Goal: Information Seeking & Learning: Learn about a topic

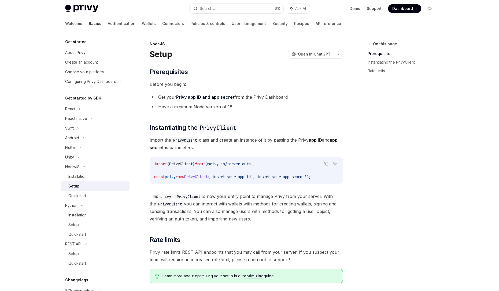
scroll to position [36, 0]
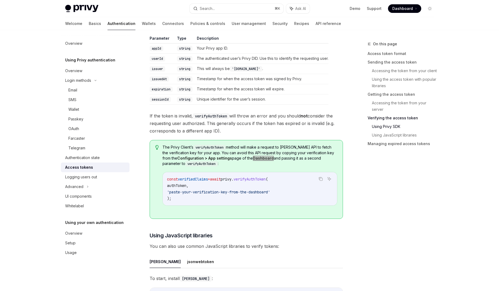
scroll to position [1039, 0]
click at [240, 194] on span "'paste-your-verification-key-from-the-dashboard'" at bounding box center [218, 192] width 103 height 5
click at [262, 194] on span "'paste-your-verification-key-from-the-dashboard'" at bounding box center [218, 192] width 103 height 5
click at [234, 156] on span "The Privy Client’s verifyAuthToken method will make a request to Privy’s API to…" at bounding box center [250, 156] width 175 height 22
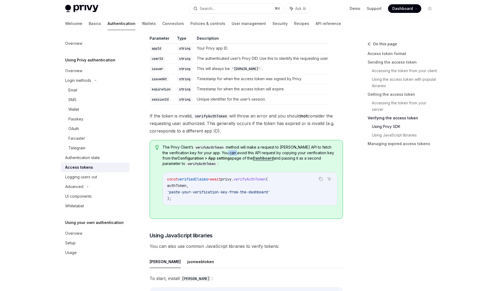
click at [234, 156] on span "The Privy Client’s verifyAuthToken method will make a request to Privy’s API to…" at bounding box center [250, 156] width 175 height 22
click at [332, 167] on span "The Privy Client’s verifyAuthToken method will make a request to Privy’s API to…" at bounding box center [250, 156] width 175 height 22
click at [263, 156] on span "The Privy Client’s verifyAuthToken method will make a request to Privy’s API to…" at bounding box center [250, 156] width 175 height 22
click at [293, 157] on span "The Privy Client’s verifyAuthToken method will make a request to Privy’s API to…" at bounding box center [250, 156] width 175 height 22
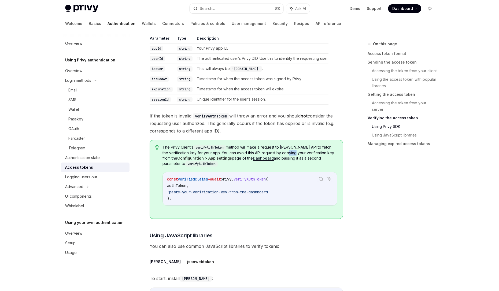
click at [293, 157] on span "The Privy Client’s verifyAuthToken method will make a request to Privy’s API to…" at bounding box center [250, 156] width 175 height 22
click at [315, 156] on span "The Privy Client’s verifyAuthToken method will make a request to Privy’s API to…" at bounding box center [250, 156] width 175 height 22
click at [333, 156] on span "The Privy Client’s verifyAuthToken method will make a request to Privy’s API to…" at bounding box center [250, 156] width 175 height 22
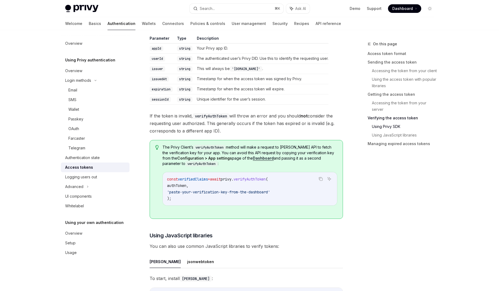
click at [233, 157] on span "The Privy Client’s verifyAuthToken method will make a request to Privy’s API to…" at bounding box center [250, 156] width 175 height 22
click at [258, 154] on span "The Privy Client’s verifyAuthToken method will make a request to Privy’s API to…" at bounding box center [250, 156] width 175 height 22
click at [281, 153] on span "The Privy Client’s verifyAuthToken method will make a request to Privy’s API to…" at bounding box center [250, 156] width 175 height 22
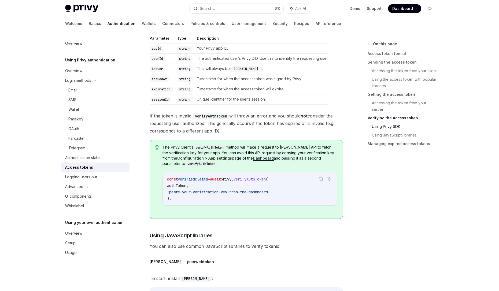
click at [295, 153] on span "The Privy Client’s verifyAuthToken method will make a request to Privy’s API to…" at bounding box center [250, 156] width 175 height 22
click at [315, 153] on span "The Privy Client’s verifyAuthToken method will make a request to Privy’s API to…" at bounding box center [250, 156] width 175 height 22
click at [330, 155] on span "The Privy Client’s verifyAuthToken method will make a request to Privy’s API to…" at bounding box center [250, 156] width 175 height 22
click at [180, 160] on strong "Configuration > App settings" at bounding box center [204, 158] width 55 height 5
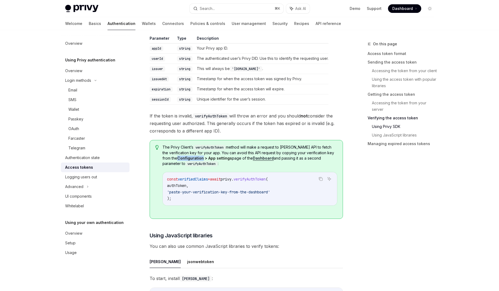
click at [180, 160] on strong "Configuration > App settings" at bounding box center [204, 158] width 55 height 5
click at [210, 160] on strong "Configuration > App settings" at bounding box center [204, 158] width 55 height 5
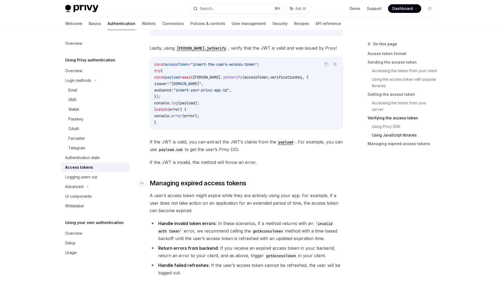
scroll to position [1362, 0]
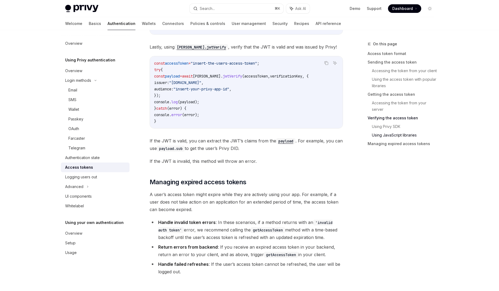
click at [83, 169] on div "Access tokens" at bounding box center [79, 167] width 28 height 6
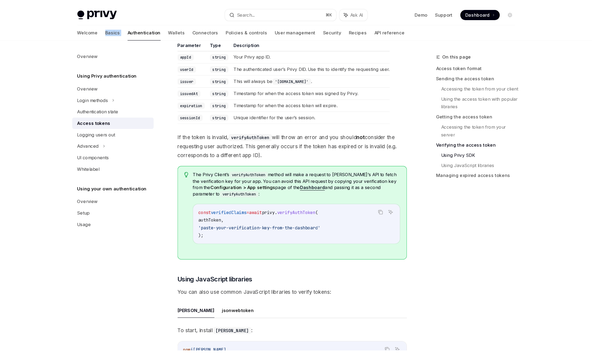
scroll to position [941, 0]
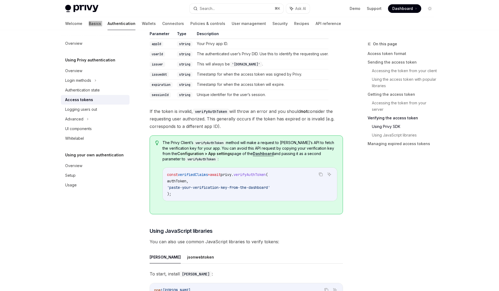
type textarea "*"
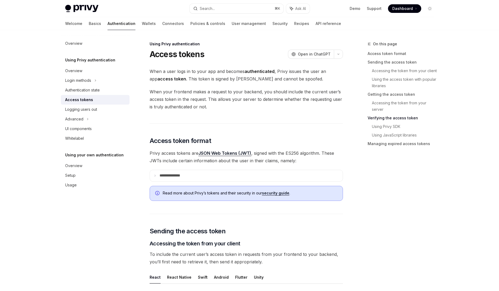
scroll to position [816, 0]
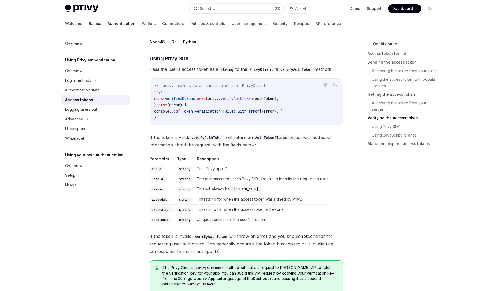
click at [89, 25] on link "Basics" at bounding box center [95, 23] width 12 height 13
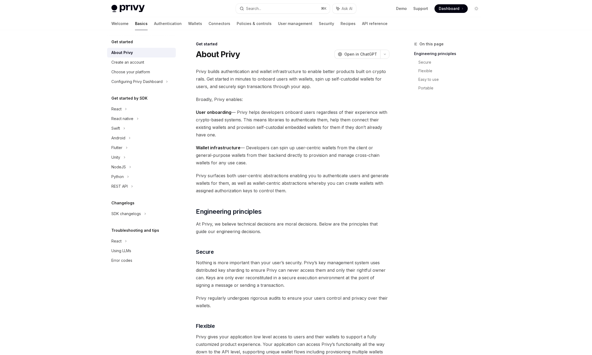
click at [204, 99] on span "Broadly, Privy enables:" at bounding box center [292, 100] width 193 height 8
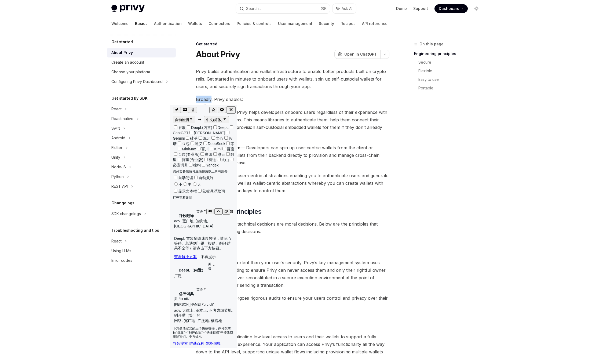
click at [210, 209] on icon "button" at bounding box center [209, 210] width 3 height 3
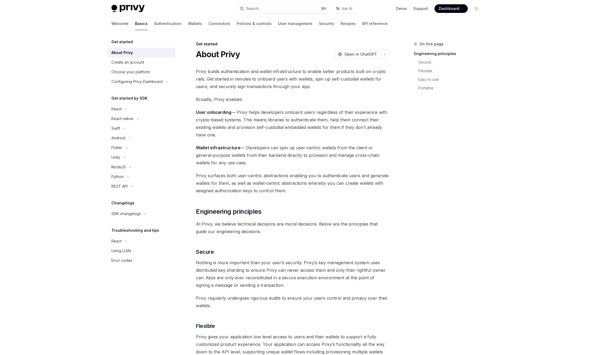
click at [314, 137] on span "User onboarding — Privy helps developers onboard users regardless of their expe…" at bounding box center [292, 123] width 193 height 30
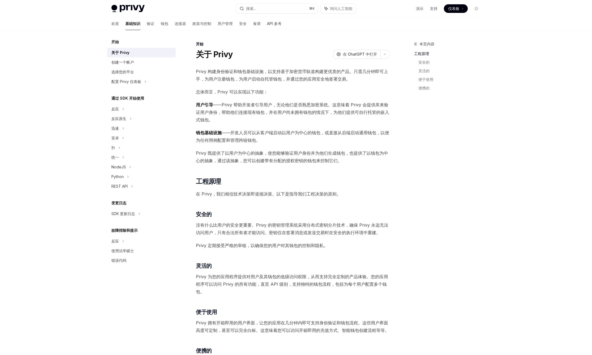
click at [304, 123] on span "用户引导 ——Privy 帮助开发者引导用户，无论他们是否熟悉加密系统。这意味着 Privy 会提供库来验证用户身份，帮助他们连接现有钱包，并在用户尚未拥有钱…" at bounding box center [292, 112] width 193 height 23
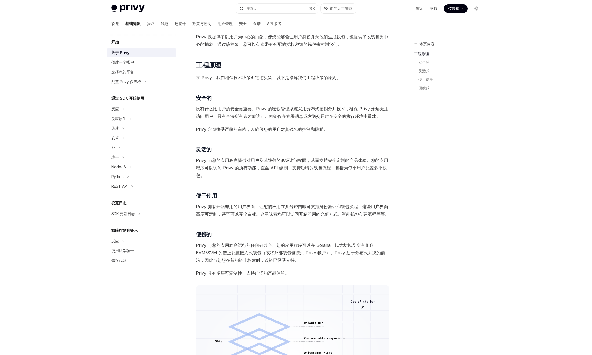
scroll to position [131, 0]
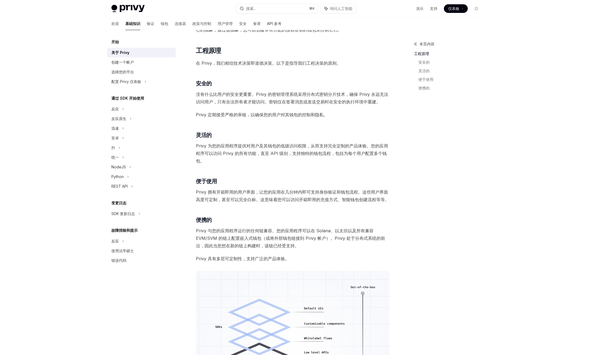
click at [253, 145] on font "Privy 为您的应用程序提供对用户及其钱包的低级访问权限，从而支持完全定制的产品体验。您的应用程序可以访问 Privy 的所有功能，直至 API 级别，支持…" at bounding box center [292, 153] width 192 height 20
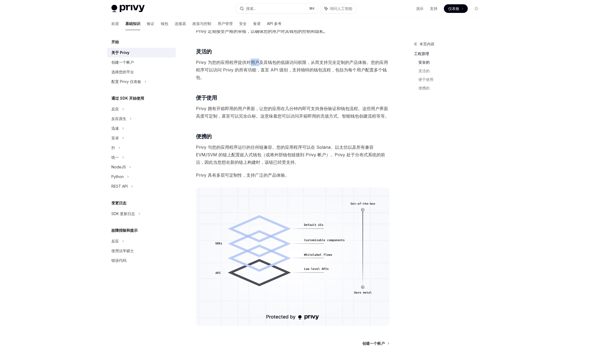
scroll to position [223, 0]
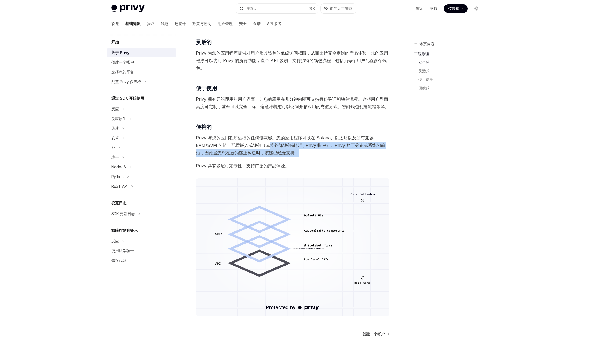
drag, startPoint x: 267, startPoint y: 145, endPoint x: 299, endPoint y: 154, distance: 32.9
click at [299, 154] on span "Privy 与您的应用程序运行的任何链兼容。您的应用程序可以在 Solana、以太坊以及所有兼容 EVM/SVM 的链上配置嵌入式钱包（或将外部钱包链接到 P…" at bounding box center [292, 145] width 193 height 23
click at [288, 135] on font "Privy 与您的应用程序运行的任何链兼容。您的应用程序可以在 Solana、以太坊以及所有兼容 EVM/SVM 的链上配置嵌入式钱包（或将外部钱包链接到 P…" at bounding box center [290, 145] width 189 height 20
drag, startPoint x: 220, startPoint y: 154, endPoint x: 293, endPoint y: 156, distance: 72.7
click at [293, 156] on span "Privy 与您的应用程序运行的任何链兼容。您的应用程序可以在 Solana、以太坊以及所有兼容 EVM/SVM 的链上配置嵌入式钱包（或将外部钱包链接到 P…" at bounding box center [292, 145] width 193 height 23
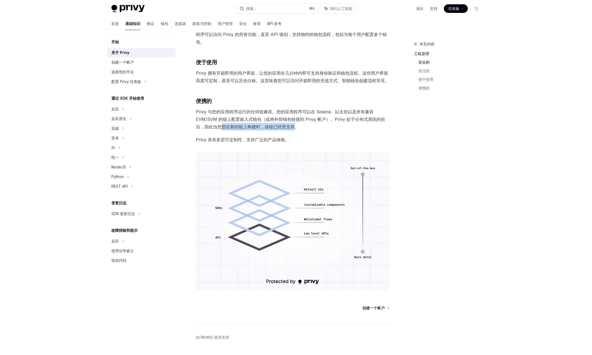
scroll to position [265, 0]
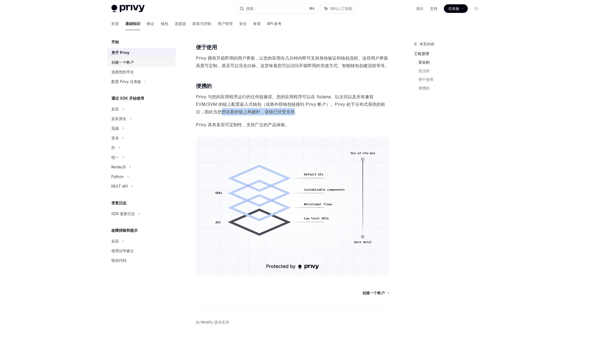
click at [132, 66] on link "创建一个帐户" at bounding box center [141, 62] width 69 height 10
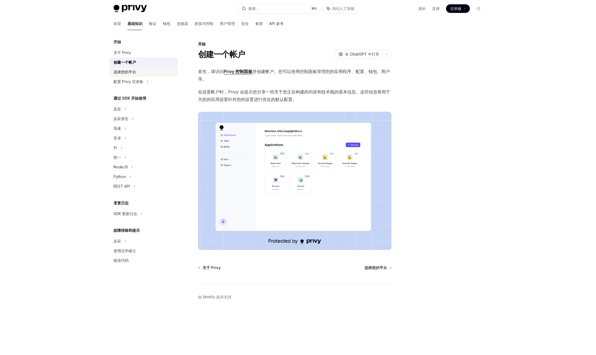
click at [137, 74] on div "选择您的平台" at bounding box center [143, 72] width 61 height 6
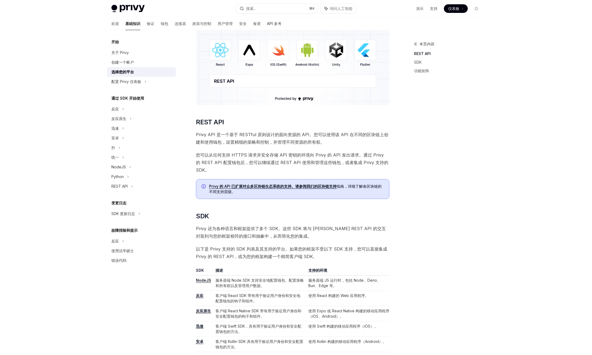
scroll to position [66, 0]
click at [245, 164] on span "您可以从任何支持 HTTPS 请求并安全存储 API 密钥的环境向 Privy 的 API 发出请求。通过 Privy 的 REST API 配置钱包后，您可…" at bounding box center [292, 161] width 193 height 23
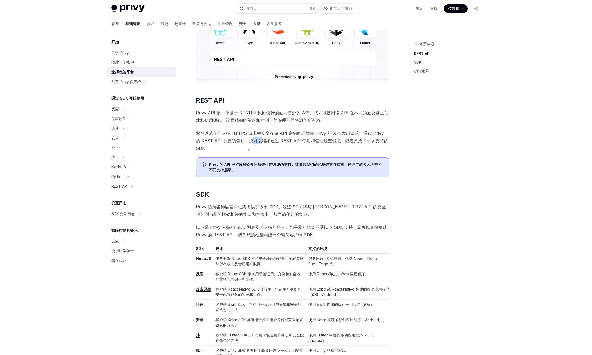
scroll to position [88, 0]
click at [282, 165] on font "Privy 的 API 已扩展对众多区块链生态系统的支持。请参阅我们的区块链支持" at bounding box center [272, 163] width 127 height 5
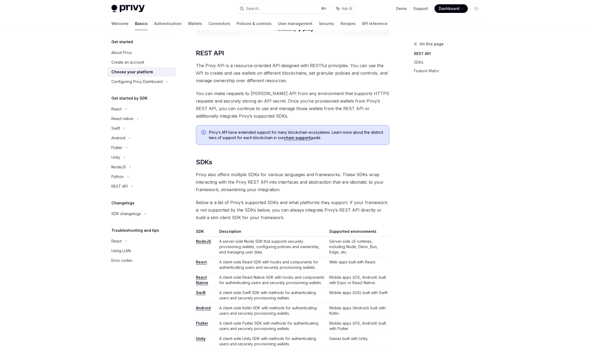
scroll to position [145, 0]
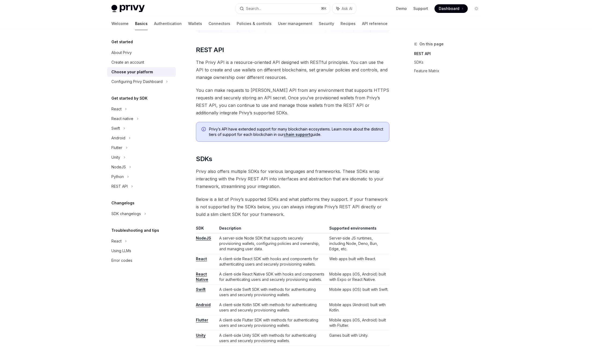
click at [336, 60] on span "The Privy API is a resource-oriented API designed with RESTful principles. You …" at bounding box center [292, 69] width 193 height 23
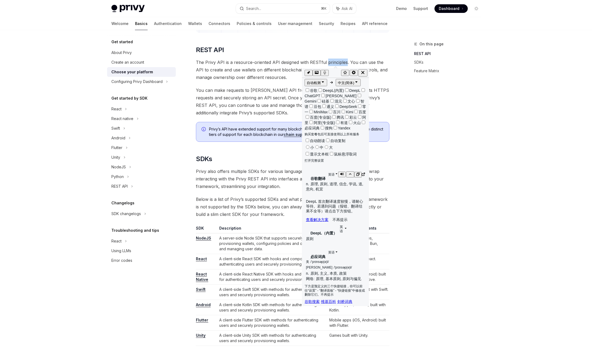
click at [340, 172] on icon "button" at bounding box center [341, 173] width 3 height 3
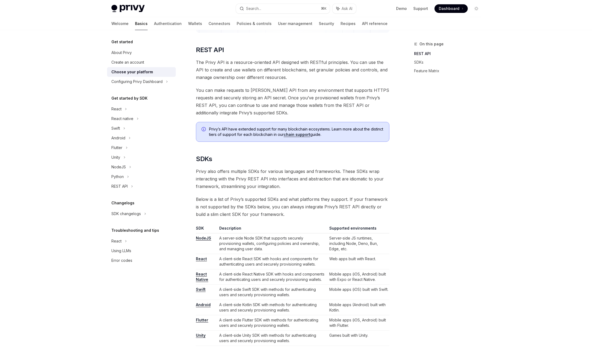
click at [299, 61] on span "The Privy API is a resource-oriented API designed with RESTful principles. You …" at bounding box center [292, 69] width 193 height 23
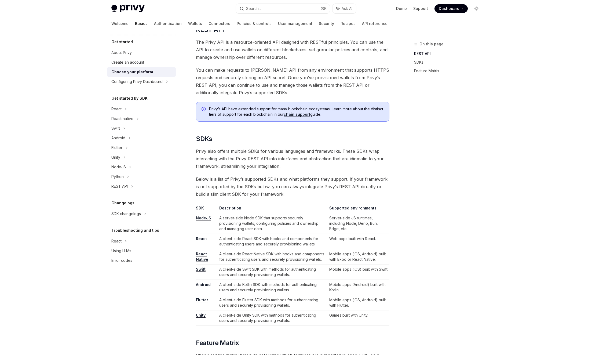
scroll to position [166, 0]
click at [318, 50] on span "The Privy API is a resource-oriented API designed with RESTful principles. You …" at bounding box center [292, 49] width 193 height 23
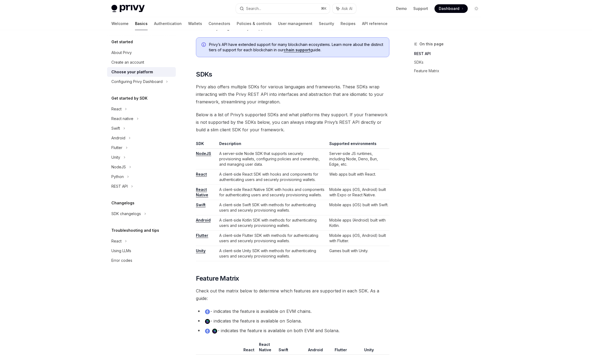
scroll to position [232, 0]
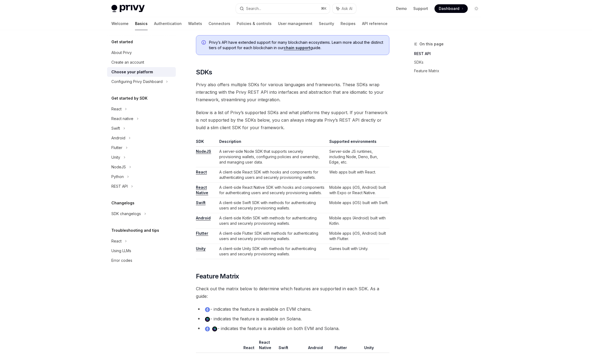
click at [275, 85] on span "Privy also offers multiple SDKs for various languages and frameworks. These SDK…" at bounding box center [292, 92] width 193 height 23
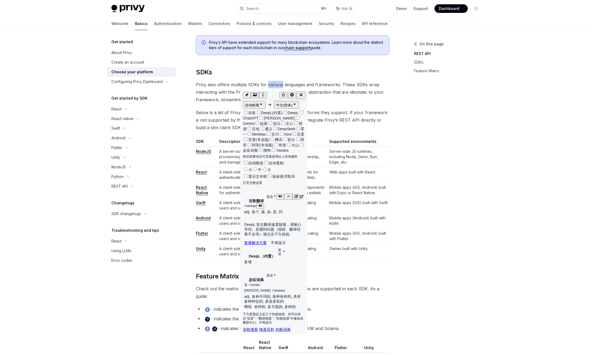
click at [260, 204] on icon "button" at bounding box center [260, 205] width 3 height 3
click at [278, 273] on icon "button" at bounding box center [279, 274] width 3 height 3
click at [263, 283] on icon "button" at bounding box center [263, 284] width 3 height 3
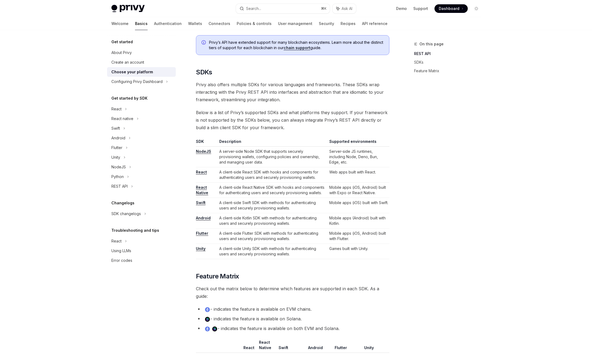
click at [354, 152] on td "Server-side JS runtimes, including Node, Deno, Bun, Edge, etc." at bounding box center [358, 156] width 62 height 21
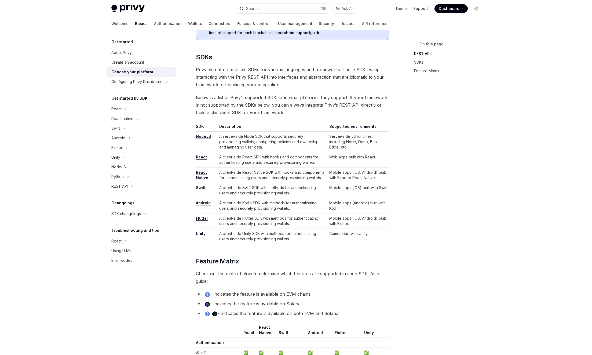
scroll to position [248, 0]
click at [201, 109] on span "Below is a list of Privy’s supported SDKs and what platforms they support. If y…" at bounding box center [292, 104] width 193 height 23
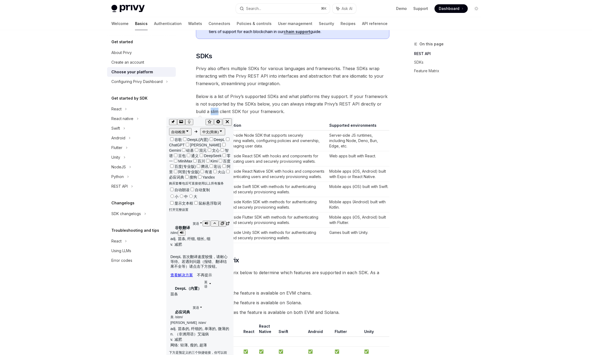
click at [207, 221] on button "button" at bounding box center [207, 224] width 8 height 6
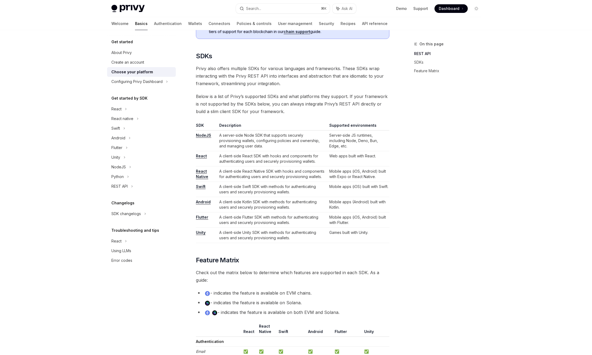
click at [262, 141] on td "A server-side Node SDK that supports securely provisioning wallets, configuring…" at bounding box center [272, 140] width 110 height 21
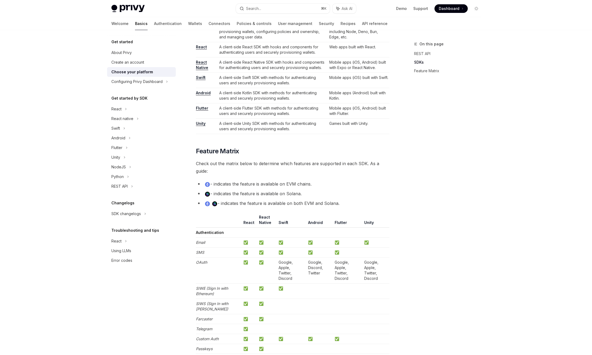
scroll to position [357, 0]
click at [229, 164] on span "Check out the matrix below to determine which features are supported in each SD…" at bounding box center [292, 166] width 193 height 15
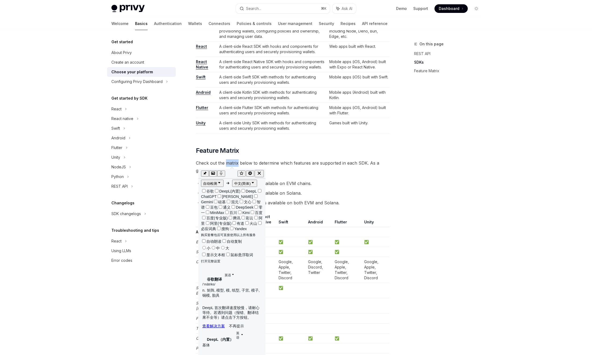
click at [237, 291] on button "button" at bounding box center [238, 358] width 8 height 6
click at [237, 273] on icon "button" at bounding box center [238, 274] width 3 height 3
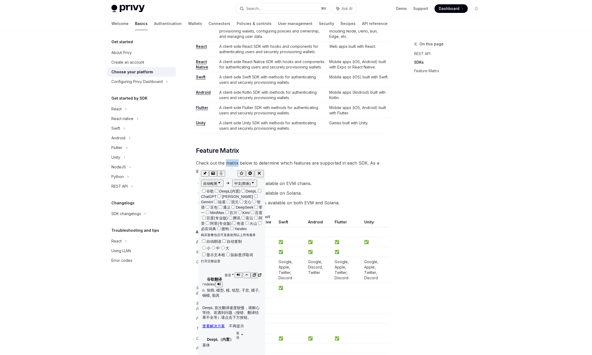
click at [237, 273] on icon "button" at bounding box center [238, 274] width 3 height 3
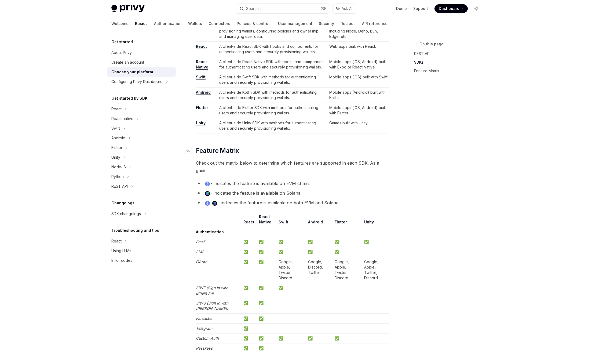
click at [291, 147] on h2 "​ Feature Matrix" at bounding box center [292, 150] width 193 height 9
click at [275, 163] on span "Check out the matrix below to determine which features are supported in each SD…" at bounding box center [292, 166] width 193 height 15
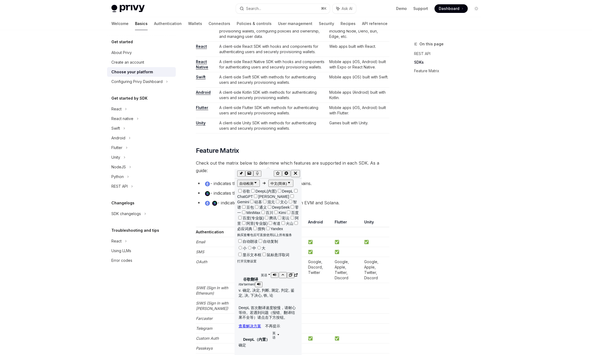
click at [269, 273] on icon at bounding box center [268, 274] width 3 height 3
click at [274, 273] on icon "button" at bounding box center [274, 274] width 3 height 3
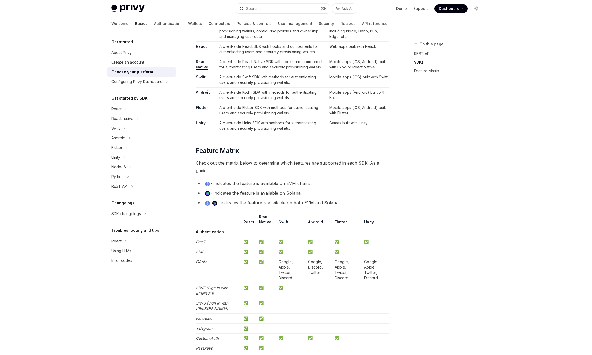
click at [342, 179] on li "- indicates the feature is available on EVM chains." at bounding box center [292, 183] width 193 height 8
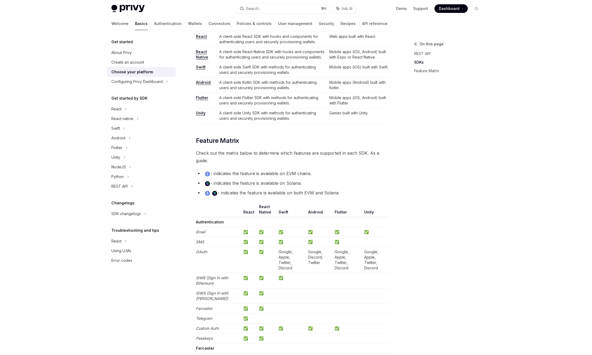
scroll to position [369, 0]
click at [224, 172] on li "- indicates the feature is available on EVM chains." at bounding box center [292, 172] width 193 height 8
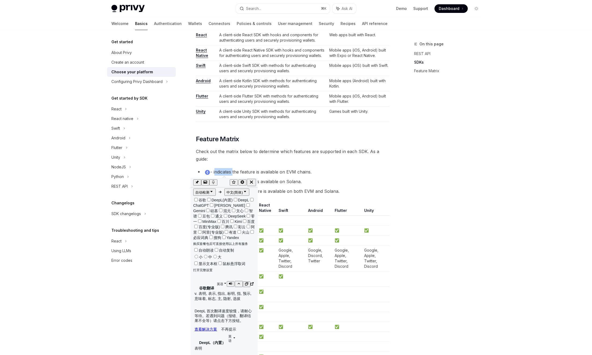
click at [229, 282] on icon "button" at bounding box center [230, 283] width 3 height 3
click at [229, 291] on icon "button" at bounding box center [230, 360] width 3 height 3
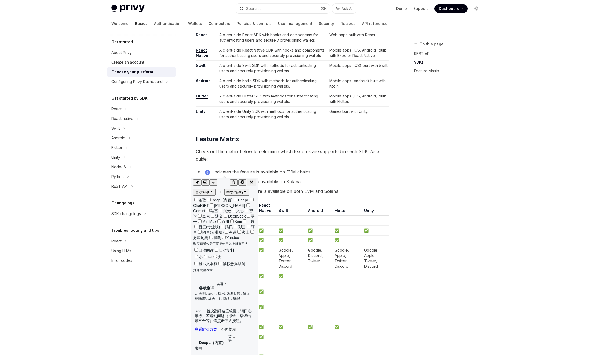
click at [300, 181] on li "- indicates the feature is available on Solana." at bounding box center [292, 182] width 193 height 8
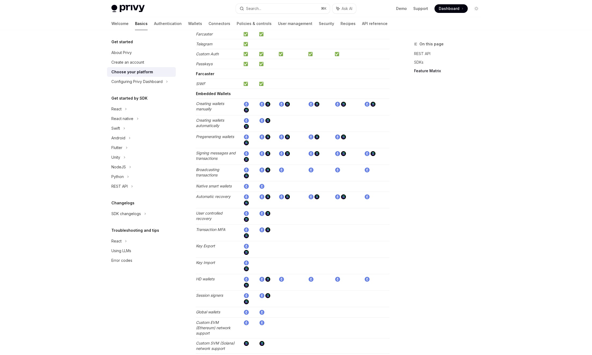
scroll to position [648, 0]
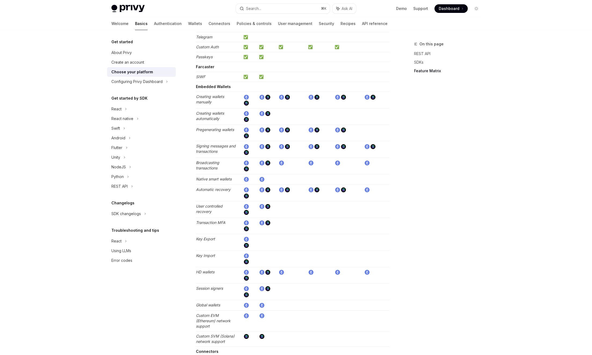
click at [213, 160] on em "Broadcasting transactions" at bounding box center [207, 165] width 23 height 10
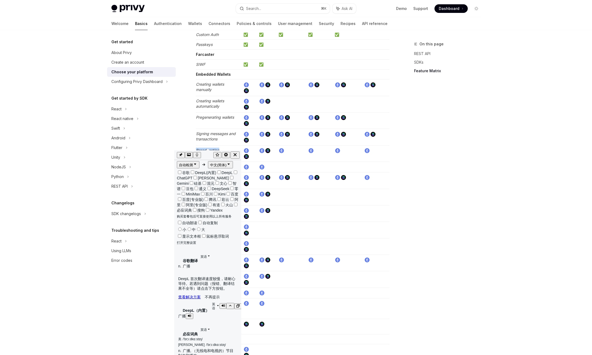
scroll to position [662, 0]
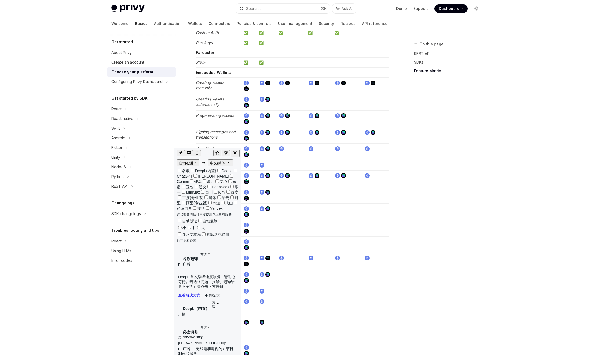
click at [204, 134] on td "Signing messages and transactions" at bounding box center [218, 135] width 45 height 16
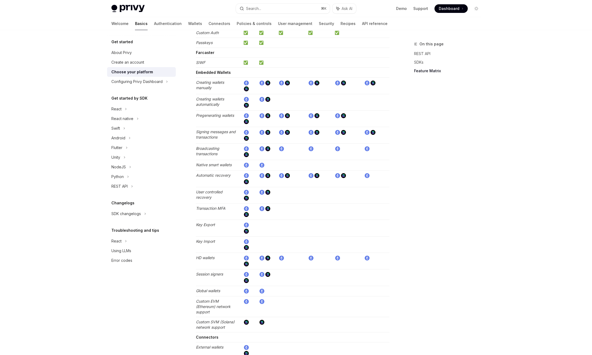
scroll to position [658, 0]
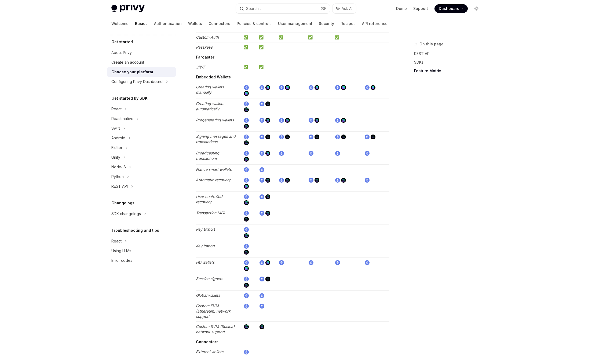
click at [216, 167] on em "Native smart wallets" at bounding box center [214, 169] width 36 height 5
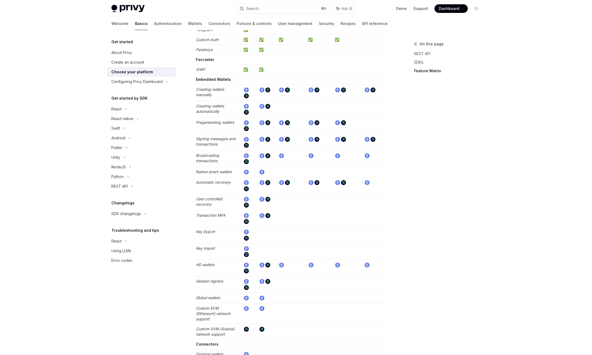
click at [220, 179] on td "Automatic recovery" at bounding box center [218, 185] width 45 height 16
click at [209, 196] on em "User controlled recovery" at bounding box center [209, 201] width 27 height 10
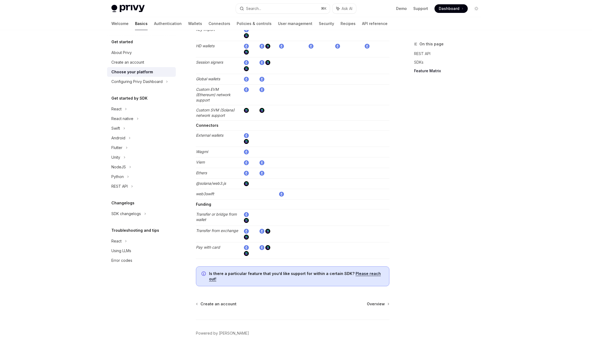
scroll to position [875, 0]
click at [150, 83] on div "Configuring Privy Dashboard" at bounding box center [136, 81] width 51 height 6
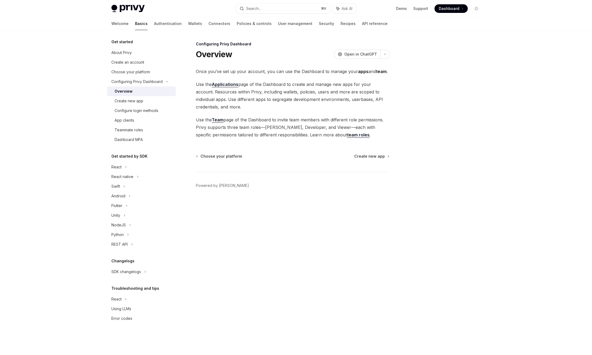
click at [289, 93] on span "Use the Applications page of the Dashboard to create and manage new apps for yo…" at bounding box center [292, 95] width 193 height 30
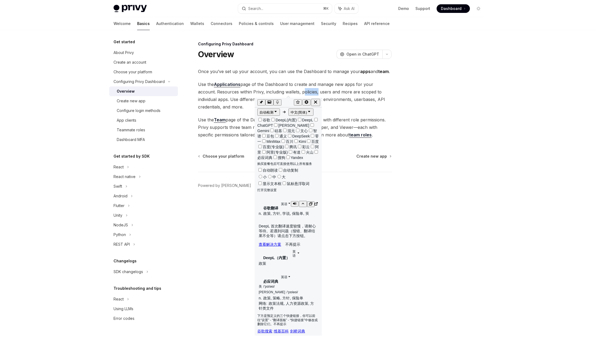
click at [295, 201] on button "button" at bounding box center [295, 204] width 8 height 6
click at [295, 202] on icon "button" at bounding box center [296, 203] width 3 height 3
click at [352, 93] on span "Use the Applications page of the Dashboard to create and manage new apps for yo…" at bounding box center [294, 95] width 193 height 30
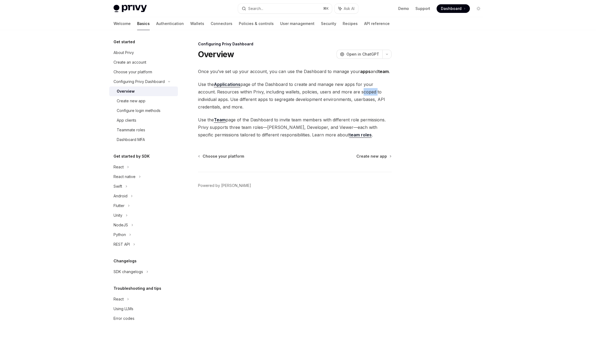
click at [352, 93] on span "Use the Applications page of the Dashboard to create and manage new apps for yo…" at bounding box center [294, 95] width 193 height 30
click at [370, 91] on span "Use the Applications page of the Dashboard to create and manage new apps for yo…" at bounding box center [294, 95] width 193 height 30
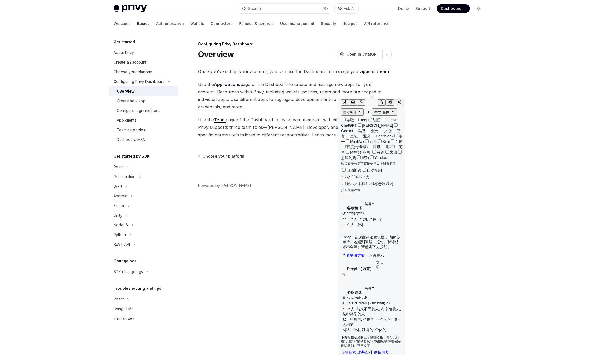
click at [426, 118] on div at bounding box center [446, 198] width 82 height 314
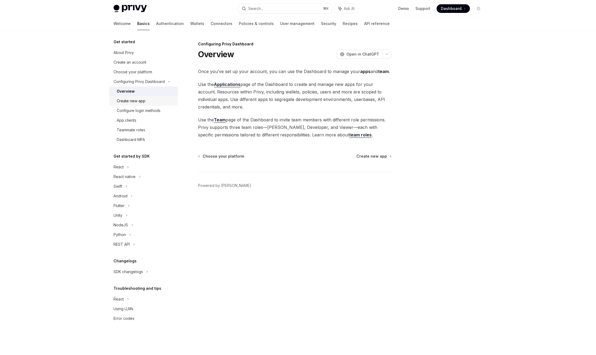
click at [127, 102] on div "Create new app" at bounding box center [131, 101] width 29 height 6
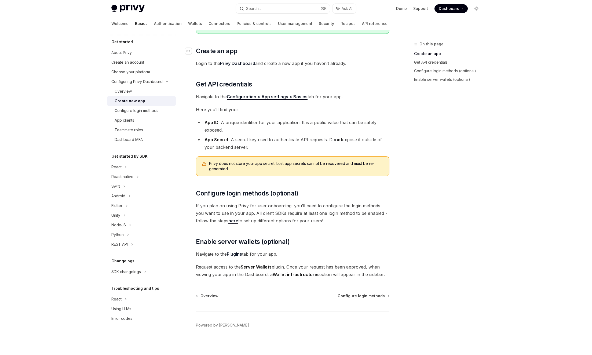
scroll to position [77, 0]
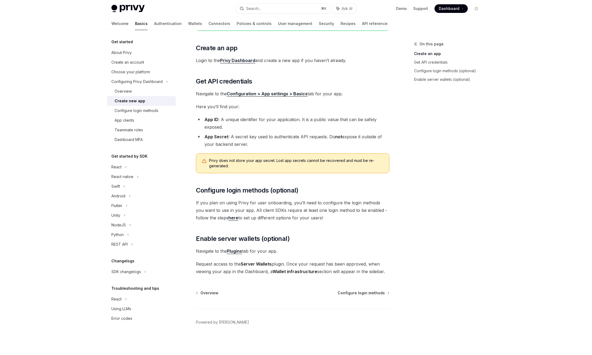
click at [279, 201] on span "If you plan on using Privy for user onboarding, you’ll need to configure the lo…" at bounding box center [292, 210] width 193 height 23
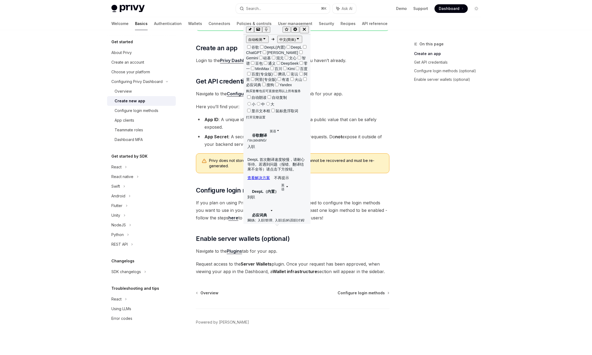
click at [293, 210] on span "If you plan on using Privy for user onboarding, you’ll need to configure the lo…" at bounding box center [292, 210] width 193 height 23
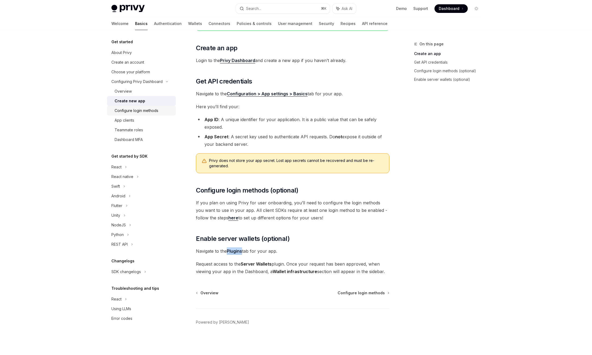
click at [142, 111] on div "Configure login methods" at bounding box center [137, 110] width 44 height 6
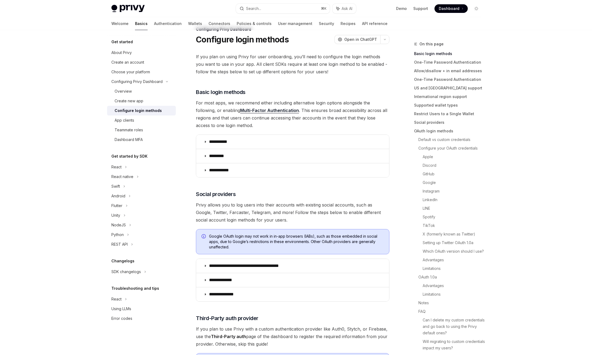
scroll to position [93, 0]
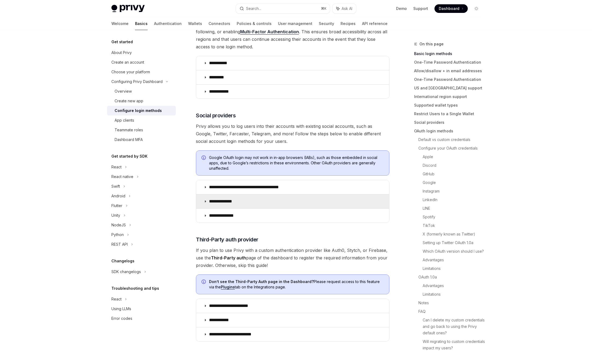
click at [205, 202] on icon at bounding box center [205, 201] width 3 height 3
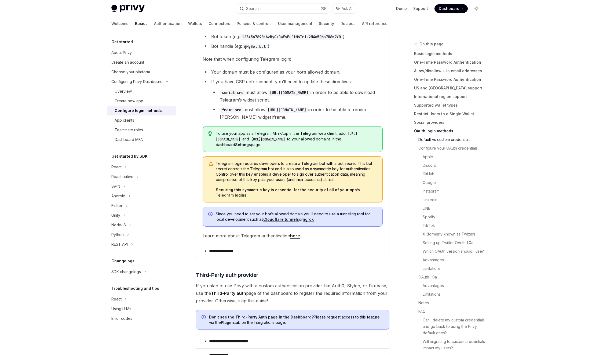
scroll to position [317, 0]
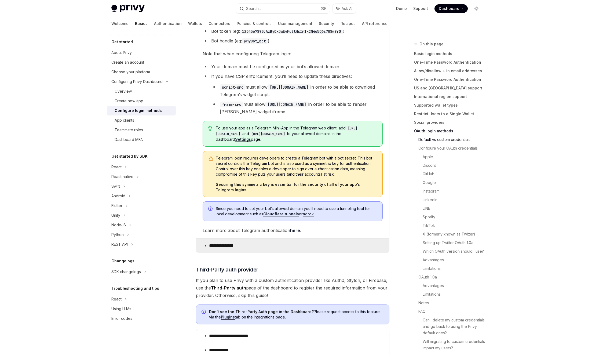
click at [215, 243] on p "**********" at bounding box center [224, 245] width 31 height 5
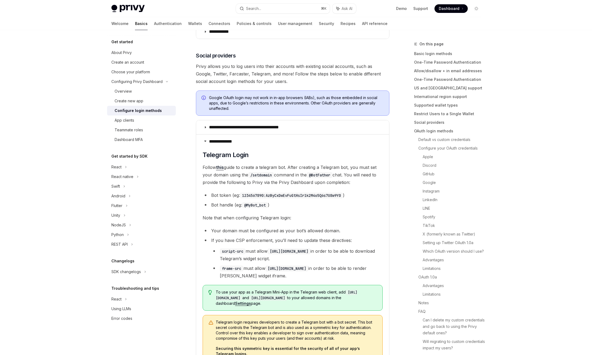
scroll to position [55, 0]
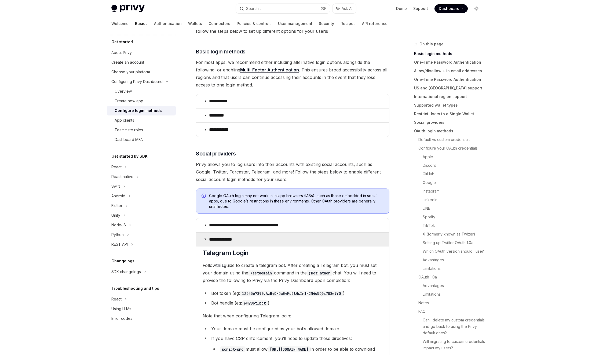
click at [208, 240] on summary "**********" at bounding box center [292, 239] width 193 height 14
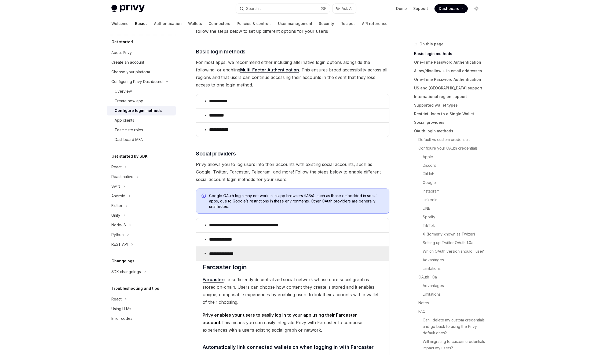
click at [207, 253] on icon at bounding box center [205, 252] width 3 height 3
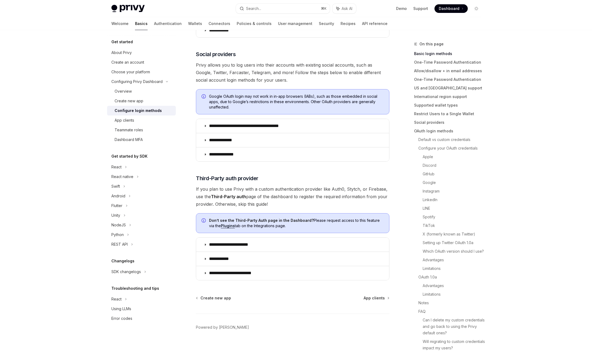
scroll to position [160, 0]
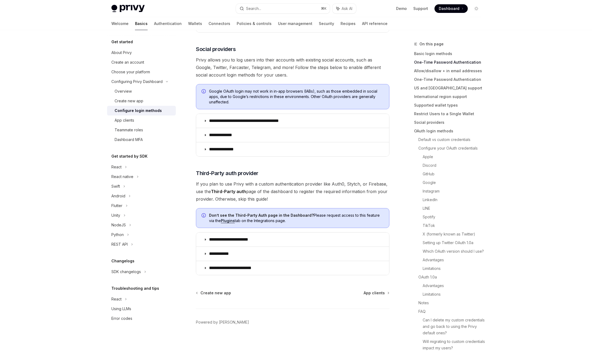
drag, startPoint x: 267, startPoint y: 215, endPoint x: 360, endPoint y: 222, distance: 92.9
click at [360, 222] on span "Don’t see the Third-Party Auth page in the Dashboard? Please request access to …" at bounding box center [296, 217] width 175 height 11
click at [204, 240] on icon at bounding box center [205, 239] width 3 height 3
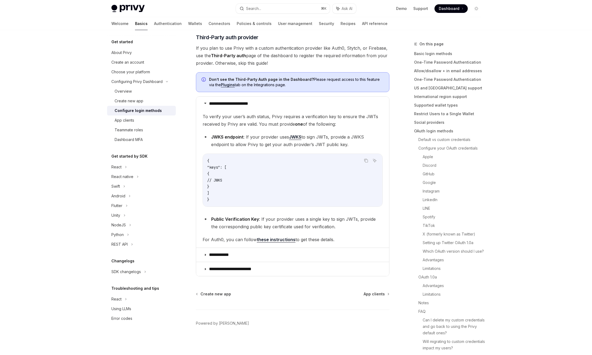
scroll to position [296, 0]
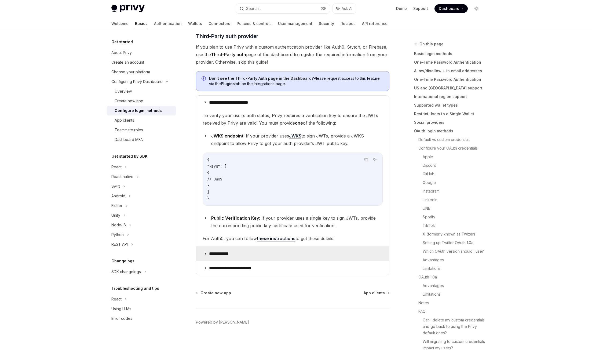
click at [212, 250] on summary "**********" at bounding box center [292, 254] width 193 height 14
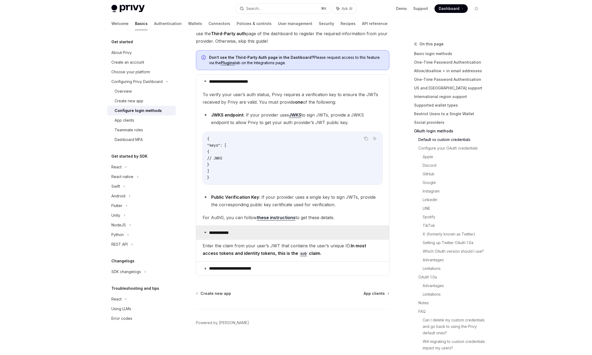
scroll to position [318, 0]
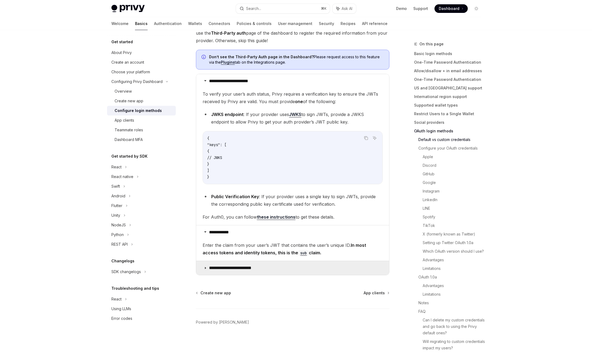
click at [221, 267] on p "**********" at bounding box center [237, 267] width 56 height 5
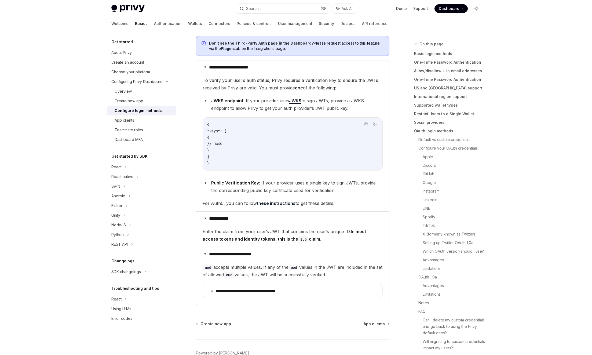
scroll to position [362, 0]
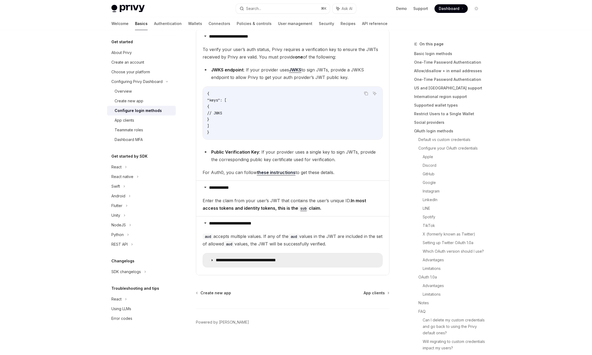
click at [269, 261] on p "**********" at bounding box center [255, 259] width 79 height 5
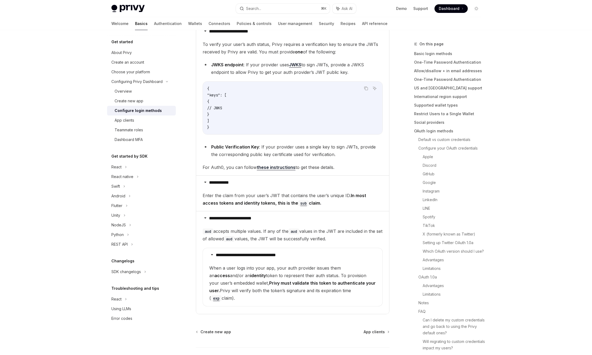
scroll to position [399, 0]
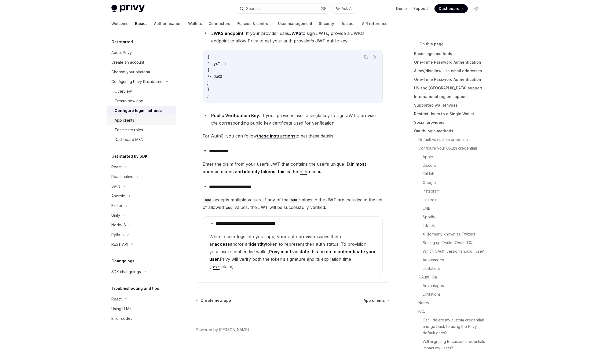
click at [129, 122] on div "App clients" at bounding box center [125, 120] width 20 height 6
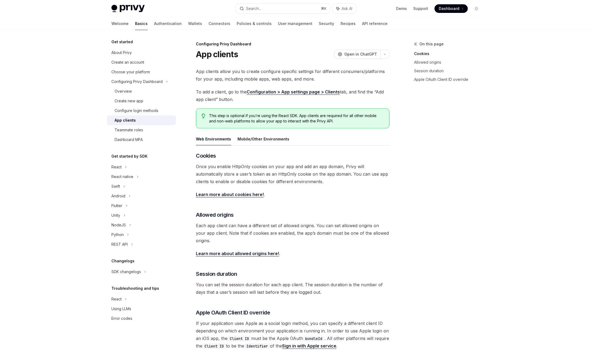
click at [288, 72] on span "App clients allow you to create configure specific settings for different consu…" at bounding box center [292, 75] width 193 height 15
click at [276, 72] on span "App clients allow you to create configure specific settings for different consu…" at bounding box center [292, 75] width 193 height 15
click at [356, 69] on span "App clients allow you to create configure specific settings for different consu…" at bounding box center [292, 75] width 193 height 15
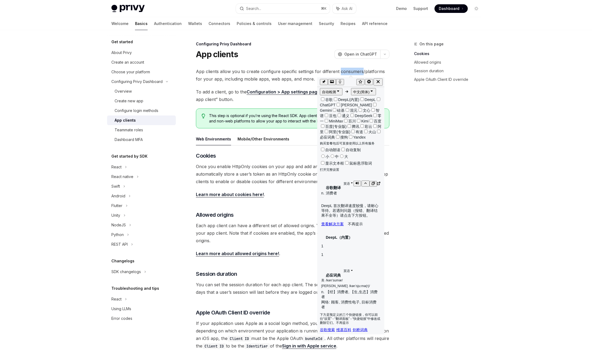
click at [356, 181] on icon "button" at bounding box center [356, 182] width 3 height 3
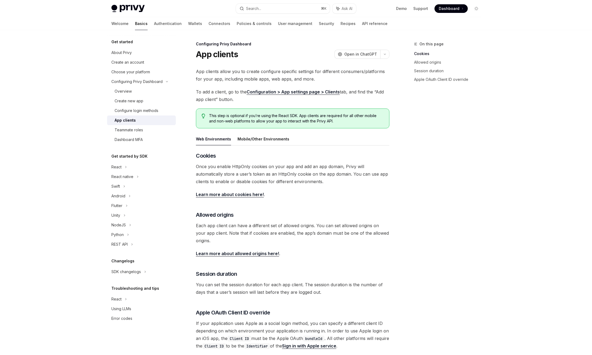
click at [421, 107] on div "On this page Cookies Allowed origins Session duration Apple OAuth Client ID ove…" at bounding box center [444, 198] width 82 height 314
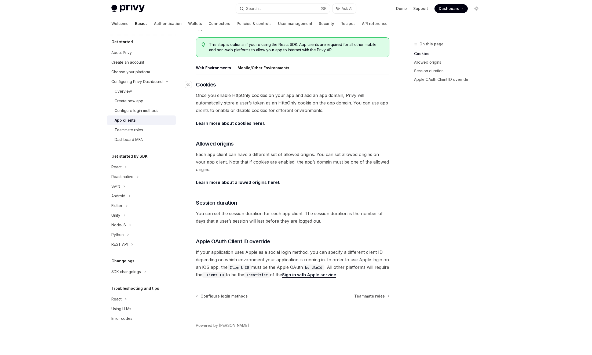
scroll to position [74, 0]
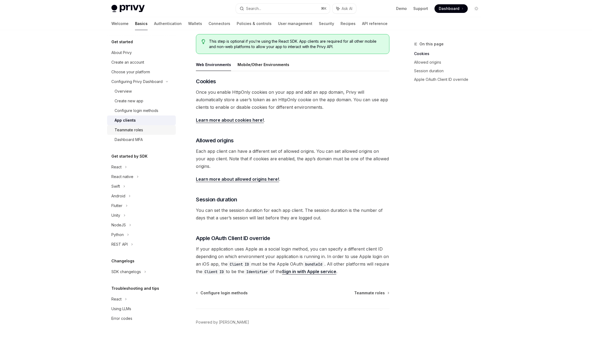
click at [137, 130] on div "Teammate roles" at bounding box center [129, 130] width 28 height 6
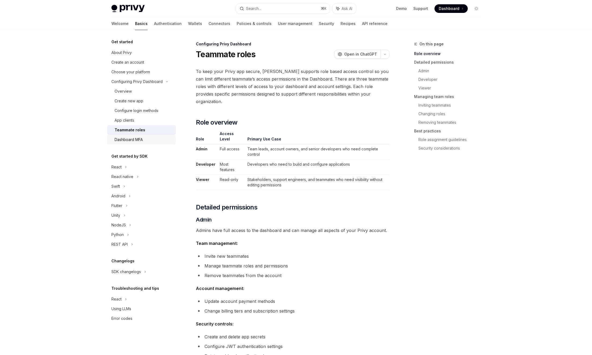
click at [127, 141] on div "Dashboard MFA" at bounding box center [129, 139] width 28 height 6
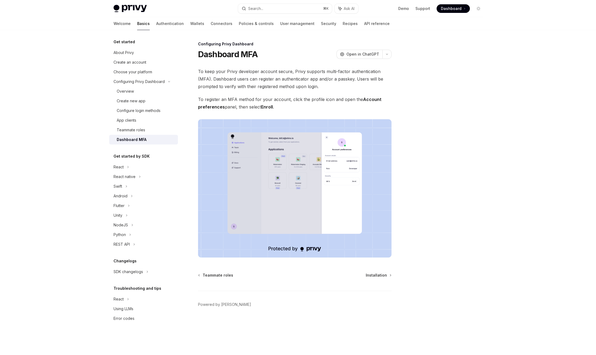
click at [140, 157] on h5 "Get started by SDK" at bounding box center [131, 156] width 36 height 6
click at [126, 165] on div "React" at bounding box center [143, 167] width 69 height 10
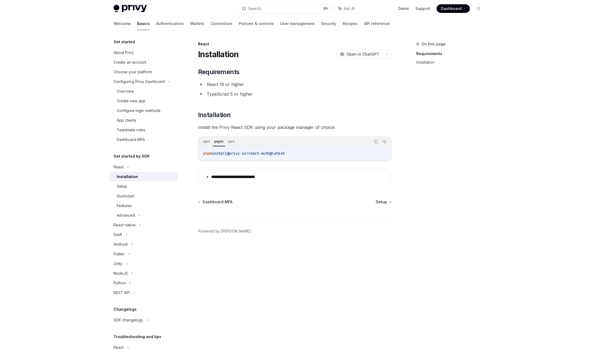
click at [133, 175] on div "Installation" at bounding box center [127, 176] width 21 height 6
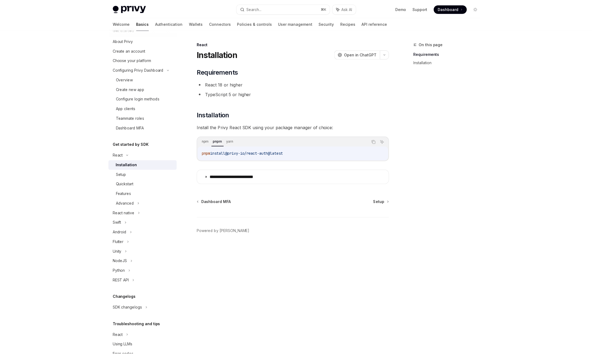
scroll to position [27, 0]
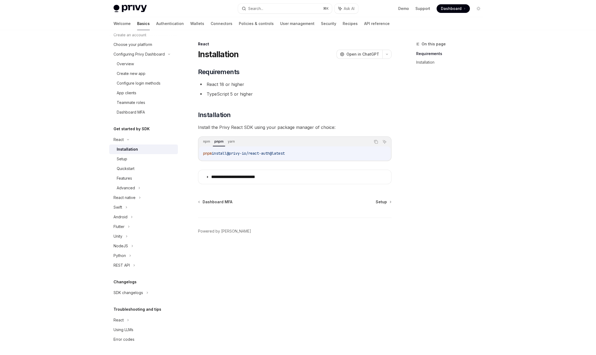
click at [127, 149] on div "Installation" at bounding box center [127, 149] width 21 height 6
click at [123, 157] on div "Setup" at bounding box center [122, 159] width 10 height 6
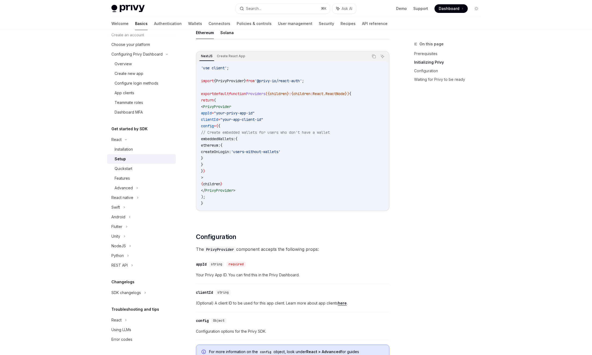
scroll to position [157, 0]
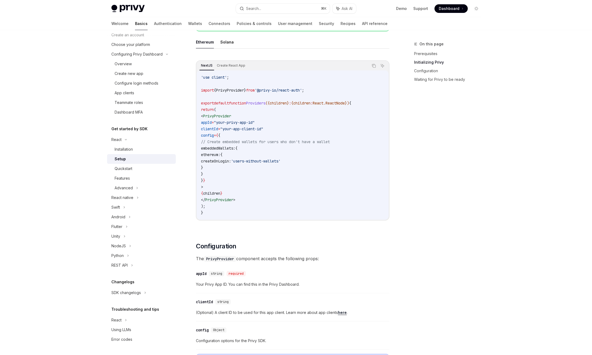
click at [125, 157] on div "Setup" at bounding box center [144, 159] width 58 height 6
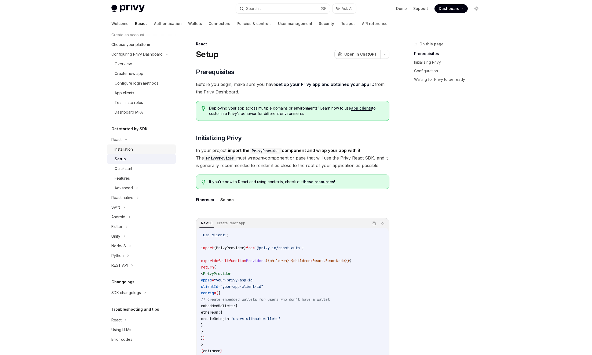
click at [128, 151] on div "Installation" at bounding box center [124, 149] width 18 height 6
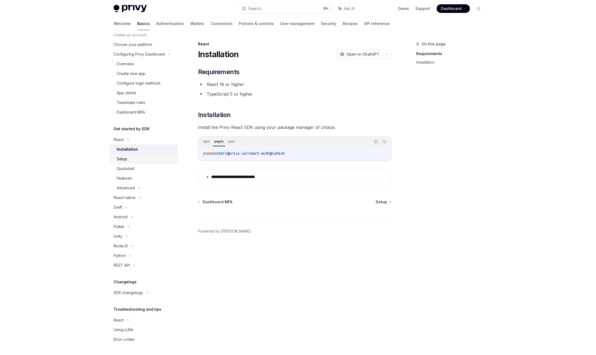
click at [127, 159] on div "Setup" at bounding box center [146, 159] width 58 height 6
type textarea "*"
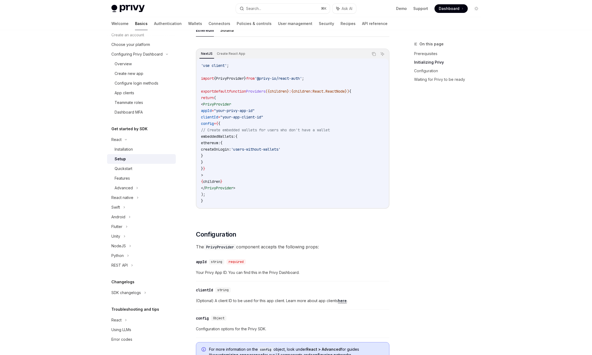
scroll to position [171, 0]
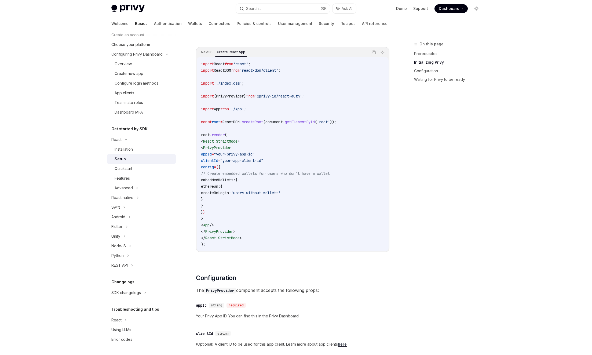
click at [218, 161] on span "clientId" at bounding box center [209, 160] width 17 height 5
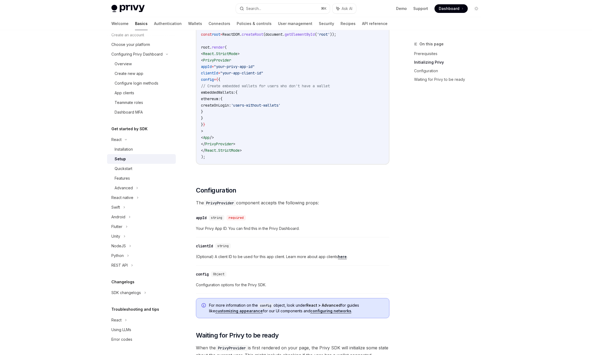
scroll to position [280, 0]
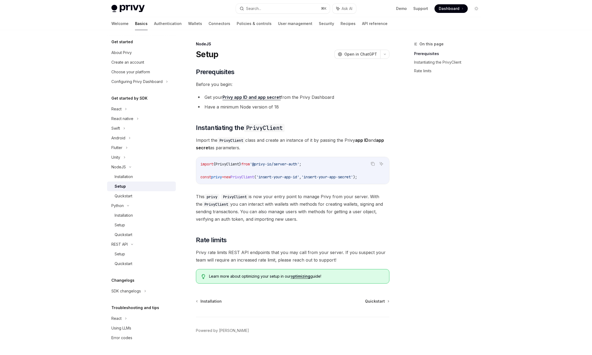
scroll to position [8, 0]
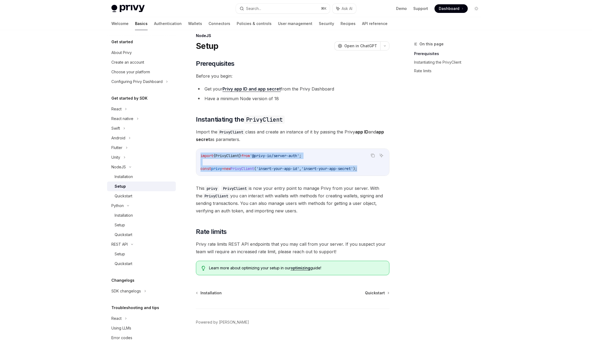
click at [254, 170] on span "PrivyClient" at bounding box center [242, 168] width 24 height 5
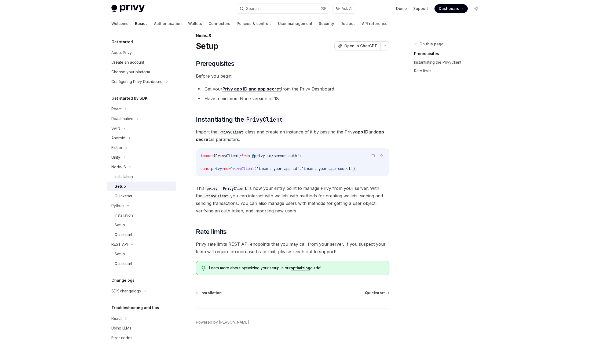
click at [254, 170] on span "PrivyClient" at bounding box center [242, 168] width 24 height 5
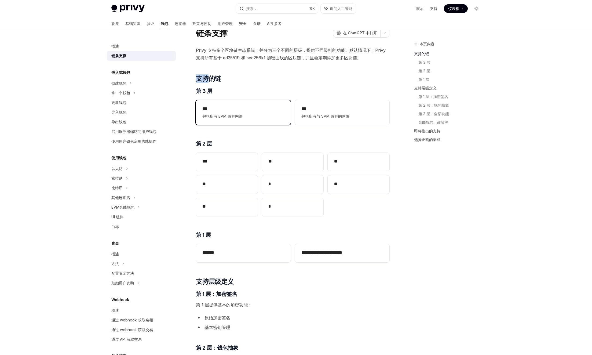
scroll to position [30, 0]
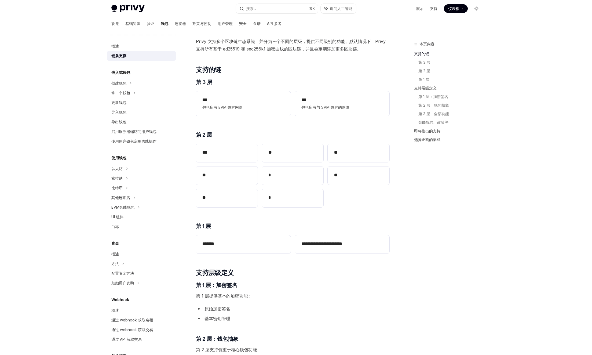
click at [416, 1] on div "Privy Docs 主页 搜索... ⌘ K 询问人工智能 演示 支持 仪表板 仪表板 搜索..." at bounding box center [295, 8] width 369 height 17
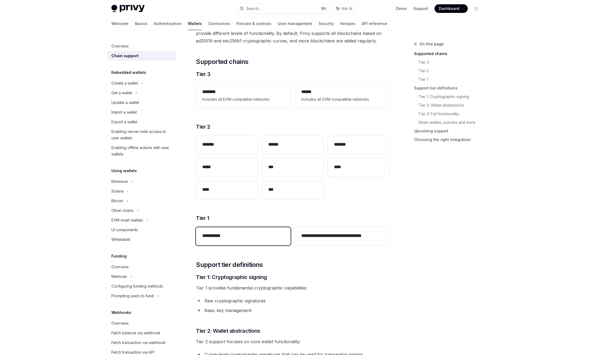
scroll to position [32, 0]
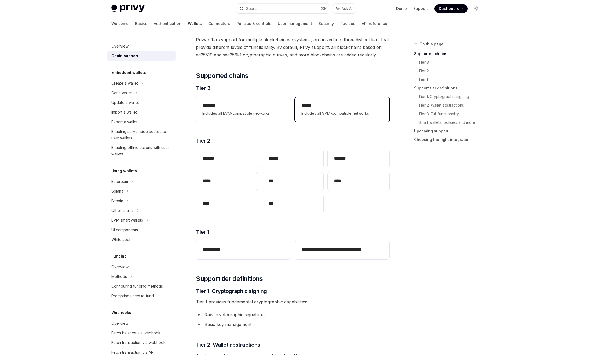
click at [305, 111] on span "Includes all SVM-compatible networks" at bounding box center [342, 113] width 82 height 6
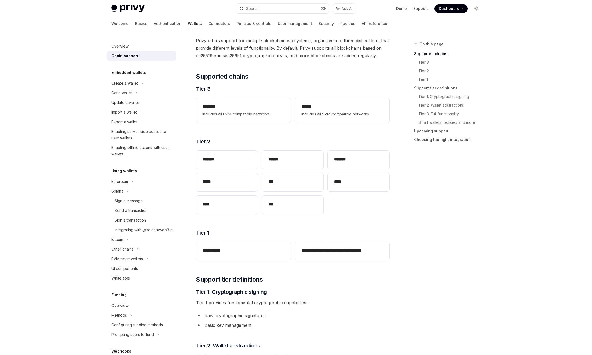
scroll to position [32, 0]
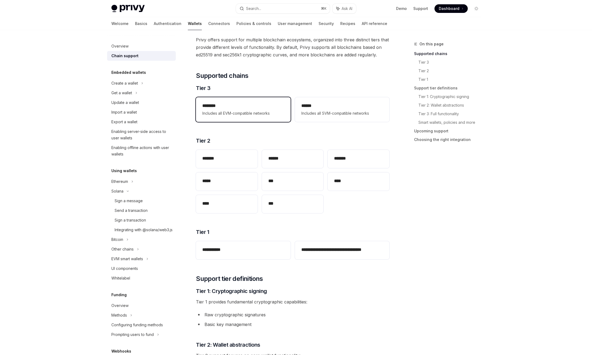
click at [240, 112] on span "Includes all EVM-compatible networks" at bounding box center [243, 113] width 82 height 6
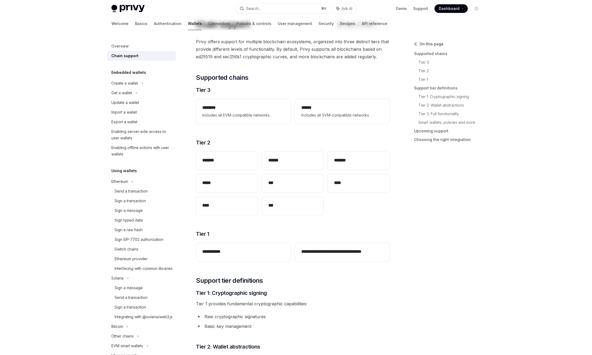
scroll to position [32, 0]
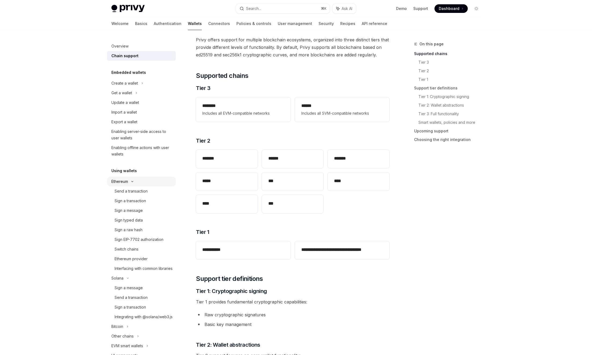
click at [133, 88] on div "Ethereum" at bounding box center [141, 83] width 69 height 10
click at [129, 98] on div "Solana" at bounding box center [141, 93] width 69 height 10
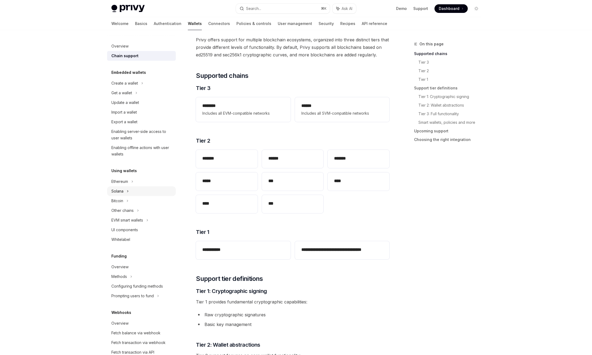
click at [129, 98] on div "Solana" at bounding box center [141, 93] width 69 height 10
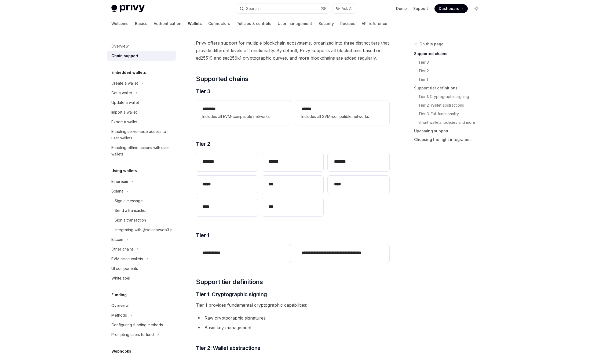
scroll to position [32, 0]
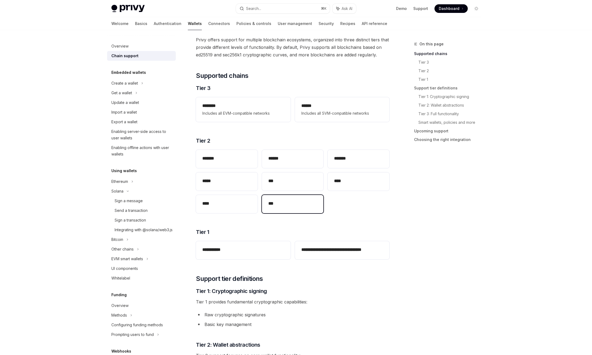
click at [278, 202] on h2 "***" at bounding box center [292, 203] width 49 height 6
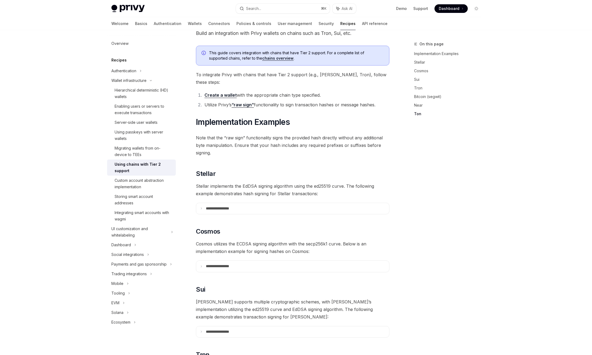
scroll to position [448, 0]
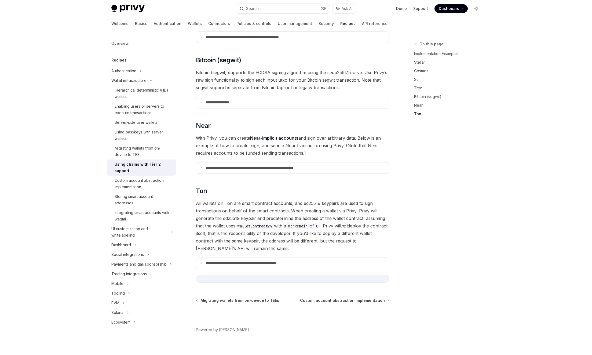
click at [251, 210] on span "All wallets on Ton are smart contract accounts, and ed25519 keypairs are used t…" at bounding box center [292, 225] width 193 height 53
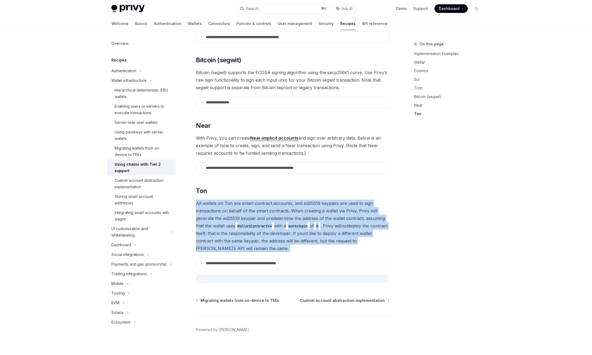
click at [251, 210] on span "All wallets on Ton are smart contract accounts, and ed25519 keypairs are used t…" at bounding box center [292, 225] width 193 height 53
click at [253, 199] on span "All wallets on Ton are smart contract accounts, and ed25519 keypairs are used t…" at bounding box center [292, 225] width 193 height 53
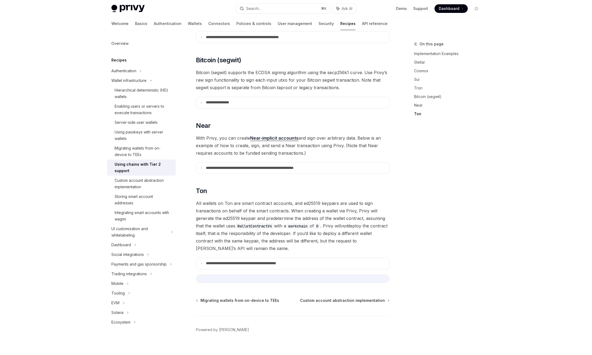
type textarea "*"
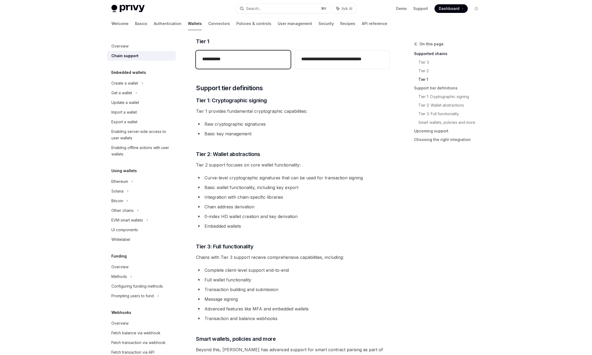
scroll to position [224, 0]
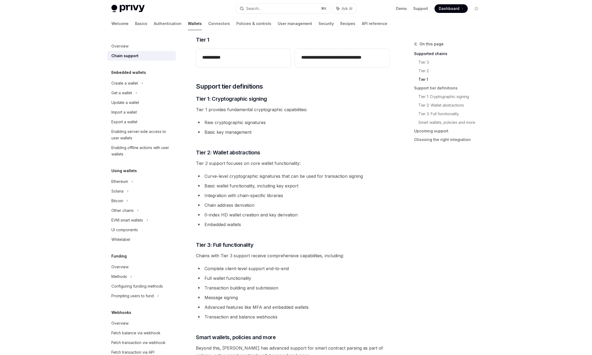
click at [236, 204] on li "Chain address derivation" at bounding box center [292, 205] width 193 height 8
click at [242, 186] on li "Basic wallet functionality, including key export" at bounding box center [292, 186] width 193 height 8
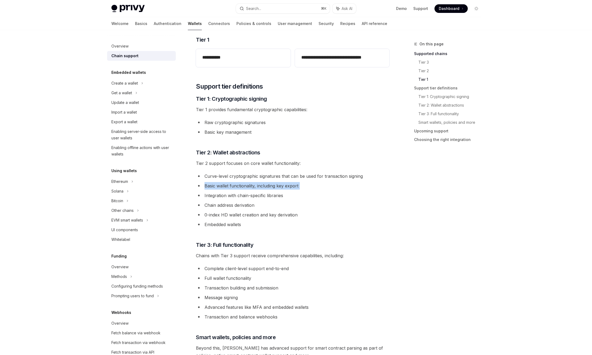
click at [242, 186] on li "Basic wallet functionality, including key export" at bounding box center [292, 186] width 193 height 8
click at [265, 190] on ul "Curve-level cryptographic signatures that can be used for transaction signing B…" at bounding box center [292, 200] width 193 height 56
click at [240, 186] on li "Basic wallet functionality, including key export" at bounding box center [292, 186] width 193 height 8
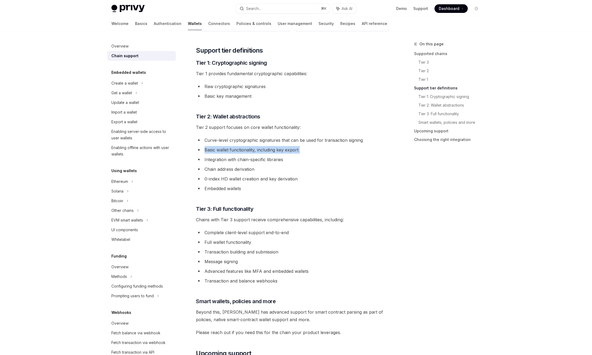
scroll to position [273, 0]
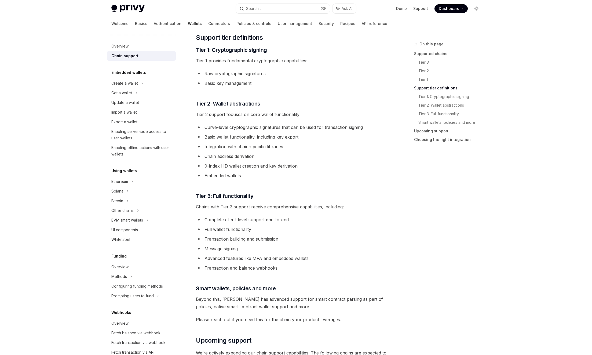
click at [239, 242] on li "Transaction building and submission" at bounding box center [292, 239] width 193 height 8
click at [228, 249] on li "Message signing" at bounding box center [292, 249] width 193 height 8
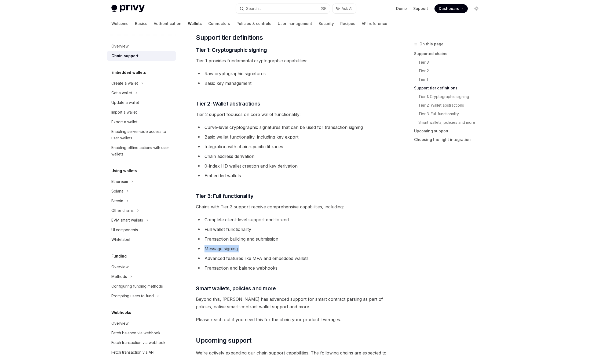
click at [228, 249] on li "Message signing" at bounding box center [292, 249] width 193 height 8
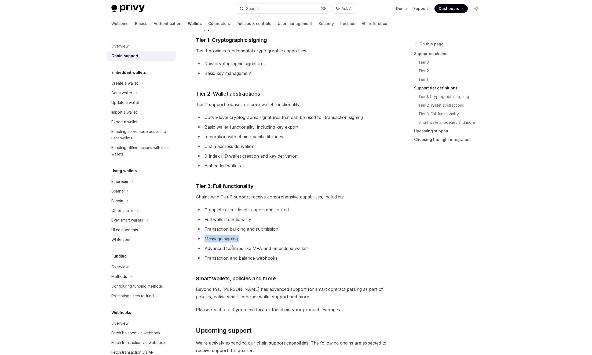
scroll to position [287, 0]
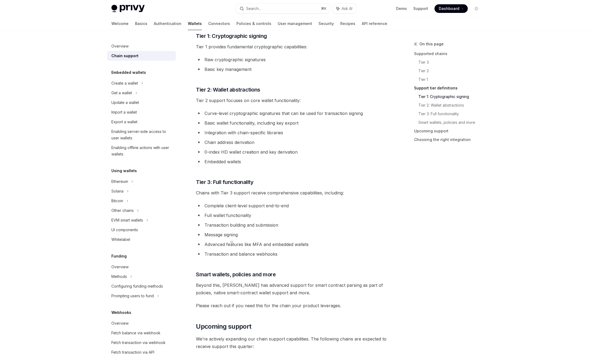
click at [213, 255] on li "Transaction and balance webhooks" at bounding box center [292, 254] width 193 height 8
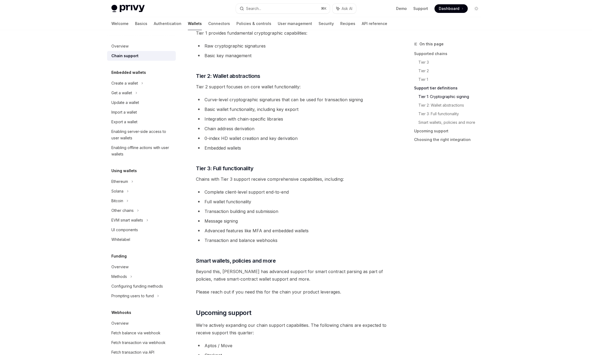
click at [207, 266] on div "**********" at bounding box center [292, 144] width 193 height 754
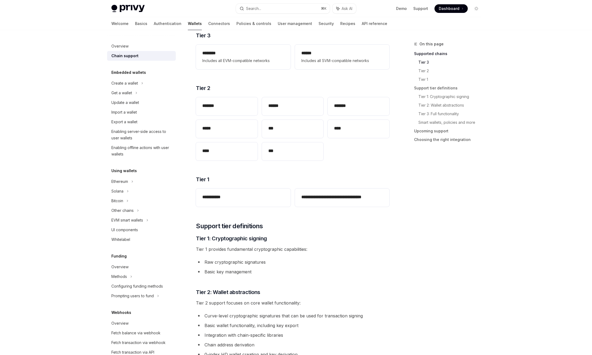
scroll to position [0, 0]
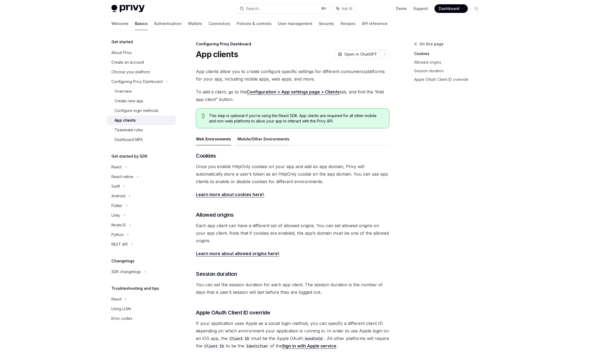
click at [259, 139] on button "Mobile/Other Environments" at bounding box center [263, 139] width 52 height 13
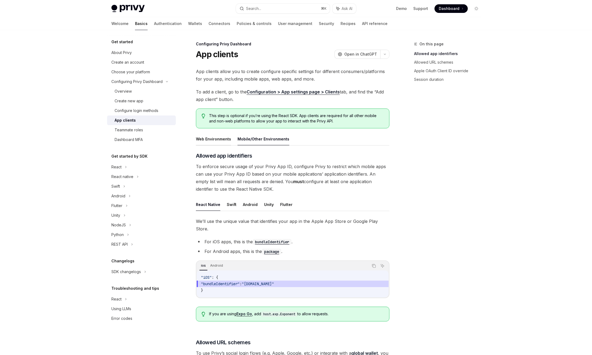
click at [213, 139] on button "Web Environments" at bounding box center [213, 139] width 35 height 13
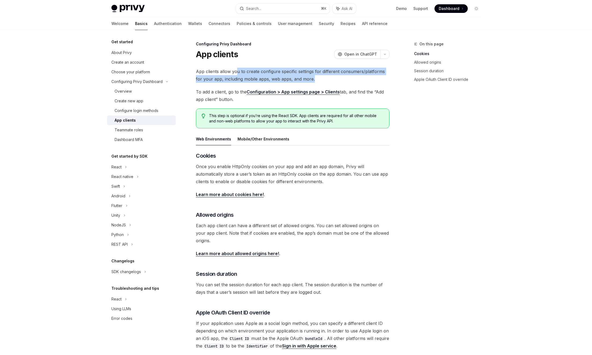
drag, startPoint x: 238, startPoint y: 74, endPoint x: 337, endPoint y: 76, distance: 98.7
click at [337, 76] on span "App clients allow you to create configure specific settings for different consu…" at bounding box center [292, 75] width 193 height 15
click at [140, 167] on div "React" at bounding box center [141, 167] width 69 height 10
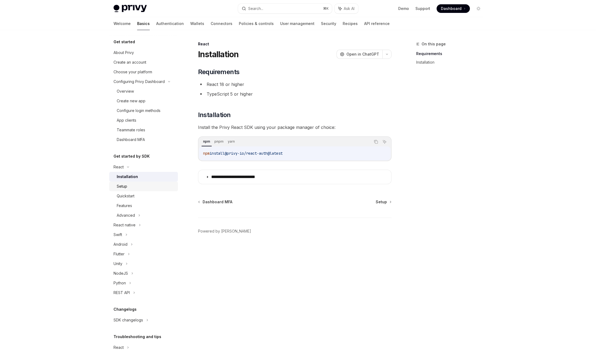
click at [133, 188] on div "Setup" at bounding box center [146, 186] width 58 height 6
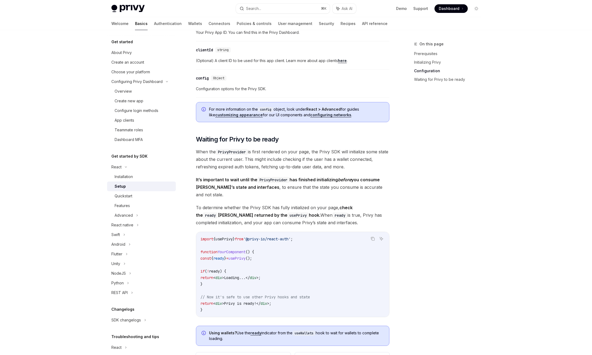
scroll to position [460, 0]
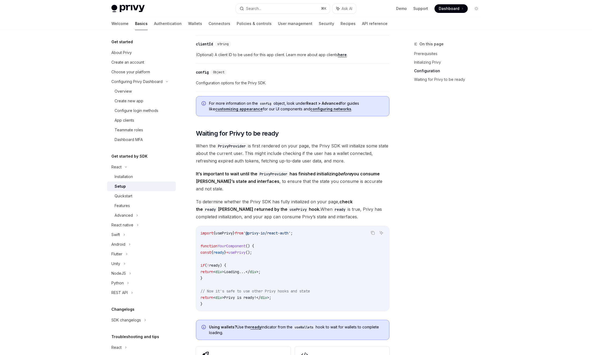
click at [345, 181] on span "It’s important to wait until the PrivyProvider has finished initializing before…" at bounding box center [292, 181] width 193 height 23
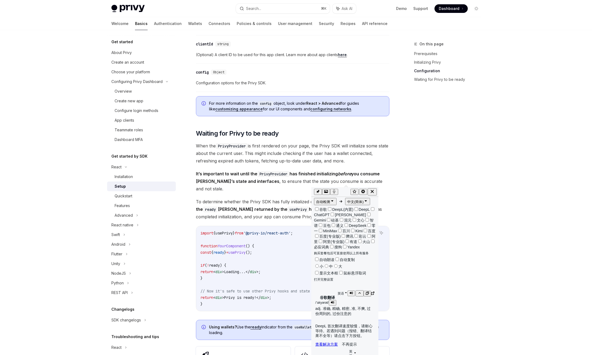
click at [325, 300] on span "/ ˈakyərət /" at bounding box center [321, 302] width 13 height 4
click at [350, 291] on icon "button" at bounding box center [351, 292] width 3 height 3
click at [374, 190] on icon "button" at bounding box center [372, 191] width 5 height 5
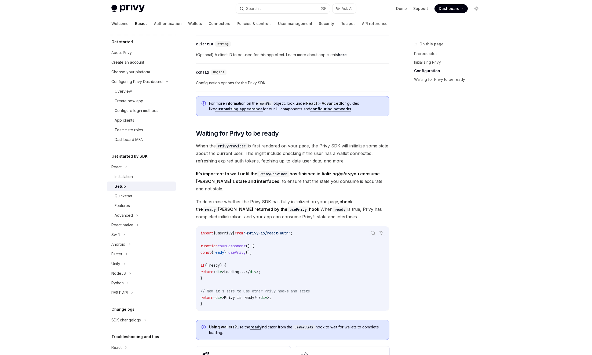
click at [374, 181] on span "It’s important to wait until the PrivyProvider has finished initializing before…" at bounding box center [292, 181] width 193 height 23
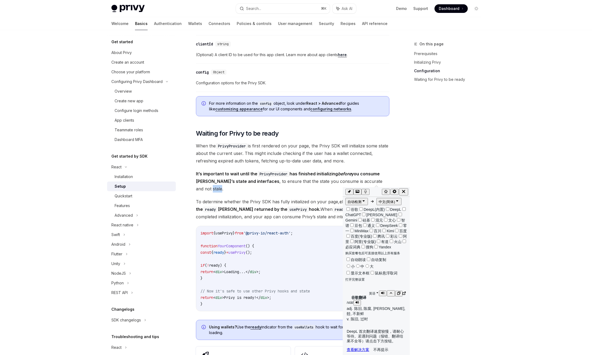
click at [381, 291] on icon "button" at bounding box center [382, 292] width 3 height 3
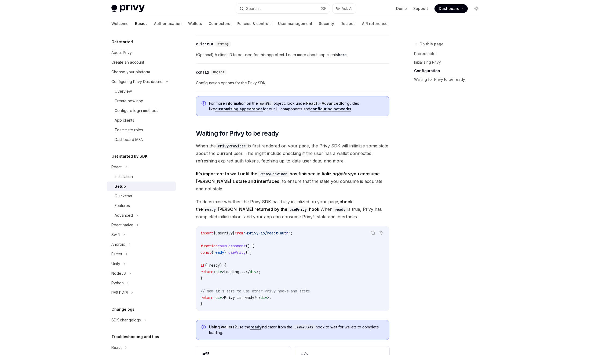
click at [271, 202] on strong "check the ready Boolean returned by the usePrivy hook." at bounding box center [274, 205] width 157 height 13
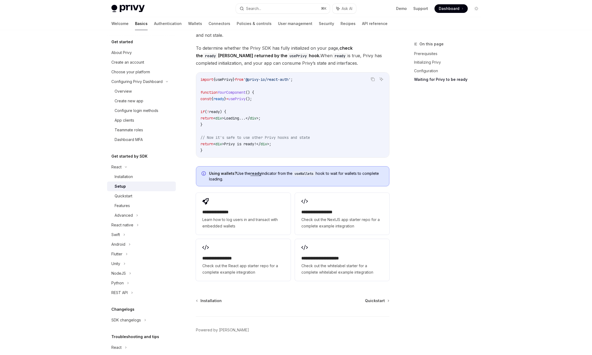
scroll to position [614, 0]
click at [274, 193] on div "**********" at bounding box center [243, 213] width 94 height 42
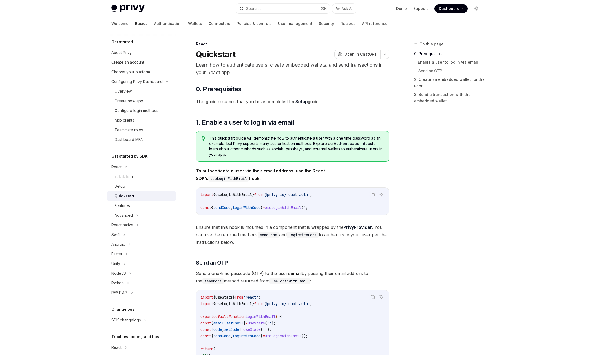
click at [304, 138] on span "This quickstart guide will demonstrate how to authenticate a user with a one ti…" at bounding box center [296, 145] width 175 height 21
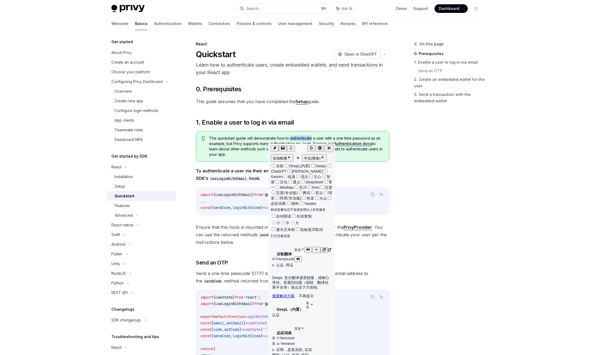
click at [307, 248] on icon "button" at bounding box center [307, 249] width 3 height 3
click at [304, 325] on button "button" at bounding box center [308, 328] width 8 height 6
click at [330, 147] on icon "button" at bounding box center [328, 147] width 5 height 5
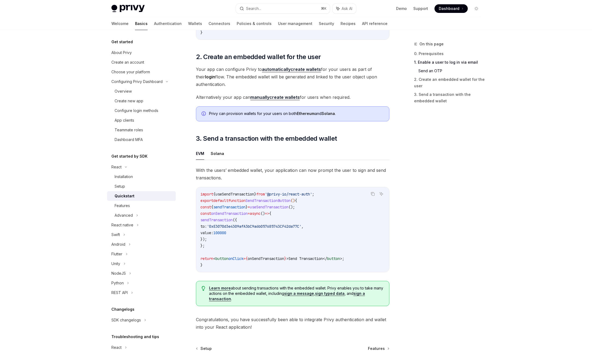
scroll to position [370, 0]
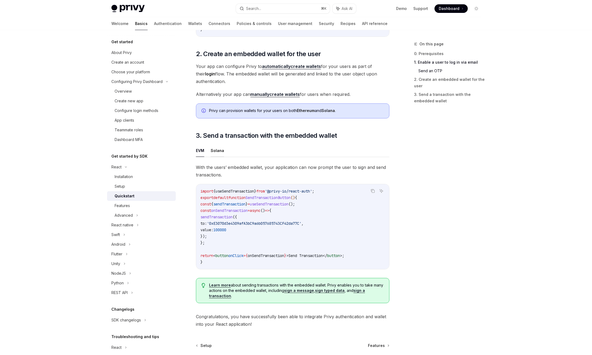
click at [217, 150] on button "Solana" at bounding box center [217, 150] width 13 height 13
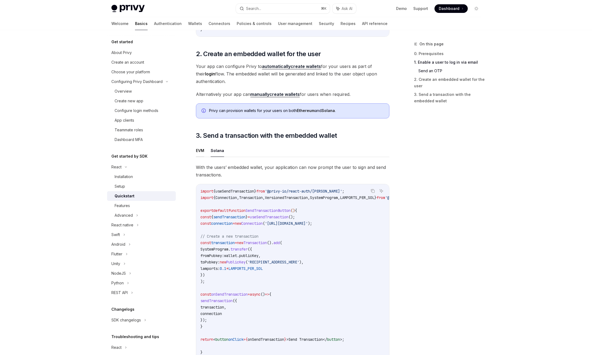
click at [200, 153] on button "EVM" at bounding box center [200, 150] width 8 height 13
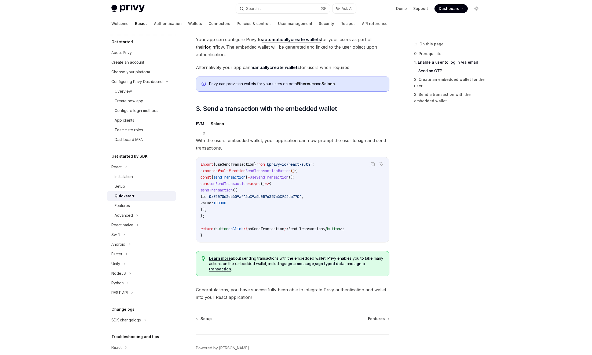
scroll to position [425, 0]
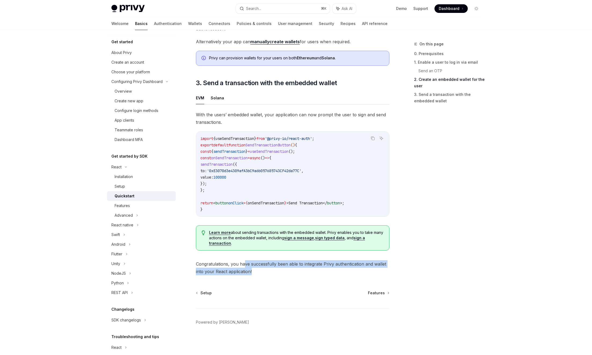
drag, startPoint x: 252, startPoint y: 264, endPoint x: 280, endPoint y: 272, distance: 28.9
click at [280, 272] on span "Congratulations, you have successfully been able to integrate Privy authenticat…" at bounding box center [292, 267] width 193 height 15
click at [128, 203] on div "Features" at bounding box center [122, 205] width 15 height 6
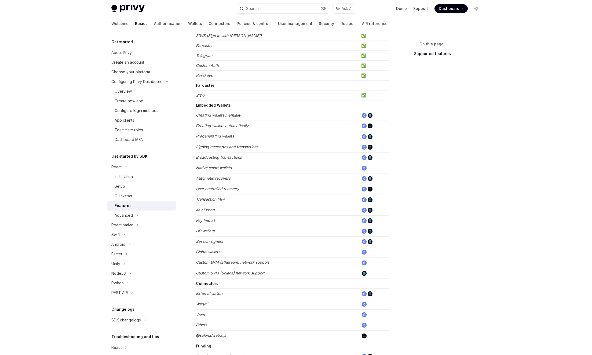
scroll to position [216, 0]
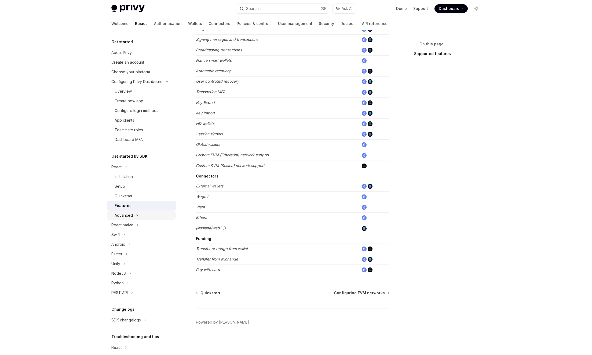
click at [133, 215] on div "Advanced" at bounding box center [141, 215] width 69 height 10
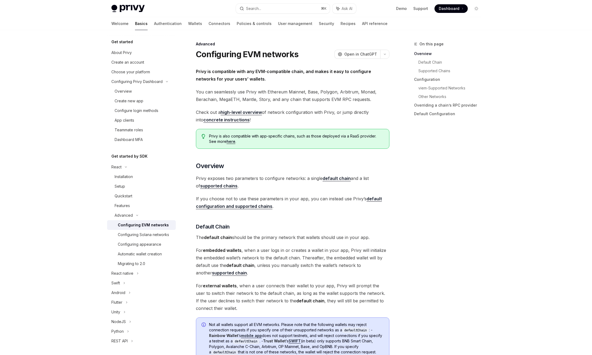
click at [141, 223] on div "Configuring EVM networks" at bounding box center [143, 225] width 51 height 6
click at [230, 72] on strong "Privy is compatible with any EVM-compatible chain, and makes it easy to configu…" at bounding box center [283, 75] width 175 height 13
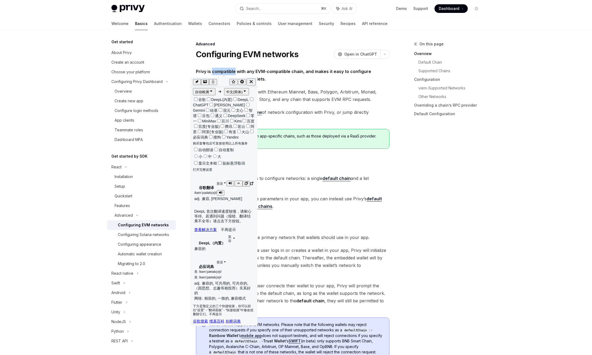
click at [227, 181] on button "button" at bounding box center [230, 184] width 8 height 6
click at [229, 181] on icon "button" at bounding box center [230, 182] width 3 height 3
click at [230, 181] on icon "button" at bounding box center [230, 182] width 3 height 3
click at [229, 260] on icon "button" at bounding box center [230, 261] width 3 height 3
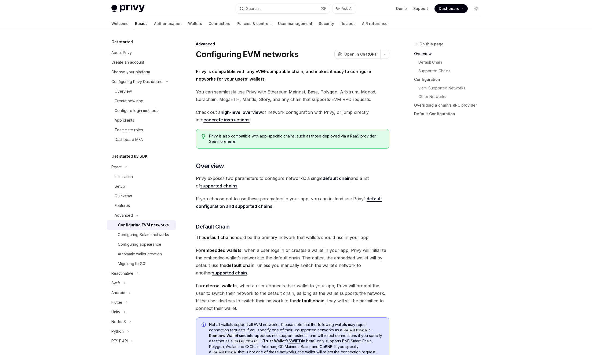
click at [229, 91] on span "You can seamlessly use Privy with Ethereum Mainnet, Base, Polygon, Arbitrum, Mo…" at bounding box center [292, 95] width 193 height 15
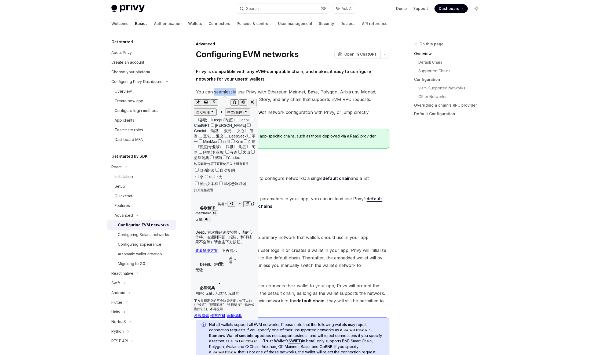
click at [228, 201] on button "button" at bounding box center [231, 204] width 8 height 6
click at [253, 101] on icon "button" at bounding box center [252, 101] width 3 height 3
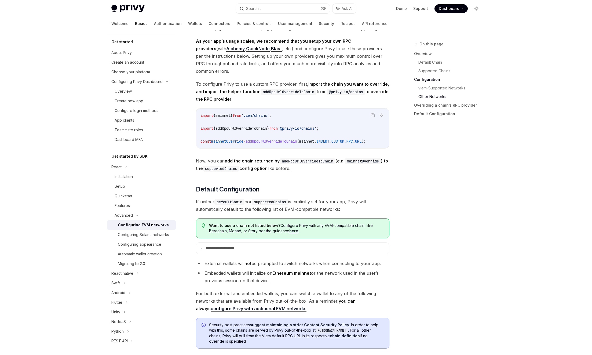
scroll to position [1265, 0]
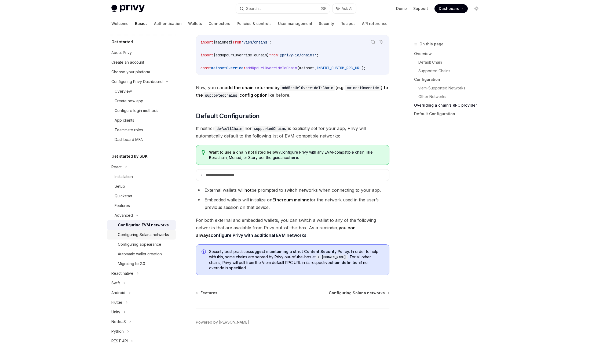
click at [128, 238] on div "Configuring Solana networks" at bounding box center [143, 234] width 51 height 6
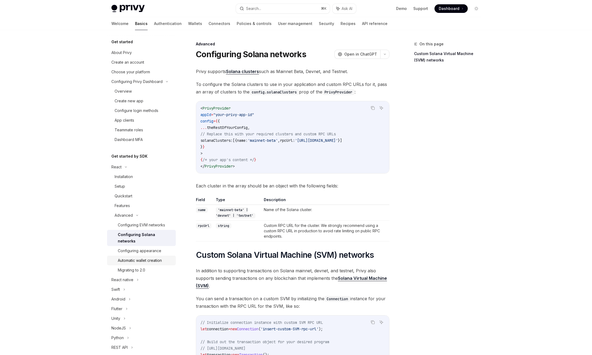
click at [141, 259] on div "Automatic wallet creation" at bounding box center [140, 260] width 44 height 6
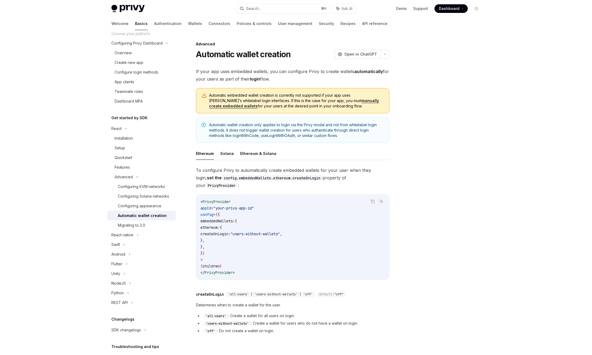
scroll to position [39, 0]
click at [133, 196] on div "Configuring Solana networks" at bounding box center [143, 196] width 51 height 6
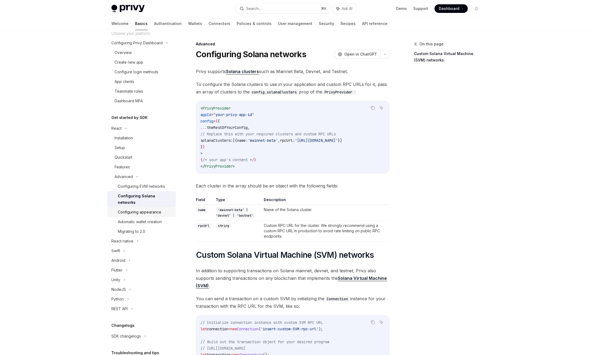
click at [146, 211] on div "Configuring appearance" at bounding box center [139, 212] width 43 height 6
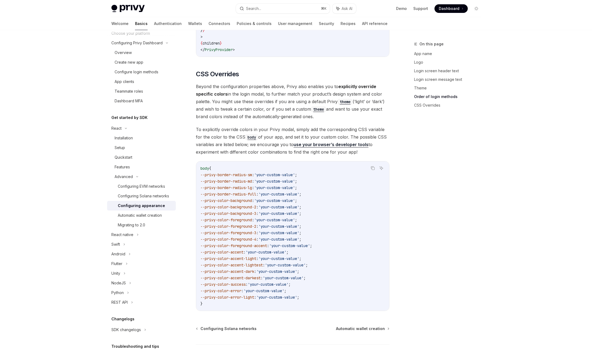
scroll to position [1247, 0]
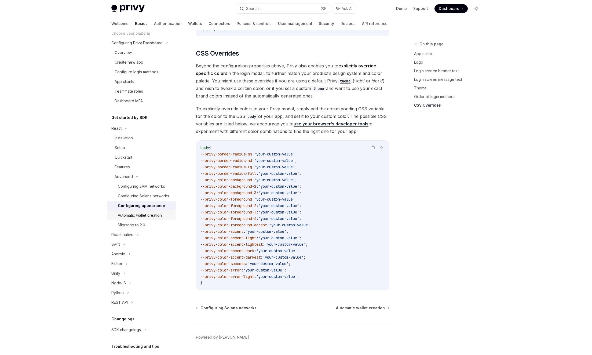
click at [156, 218] on div "Automatic wallet creation" at bounding box center [140, 215] width 44 height 6
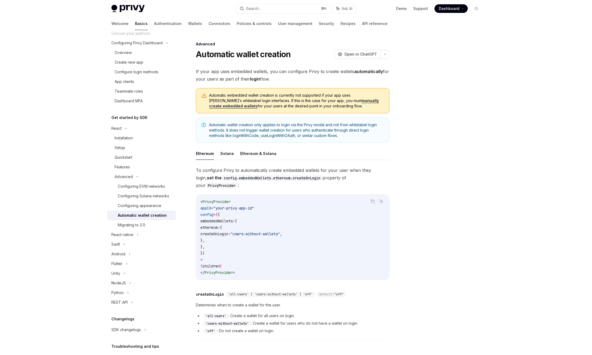
drag, startPoint x: 223, startPoint y: 94, endPoint x: 243, endPoint y: 94, distance: 19.9
click at [243, 94] on span "Automatic embedded wallet creation is currently not supported if your app uses …" at bounding box center [296, 101] width 175 height 16
drag, startPoint x: 232, startPoint y: 95, endPoint x: 237, endPoint y: 100, distance: 7.0
click at [237, 100] on span "Automatic embedded wallet creation is currently not supported if your app uses …" at bounding box center [296, 101] width 175 height 16
click at [248, 99] on span "Automatic embedded wallet creation is currently not supported if your app uses …" at bounding box center [296, 101] width 175 height 16
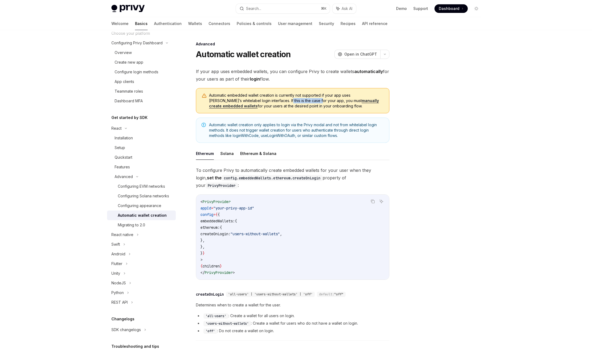
drag, startPoint x: 252, startPoint y: 100, endPoint x: 285, endPoint y: 98, distance: 33.3
click at [285, 98] on span "Automatic embedded wallet creation is currently not supported if your app uses …" at bounding box center [296, 101] width 175 height 16
click at [304, 99] on span "Automatic embedded wallet creation is currently not supported if your app uses …" at bounding box center [296, 101] width 175 height 16
drag, startPoint x: 227, startPoint y: 107, endPoint x: 310, endPoint y: 107, distance: 82.9
click at [310, 107] on span "Automatic embedded wallet creation is currently not supported if your app uses …" at bounding box center [296, 101] width 175 height 16
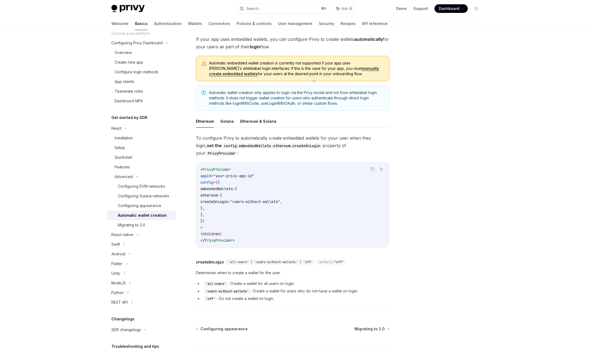
scroll to position [34, 0]
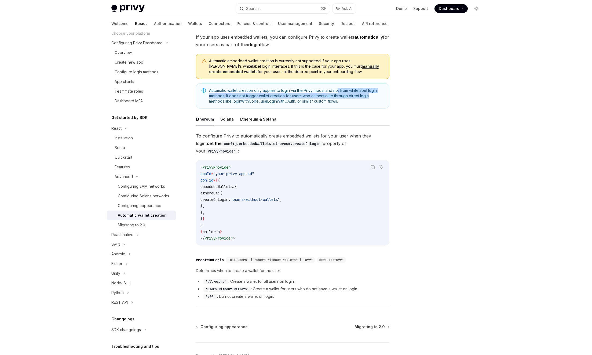
drag, startPoint x: 338, startPoint y: 91, endPoint x: 371, endPoint y: 98, distance: 33.6
click at [371, 98] on span "Automatic wallet creation only applies to login via the Privy modal and not fro…" at bounding box center [296, 96] width 175 height 16
click at [262, 99] on span "Automatic wallet creation only applies to login via the Privy modal and not fro…" at bounding box center [296, 96] width 175 height 16
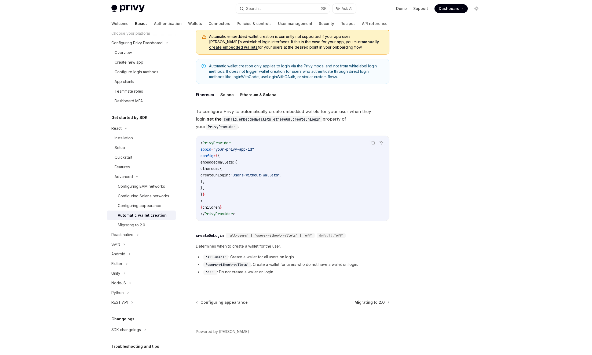
scroll to position [61, 0]
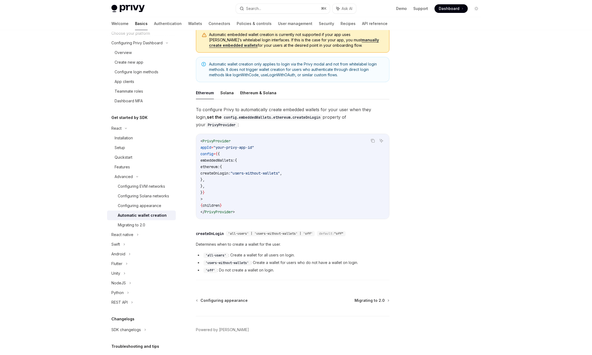
click at [297, 119] on code "config.embeddedWallets.ethereum.createOnLogin" at bounding box center [272, 117] width 101 height 6
click at [238, 122] on code "PrivyProvider" at bounding box center [221, 125] width 32 height 6
click at [230, 171] on span "createOnLogin:" at bounding box center [215, 173] width 30 height 5
click at [220, 164] on span "ethereum:" at bounding box center [209, 166] width 19 height 5
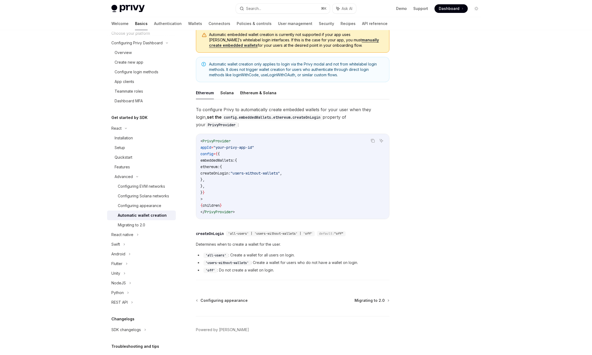
click at [220, 164] on span "ethereum:" at bounding box center [209, 166] width 19 height 5
click at [293, 118] on code "config.embeddedWallets.ethereum.createOnLogin" at bounding box center [272, 117] width 101 height 6
click at [276, 231] on span "'all-users' | 'users-without-wallets' | 'off'" at bounding box center [270, 233] width 85 height 4
click at [333, 231] on span "default:" at bounding box center [326, 233] width 15 height 4
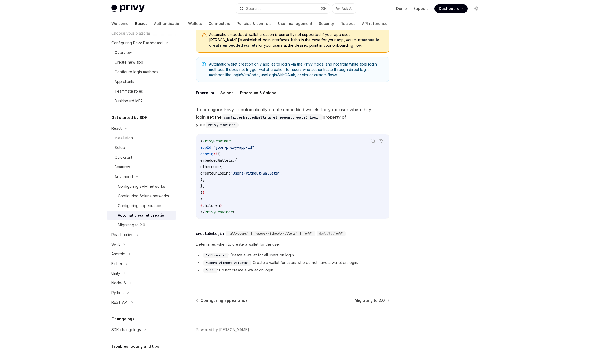
drag, startPoint x: 232, startPoint y: 226, endPoint x: 246, endPoint y: 225, distance: 14.0
click at [246, 231] on span "'all-users' | 'users-without-wallets' | 'off'" at bounding box center [270, 233] width 85 height 4
click at [230, 171] on span "createOnLogin:" at bounding box center [215, 173] width 30 height 5
click at [300, 170] on code "< PrivyProvider appId = "your-privy-app-id" config = { { embeddedWallets: { eth…" at bounding box center [292, 176] width 184 height 77
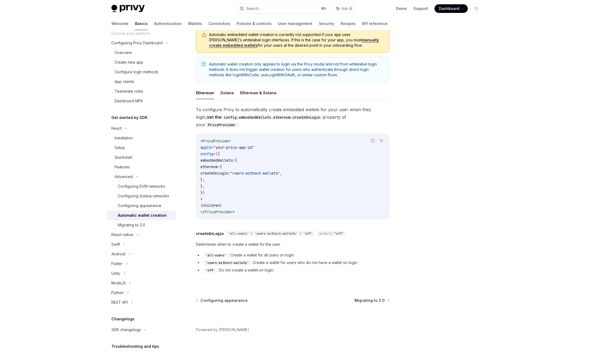
click at [280, 171] on span ""users-without-wallets"" at bounding box center [254, 173] width 49 height 5
drag, startPoint x: 248, startPoint y: 247, endPoint x: 292, endPoint y: 246, distance: 44.0
click at [292, 252] on li "'all-users' : Create a wallet for all users on login." at bounding box center [292, 255] width 193 height 6
click at [269, 259] on li "'users-without-wallets' : Create a wallet for users who do not have a wallet on…" at bounding box center [292, 262] width 193 height 6
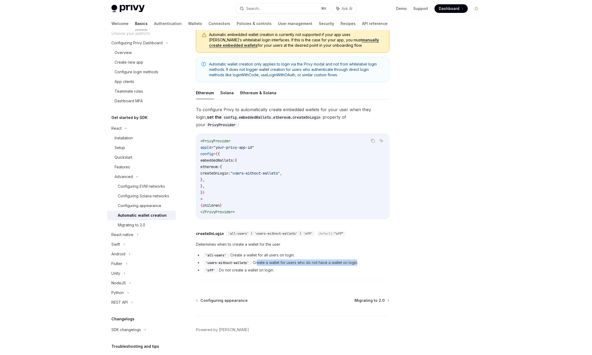
drag, startPoint x: 259, startPoint y: 257, endPoint x: 358, endPoint y: 255, distance: 98.5
click at [358, 259] on li "'users-without-wallets' : Create a wallet for users who do not have a wallet on…" at bounding box center [292, 262] width 193 height 6
click at [275, 259] on li "'users-without-wallets' : Create a wallet for users who do not have a wallet on…" at bounding box center [292, 262] width 193 height 6
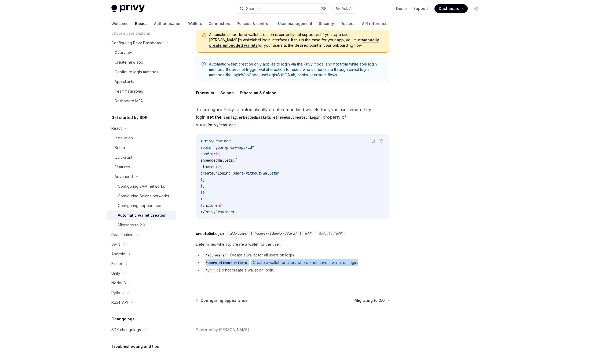
click at [275, 259] on li "'users-without-wallets' : Create a wallet for users who do not have a wallet on…" at bounding box center [292, 262] width 193 height 6
click at [237, 260] on code "'users-without-wallets'" at bounding box center [226, 262] width 47 height 5
click at [273, 259] on li "'users-without-wallets' : Create a wallet for users who do not have a wallet on…" at bounding box center [292, 262] width 193 height 6
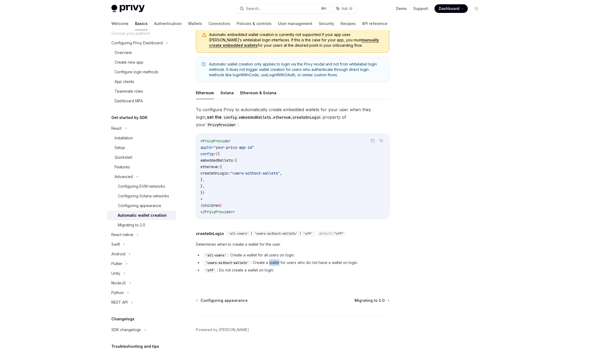
click at [273, 259] on li "'users-without-wallets' : Create a wallet for users who do not have a wallet on…" at bounding box center [292, 262] width 193 height 6
click at [237, 267] on li "'off' : Do not create a wallet on login." at bounding box center [292, 270] width 193 height 6
click at [226, 267] on li "'off' : Do not create a wallet on login." at bounding box center [292, 270] width 193 height 6
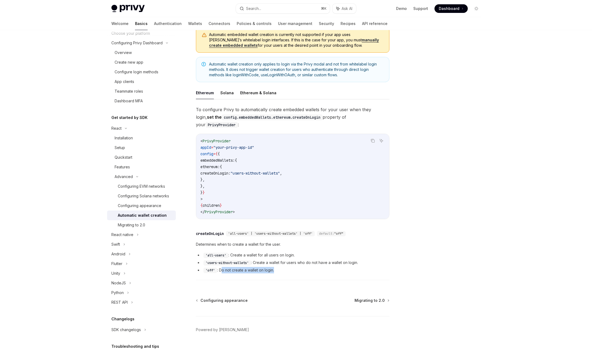
drag, startPoint x: 222, startPoint y: 264, endPoint x: 278, endPoint y: 261, distance: 56.4
click at [278, 267] on li "'off' : Do not create a wallet on login." at bounding box center [292, 270] width 193 height 6
click at [143, 228] on div "Migrating to 2.0" at bounding box center [131, 225] width 27 height 6
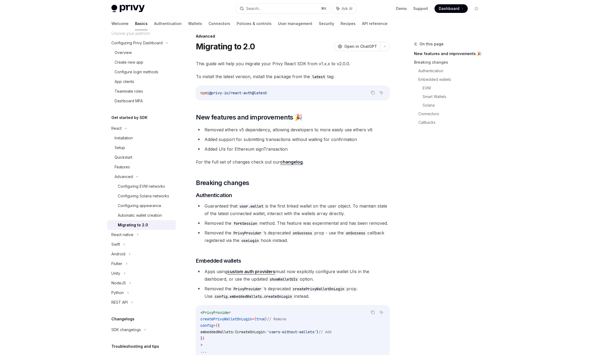
scroll to position [35, 0]
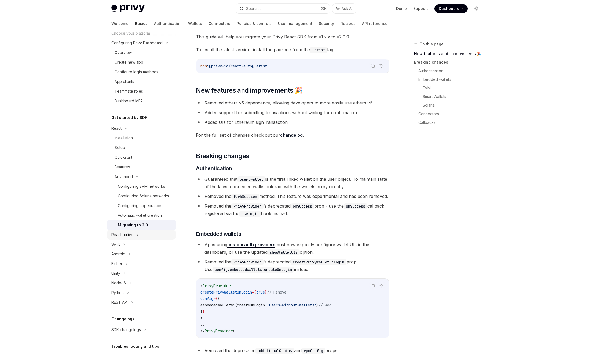
click at [125, 238] on div "React native" at bounding box center [122, 234] width 22 height 6
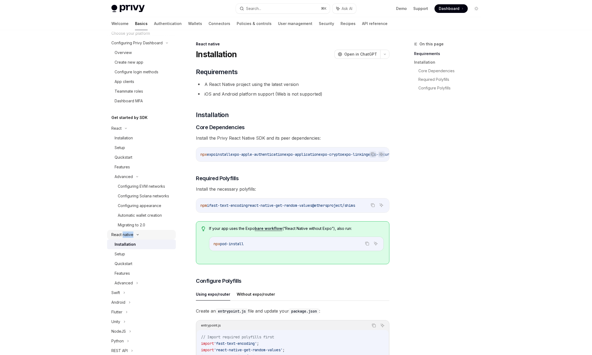
click at [125, 238] on div "React native" at bounding box center [122, 234] width 22 height 6
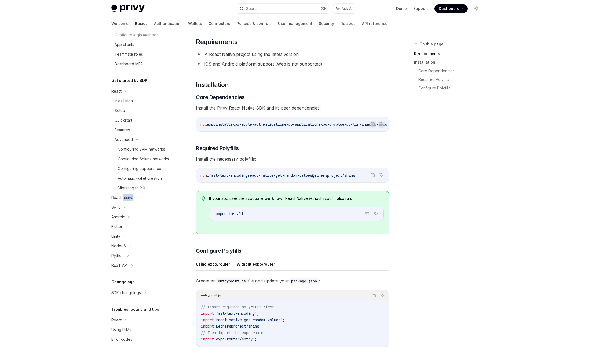
scroll to position [36, 0]
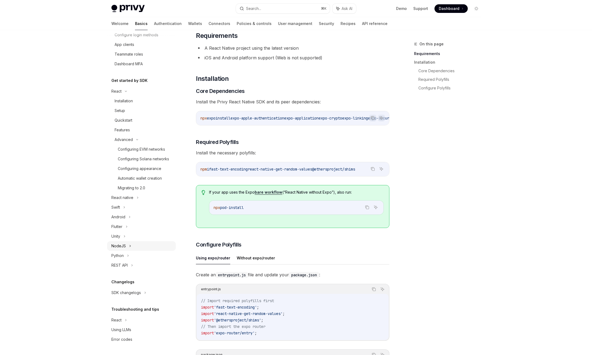
click at [126, 244] on div "NodeJS" at bounding box center [141, 246] width 69 height 10
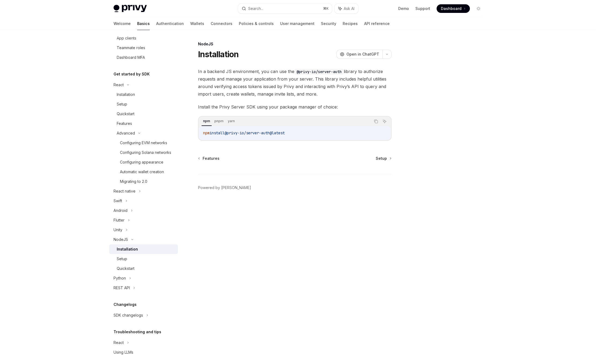
click at [129, 252] on div "Installation" at bounding box center [127, 249] width 21 height 6
click at [130, 252] on div "Installation" at bounding box center [127, 249] width 21 height 6
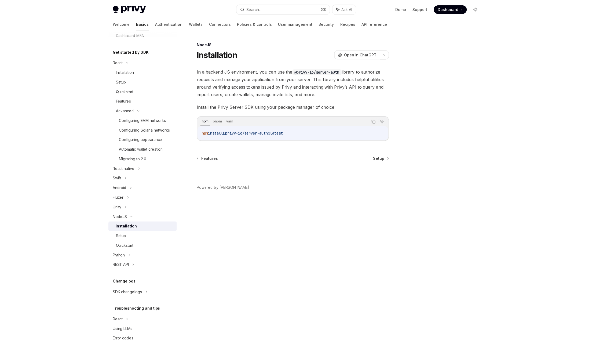
scroll to position [111, 0]
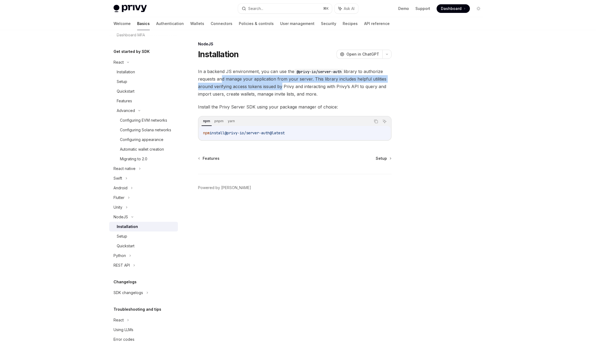
drag, startPoint x: 220, startPoint y: 80, endPoint x: 281, endPoint y: 86, distance: 61.1
click at [281, 86] on span "In a backend JS environment, you can use the @privy-io/server-auth library to a…" at bounding box center [294, 83] width 193 height 30
click at [244, 87] on span "In a backend JS environment, you can use the @privy-io/server-auth library to a…" at bounding box center [294, 83] width 193 height 30
click at [379, 80] on span "In a backend JS environment, you can use the @privy-io/server-auth library to a…" at bounding box center [294, 83] width 193 height 30
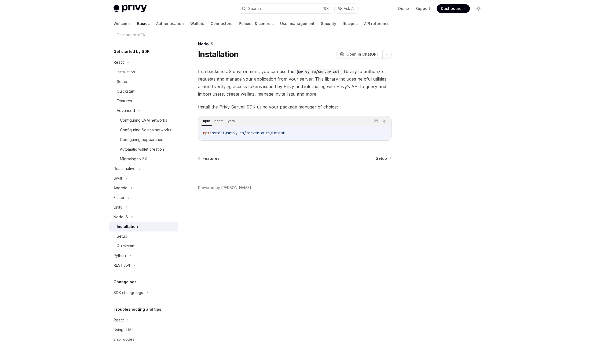
click at [379, 80] on span "In a backend JS environment, you can use the @privy-io/server-auth library to a…" at bounding box center [294, 83] width 193 height 30
click at [288, 97] on span "In a backend JS environment, you can use the @privy-io/server-auth library to a…" at bounding box center [294, 83] width 193 height 30
click at [222, 108] on span "Install the Privy Server SDK using your package manager of choice:" at bounding box center [294, 107] width 193 height 8
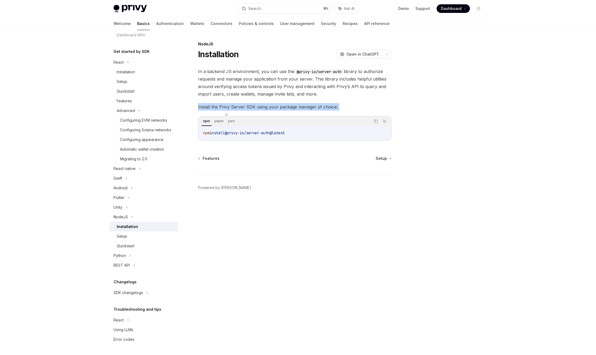
click at [222, 108] on span "Install the Privy Server SDK using your package manager of choice:" at bounding box center [294, 107] width 193 height 8
click at [267, 108] on span "Install the Privy Server SDK using your package manager of choice:" at bounding box center [294, 107] width 193 height 8
click at [309, 109] on span "Install the Privy Server SDK using your package manager of choice:" at bounding box center [294, 107] width 193 height 8
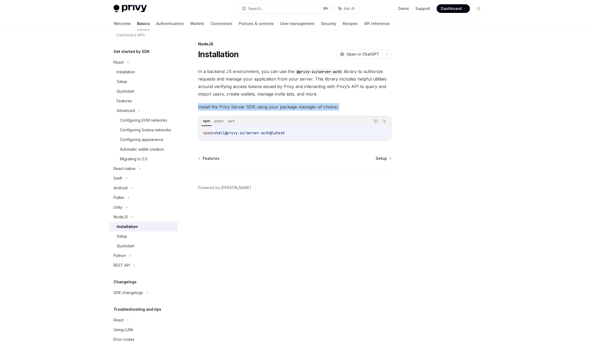
click at [309, 109] on span "Install the Privy Server SDK using your package manager of choice:" at bounding box center [294, 107] width 193 height 8
click at [133, 235] on div "Setup" at bounding box center [146, 236] width 58 height 6
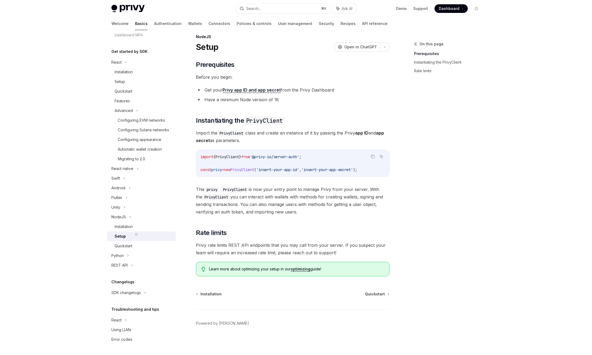
scroll to position [8, 0]
click at [363, 198] on span "This privy PrivyClient is now your entry point to manage Privy from your server…" at bounding box center [292, 199] width 193 height 30
click at [221, 203] on span "This privy PrivyClient is now your entry point to manage Privy from your server…" at bounding box center [292, 199] width 193 height 30
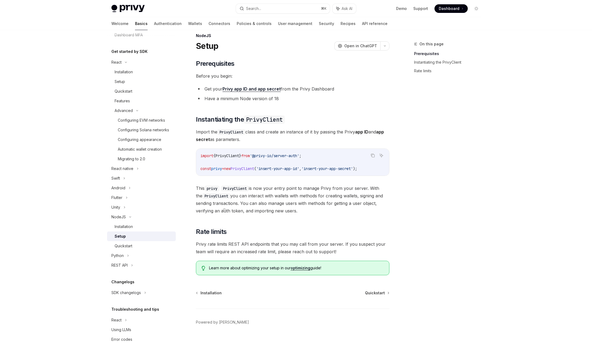
click at [258, 203] on span "This privy PrivyClient is now your entry point to manage Privy from your server…" at bounding box center [292, 199] width 193 height 30
click at [298, 205] on span "This privy PrivyClient is now your entry point to manage Privy from your server…" at bounding box center [292, 199] width 193 height 30
click at [266, 212] on span "This privy PrivyClient is now your entry point to manage Privy from your server…" at bounding box center [292, 199] width 193 height 30
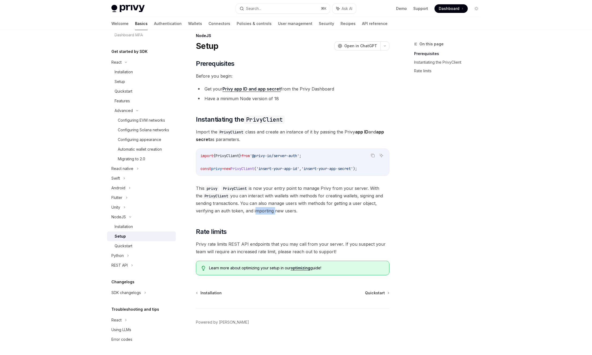
click at [266, 212] on span "This privy PrivyClient is now your entry point to manage Privy from your server…" at bounding box center [292, 199] width 193 height 30
click at [250, 249] on span "Privy rate limits REST API endpoints that you may call from your server. If you…" at bounding box center [292, 247] width 193 height 15
drag, startPoint x: 195, startPoint y: 246, endPoint x: 379, endPoint y: 245, distance: 184.0
click at [379, 245] on div "NodeJS Setup OpenAI Open in ChatGPT OpenAI Open in ChatGPT ​ Prerequisites Befo…" at bounding box center [242, 193] width 296 height 322
click at [362, 244] on span "Privy rate limits REST API endpoints that you may call from your server. If you…" at bounding box center [292, 247] width 193 height 15
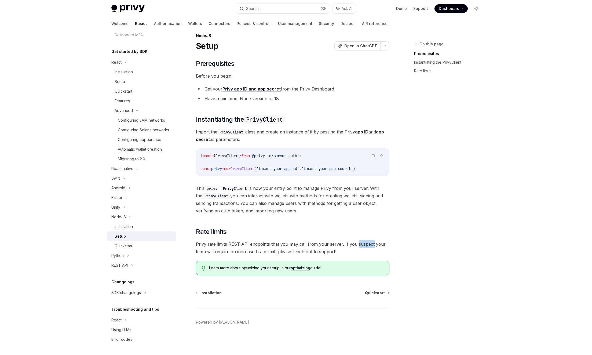
click at [362, 244] on span "Privy rate limits REST API endpoints that you may call from your server. If you…" at bounding box center [292, 247] width 193 height 15
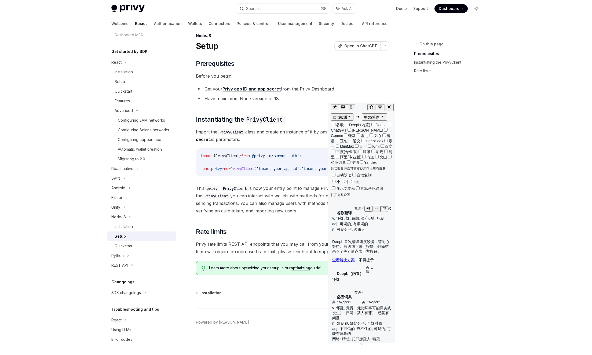
click at [367, 207] on icon "button" at bounding box center [367, 208] width 3 height 3
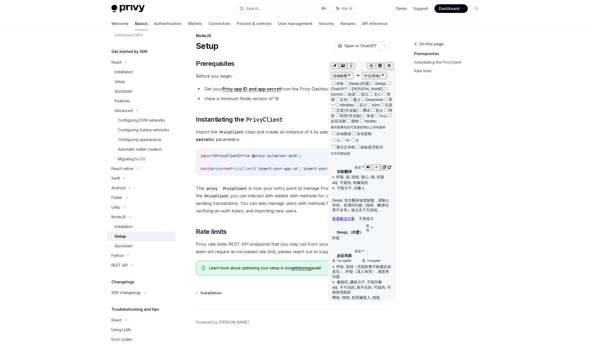
click at [367, 165] on icon "button" at bounding box center [367, 166] width 3 height 3
click at [368, 165] on icon "button" at bounding box center [367, 166] width 3 height 3
click at [365, 248] on button "button" at bounding box center [368, 251] width 8 height 6
click at [459, 155] on div "On this page Prerequisites Instantiating the PrivyClient Rate limits" at bounding box center [444, 198] width 82 height 314
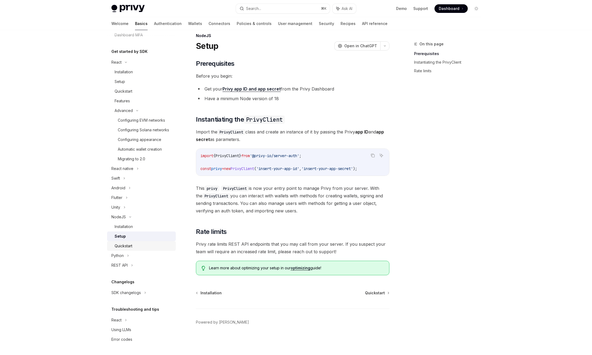
click at [128, 245] on div "Quickstart" at bounding box center [124, 246] width 18 height 6
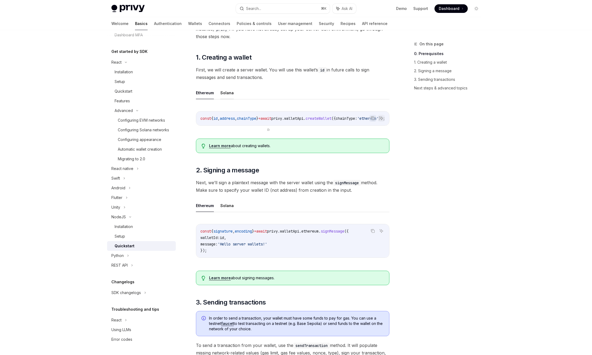
click at [227, 93] on button "Solana" at bounding box center [226, 92] width 13 height 13
click at [200, 94] on button "Ethereum" at bounding box center [205, 92] width 18 height 13
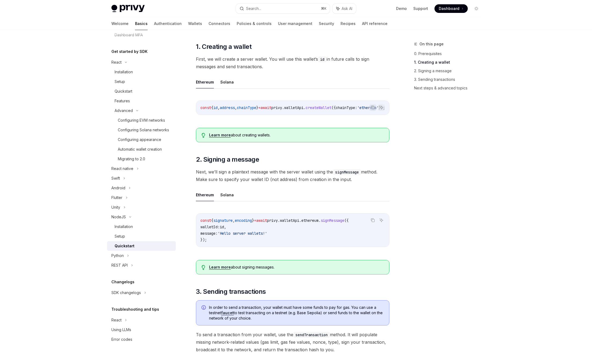
scroll to position [124, 0]
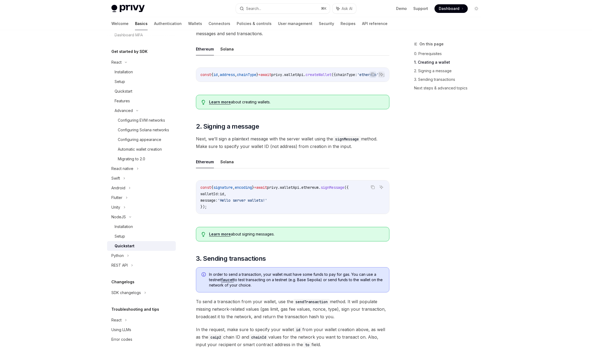
click at [241, 142] on span "Next, we’ll sign a plaintext message with the server wallet using the signMessa…" at bounding box center [292, 142] width 193 height 15
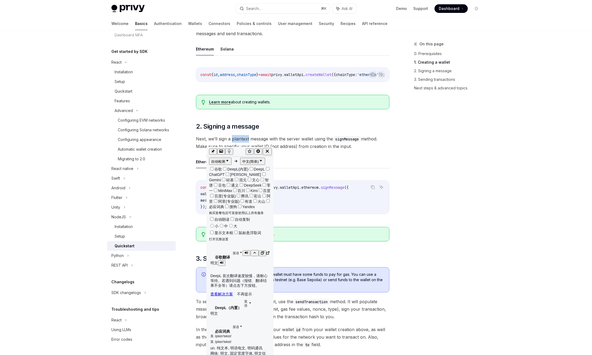
click at [243, 250] on button "button" at bounding box center [247, 253] width 8 height 6
click at [353, 167] on ul "Ethereum Solana" at bounding box center [292, 161] width 193 height 13
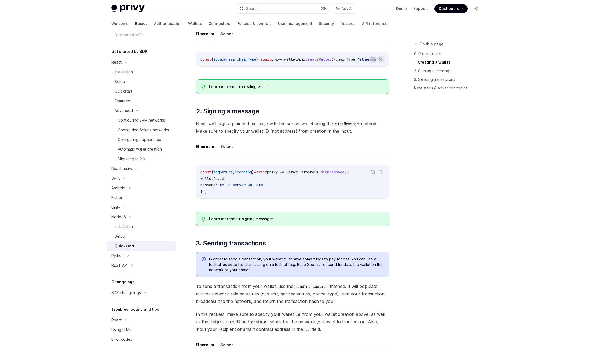
scroll to position [145, 0]
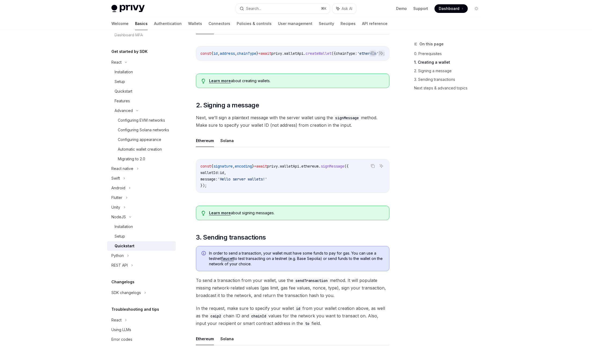
click at [234, 181] on span "'Hello server wallets!'" at bounding box center [242, 179] width 49 height 5
click at [299, 168] on span "walletApi" at bounding box center [289, 166] width 19 height 5
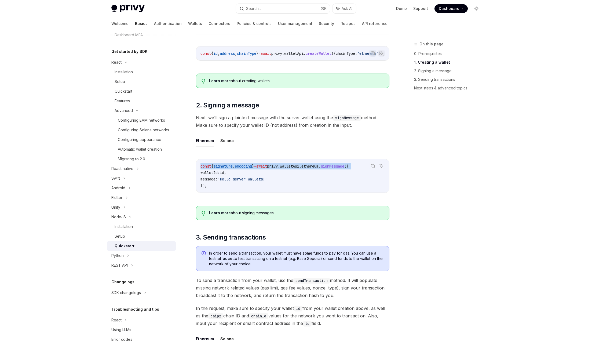
click at [299, 168] on span "walletApi" at bounding box center [289, 166] width 19 height 5
click at [299, 183] on code "const { signature , encoding } = await privy . walletApi . ethereum . signMessa…" at bounding box center [292, 176] width 184 height 26
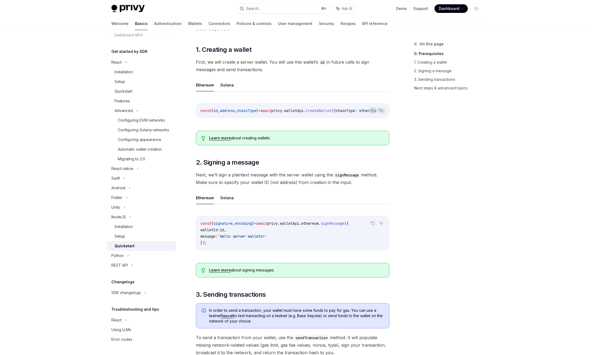
scroll to position [87, 0]
drag, startPoint x: 332, startPoint y: 120, endPoint x: 354, endPoint y: 120, distance: 21.5
click at [354, 118] on div "const { id , address , chainType } = await privy . walletApi . createWallet ({ …" at bounding box center [292, 111] width 193 height 14
drag, startPoint x: 339, startPoint y: 116, endPoint x: 348, endPoint y: 116, distance: 9.1
click at [356, 116] on div "const { id , address , chainType } = await privy . walletApi . createWallet ({ …" at bounding box center [292, 111] width 193 height 14
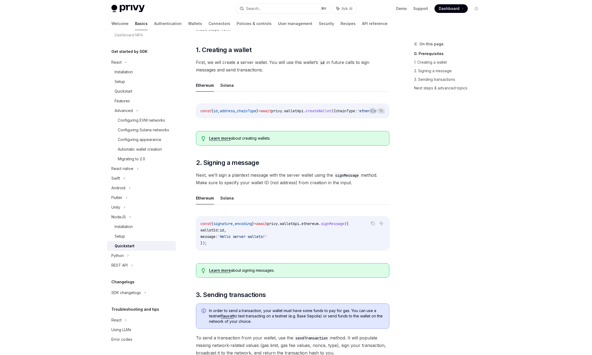
drag, startPoint x: 334, startPoint y: 117, endPoint x: 365, endPoint y: 118, distance: 31.4
click at [365, 118] on div "const { id , address , chainType } = await privy . walletApi . createWallet ({ …" at bounding box center [292, 111] width 193 height 14
drag, startPoint x: 350, startPoint y: 120, endPoint x: 368, endPoint y: 120, distance: 18.2
click at [368, 118] on div "Copy Ask AI const { id , address , chainType } = await privy . walletApi . crea…" at bounding box center [292, 111] width 193 height 14
click at [367, 119] on div "Copy" at bounding box center [373, 118] width 12 height 5
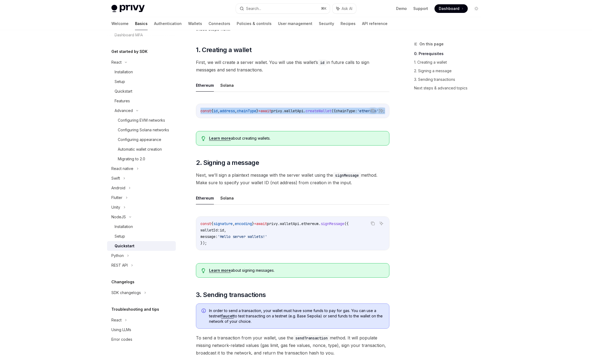
drag, startPoint x: 368, startPoint y: 119, endPoint x: 346, endPoint y: 123, distance: 22.1
click at [352, 117] on div "Copy Ask AI const { id , address , chainType } = await privy . walletApi . crea…" at bounding box center [292, 111] width 193 height 14
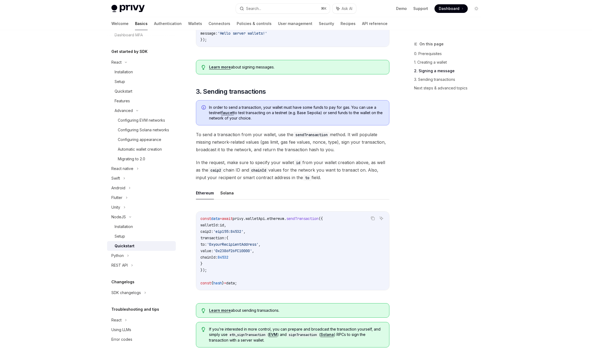
scroll to position [292, 0]
drag, startPoint x: 223, startPoint y: 135, endPoint x: 257, endPoint y: 135, distance: 33.5
click at [252, 135] on span "To send a transaction from your wallet, use the sendTransaction method. It will…" at bounding box center [292, 141] width 193 height 23
drag, startPoint x: 287, startPoint y: 137, endPoint x: 317, endPoint y: 134, distance: 30.4
click at [315, 134] on span "To send a transaction from your wallet, use the sendTransaction method. It will…" at bounding box center [292, 141] width 193 height 23
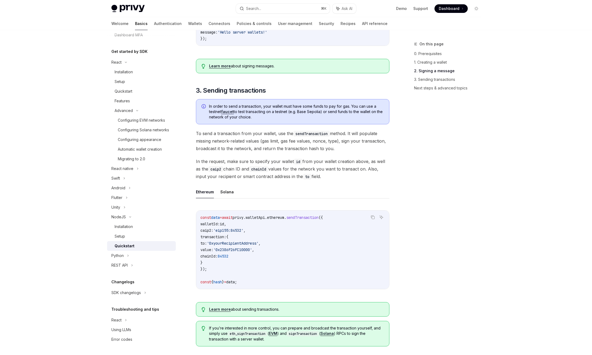
click at [373, 137] on span "To send a transaction from your wallet, use the sendTransaction method. It will…" at bounding box center [292, 141] width 193 height 23
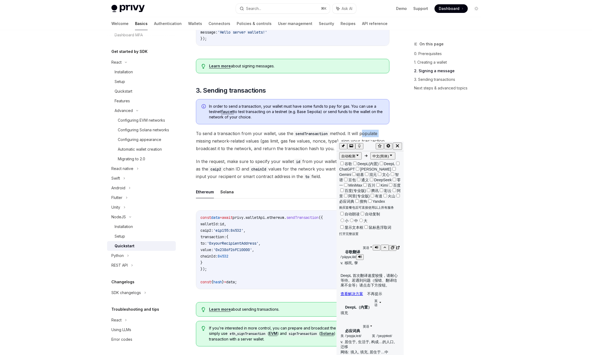
click at [375, 245] on icon "button" at bounding box center [376, 246] width 3 height 3
click at [254, 145] on span "To send a transaction from your wallet, use the sendTransaction method. It will…" at bounding box center [292, 141] width 193 height 23
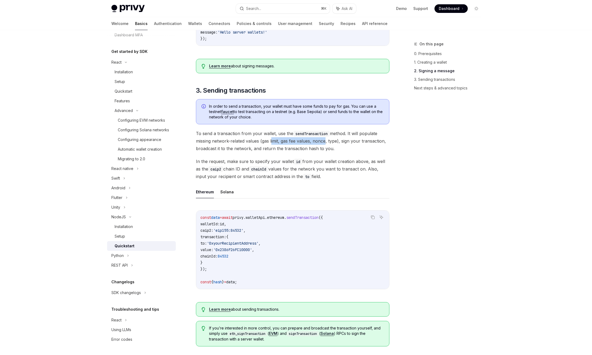
drag, startPoint x: 272, startPoint y: 144, endPoint x: 324, endPoint y: 145, distance: 52.3
click at [324, 145] on span "To send a transaction from your wallet, use the sendTransaction method. It will…" at bounding box center [292, 141] width 193 height 23
drag, startPoint x: 353, startPoint y: 145, endPoint x: 361, endPoint y: 148, distance: 8.3
click at [361, 148] on span "To send a transaction from your wallet, use the sendTransaction method. It will…" at bounding box center [292, 141] width 193 height 23
click at [267, 155] on div "​ 0. Prerequisites This guide assumes you have followed the Server SDK setup gu…" at bounding box center [292, 112] width 193 height 638
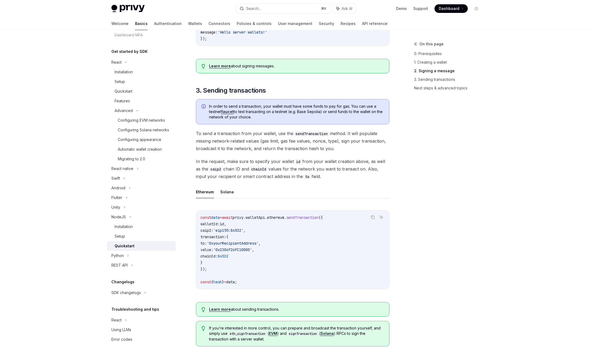
click at [218, 152] on span "To send a transaction from your wallet, use the sendTransaction method. It will…" at bounding box center [292, 141] width 193 height 23
click at [234, 150] on span "To send a transaction from your wallet, use the sendTransaction method. It will…" at bounding box center [292, 141] width 193 height 23
click at [269, 150] on span "To send a transaction from your wallet, use the sendTransaction method. It will…" at bounding box center [292, 141] width 193 height 23
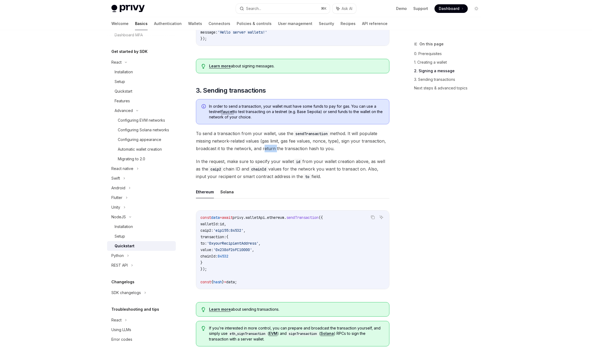
click at [269, 150] on span "To send a transaction from your wallet, use the sendTransaction method. It will…" at bounding box center [292, 141] width 193 height 23
click at [293, 151] on span "To send a transaction from your wallet, use the sendTransaction method. It will…" at bounding box center [292, 141] width 193 height 23
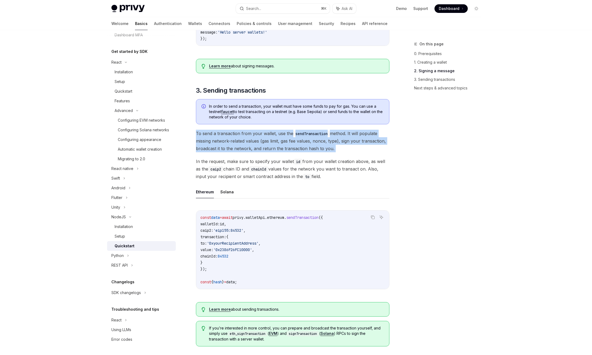
click at [293, 151] on span "To send a transaction from your wallet, use the sendTransaction method. It will…" at bounding box center [292, 141] width 193 height 23
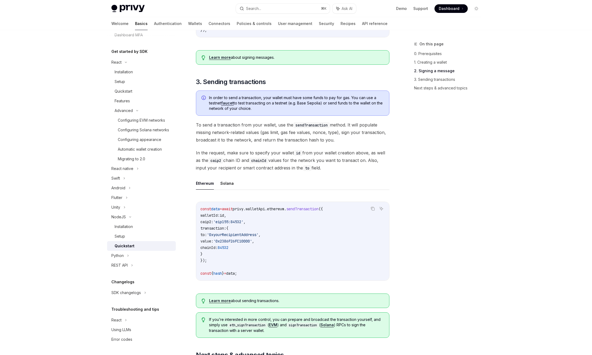
click at [237, 152] on span "In the request, make sure to specify your wallet id from your wallet creation a…" at bounding box center [292, 160] width 193 height 23
click at [282, 157] on span "In the request, make sure to specify your wallet id from your wallet creation a…" at bounding box center [292, 160] width 193 height 23
click at [250, 164] on span "In the request, make sure to specify your wallet id from your wallet creation a…" at bounding box center [292, 160] width 193 height 23
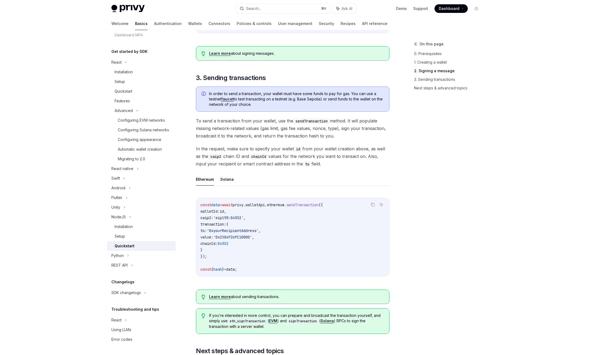
scroll to position [310, 0]
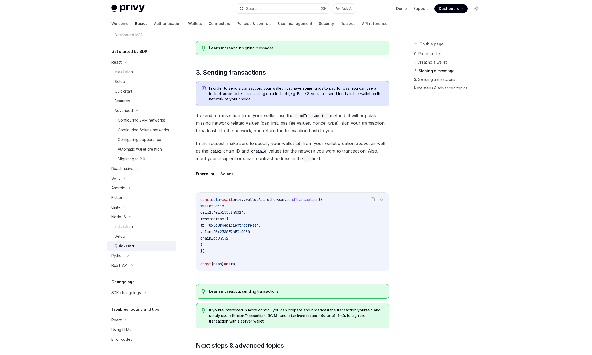
click at [264, 143] on span "In the request, make sure to specify your wallet id from your wallet creation a…" at bounding box center [292, 150] width 193 height 23
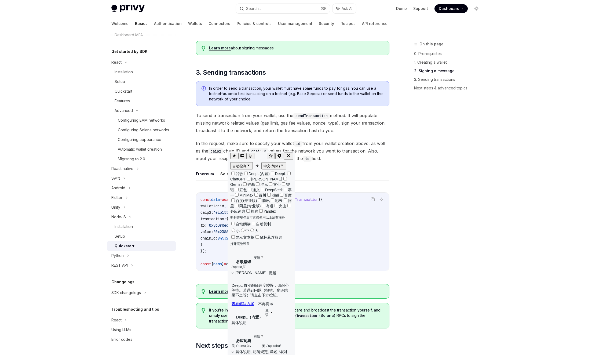
click at [337, 166] on div "​ 0. Prerequisites This guide assumes you have followed the Server SDK setup gu…" at bounding box center [292, 94] width 193 height 638
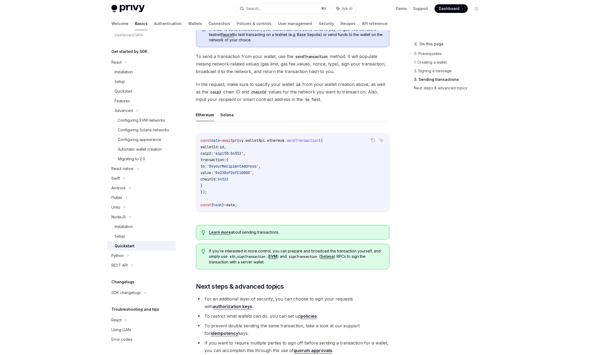
scroll to position [264, 0]
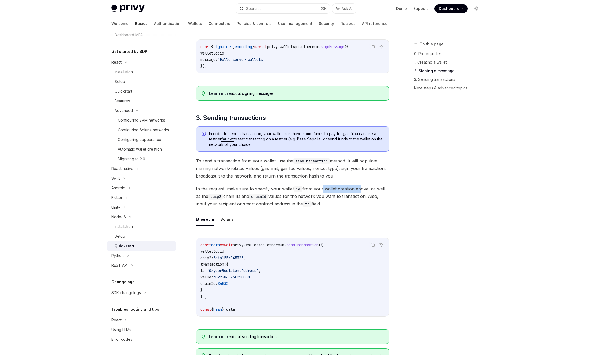
drag, startPoint x: 334, startPoint y: 191, endPoint x: 357, endPoint y: 192, distance: 22.8
click at [357, 192] on span "In the request, make sure to specify your wallet id from your wallet creation a…" at bounding box center [292, 196] width 193 height 23
drag, startPoint x: 259, startPoint y: 199, endPoint x: 321, endPoint y: 204, distance: 62.1
click at [321, 204] on span "In the request, make sure to specify your wallet id from your wallet creation a…" at bounding box center [292, 196] width 193 height 23
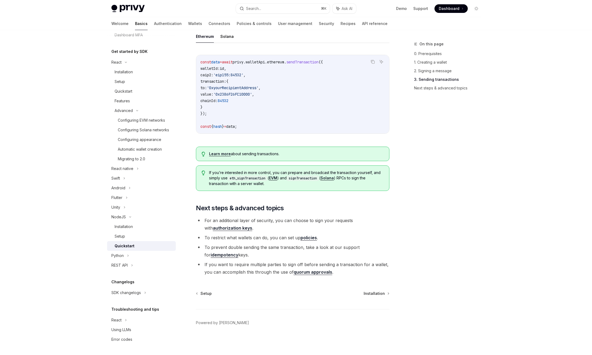
scroll to position [450, 0]
drag, startPoint x: 238, startPoint y: 218, endPoint x: 361, endPoint y: 229, distance: 123.1
click at [361, 229] on li "For an additional layer of security, you can choose to sign your requests with …" at bounding box center [292, 223] width 193 height 15
click at [244, 240] on li "To restrict what wallets can do, you can set up policies ." at bounding box center [292, 237] width 193 height 8
drag, startPoint x: 222, startPoint y: 238, endPoint x: 310, endPoint y: 242, distance: 88.1
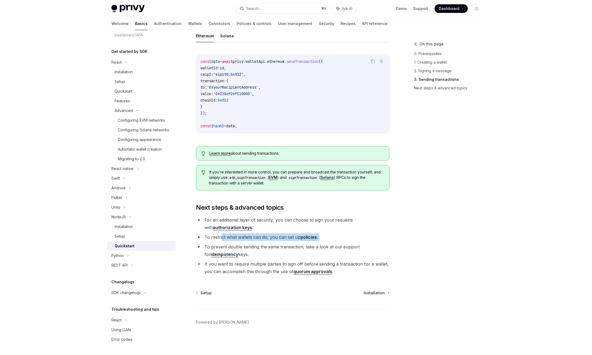
click at [310, 242] on ul "For an additional layer of security, you can choose to sign your requests with …" at bounding box center [292, 245] width 193 height 59
click at [264, 248] on li "To prevent double sending the same transaction, take a look at our support for …" at bounding box center [292, 250] width 193 height 15
click at [261, 249] on li "To prevent double sending the same transaction, take a look at our support for …" at bounding box center [292, 250] width 193 height 15
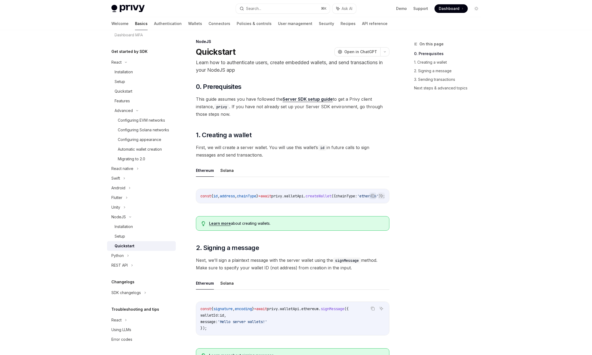
scroll to position [0, 0]
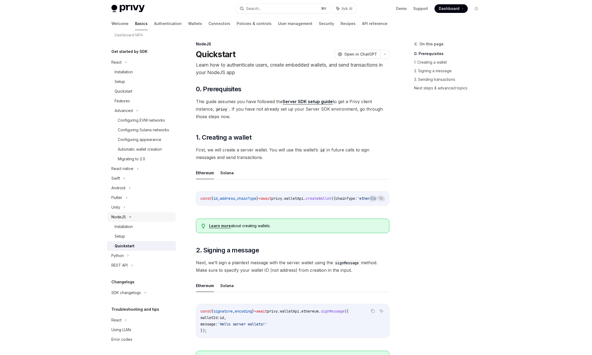
click at [120, 217] on div "NodeJS" at bounding box center [118, 217] width 14 height 6
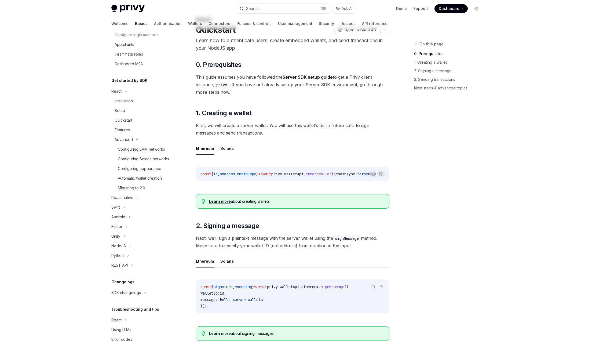
scroll to position [29, 0]
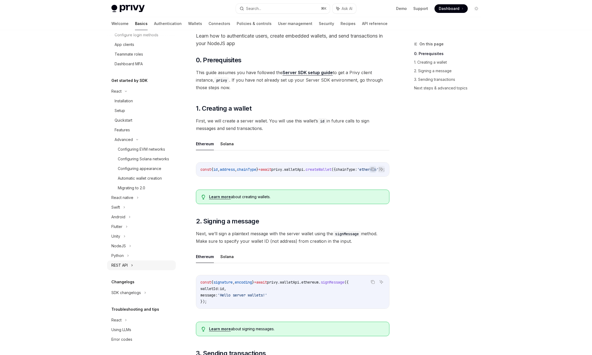
click at [130, 267] on div "REST API" at bounding box center [141, 265] width 69 height 10
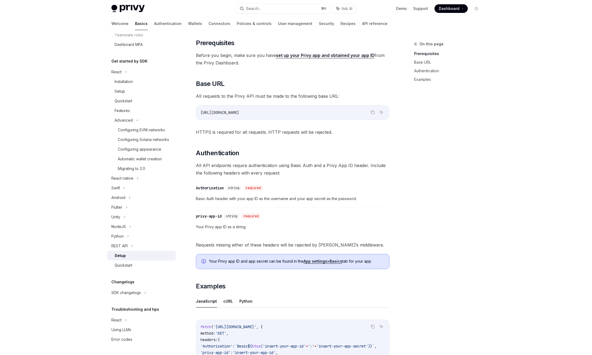
click at [122, 254] on div "Setup" at bounding box center [120, 255] width 11 height 6
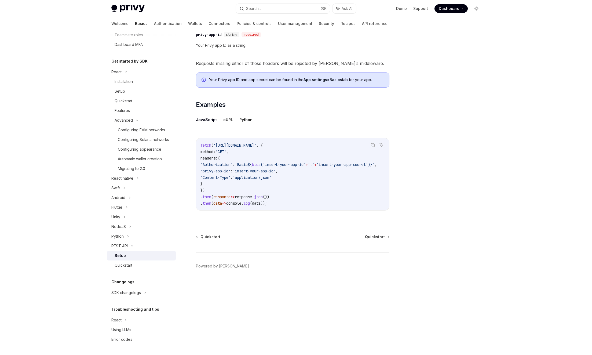
scroll to position [252, 0]
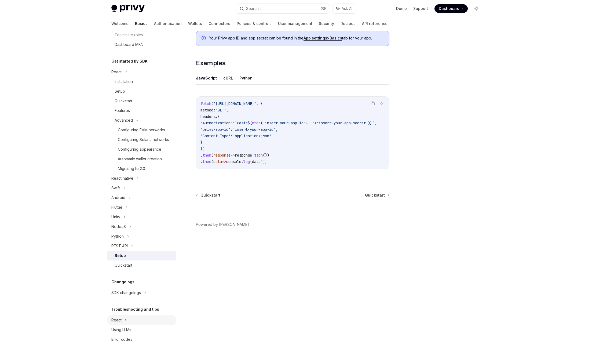
click at [134, 77] on div "React" at bounding box center [141, 72] width 69 height 10
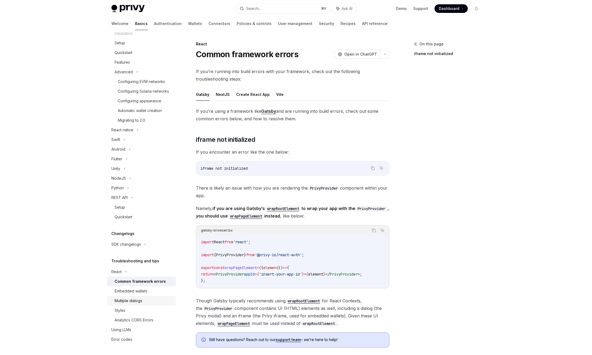
scroll to position [150, 0]
click at [153, 281] on div "Common framework errors" at bounding box center [140, 281] width 51 height 6
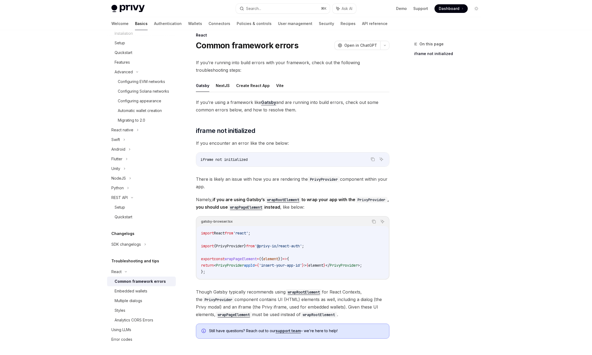
scroll to position [9, 0]
click at [142, 291] on div "Embedded wallets" at bounding box center [131, 291] width 33 height 6
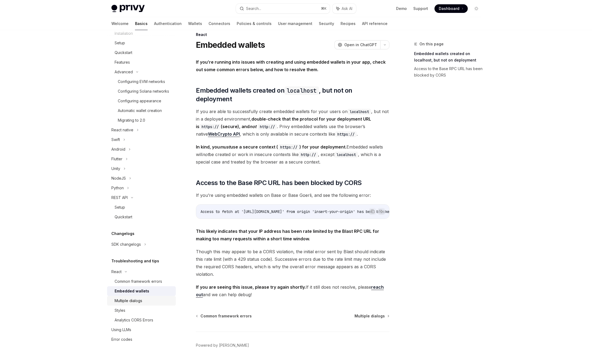
click at [139, 300] on div "Multiple dialogs" at bounding box center [129, 300] width 28 height 6
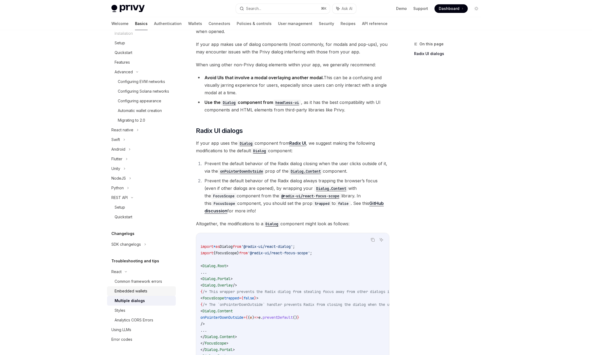
scroll to position [106, 0]
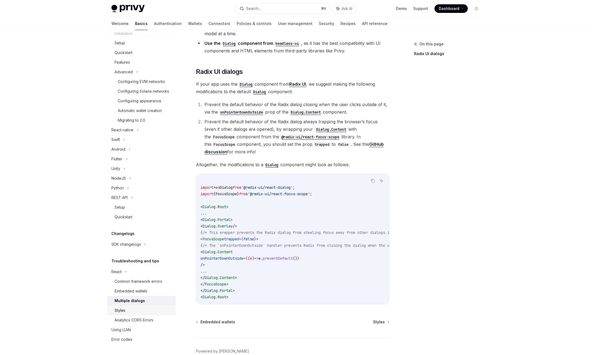
click at [121, 309] on div "Styles" at bounding box center [120, 310] width 11 height 6
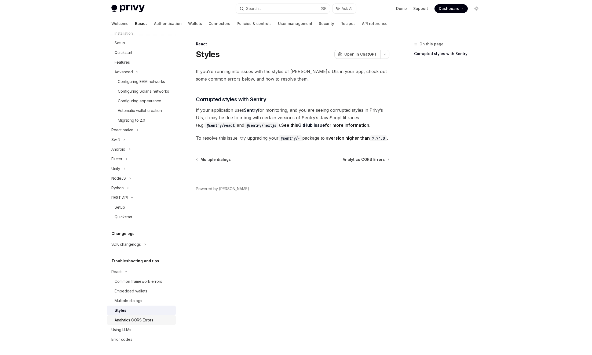
click at [146, 322] on div "Analytics CORS Errors" at bounding box center [134, 320] width 39 height 6
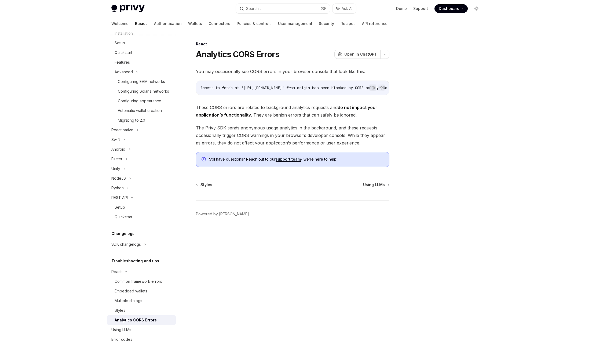
drag, startPoint x: 258, startPoint y: 94, endPoint x: 313, endPoint y: 100, distance: 55.3
click at [313, 100] on div "You may occasionally see CORS errors in your browser console that look like thi…" at bounding box center [292, 117] width 193 height 99
click at [309, 100] on div "You may occasionally see CORS errors in your browser console that look like thi…" at bounding box center [292, 117] width 193 height 99
drag, startPoint x: 273, startPoint y: 100, endPoint x: 277, endPoint y: 100, distance: 4.0
click at [277, 100] on div "You may occasionally see CORS errors in your browser console that look like thi…" at bounding box center [292, 117] width 193 height 99
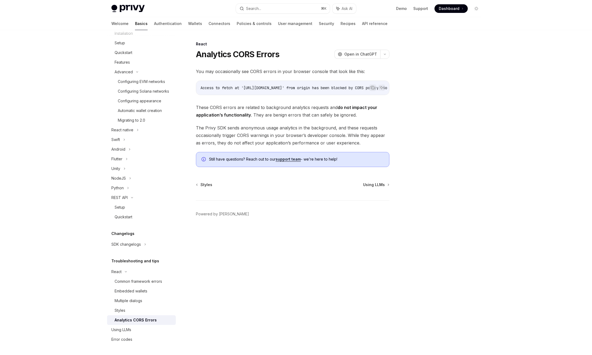
drag, startPoint x: 260, startPoint y: 97, endPoint x: 274, endPoint y: 100, distance: 14.4
click at [274, 100] on div "You may occasionally see CORS errors in your browser console that look like thi…" at bounding box center [292, 117] width 193 height 99
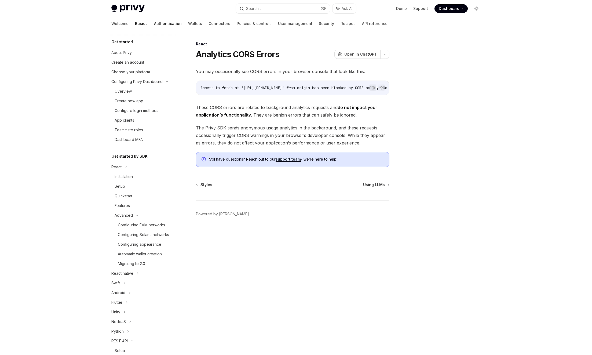
click at [154, 23] on link "Authentication" at bounding box center [168, 23] width 28 height 13
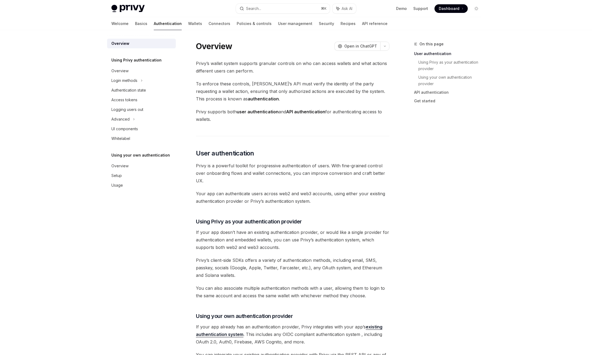
click at [129, 60] on h5 "Using Privy authentication" at bounding box center [136, 60] width 50 height 6
click at [266, 64] on span "Privy’s wallet system supports granular controls on who can access wallets and …" at bounding box center [292, 67] width 193 height 15
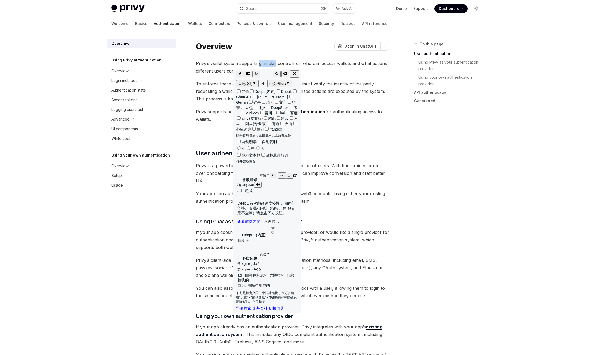
click at [272, 172] on button "button" at bounding box center [274, 175] width 8 height 6
click at [333, 111] on span "Privy supports both user authentication and API authentication for authenticati…" at bounding box center [292, 115] width 193 height 15
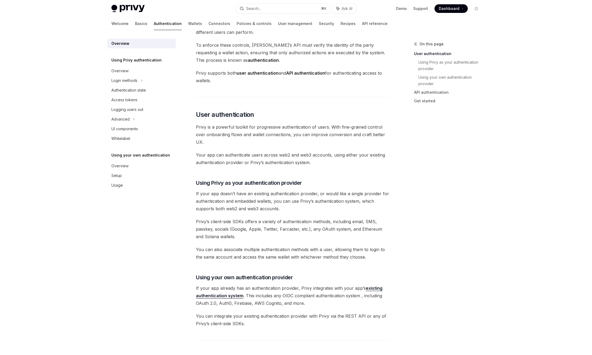
scroll to position [39, 0]
click at [363, 135] on span "Privy is a powerful toolkit for progressive authentication of users. With fine-…" at bounding box center [292, 134] width 193 height 23
click at [340, 136] on span "Privy is a powerful toolkit for progressive authentication of users. With fine-…" at bounding box center [292, 134] width 193 height 23
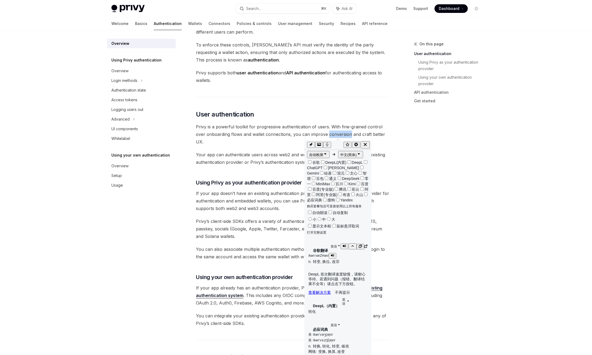
click at [343, 244] on icon "button" at bounding box center [344, 245] width 3 height 3
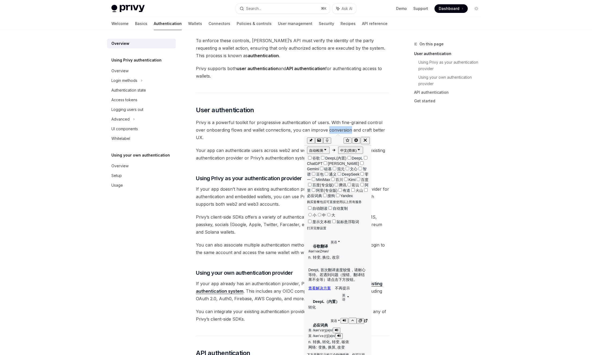
scroll to position [44, 0]
click at [343, 239] on icon "button" at bounding box center [344, 240] width 3 height 3
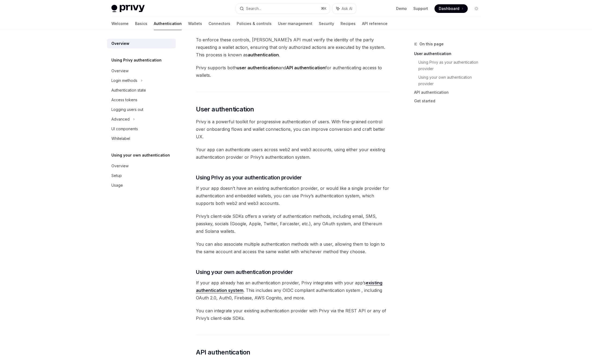
click at [362, 132] on span "Privy is a powerful toolkit for progressive authentication of users. With fine-…" at bounding box center [292, 129] width 193 height 23
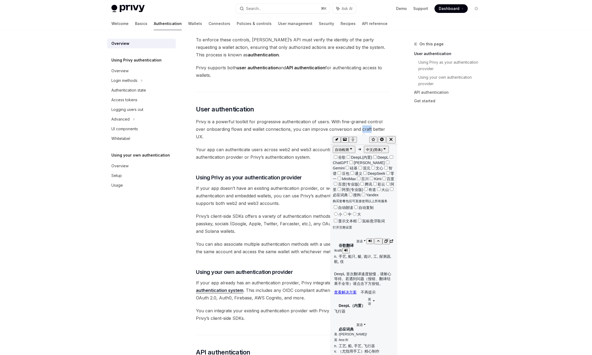
click at [367, 238] on button "button" at bounding box center [370, 241] width 8 height 6
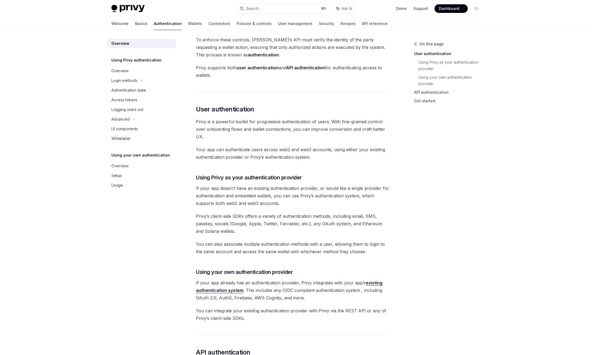
click at [257, 162] on div "Privy’s wallet system supports granular controls on who can access wallets and …" at bounding box center [292, 283] width 193 height 534
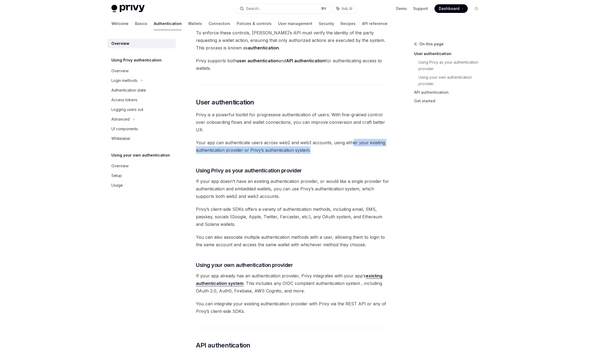
drag, startPoint x: 351, startPoint y: 143, endPoint x: 371, endPoint y: 151, distance: 21.7
click at [371, 151] on span "Your app can authenticate users across web2 and web3 accounts, using either you…" at bounding box center [292, 146] width 193 height 15
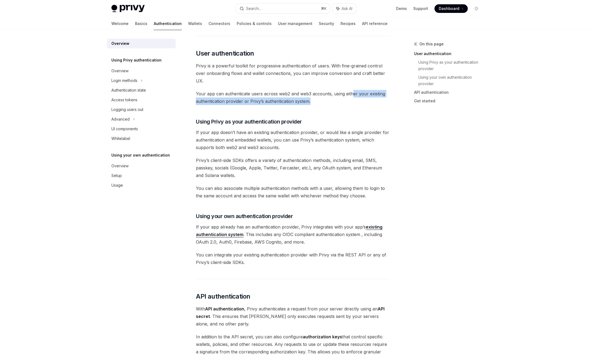
scroll to position [100, 0]
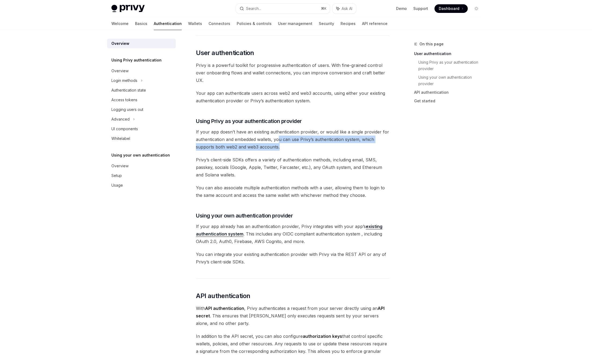
drag, startPoint x: 280, startPoint y: 141, endPoint x: 286, endPoint y: 146, distance: 7.6
click at [286, 146] on span "If your app doesn’t have an existing authentication provider, or would like a s…" at bounding box center [292, 139] width 193 height 23
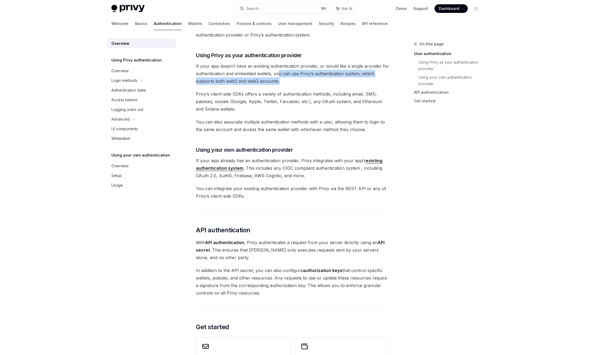
scroll to position [166, 0]
click at [237, 123] on span "You can also associate multiple authentication methods with a user, allowing th…" at bounding box center [292, 125] width 193 height 15
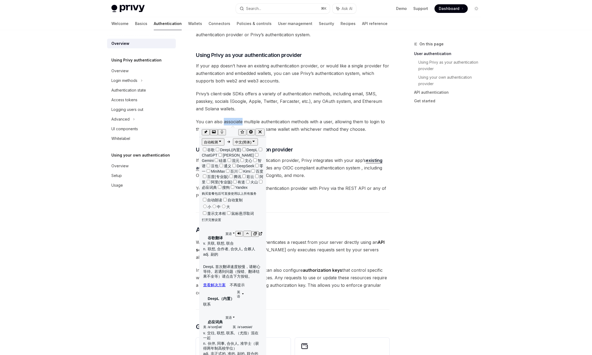
click at [237, 232] on icon "button" at bounding box center [238, 233] width 3 height 3
click at [254, 123] on span "You can also associate multiple authentication methods with a user, allowing th…" at bounding box center [292, 125] width 193 height 15
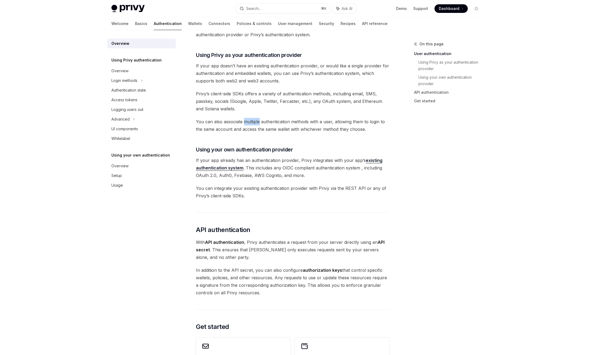
click at [254, 123] on span "You can also associate multiple authentication methods with a user, allowing th…" at bounding box center [292, 125] width 193 height 15
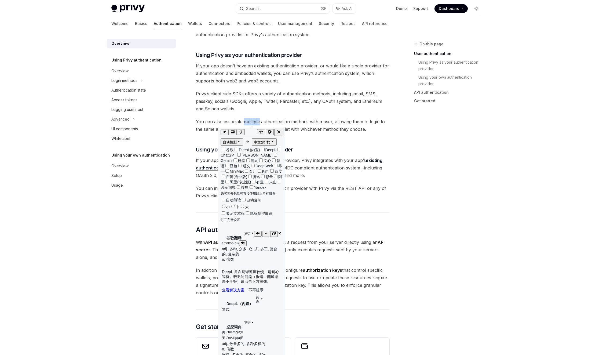
click at [257, 232] on icon "button" at bounding box center [257, 233] width 3 height 3
click at [280, 123] on span "You can also associate multiple authentication methods with a user, allowing th…" at bounding box center [292, 125] width 193 height 15
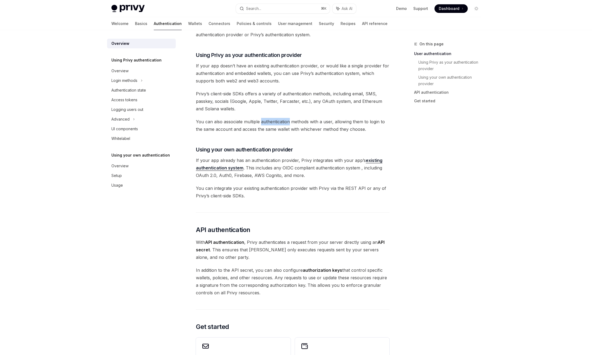
click at [280, 123] on span "You can also associate multiple authentication methods with a user, allowing th…" at bounding box center [292, 125] width 193 height 15
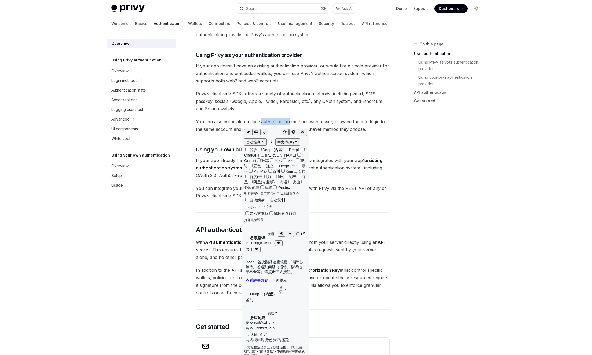
click at [280, 232] on icon "button" at bounding box center [281, 233] width 3 height 3
click at [303, 132] on icon "button" at bounding box center [302, 131] width 3 height 3
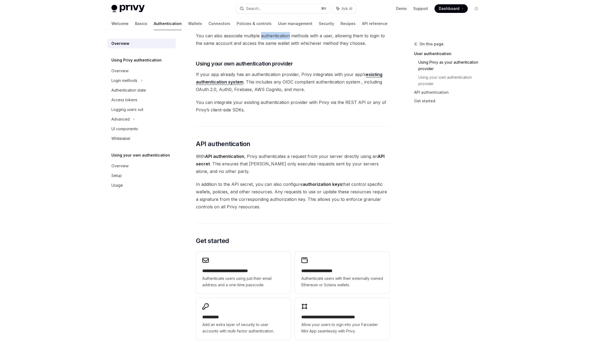
scroll to position [256, 0]
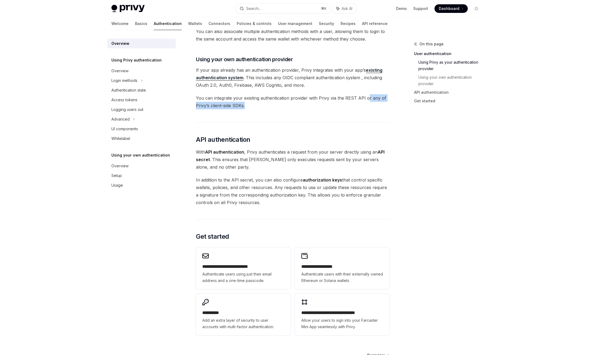
drag, startPoint x: 365, startPoint y: 98, endPoint x: 372, endPoint y: 111, distance: 14.6
click at [372, 111] on div "Privy’s wallet system supports granular controls on who can access wallets and …" at bounding box center [292, 70] width 193 height 534
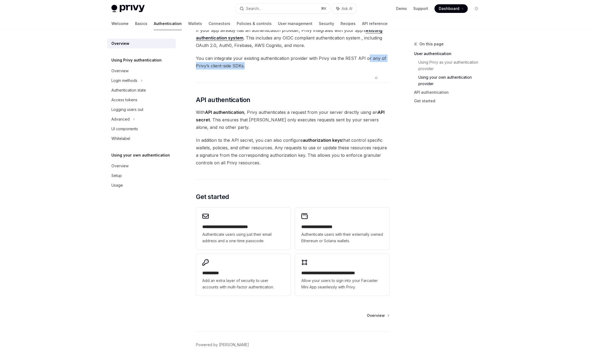
scroll to position [298, 0]
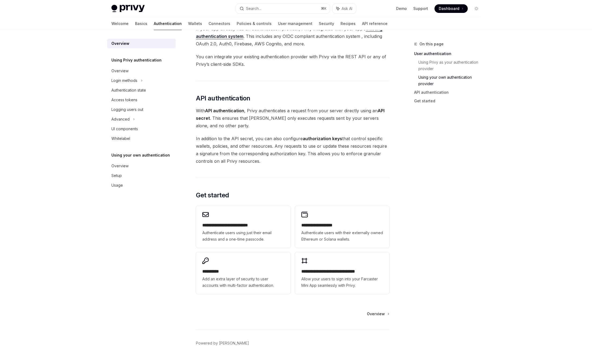
click at [258, 119] on span "With API authentication , Privy authenticates a request from your server direct…" at bounding box center [292, 118] width 193 height 23
drag, startPoint x: 263, startPoint y: 119, endPoint x: 301, endPoint y: 123, distance: 38.4
click at [301, 123] on span "With API authentication , Privy authenticates a request from your server direct…" at bounding box center [292, 118] width 193 height 23
click at [215, 139] on span "In addition to the API secret, you can also configure authorization keys that c…" at bounding box center [292, 150] width 193 height 30
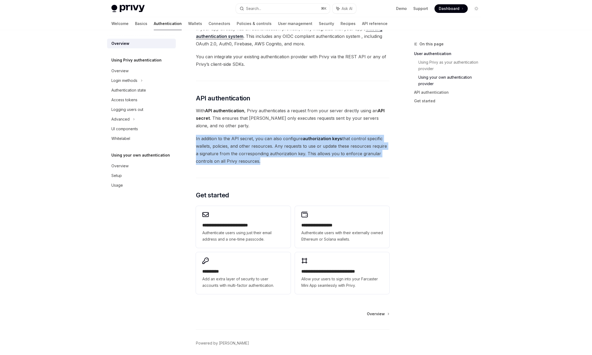
click at [215, 139] on span "In addition to the API secret, you can also configure authorization keys that c…" at bounding box center [292, 150] width 193 height 30
click at [243, 139] on span "In addition to the API secret, you can also configure authorization keys that c…" at bounding box center [292, 150] width 193 height 30
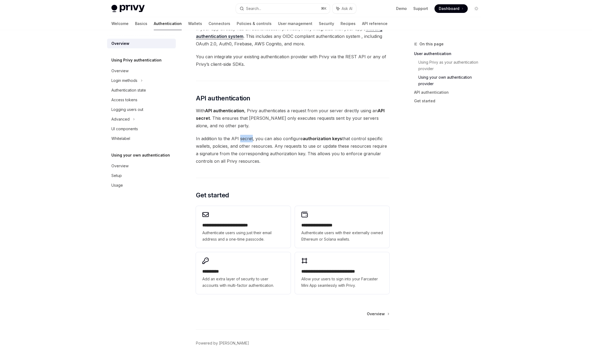
click at [243, 139] on span "In addition to the API secret, you can also configure authorization keys that c…" at bounding box center [292, 150] width 193 height 30
click at [289, 139] on span "In addition to the API secret, you can also configure authorization keys that c…" at bounding box center [292, 150] width 193 height 30
click at [361, 138] on span "In addition to the API secret, you can also configure authorization keys that c…" at bounding box center [292, 150] width 193 height 30
click at [376, 138] on span "In addition to the API secret, you can also configure authorization keys that c…" at bounding box center [292, 150] width 193 height 30
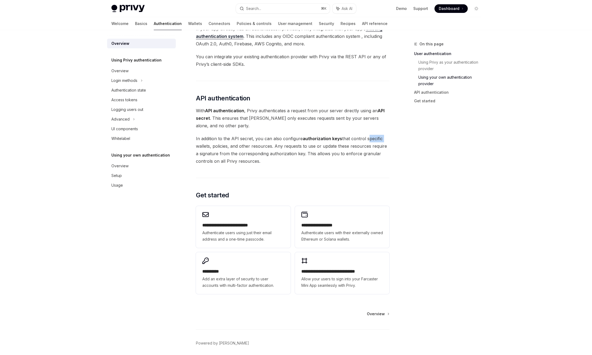
click at [376, 138] on span "In addition to the API secret, you can also configure authorization keys that c…" at bounding box center [292, 150] width 193 height 30
click at [284, 147] on span "In addition to the API secret, you can also configure authorization keys that c…" at bounding box center [292, 150] width 193 height 30
click at [312, 146] on span "In addition to the API secret, you can also configure authorization keys that c…" at bounding box center [292, 150] width 193 height 30
click at [324, 146] on span "In addition to the API secret, you can also configure authorization keys that c…" at bounding box center [292, 150] width 193 height 30
click at [347, 146] on span "In addition to the API secret, you can also configure authorization keys that c…" at bounding box center [292, 150] width 193 height 30
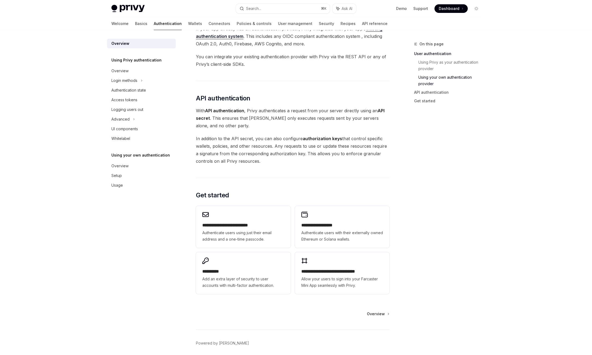
click at [352, 146] on span "In addition to the API secret, you can also configure authorization keys that c…" at bounding box center [292, 150] width 193 height 30
click at [360, 146] on span "In addition to the API secret, you can also configure authorization keys that c…" at bounding box center [292, 150] width 193 height 30
click at [373, 146] on span "In addition to the API secret, you can also configure authorization keys that c…" at bounding box center [292, 150] width 193 height 30
click at [211, 153] on span "In addition to the API secret, you can also configure authorization keys that c…" at bounding box center [292, 150] width 193 height 30
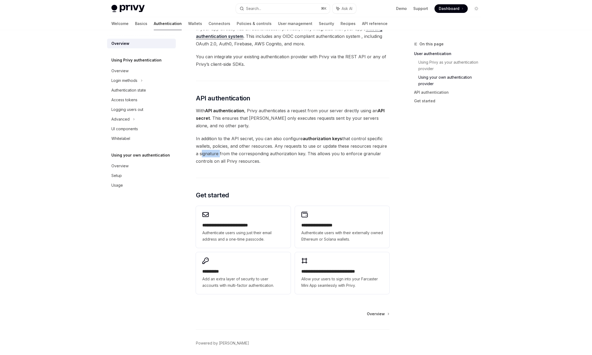
click at [211, 153] on span "In addition to the API secret, you can also configure authorization keys that c…" at bounding box center [292, 150] width 193 height 30
click at [241, 152] on span "In addition to the API secret, you can also configure authorization keys that c…" at bounding box center [292, 150] width 193 height 30
click at [269, 155] on span "In addition to the API secret, you can also configure authorization keys that c…" at bounding box center [292, 150] width 193 height 30
drag, startPoint x: 336, startPoint y: 153, endPoint x: 343, endPoint y: 165, distance: 13.6
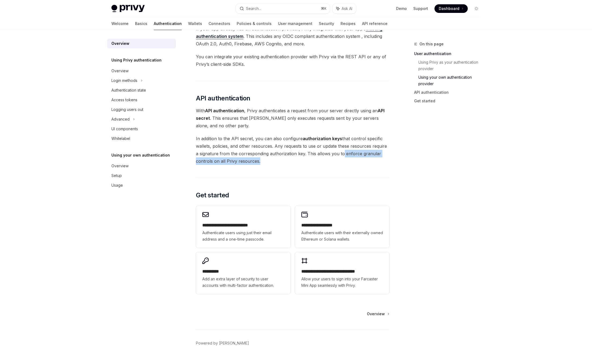
click at [343, 165] on div "Privy’s wallet system supports granular controls on who can access wallets and …" at bounding box center [292, 29] width 193 height 534
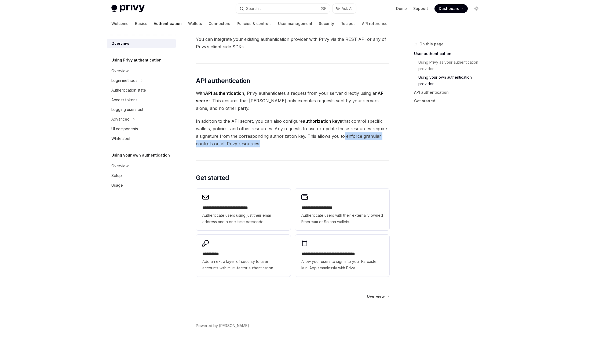
scroll to position [319, 0]
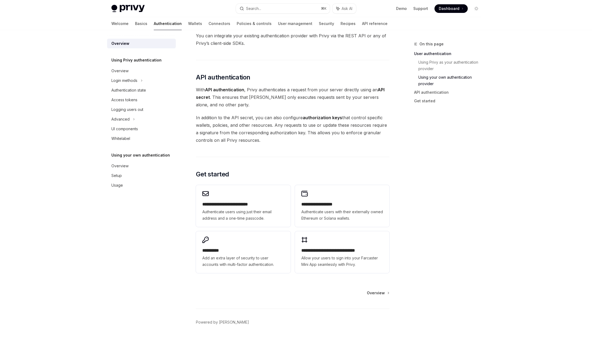
click at [293, 193] on div "**********" at bounding box center [292, 229] width 193 height 92
click at [316, 199] on div "**********" at bounding box center [342, 206] width 94 height 42
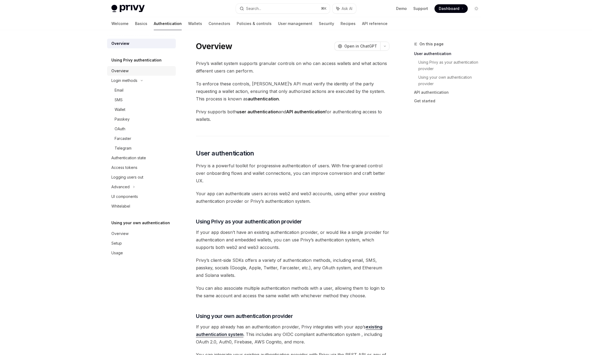
click at [119, 71] on div "Overview" at bounding box center [119, 71] width 17 height 6
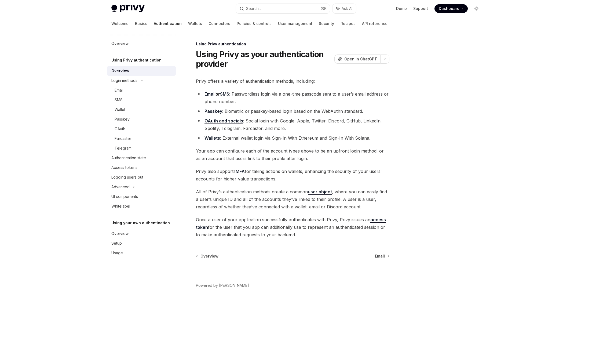
click at [232, 82] on span "Privy offers a variety of authentication methods, including:" at bounding box center [292, 81] width 193 height 8
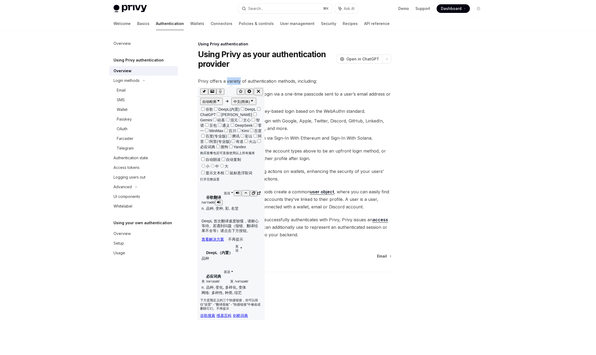
click at [236, 191] on icon "button" at bounding box center [237, 192] width 3 height 3
click at [238, 191] on icon "button" at bounding box center [239, 192] width 3 height 3
click at [262, 92] on icon "button" at bounding box center [260, 91] width 5 height 5
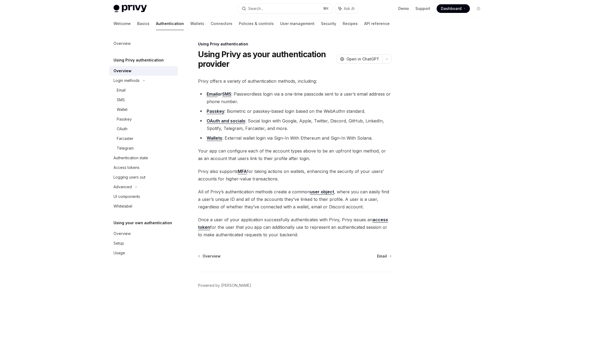
click at [229, 193] on span "All of Privy’s authentication methods create a common user object , where you c…" at bounding box center [294, 199] width 193 height 23
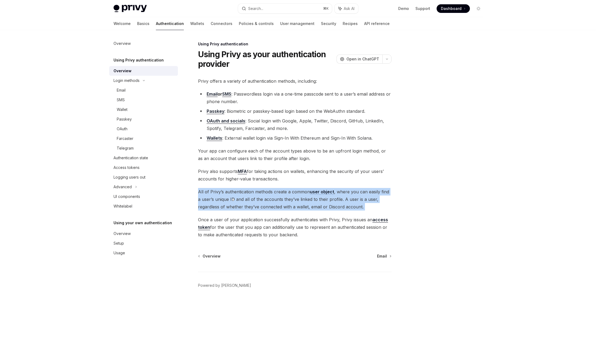
click at [229, 193] on span "All of Privy’s authentication methods create a common user object , where you c…" at bounding box center [294, 199] width 193 height 23
click at [248, 192] on span "All of Privy’s authentication methods create a common user object , where you c…" at bounding box center [294, 199] width 193 height 23
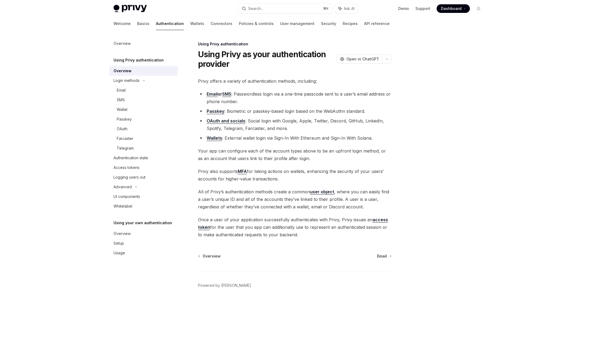
click at [258, 192] on span "All of Privy’s authentication methods create a common user object , where you c…" at bounding box center [294, 199] width 193 height 23
click at [295, 192] on span "All of Privy’s authentication methods create a common user object , where you c…" at bounding box center [294, 199] width 193 height 23
click at [213, 208] on span "All of Privy’s authentication methods create a common user object , where you c…" at bounding box center [294, 199] width 193 height 23
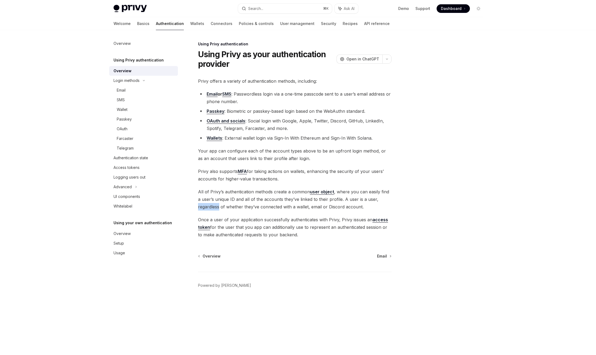
click at [213, 208] on span "All of Privy’s authentication methods create a common user object , where you c…" at bounding box center [294, 199] width 193 height 23
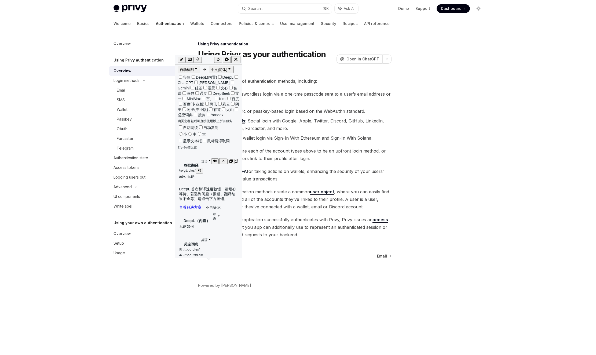
click at [213, 159] on icon "button" at bounding box center [214, 160] width 3 height 3
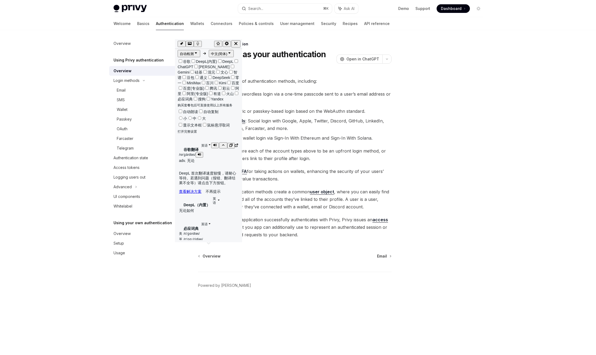
click at [213, 138] on div "谷歌翻译 英语 1 1 / rəˈɡärdləs / adv. 无论" at bounding box center [209, 151] width 62 height 26
click at [238, 42] on icon "button" at bounding box center [235, 43] width 5 height 5
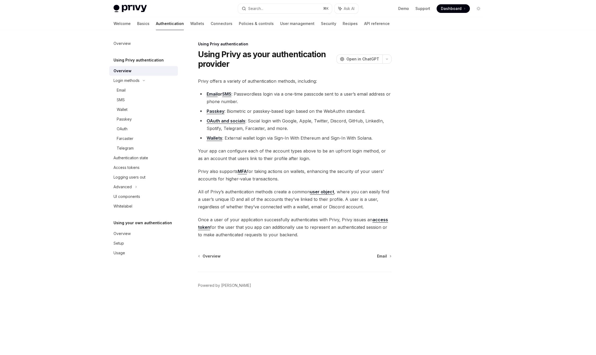
click at [346, 172] on span "Privy also supports MFA for taking actions on wallets, enhancing the security o…" at bounding box center [294, 174] width 193 height 15
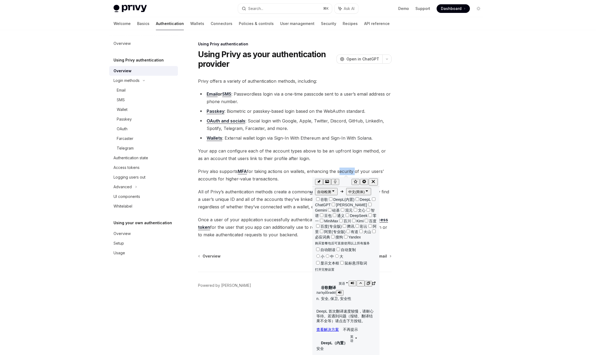
click at [351, 281] on icon "button" at bounding box center [352, 282] width 3 height 3
click at [374, 181] on icon "button" at bounding box center [373, 181] width 3 height 3
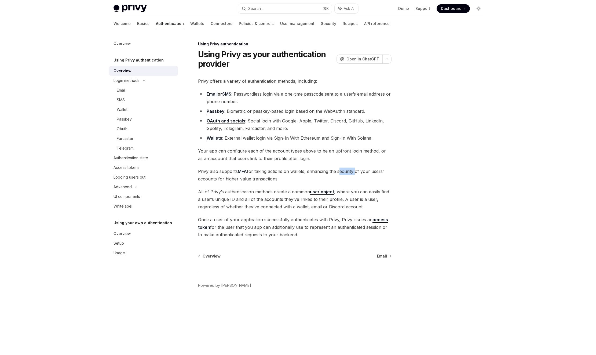
click at [318, 193] on link "user object" at bounding box center [322, 192] width 24 height 6
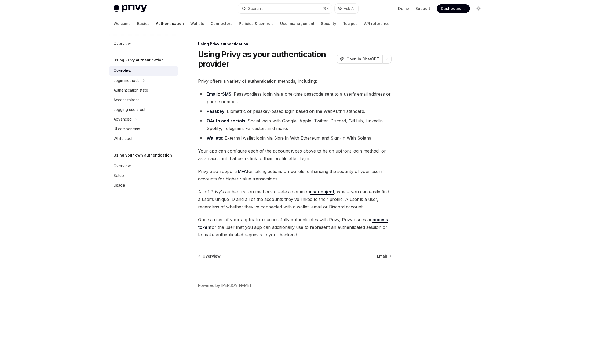
drag, startPoint x: 217, startPoint y: 220, endPoint x: 260, endPoint y: 220, distance: 43.2
click at [260, 220] on span "Once a user of your application successfully authenticates with Privy, Privy is…" at bounding box center [294, 227] width 193 height 23
drag, startPoint x: 292, startPoint y: 220, endPoint x: 377, endPoint y: 237, distance: 87.2
click at [377, 237] on span "Once a user of your application successfully authenticates with Privy, Privy is…" at bounding box center [294, 227] width 193 height 23
click at [292, 231] on span "Once a user of your application successfully authenticates with Privy, Privy is…" at bounding box center [294, 227] width 193 height 23
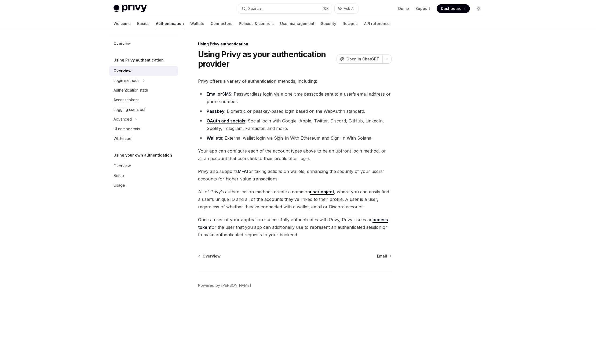
click at [270, 231] on span "Once a user of your application successfully authenticates with Privy, Privy is…" at bounding box center [294, 227] width 193 height 23
click at [249, 225] on span "Once a user of your application successfully authenticates with Privy, Privy is…" at bounding box center [294, 227] width 193 height 23
drag, startPoint x: 240, startPoint y: 227, endPoint x: 333, endPoint y: 232, distance: 92.9
click at [333, 232] on span "Once a user of your application successfully authenticates with Privy, Privy is…" at bounding box center [294, 227] width 193 height 23
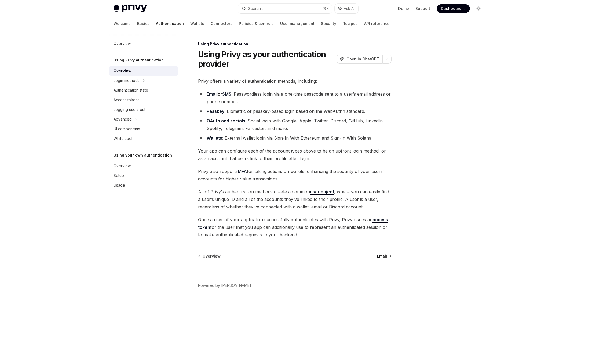
click at [383, 256] on span "Email" at bounding box center [382, 255] width 10 height 5
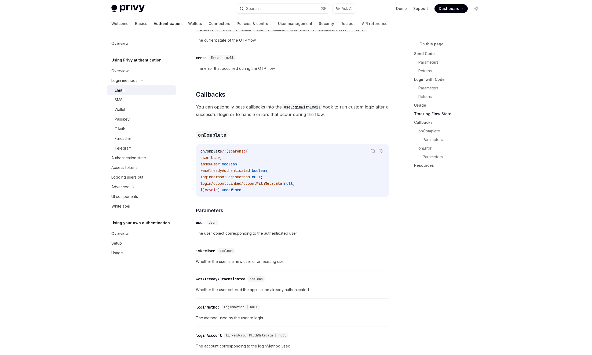
scroll to position [727, 0]
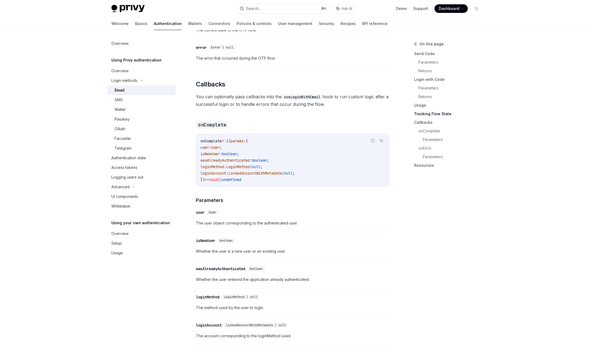
click at [271, 250] on span "Whether the user is a new user or an existing user." at bounding box center [292, 251] width 193 height 6
click at [271, 251] on span "Whether the user is a new user or an existing user." at bounding box center [292, 251] width 193 height 6
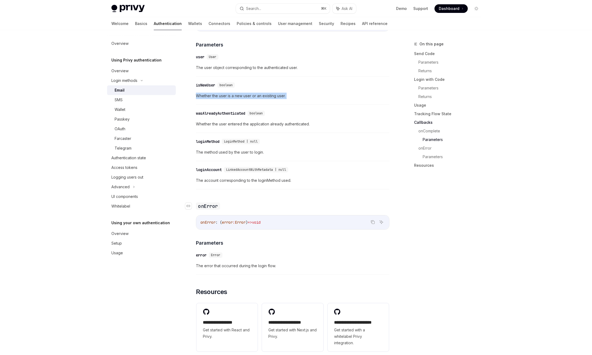
scroll to position [877, 0]
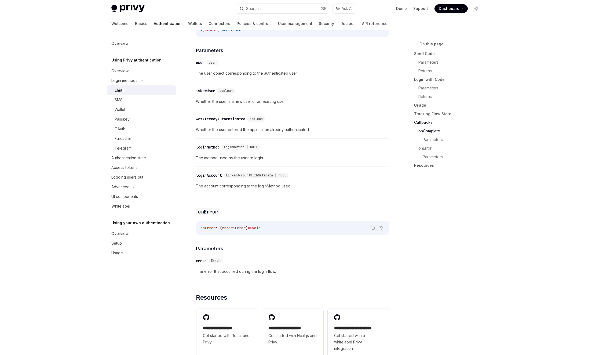
click at [241, 157] on span "The method used by the user to login." at bounding box center [292, 158] width 193 height 6
click at [243, 185] on span "The account corresponding to the loginMethod used." at bounding box center [292, 186] width 193 height 6
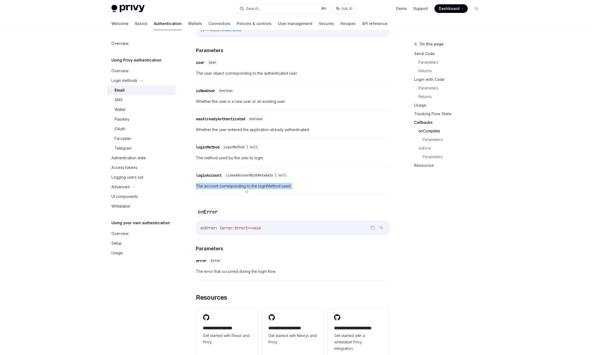
click at [243, 185] on span "The account corresponding to the loginMethod used." at bounding box center [292, 186] width 193 height 6
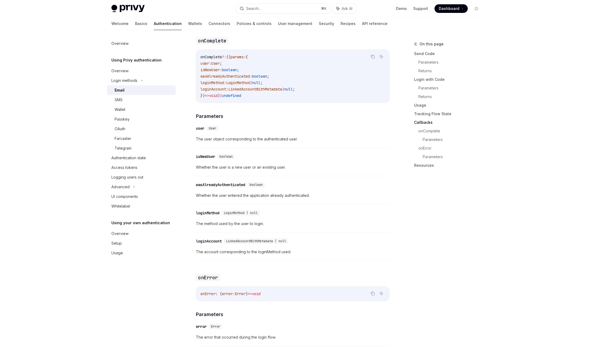
scroll to position [629, 0]
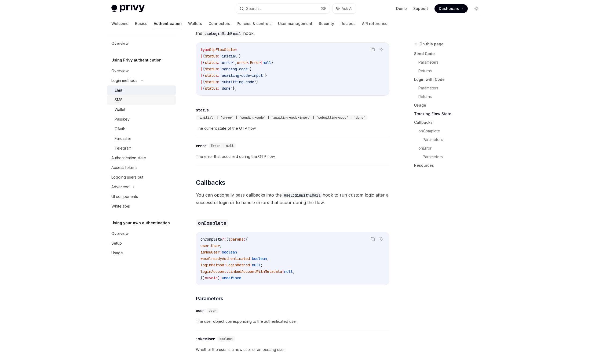
click at [118, 103] on div "SMS" at bounding box center [119, 100] width 8 height 6
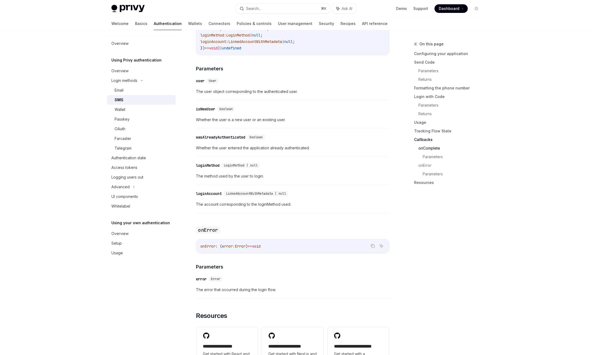
scroll to position [1206, 0]
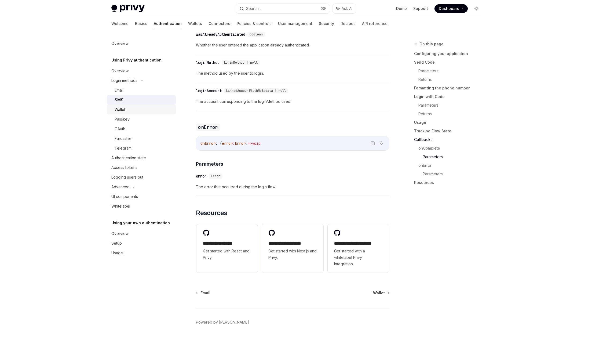
click at [121, 112] on div "Wallet" at bounding box center [120, 109] width 11 height 6
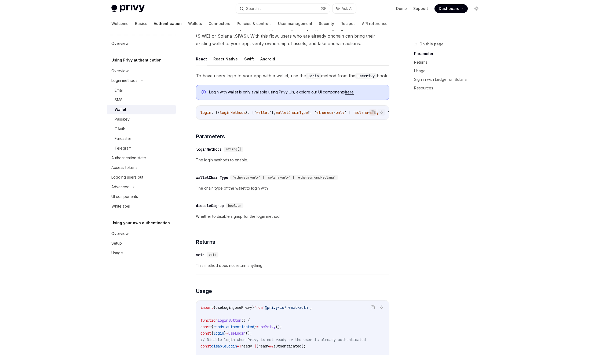
scroll to position [44, 0]
drag, startPoint x: 281, startPoint y: 125, endPoint x: 296, endPoint y: 126, distance: 15.3
click at [296, 119] on div "login : ({ loginMethods ?: [' wallet '], walletChainType ?: ' ethereum - only '…" at bounding box center [292, 112] width 193 height 14
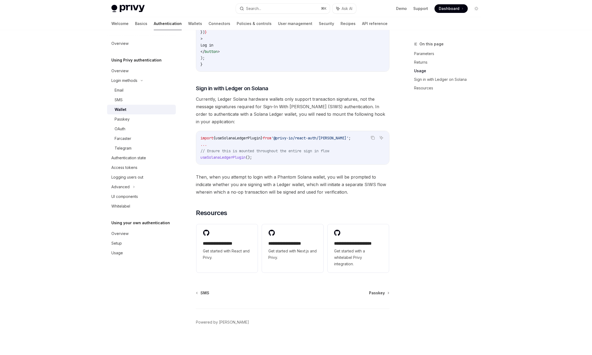
scroll to position [426, 0]
click at [227, 100] on span "Currently, Ledger Solana hardware wallets only support transaction signatures, …" at bounding box center [292, 110] width 193 height 30
click at [347, 157] on code "import { useSolanaLedgerPlugin } from '@privy-io/react-auth/solana' ; ... // En…" at bounding box center [292, 148] width 184 height 26
click at [291, 101] on span "Currently, Ledger Solana hardware wallets only support transaction signatures, …" at bounding box center [292, 110] width 193 height 30
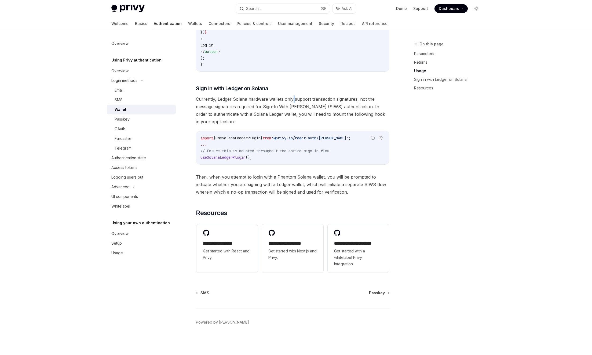
click at [291, 101] on span "Currently, Ledger Solana hardware wallets only support transaction signatures, …" at bounding box center [292, 110] width 193 height 30
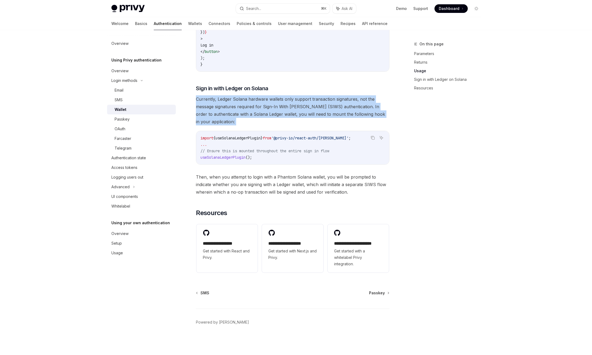
click at [291, 101] on span "Currently, Ledger Solana hardware wallets only support transaction signatures, …" at bounding box center [292, 110] width 193 height 30
click at [226, 109] on span "Currently, Ledger Solana hardware wallets only support transaction signatures, …" at bounding box center [292, 110] width 193 height 30
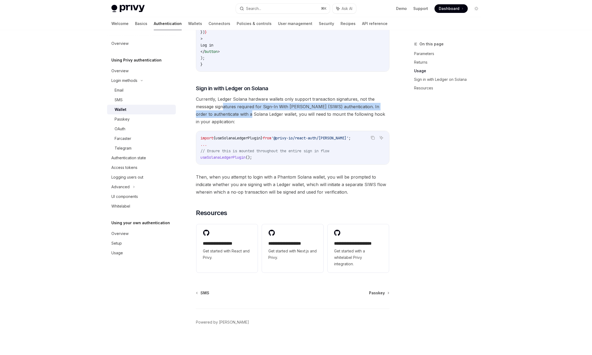
drag, startPoint x: 224, startPoint y: 108, endPoint x: 249, endPoint y: 112, distance: 25.5
click at [249, 112] on span "Currently, Ledger Solana hardware wallets only support transaction signatures, …" at bounding box center [292, 110] width 193 height 30
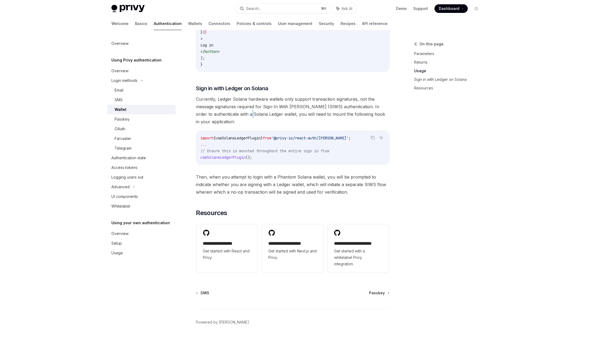
click at [249, 112] on span "Currently, Ledger Solana hardware wallets only support transaction signatures, …" at bounding box center [292, 110] width 193 height 30
click at [293, 115] on span "Currently, Ledger Solana hardware wallets only support transaction signatures, …" at bounding box center [292, 110] width 193 height 30
click at [318, 116] on span "Currently, Ledger Solana hardware wallets only support transaction signatures, …" at bounding box center [292, 110] width 193 height 30
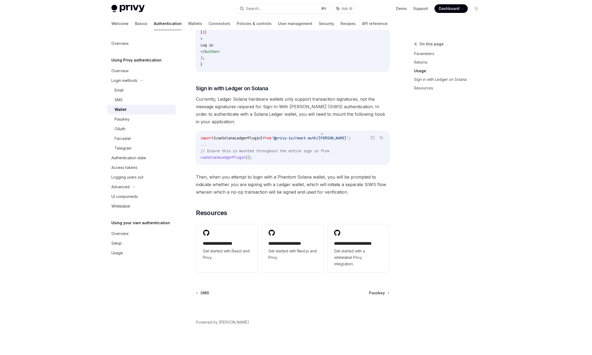
click at [207, 125] on span "Currently, Ledger Solana hardware wallets only support transaction signatures, …" at bounding box center [292, 110] width 193 height 30
click at [242, 178] on span "Then, when you attempt to login with a Phantom Solana wallet, you will be promp…" at bounding box center [292, 184] width 193 height 23
click at [280, 180] on span "Then, when you attempt to login with a Phantom Solana wallet, you will be promp…" at bounding box center [292, 184] width 193 height 23
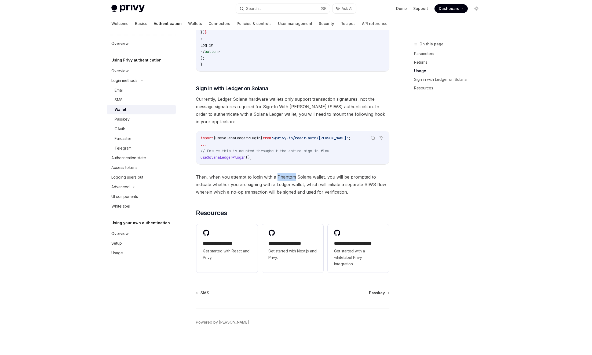
click at [280, 180] on span "Then, when you attempt to login with a Phantom Solana wallet, you will be promp…" at bounding box center [292, 184] width 193 height 23
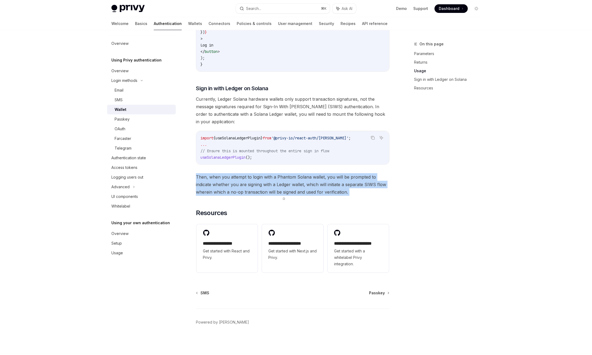
click at [280, 180] on span "Then, when you attempt to login with a Phantom Solana wallet, you will be promp…" at bounding box center [292, 184] width 193 height 23
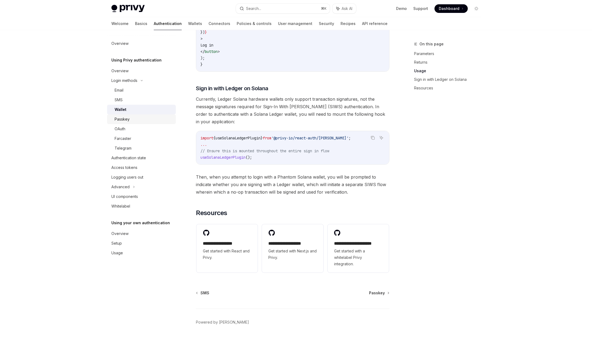
click at [129, 118] on div "Passkey" at bounding box center [144, 119] width 58 height 6
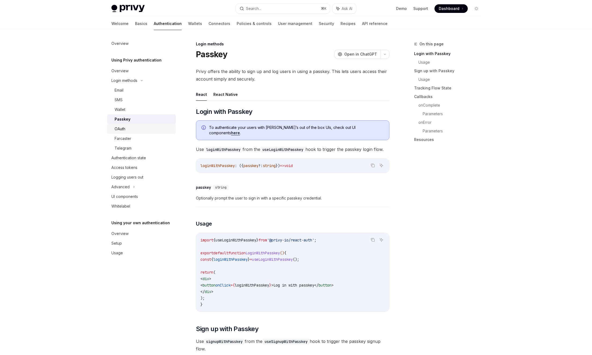
click at [125, 128] on div "OAuth" at bounding box center [120, 129] width 11 height 6
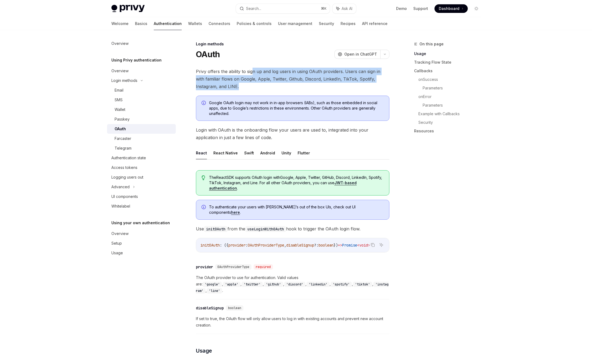
drag, startPoint x: 252, startPoint y: 72, endPoint x: 339, endPoint y: 86, distance: 88.4
click at [339, 86] on span "Privy offers the ability to sign up and log users in using OAuth providers. Use…" at bounding box center [292, 79] width 193 height 23
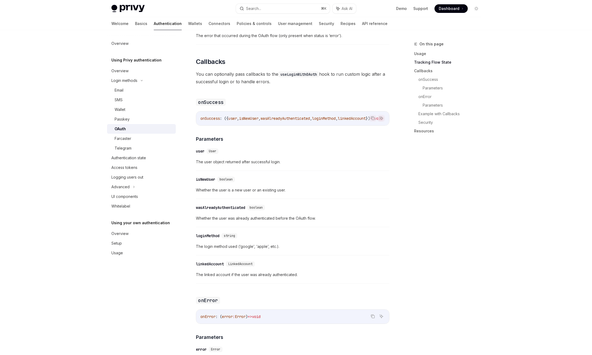
scroll to position [621, 0]
drag, startPoint x: 267, startPoint y: 118, endPoint x: 278, endPoint y: 117, distance: 11.6
click at [278, 117] on div "The React SDK supports OAuth login with Google, Apple, Twitter, GitHub, Discord…" at bounding box center [292, 100] width 193 height 1110
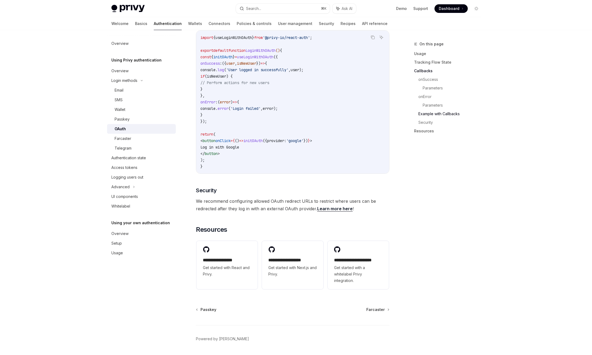
scroll to position [985, 0]
drag, startPoint x: 315, startPoint y: 193, endPoint x: 375, endPoint y: 200, distance: 60.3
click at [375, 200] on span "We recommend configuring allowed OAuth redirect URLs to restrict where users ca…" at bounding box center [292, 203] width 193 height 15
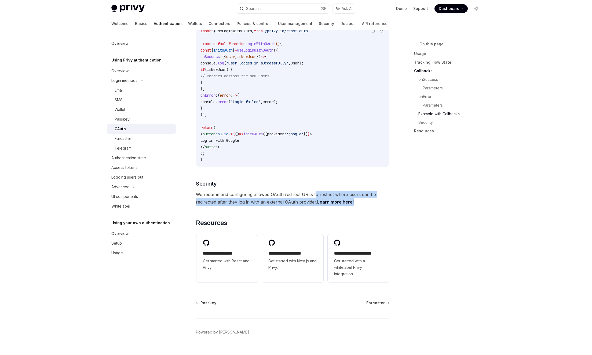
scroll to position [993, 0]
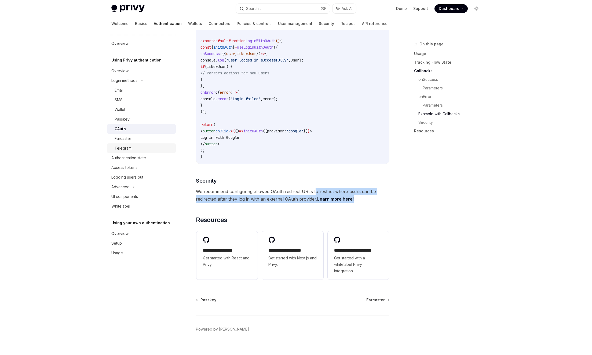
click at [123, 149] on div "Telegram" at bounding box center [123, 148] width 17 height 6
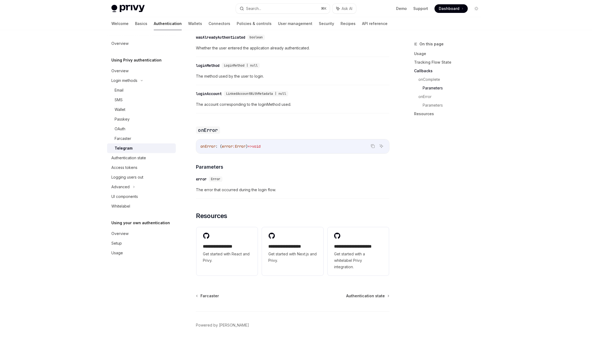
scroll to position [695, 0]
click at [129, 160] on div "Authentication state" at bounding box center [128, 158] width 35 height 6
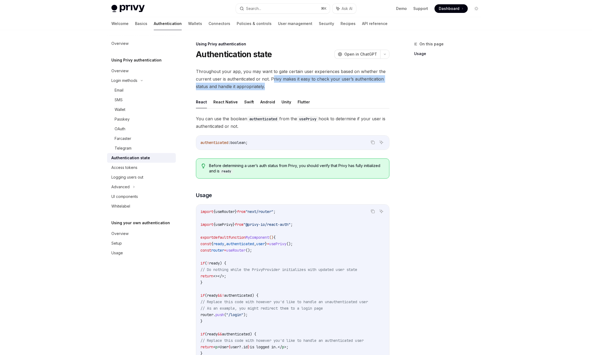
drag, startPoint x: 273, startPoint y: 79, endPoint x: 312, endPoint y: 87, distance: 39.8
click at [312, 87] on span "Throughout your app, you may want to gate certain user experiences based on whe…" at bounding box center [292, 79] width 193 height 23
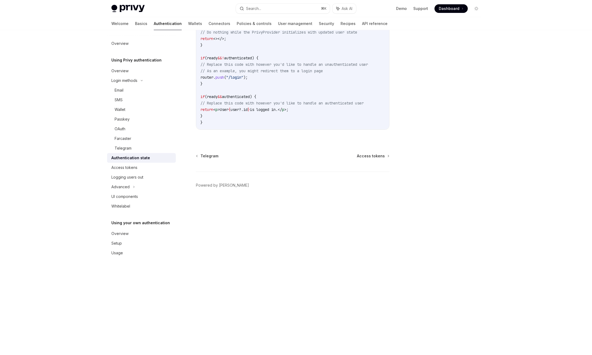
scroll to position [238, 0]
click at [137, 166] on div "Access tokens" at bounding box center [124, 167] width 26 height 6
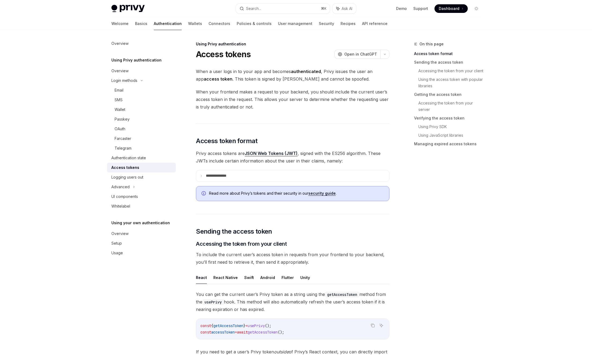
click at [325, 80] on span "When a user logs in to your app and becomes authenticated , Privy issues the us…" at bounding box center [292, 75] width 193 height 15
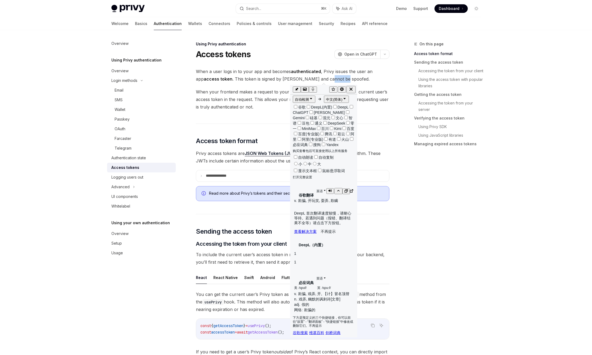
click at [330, 188] on button "button" at bounding box center [330, 191] width 8 height 6
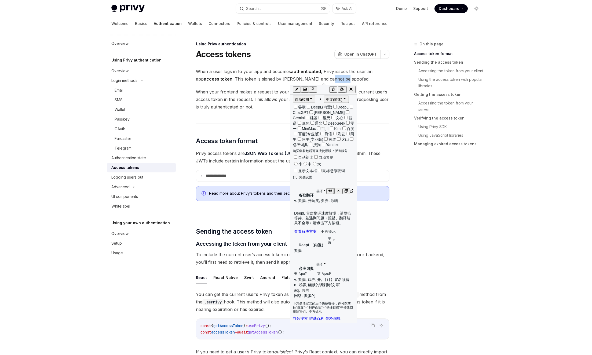
click at [330, 188] on button "button" at bounding box center [330, 191] width 8 height 6
click at [329, 189] on icon "button" at bounding box center [329, 190] width 3 height 3
click at [353, 89] on icon "button" at bounding box center [350, 89] width 5 height 5
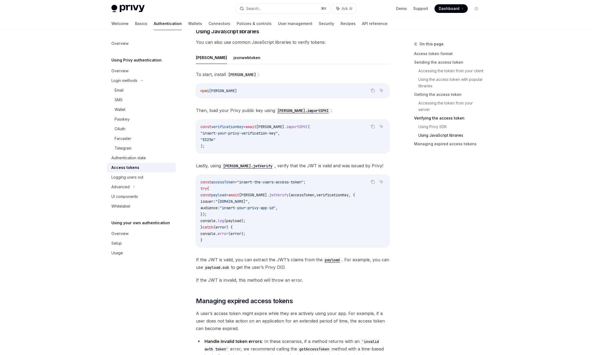
scroll to position [1260, 0]
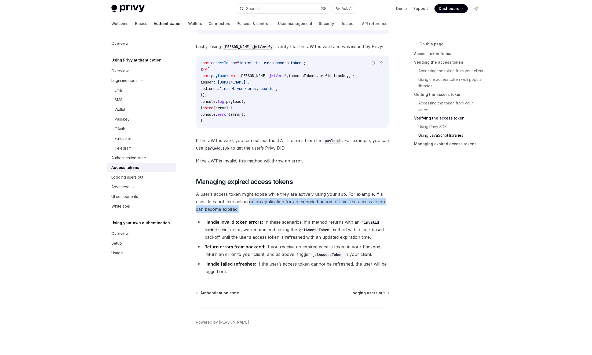
drag, startPoint x: 250, startPoint y: 203, endPoint x: 362, endPoint y: 208, distance: 111.5
click at [362, 208] on span "A user’s access token might expire while they are actively using your app. For …" at bounding box center [292, 201] width 193 height 23
click at [299, 205] on span "A user’s access token might expire while they are actively using your app. For …" at bounding box center [292, 201] width 193 height 23
drag, startPoint x: 360, startPoint y: 230, endPoint x: 385, endPoint y: 235, distance: 25.9
click at [385, 235] on li "Handle invalid token errors : In these scenarios, if a method returns with an '…" at bounding box center [292, 229] width 193 height 23
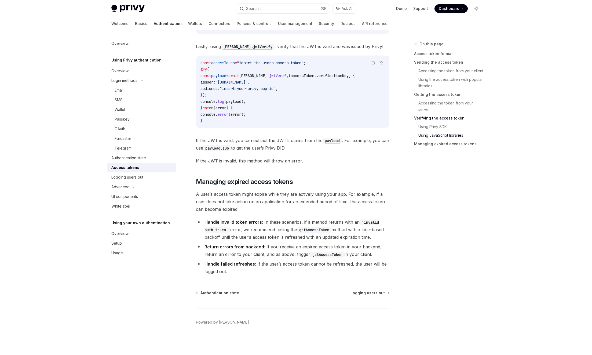
click at [302, 255] on li "Return errors from backend : If you receive an expired access token in your bac…" at bounding box center [292, 250] width 193 height 15
click at [333, 254] on code "getAccessToken" at bounding box center [327, 254] width 34 height 6
click at [363, 255] on li "Return errors from backend : If you receive an expired access token in your bac…" at bounding box center [292, 250] width 193 height 15
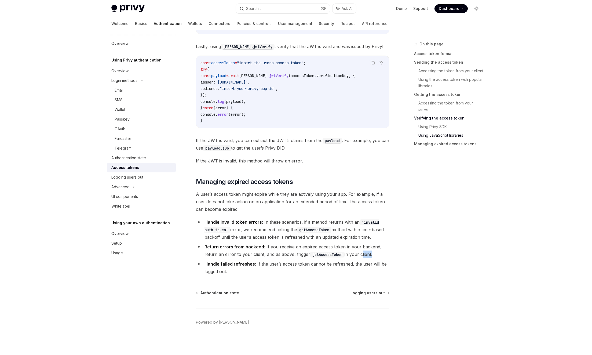
click at [363, 255] on li "Return errors from backend : If you receive an expired access token in your bac…" at bounding box center [292, 250] width 193 height 15
click at [238, 264] on strong "Handle failed refreshes" at bounding box center [229, 263] width 50 height 5
click at [271, 266] on li "Handle failed refreshes : If the user’s access token cannot be refreshed, the u…" at bounding box center [292, 267] width 193 height 15
drag, startPoint x: 267, startPoint y: 265, endPoint x: 288, endPoint y: 273, distance: 22.6
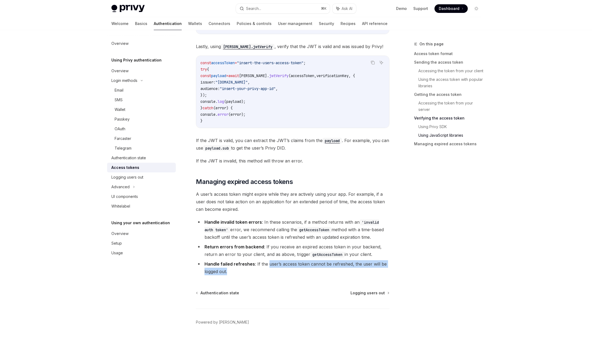
click at [288, 273] on li "Handle failed refreshes : If the user’s access token cannot be refreshed, the u…" at bounding box center [292, 267] width 193 height 15
click at [137, 180] on div "Logging users out" at bounding box center [127, 177] width 32 height 6
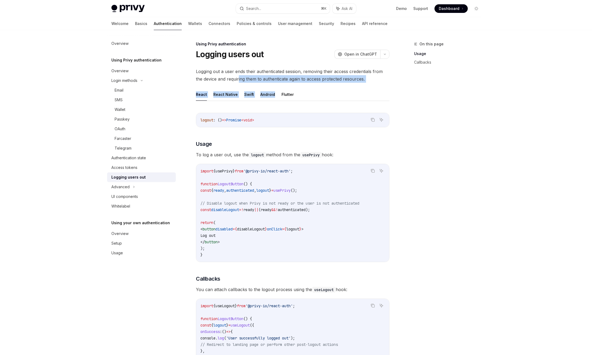
drag, startPoint x: 239, startPoint y: 79, endPoint x: 372, endPoint y: 85, distance: 133.2
click at [372, 85] on div "Logging out a user ends their authenticated session, removing their access cred…" at bounding box center [292, 240] width 193 height 344
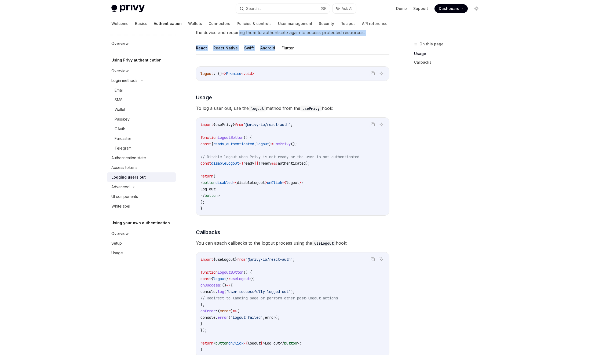
scroll to position [137, 0]
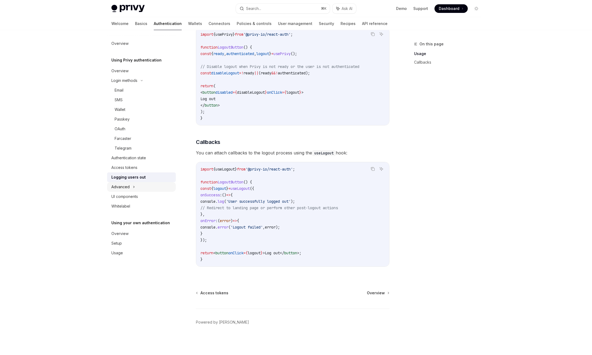
click at [130, 187] on div "Advanced" at bounding box center [141, 187] width 69 height 10
click at [127, 194] on icon at bounding box center [126, 196] width 2 height 6
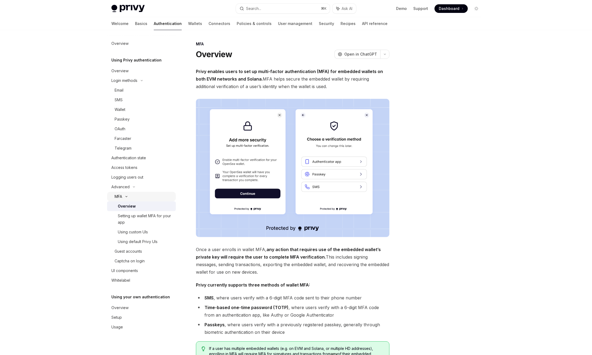
click at [127, 198] on div "MFA" at bounding box center [141, 197] width 69 height 10
click at [120, 199] on div "MFA" at bounding box center [119, 196] width 8 height 6
click at [122, 201] on link "Overview" at bounding box center [141, 206] width 69 height 10
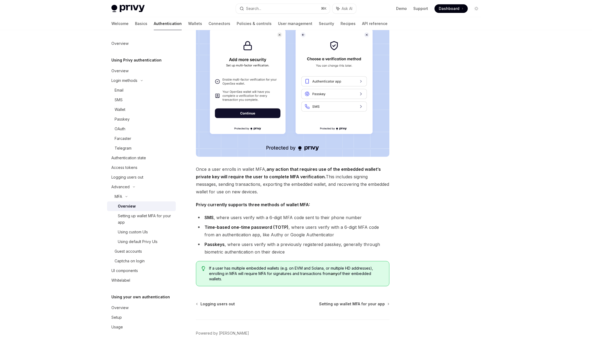
scroll to position [89, 0]
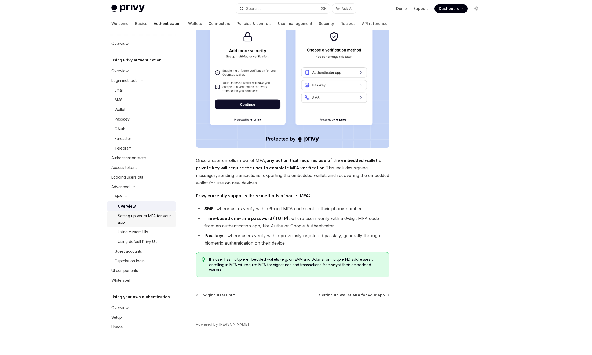
click at [137, 221] on div "Setting up wallet MFA for your app" at bounding box center [145, 218] width 55 height 13
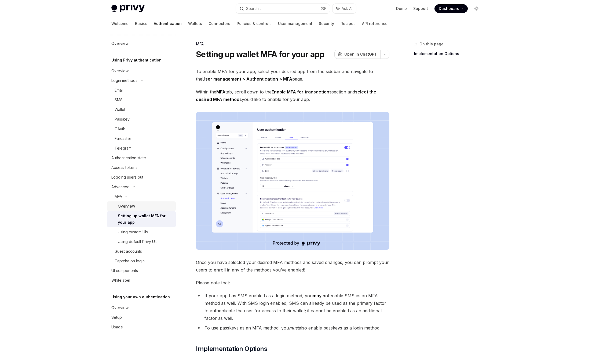
click at [129, 209] on div "Overview" at bounding box center [126, 206] width 17 height 6
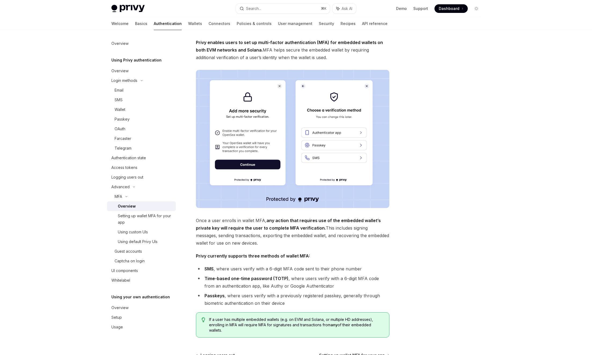
scroll to position [91, 0]
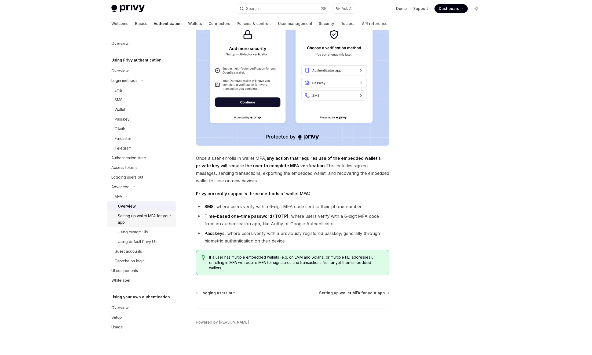
click at [154, 216] on div "Setting up wallet MFA for your app" at bounding box center [145, 218] width 55 height 13
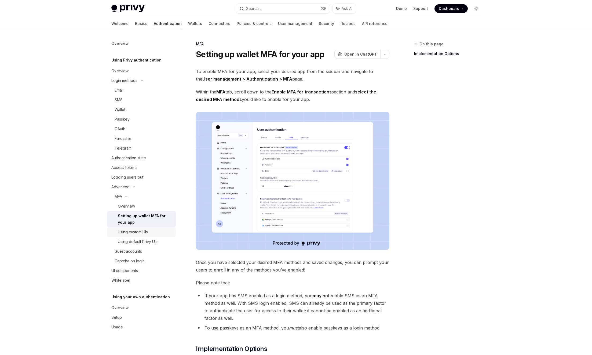
click at [146, 231] on div "Using custom UIs" at bounding box center [133, 232] width 30 height 6
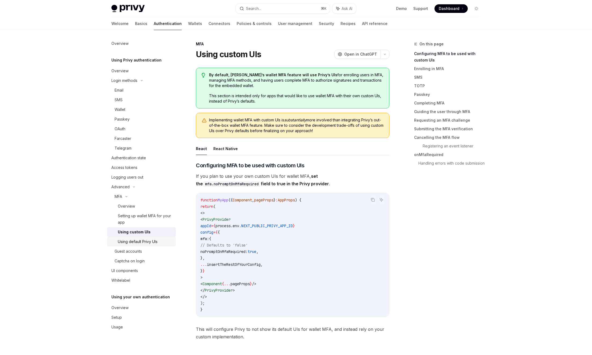
click at [151, 243] on div "Using default Privy UIs" at bounding box center [138, 241] width 40 height 6
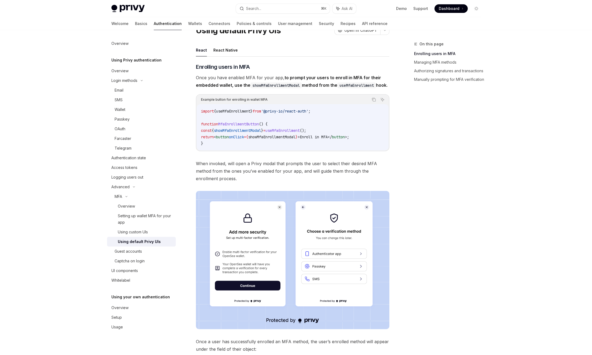
scroll to position [34, 0]
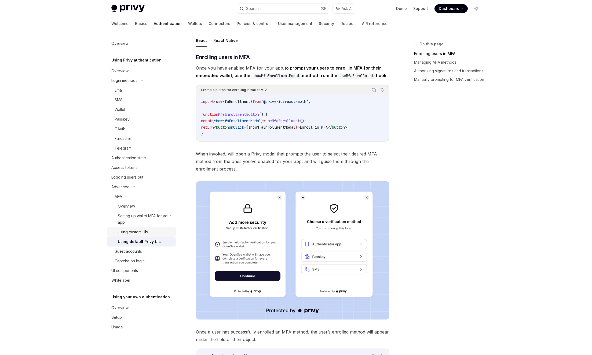
click at [142, 233] on div "Using custom UIs" at bounding box center [133, 232] width 30 height 6
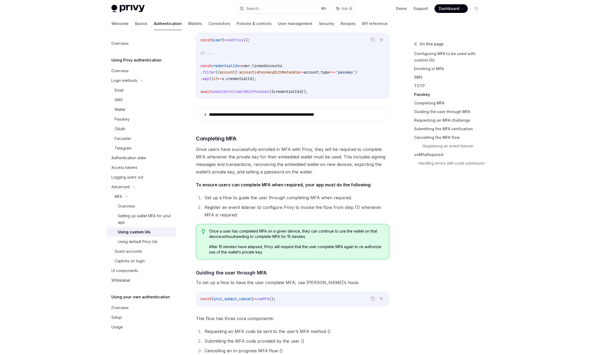
scroll to position [1192, 0]
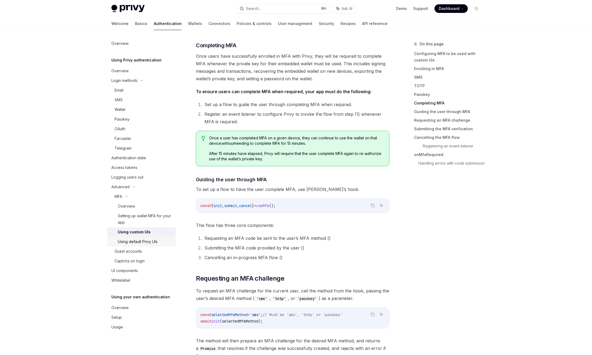
click at [144, 238] on div "Using default Privy UIs" at bounding box center [138, 241] width 40 height 6
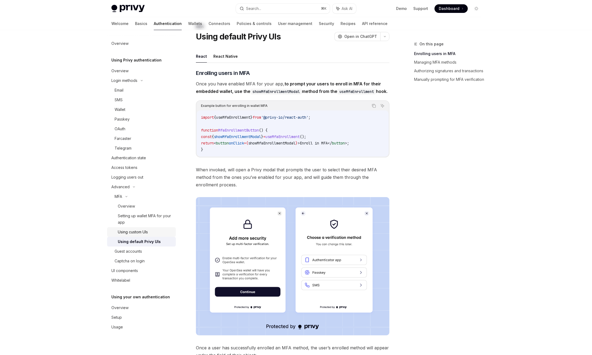
scroll to position [100, 0]
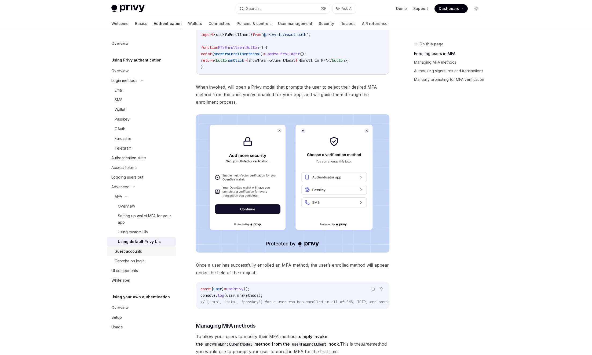
click at [134, 252] on div "Guest accounts" at bounding box center [128, 251] width 27 height 6
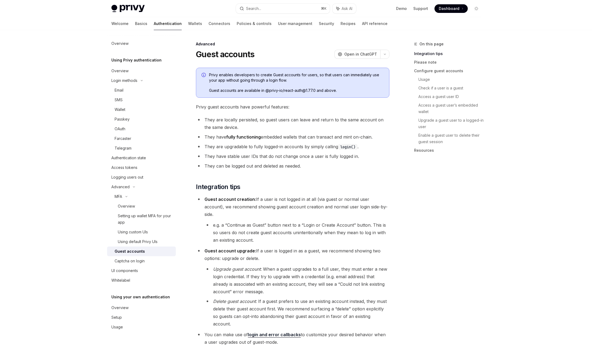
click at [276, 121] on li "They are locally persisted, so guest users can leave and return to the same acc…" at bounding box center [292, 123] width 193 height 15
click at [315, 119] on li "They are locally persisted, so guest users can leave and return to the same acc…" at bounding box center [292, 123] width 193 height 15
click at [335, 120] on li "They are locally persisted, so guest users can leave and return to the same acc…" at bounding box center [292, 123] width 193 height 15
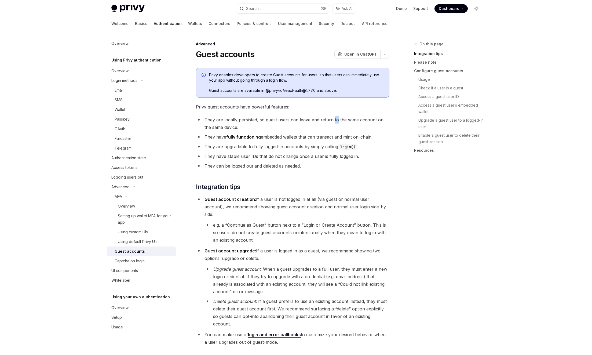
click at [335, 120] on li "They are locally persisted, so guest users can leave and return to the same acc…" at bounding box center [292, 123] width 193 height 15
click at [268, 142] on ul "They are locally persisted, so guest users can leave and return to the same acc…" at bounding box center [292, 143] width 193 height 54
drag, startPoint x: 321, startPoint y: 137, endPoint x: 371, endPoint y: 137, distance: 50.7
click at [371, 137] on li "They have fully functioning embedded wallets that can transact and mint on-chai…" at bounding box center [292, 137] width 193 height 8
click at [140, 251] on div "Guest accounts" at bounding box center [130, 251] width 30 height 6
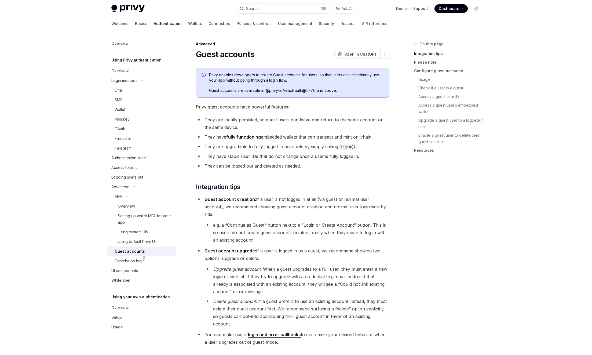
type textarea "*"
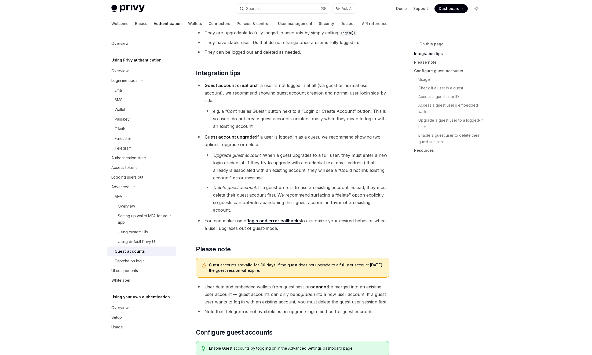
scroll to position [117, 0]
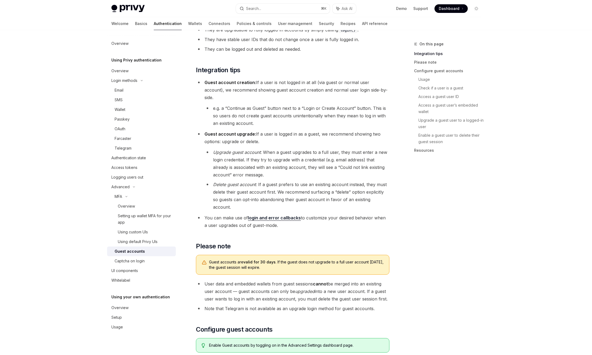
click at [307, 110] on li "e.g. a “Continue as Guest” button next to a “Login or Create Account” button. T…" at bounding box center [296, 115] width 185 height 23
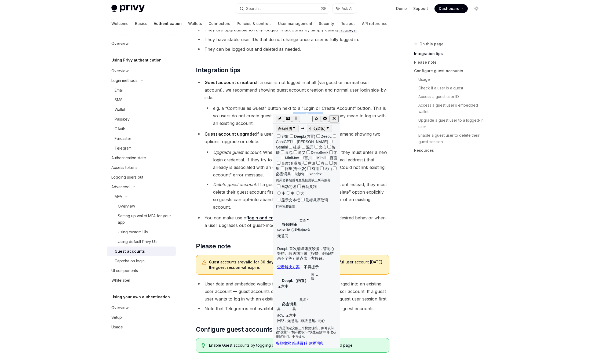
click at [314, 228] on icon "button" at bounding box center [313, 229] width 3 height 3
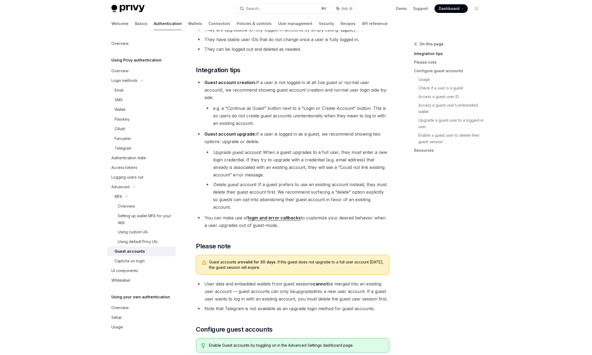
click at [365, 135] on li "Guest account upgrade: If a user is logged in as a guest, we recommend showing …" at bounding box center [292, 170] width 193 height 80
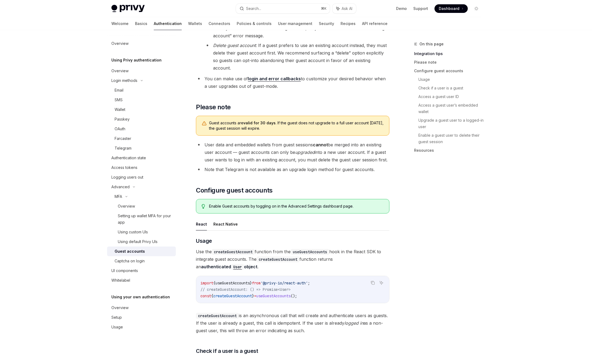
scroll to position [262, 0]
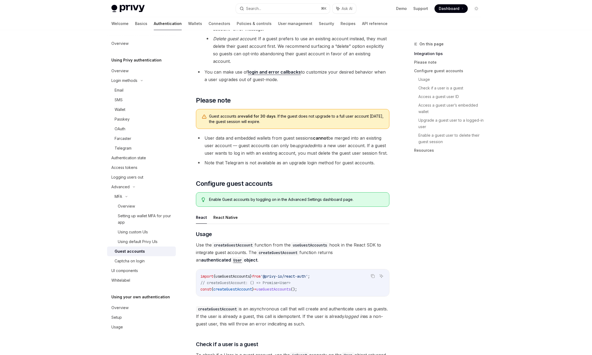
click at [238, 134] on li "User data and embedded wallets from guest sessions cannot be merged into an exi…" at bounding box center [292, 145] width 193 height 23
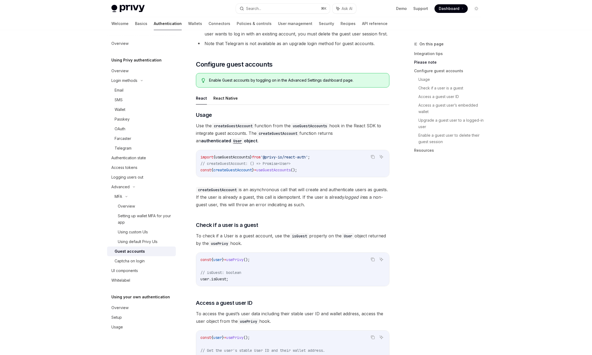
scroll to position [391, 0]
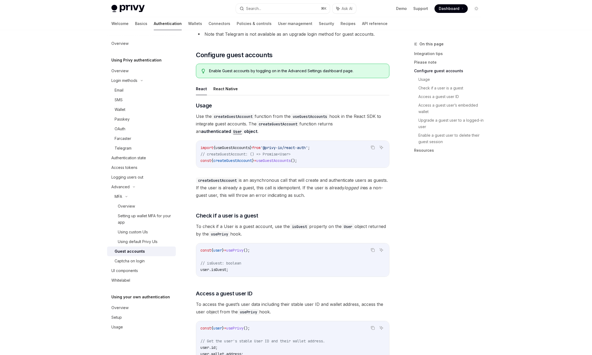
click at [262, 68] on div "Enable Guest accounts by toggling on in the Advanced Settings dashboard page." at bounding box center [296, 70] width 175 height 5
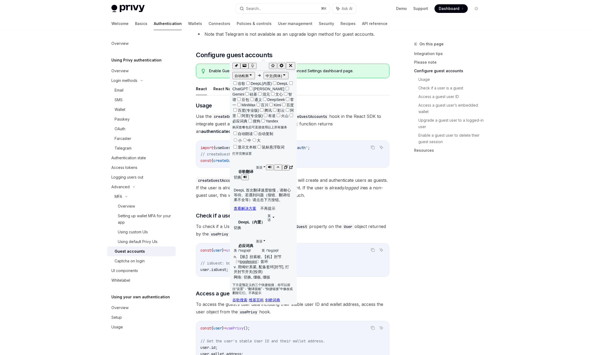
click at [268, 165] on icon "button" at bounding box center [269, 166] width 3 height 3
click at [266, 164] on button "button" at bounding box center [270, 167] width 8 height 6
click at [293, 67] on icon "button" at bounding box center [290, 65] width 5 height 5
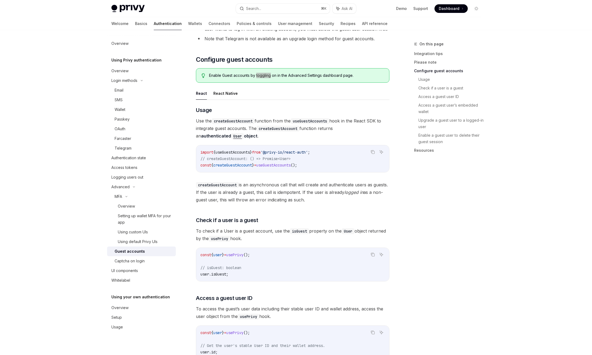
scroll to position [384, 0]
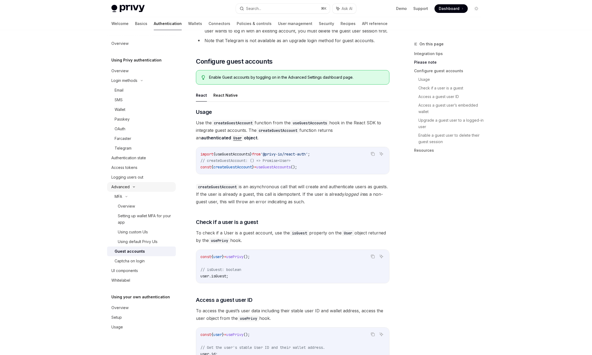
click at [133, 186] on icon at bounding box center [134, 187] width 6 height 2
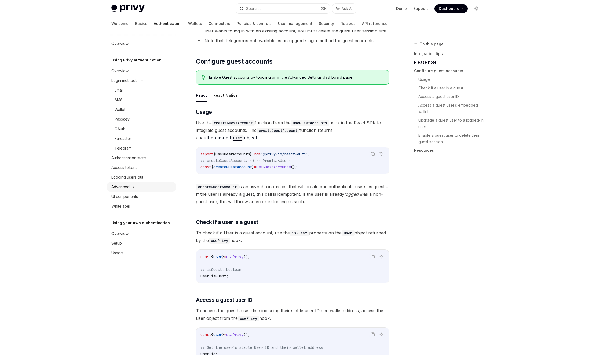
click at [134, 186] on icon at bounding box center [134, 187] width 1 height 2
click at [130, 205] on div "Guest accounts" at bounding box center [130, 206] width 30 height 6
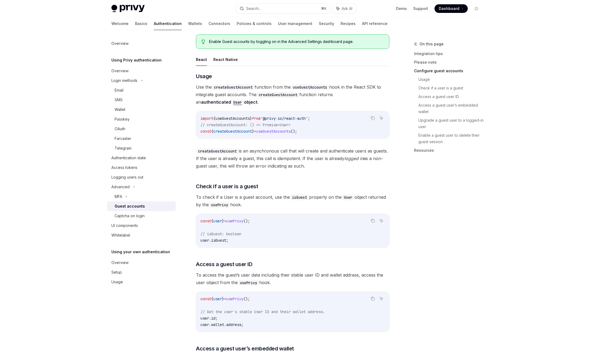
scroll to position [423, 0]
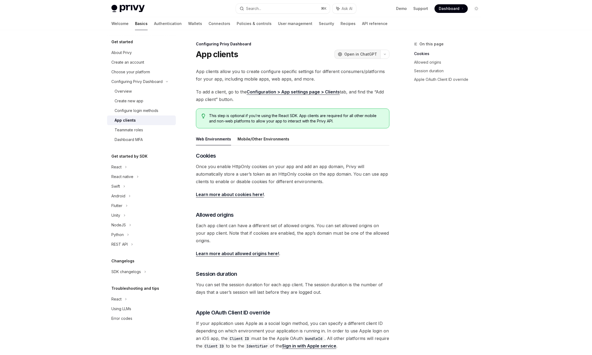
click at [366, 55] on span "Open in ChatGPT" at bounding box center [360, 54] width 33 height 5
click at [307, 13] on button "Search... ⌘ K" at bounding box center [283, 9] width 94 height 10
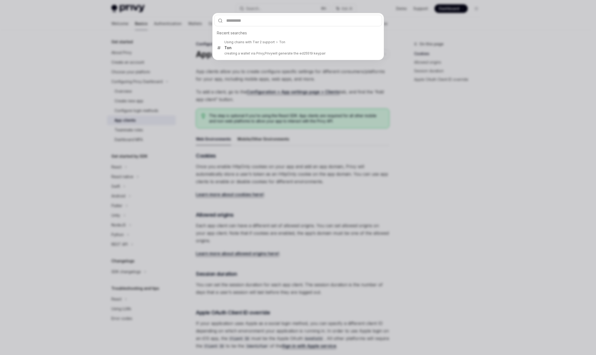
click at [388, 91] on div "Recent searches Using chains with Tier 2 support Ton Ton creating a wallet via …" at bounding box center [298, 177] width 596 height 355
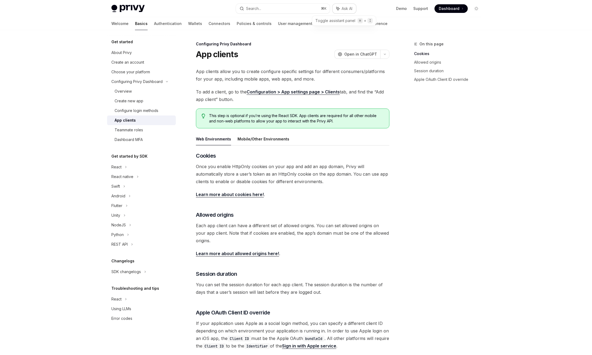
click at [349, 9] on span "Ask AI" at bounding box center [346, 8] width 11 height 5
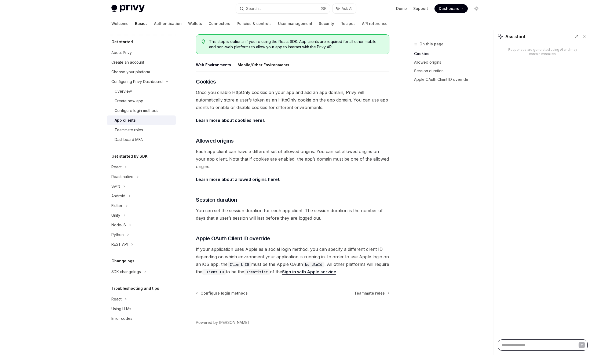
scroll to position [74, 0]
click at [532, 101] on div "Responses are generated using AI and may contain mistakes." at bounding box center [542, 191] width 98 height 296
drag, startPoint x: 536, startPoint y: 58, endPoint x: 535, endPoint y: 54, distance: 3.9
click at [536, 57] on div "Responses are generated using AI and may contain mistakes." at bounding box center [542, 191] width 98 height 296
click at [522, 45] on div "Responses are generated using AI and may contain mistakes." at bounding box center [542, 191] width 98 height 296
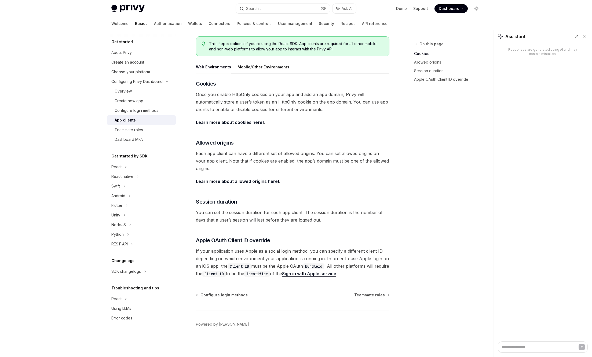
type textarea "*"
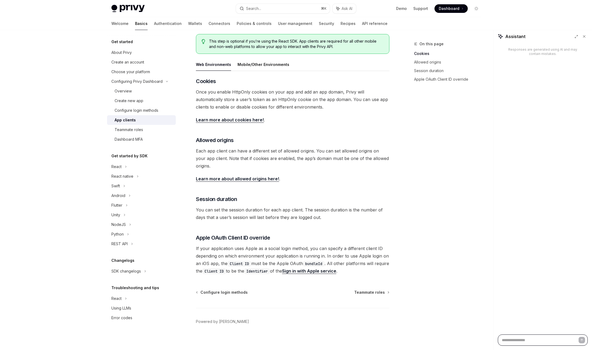
click at [503, 341] on textarea at bounding box center [543, 340] width 90 height 11
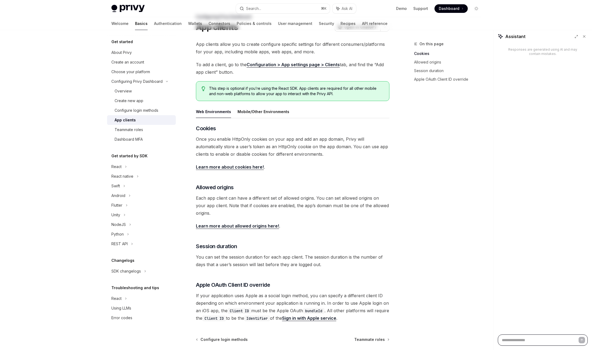
scroll to position [0, 0]
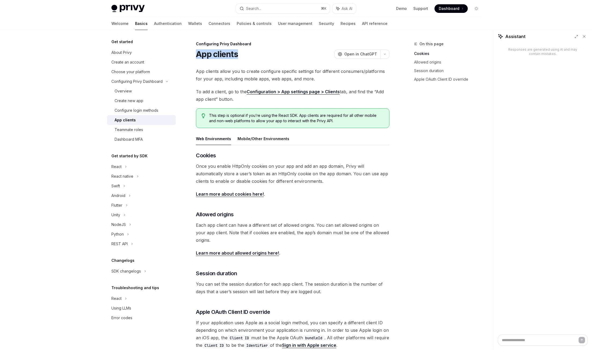
drag, startPoint x: 241, startPoint y: 56, endPoint x: 197, endPoint y: 55, distance: 44.5
click at [197, 55] on div "App clients OpenAI Open in ChatGPT" at bounding box center [292, 54] width 193 height 10
copy h1 "App clients"
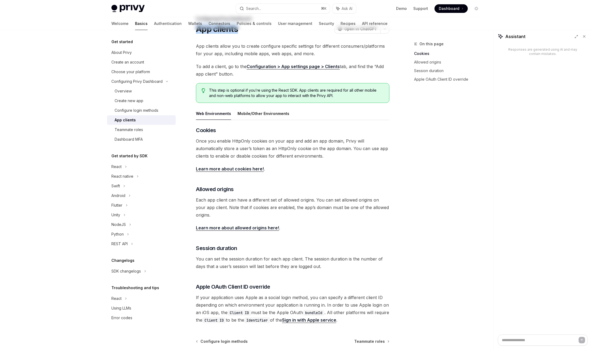
scroll to position [79, 0]
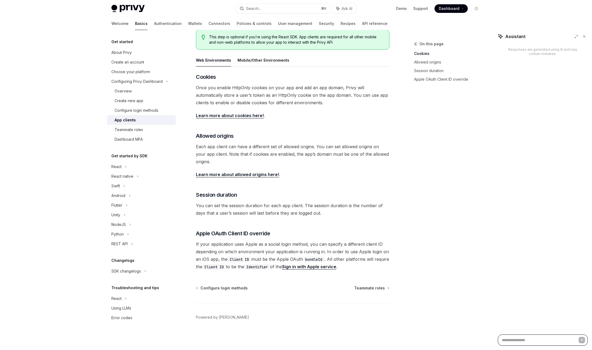
click at [512, 343] on textarea at bounding box center [543, 340] width 90 height 11
paste textarea "**********"
type textarea "**********"
type textarea "*"
type textarea "**********"
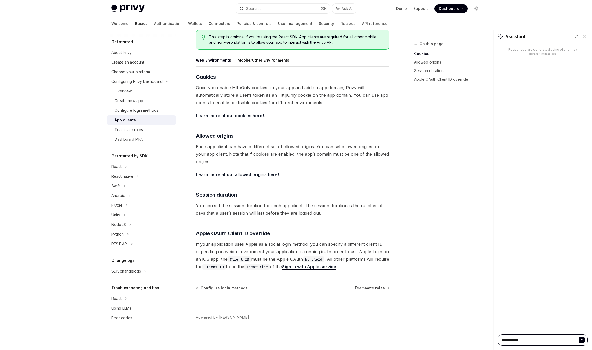
type textarea "*"
type textarea "**********"
type textarea "*"
type textarea "**********"
type textarea "*"
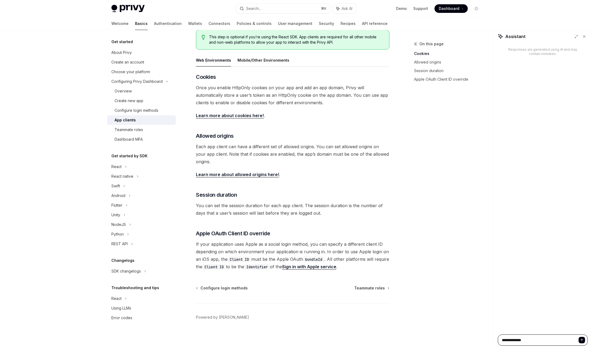
type textarea "**********"
type textarea "*"
type textarea "**********"
type textarea "*"
type textarea "**********"
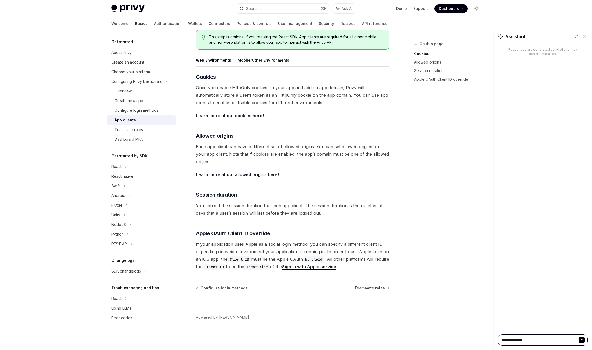
type textarea "*"
type textarea "**********"
type textarea "*"
type textarea "**********"
type textarea "*"
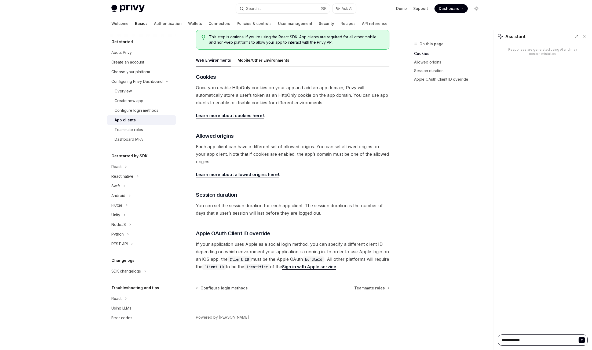
type textarea "**********"
type textarea "*"
type textarea "**********"
type textarea "*"
type textarea "**********"
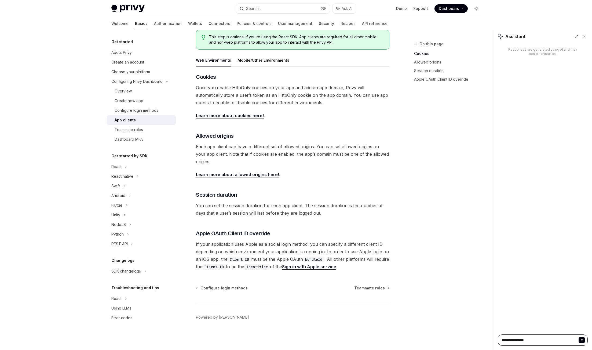
type textarea "*"
type textarea "**********"
type textarea "*"
type textarea "**********"
type textarea "*"
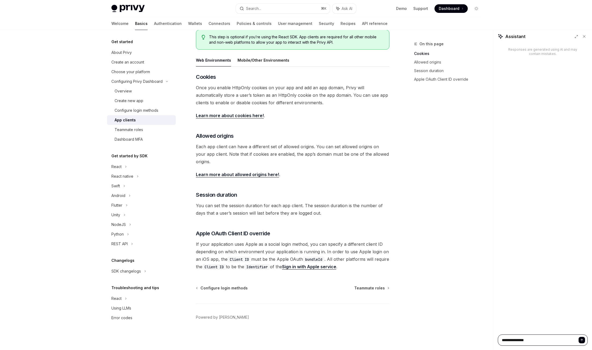
type textarea "**********"
type textarea "*"
type textarea "**********"
type textarea "*"
type textarea "**********"
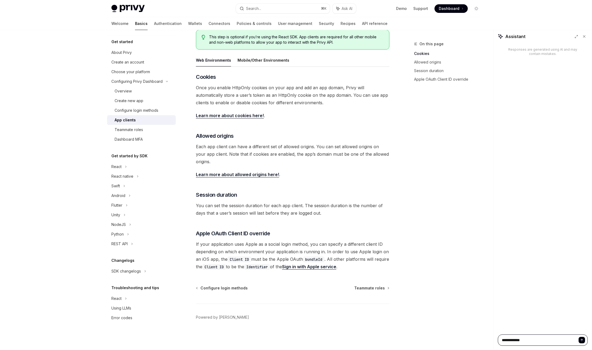
type textarea "*"
type textarea "**********"
type textarea "*"
type textarea "**********"
type textarea "*"
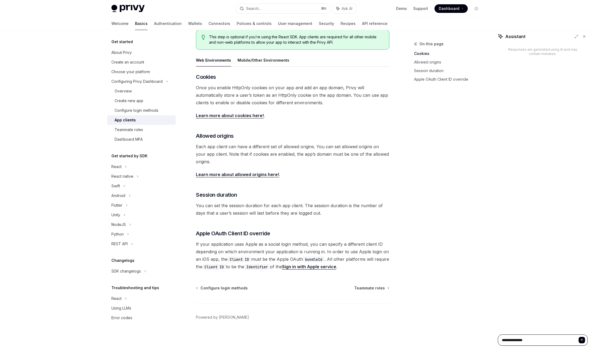
type textarea "**********"
type textarea "*"
type textarea "**********"
type textarea "*"
type textarea "**********"
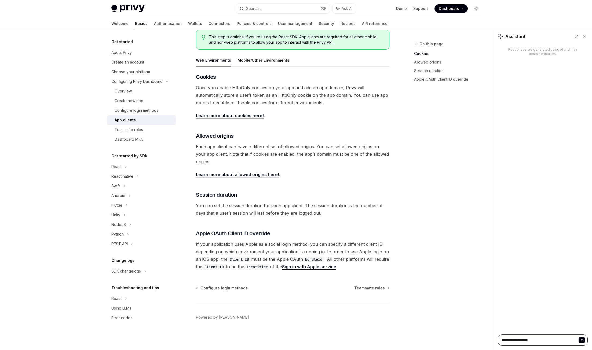
type textarea "*"
type textarea "**********"
type textarea "*"
type textarea "**********"
type textarea "*"
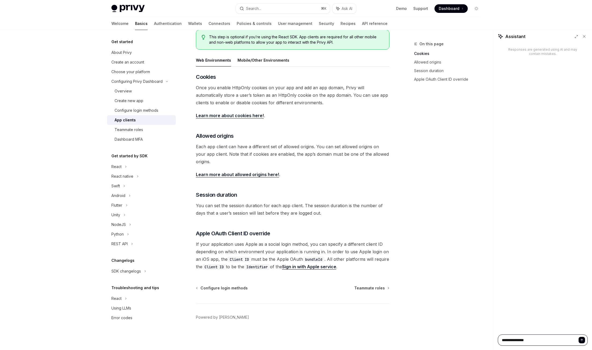
type textarea "**********"
type textarea "*"
type textarea "**********"
type textarea "*"
type textarea "**********"
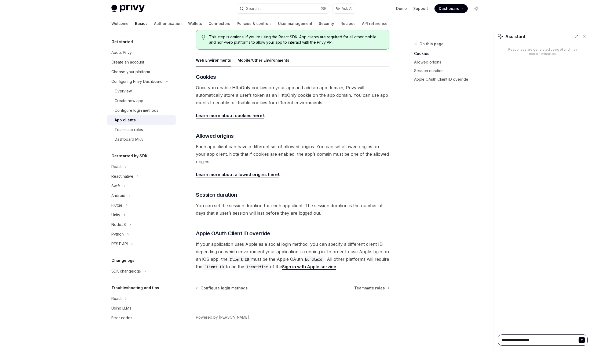
type textarea "*"
type textarea "**********"
type textarea "*"
type textarea "**********"
type textarea "*"
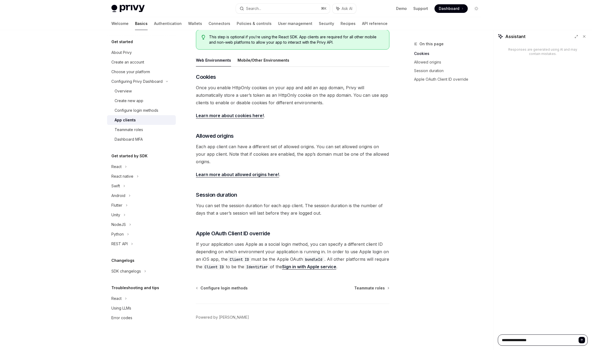
type textarea "**********"
type textarea "*"
type textarea "**********"
type textarea "*"
type textarea "**********"
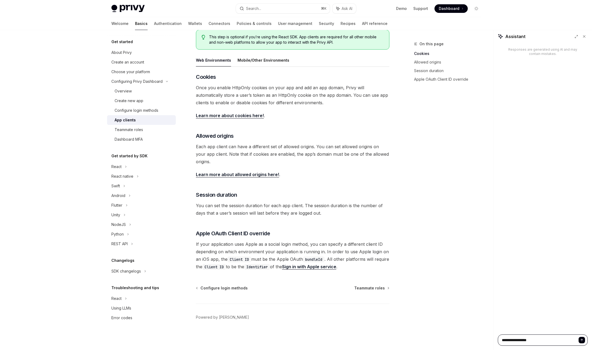
type textarea "*"
type textarea "**********"
type textarea "*"
type textarea "**********"
type textarea "*"
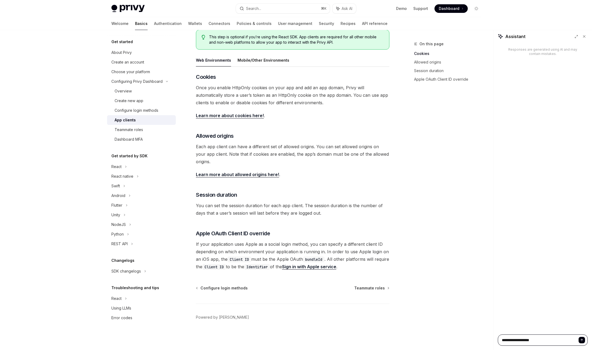
type textarea "**********"
type textarea "*"
type textarea "**********"
type textarea "*"
type textarea "**********"
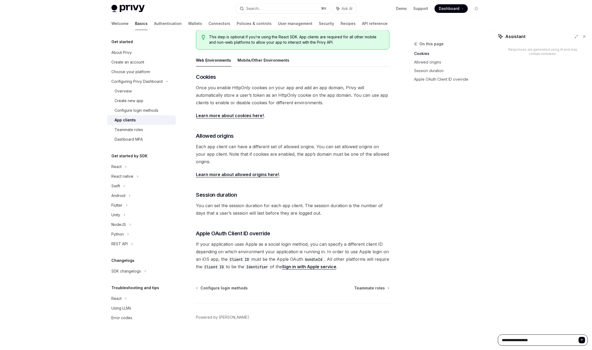
type textarea "*"
type textarea "**********"
type textarea "*"
type textarea "**********"
type textarea "*"
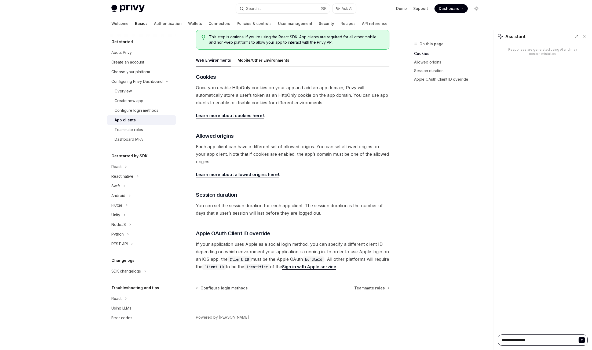
type textarea "**********"
type textarea "*"
type textarea "**********"
type textarea "*"
type textarea "**********"
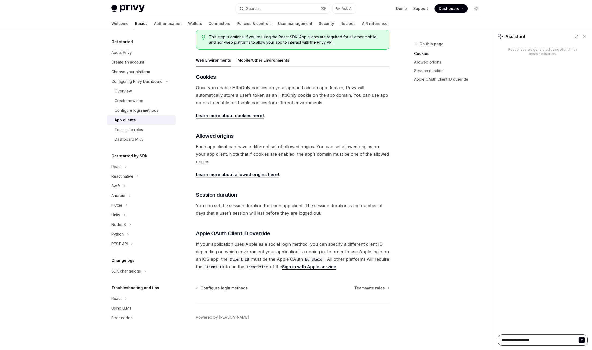
type textarea "*"
type textarea "**********"
type textarea "*"
type textarea "**********"
type textarea "*"
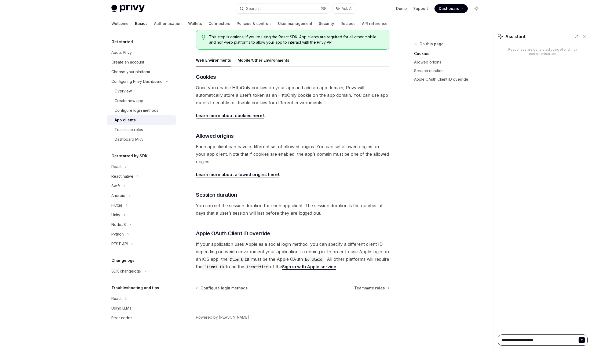
type textarea "**********"
type textarea "*"
type textarea "**********"
type textarea "*"
type textarea "**********"
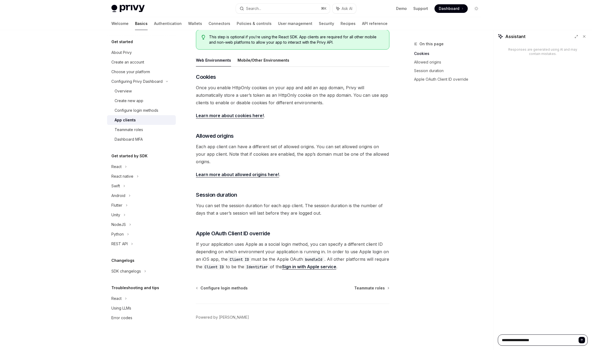
type textarea "*"
type textarea "**********"
type textarea "*"
type textarea "**********"
type textarea "*"
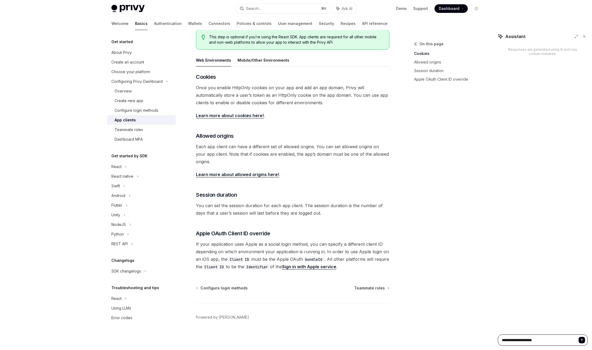
type textarea "**********"
type textarea "*"
type textarea "**********"
type textarea "*"
type textarea "**********"
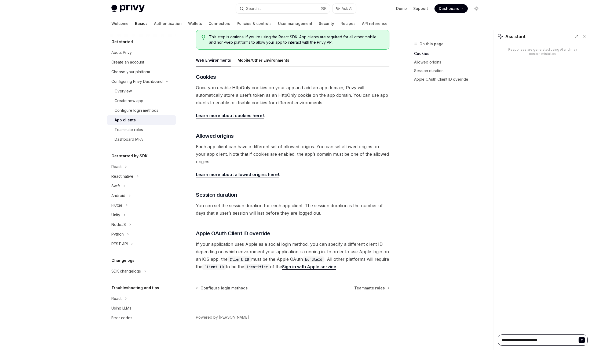
type textarea "*"
type textarea "**********"
type textarea "*"
type textarea "**********"
type textarea "*"
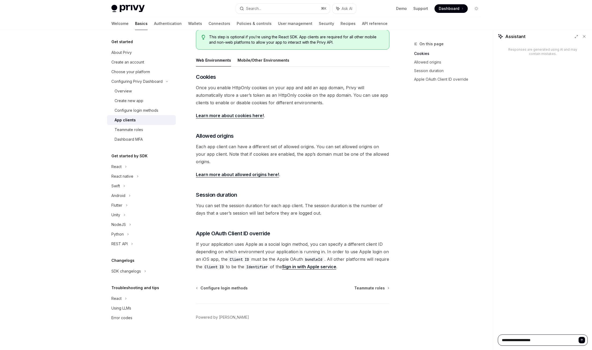
type textarea "**********"
type textarea "*"
type textarea "**********"
type textarea "*"
type textarea "**********"
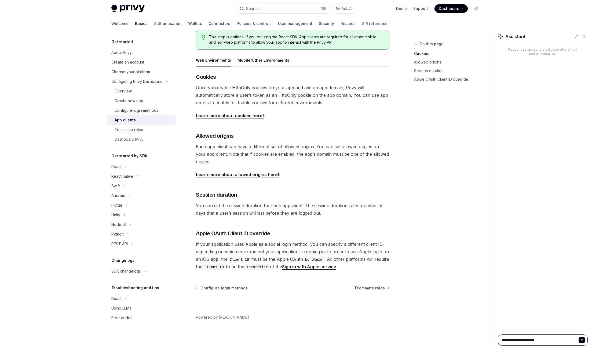
type textarea "*"
type textarea "**********"
type textarea "*"
type textarea "**********"
type textarea "*"
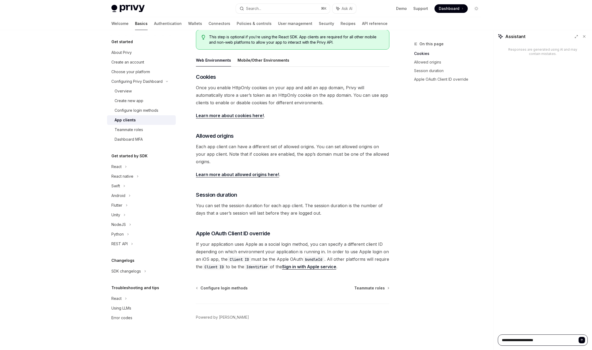
type textarea "**********"
type textarea "*"
type textarea "**********"
type textarea "*"
type textarea "**********"
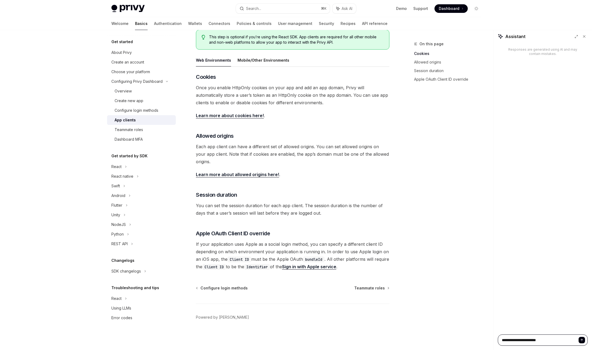
type textarea "*"
type textarea "**********"
type textarea "*"
type textarea "**********"
type textarea "*"
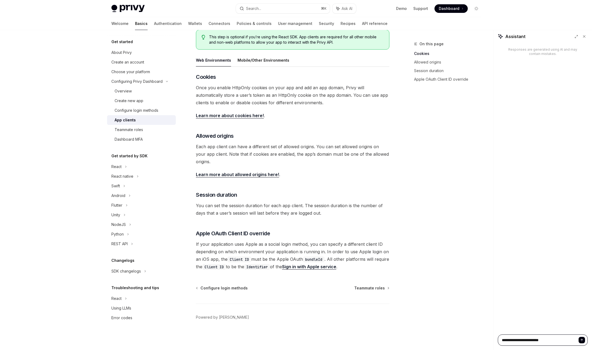
type textarea "**********"
type textarea "*"
type textarea "**********"
type textarea "*"
type textarea "**********"
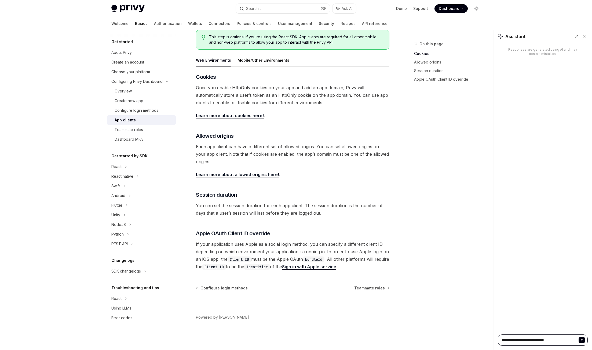
type textarea "*"
type textarea "**********"
type textarea "*"
type textarea "**********"
type textarea "*"
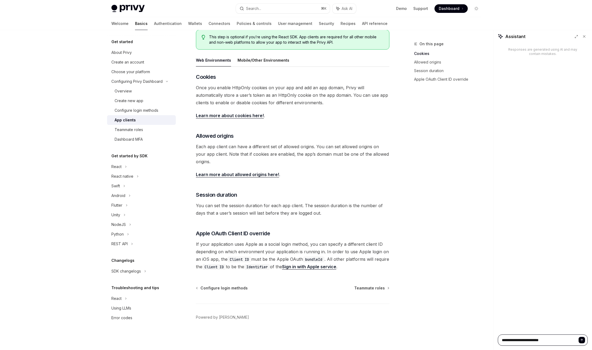
type textarea "**********"
type textarea "*"
type textarea "**********"
type textarea "*"
type textarea "**********"
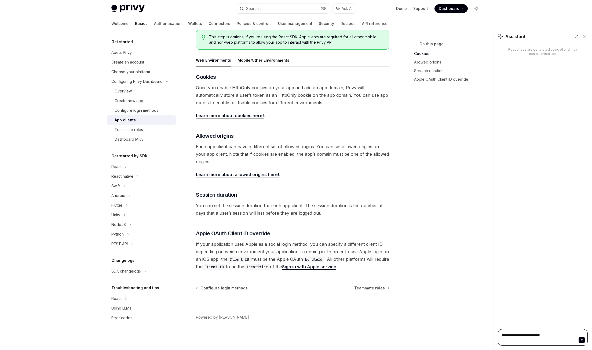
type textarea "*"
type textarea "**********"
type textarea "*"
type textarea "**********"
type textarea "*"
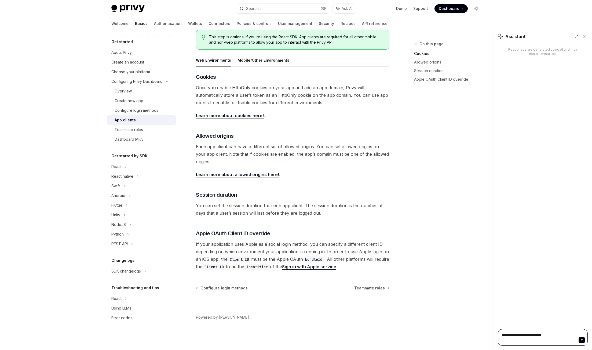
type textarea "**********"
type textarea "*"
type textarea "**********"
type textarea "*"
type textarea "**********"
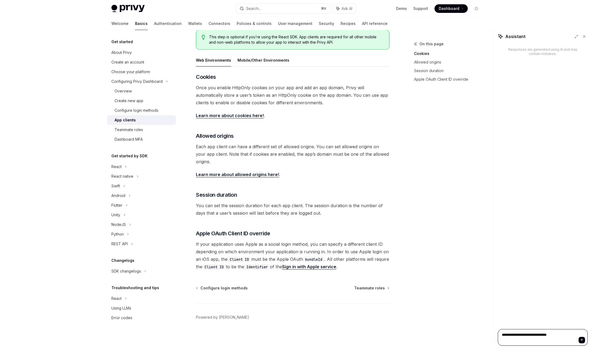
type textarea "*"
type textarea "**********"
type textarea "*"
type textarea "**********"
type textarea "*"
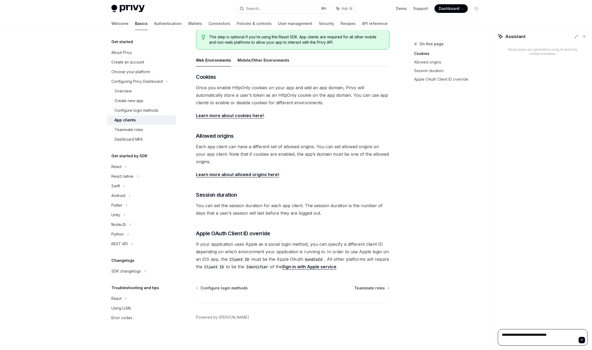
type textarea "**********"
type textarea "*"
type textarea "**********"
type textarea "*"
type textarea "**********"
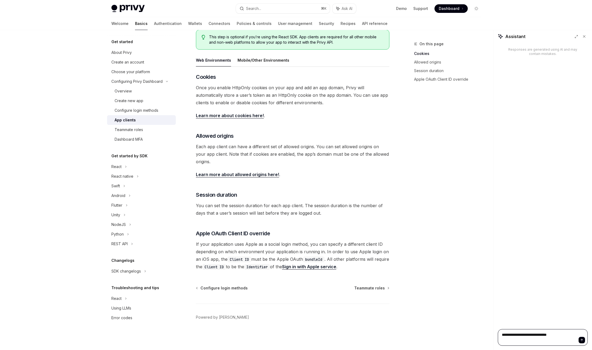
type textarea "*"
type textarea "**********"
type textarea "*"
type textarea "**********"
type textarea "*"
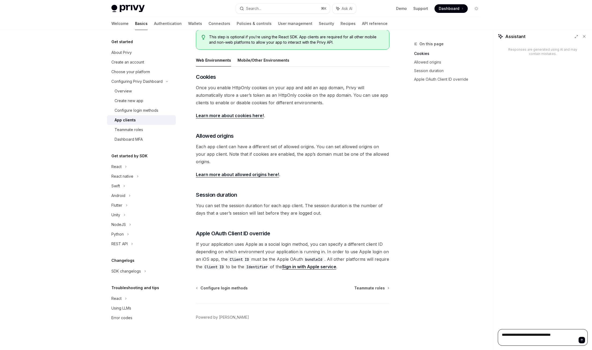
type textarea "**********"
type textarea "*"
type textarea "**********"
type textarea "*"
type textarea "**********"
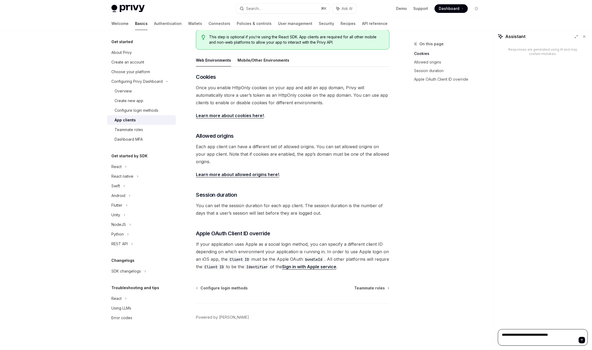
type textarea "*"
type textarea "**********"
type textarea "*"
type textarea "**********"
type textarea "*"
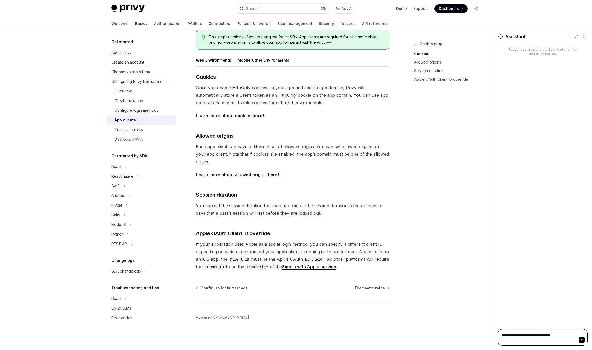
type textarea "**********"
type textarea "*"
type textarea "**********"
type textarea "*"
type textarea "**********"
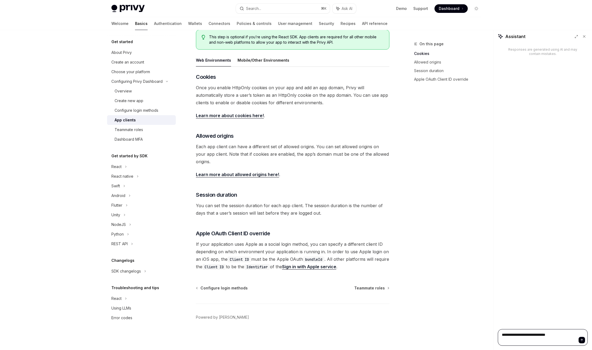
type textarea "*"
type textarea "**********"
type textarea "*"
type textarea "**********"
type textarea "*"
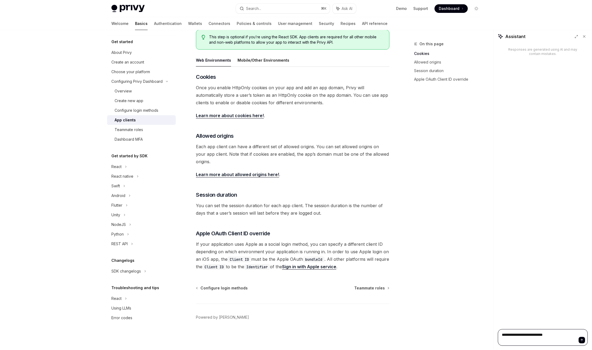
type textarea "**********"
type textarea "*"
type textarea "**********"
type textarea "*"
type textarea "**********"
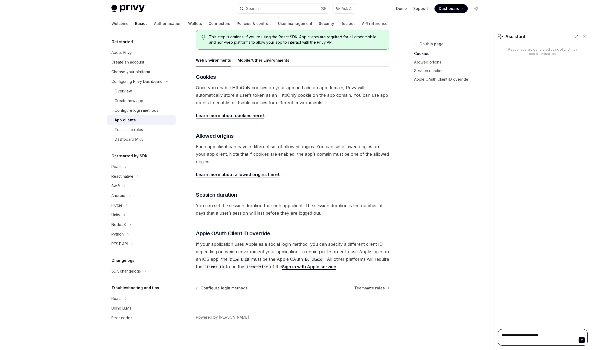
type textarea "*"
type textarea "**********"
type textarea "*"
type textarea "**********"
type textarea "*"
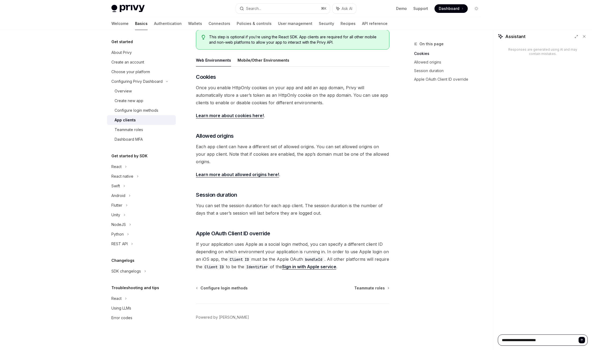
type textarea "**********"
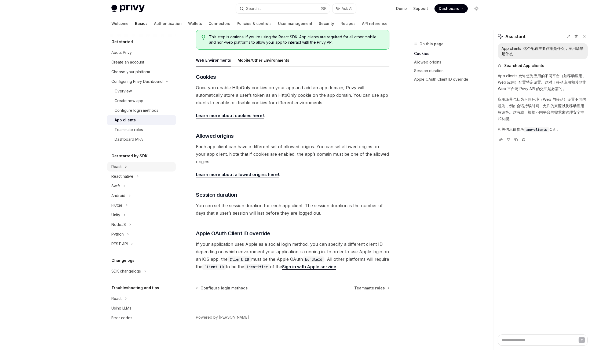
click at [126, 168] on icon at bounding box center [126, 167] width 2 height 6
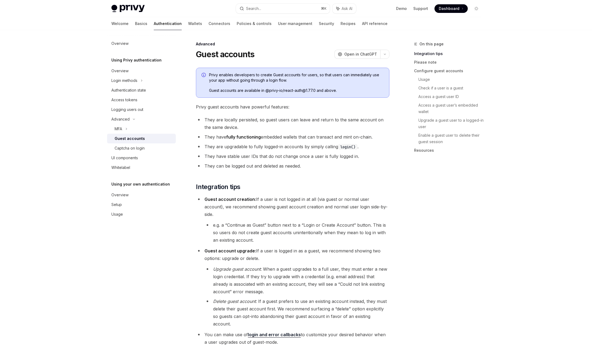
click at [144, 142] on link "Guest accounts" at bounding box center [141, 139] width 69 height 10
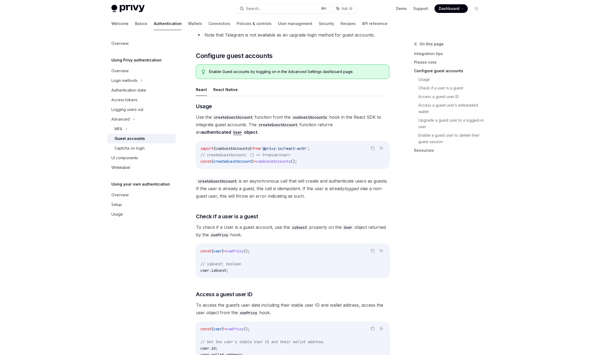
scroll to position [390, 0]
click at [209, 113] on span "Use the createGuestAccount function from the useGuestAccounts hook in the React…" at bounding box center [292, 124] width 193 height 23
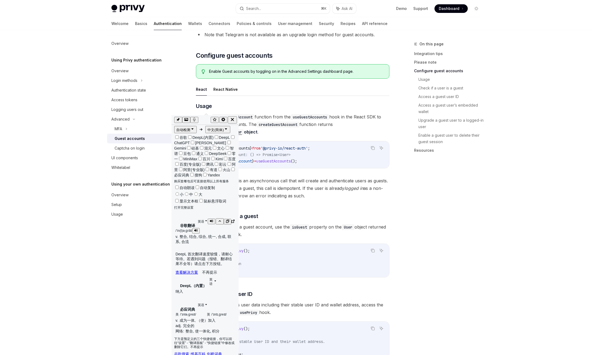
click at [208, 218] on button "button" at bounding box center [212, 221] width 8 height 6
click at [210, 219] on icon "button" at bounding box center [211, 220] width 3 height 3
click at [284, 141] on div "import { useGuestAccounts } from '@privy-io/react-auth' ; // createGuestAccount…" at bounding box center [292, 154] width 193 height 27
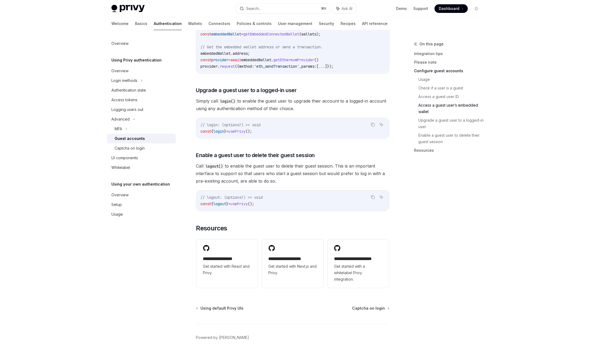
scroll to position [783, 0]
click at [143, 147] on div "Captcha on login" at bounding box center [130, 148] width 30 height 6
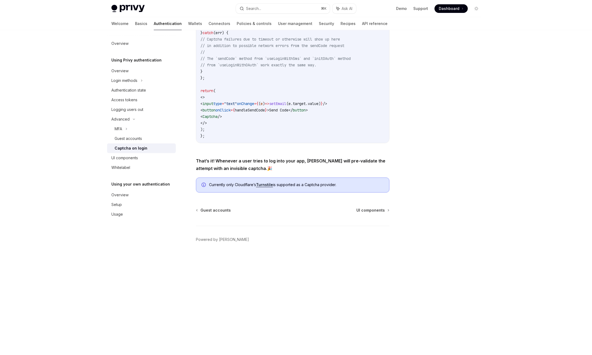
scroll to position [165, 0]
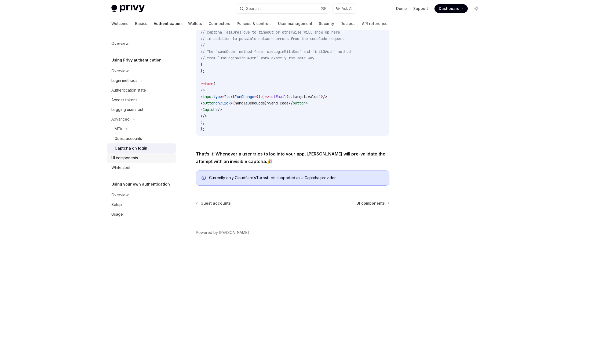
click at [130, 162] on link "UI components" at bounding box center [141, 158] width 69 height 10
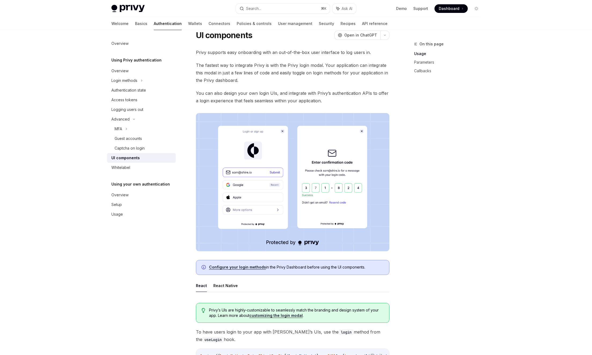
scroll to position [20, 0]
click at [298, 72] on span "The fastest way to integrate Privy is with the Privy login modal. Your applicat…" at bounding box center [292, 72] width 193 height 23
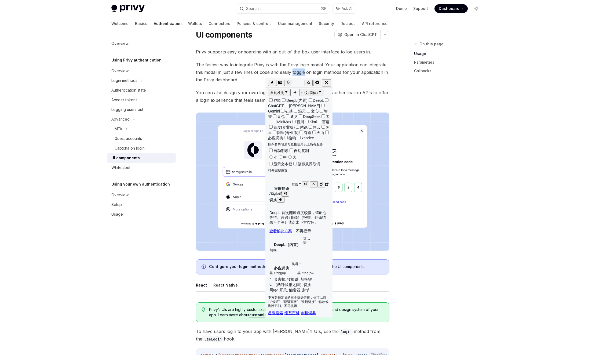
click at [304, 182] on icon "button" at bounding box center [305, 183] width 3 height 3
click at [304, 262] on icon "button" at bounding box center [305, 263] width 3 height 3
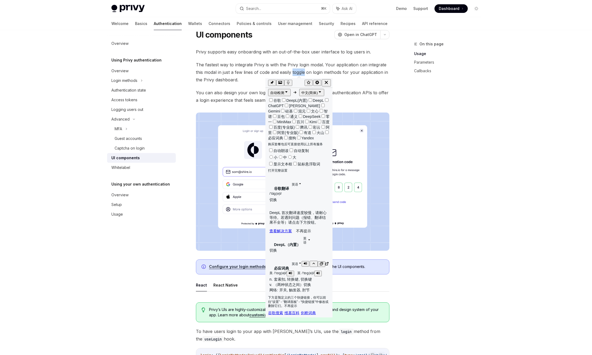
click at [304, 262] on icon "button" at bounding box center [305, 263] width 3 height 3
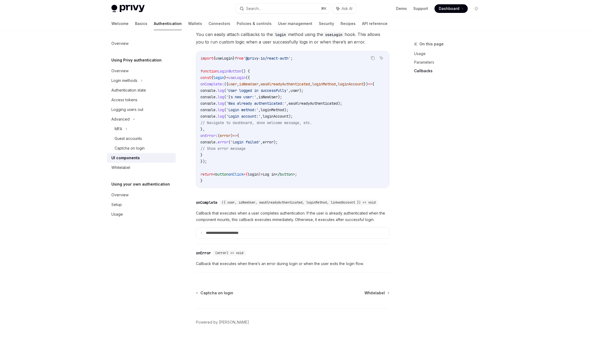
scroll to position [669, 0]
click at [200, 230] on summary "**********" at bounding box center [292, 232] width 193 height 11
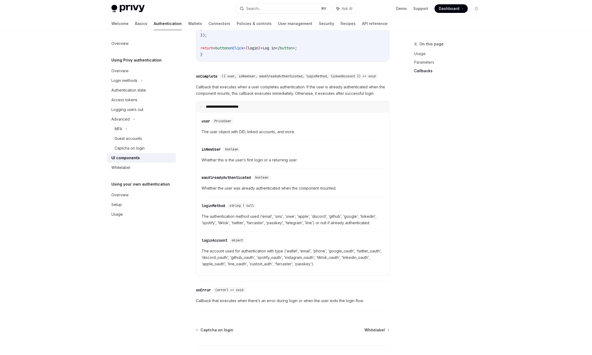
scroll to position [832, 0]
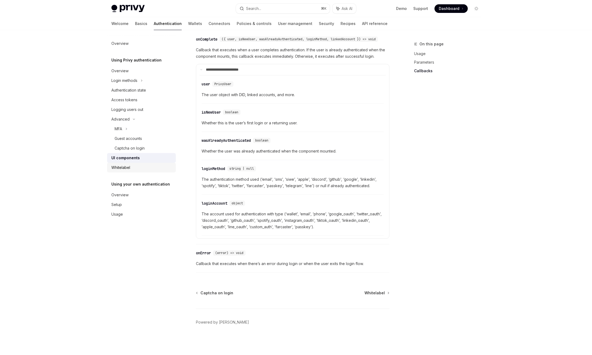
click at [130, 171] on link "Whitelabel" at bounding box center [141, 168] width 69 height 10
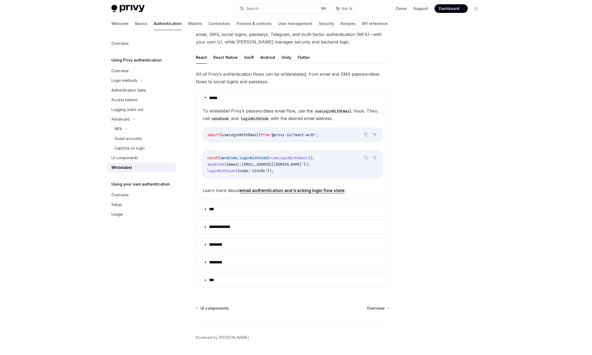
scroll to position [67, 0]
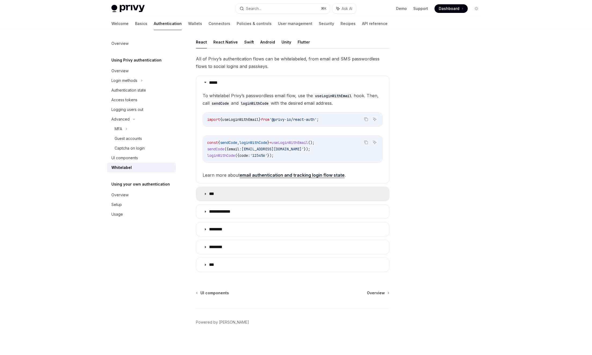
click at [217, 190] on summary "***" at bounding box center [292, 194] width 193 height 14
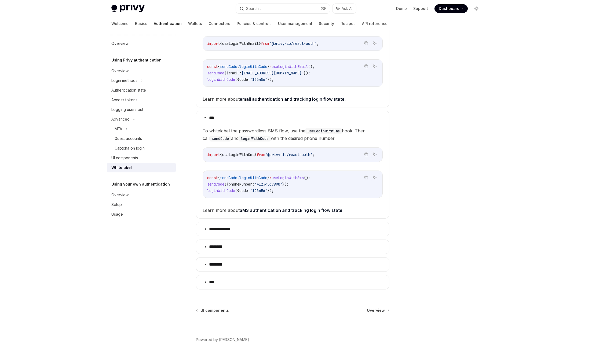
scroll to position [145, 0]
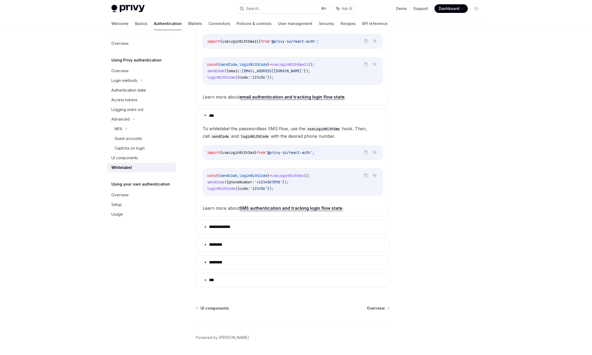
click at [134, 63] on h5 "Using your own authentication" at bounding box center [136, 60] width 50 height 6
click at [116, 197] on div "Overview" at bounding box center [119, 195] width 17 height 6
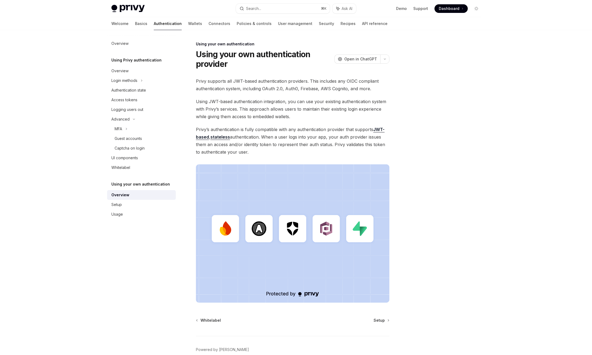
click at [138, 63] on h5 "Using your own authentication" at bounding box center [136, 60] width 50 height 6
click at [126, 192] on div "Overview" at bounding box center [120, 195] width 18 height 6
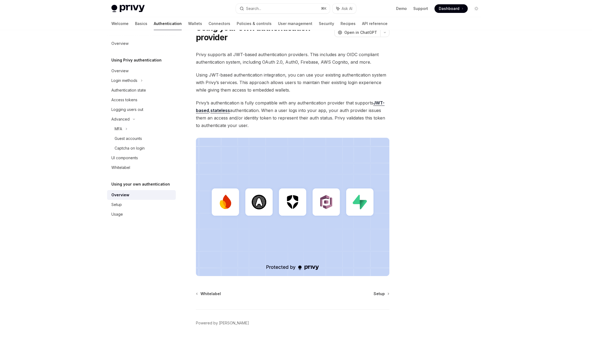
scroll to position [27, 0]
click at [126, 202] on div "Setup" at bounding box center [141, 204] width 61 height 6
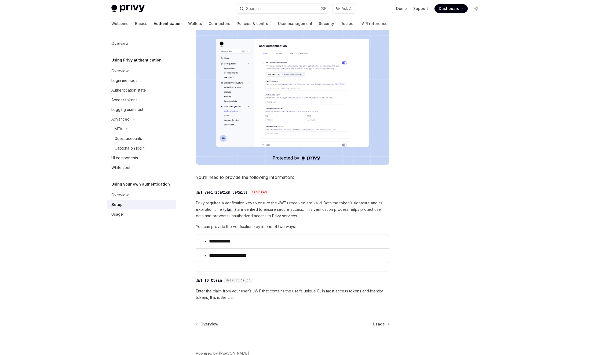
scroll to position [147, 0]
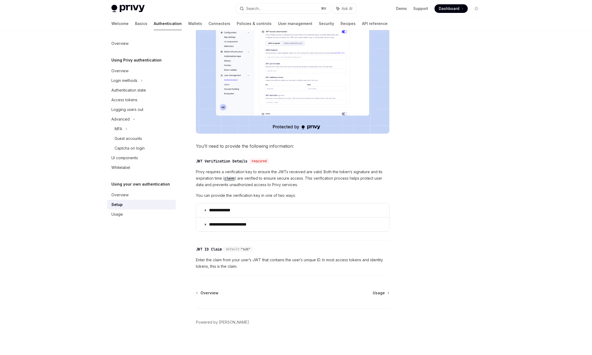
click at [124, 219] on div "Overview Using Privy authentication Overview Login methods Authentication state…" at bounding box center [145, 192] width 77 height 325
click at [125, 216] on div "Usage" at bounding box center [141, 214] width 61 height 6
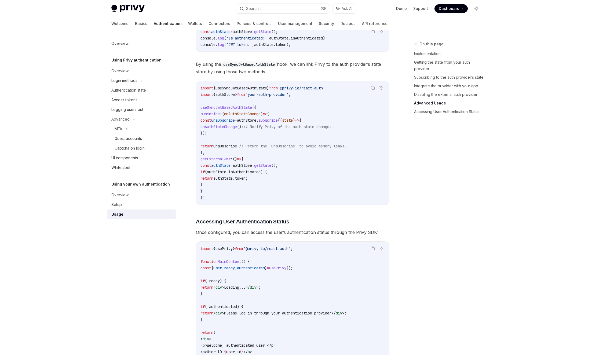
scroll to position [941, 0]
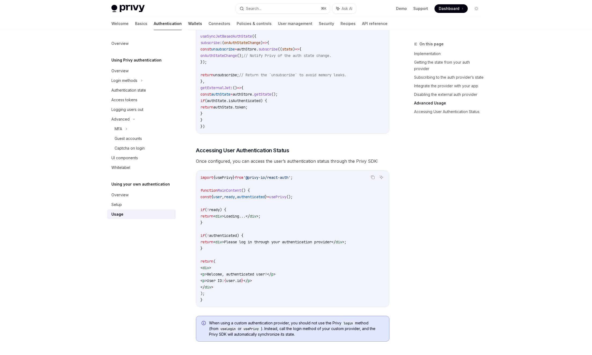
click at [188, 22] on link "Wallets" at bounding box center [195, 23] width 14 height 13
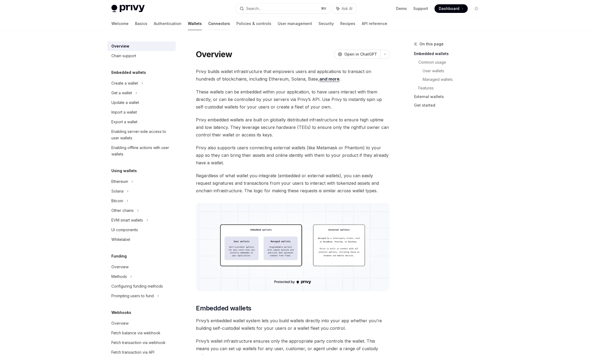
click at [208, 25] on link "Connectors" at bounding box center [219, 23] width 22 height 13
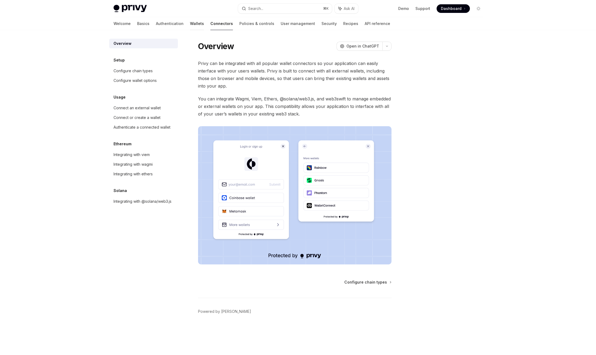
click at [190, 25] on link "Wallets" at bounding box center [197, 23] width 14 height 13
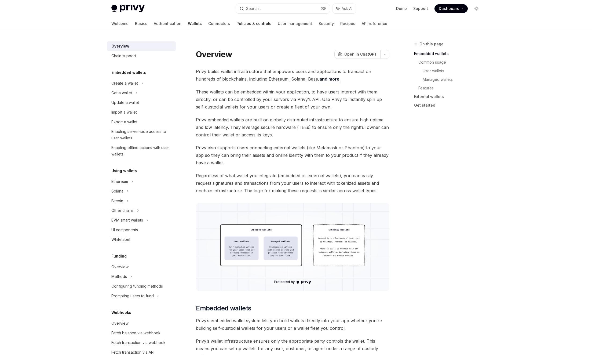
click at [236, 22] on link "Policies & controls" at bounding box center [253, 23] width 35 height 13
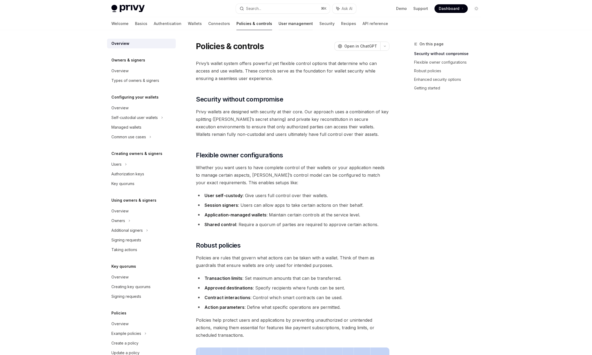
click at [278, 25] on link "User management" at bounding box center [295, 23] width 34 height 13
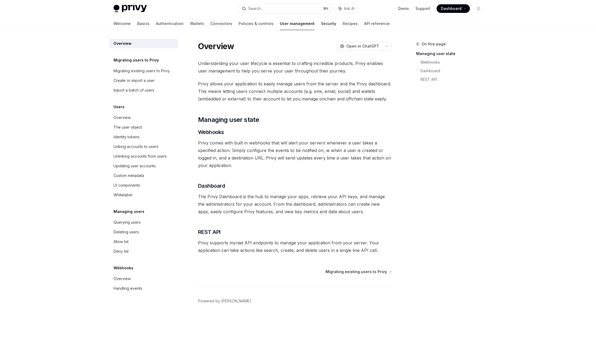
click at [321, 26] on link "Security" at bounding box center [328, 23] width 15 height 13
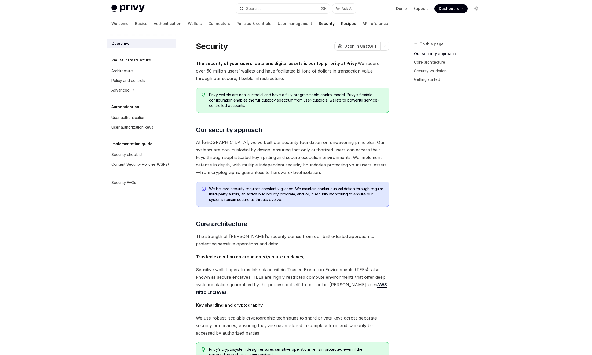
click at [341, 27] on link "Recipes" at bounding box center [348, 23] width 15 height 13
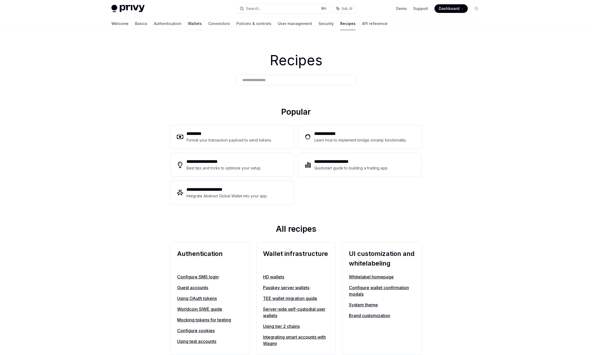
click at [188, 22] on link "Wallets" at bounding box center [195, 23] width 14 height 13
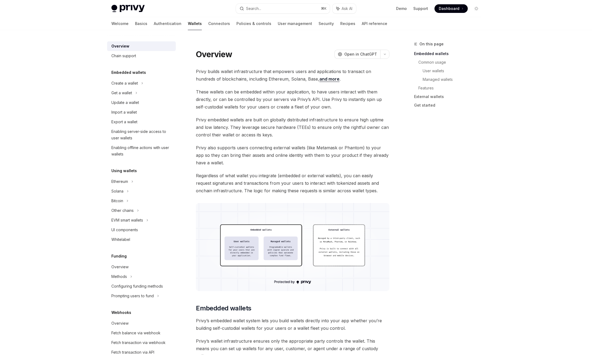
click at [133, 50] on link "Overview" at bounding box center [141, 46] width 69 height 10
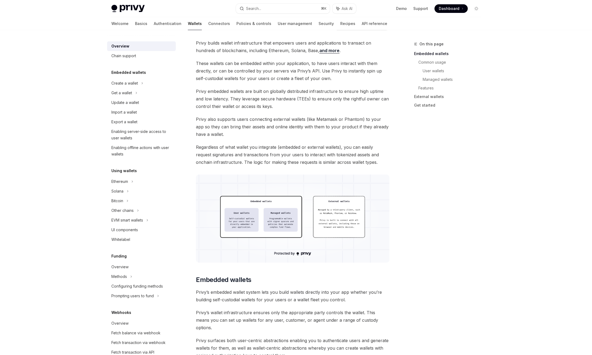
scroll to position [36, 0]
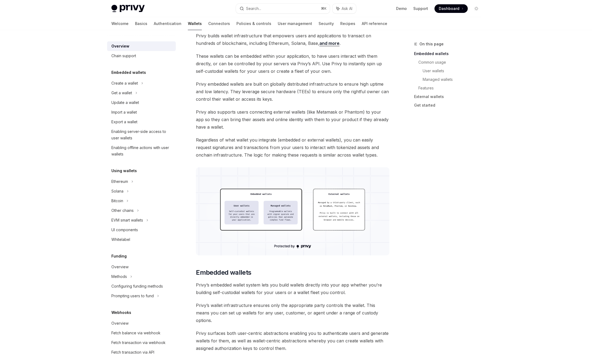
click at [257, 58] on span "These wallets can be embedded within your application, to have users interact w…" at bounding box center [292, 63] width 193 height 23
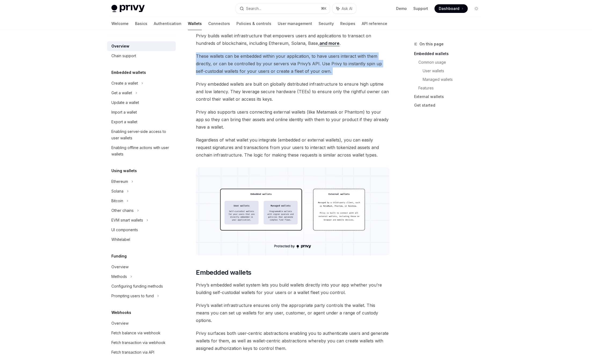
click at [257, 58] on span "These wallets can be embedded within your application, to have users interact w…" at bounding box center [292, 63] width 193 height 23
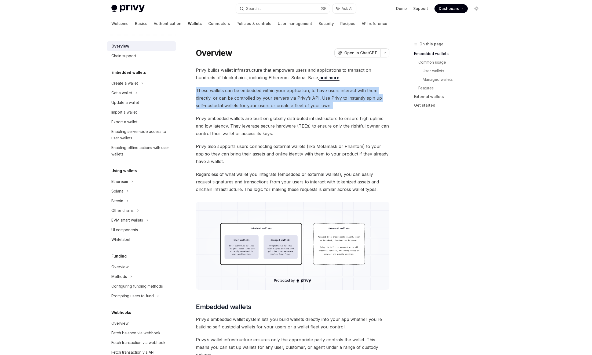
scroll to position [0, 0]
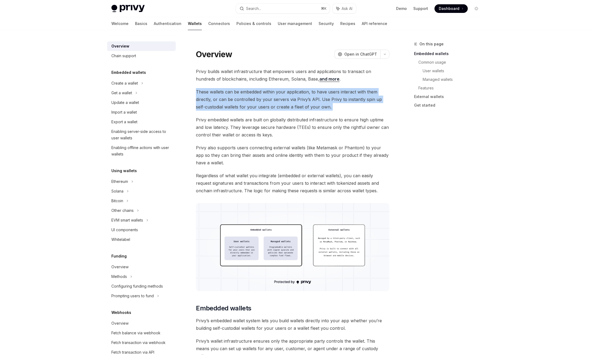
click at [267, 102] on span "These wallets can be embedded within your application, to have users interact w…" at bounding box center [292, 99] width 193 height 23
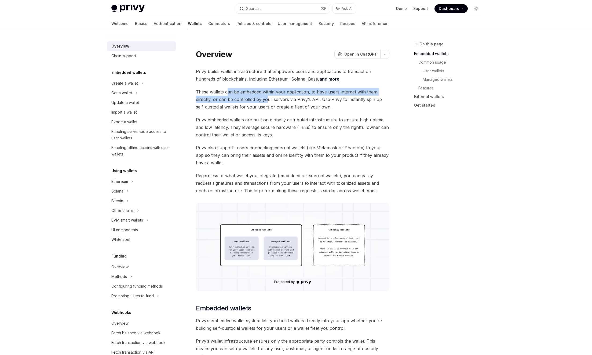
drag, startPoint x: 227, startPoint y: 94, endPoint x: 267, endPoint y: 97, distance: 39.3
click at [267, 97] on span "These wallets can be embedded within your application, to have users interact w…" at bounding box center [292, 99] width 193 height 23
click at [242, 100] on span "These wallets can be embedded within your application, to have users interact w…" at bounding box center [292, 99] width 193 height 23
click at [266, 100] on span "These wallets can be embedded within your application, to have users interact w…" at bounding box center [292, 99] width 193 height 23
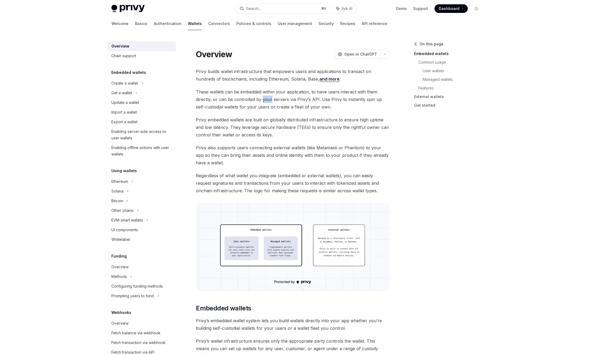
click at [266, 100] on span "These wallets can be embedded within your application, to have users interact w…" at bounding box center [292, 99] width 193 height 23
click at [279, 100] on span "These wallets can be embedded within your application, to have users interact w…" at bounding box center [292, 99] width 193 height 23
click at [310, 102] on span "These wallets can be embedded within your application, to have users interact w…" at bounding box center [292, 99] width 193 height 23
click at [331, 101] on span "These wallets can be embedded within your application, to have users interact w…" at bounding box center [292, 99] width 193 height 23
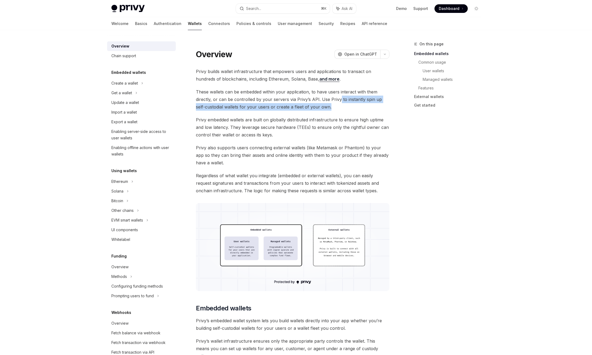
drag, startPoint x: 338, startPoint y: 98, endPoint x: 359, endPoint y: 105, distance: 22.7
click at [359, 105] on span "These wallets can be embedded within your application, to have users interact w…" at bounding box center [292, 99] width 193 height 23
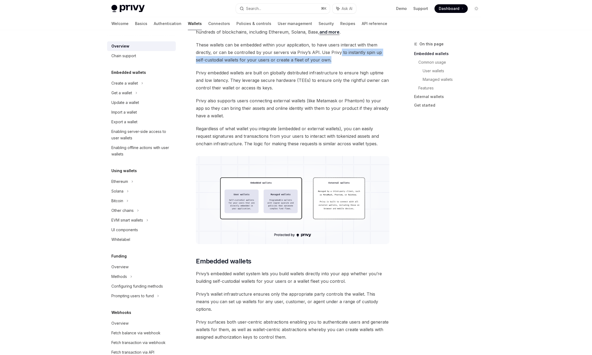
scroll to position [55, 0]
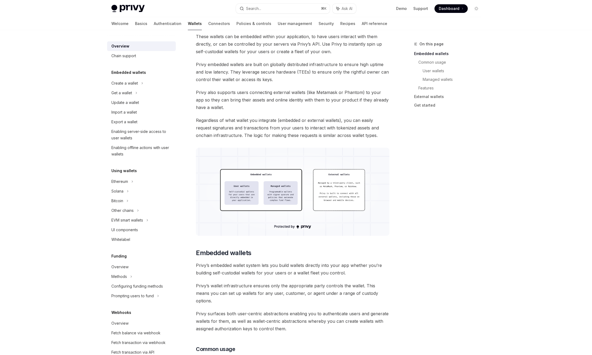
click at [238, 102] on span "Privy also supports users connecting external wallets (like Metamask or Phantom…" at bounding box center [292, 100] width 193 height 23
drag, startPoint x: 251, startPoint y: 102, endPoint x: 273, endPoint y: 104, distance: 21.5
click at [273, 104] on span "Privy also supports users connecting external wallets (like Metamask or Phantom…" at bounding box center [292, 100] width 193 height 23
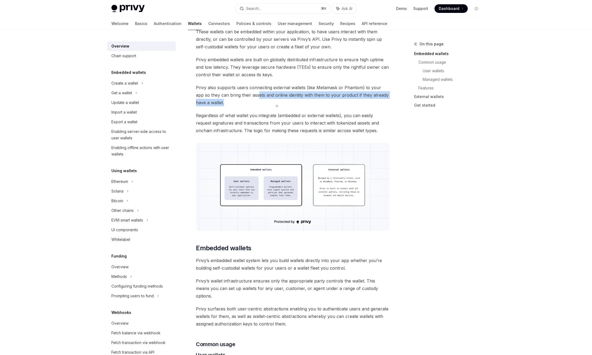
scroll to position [65, 0]
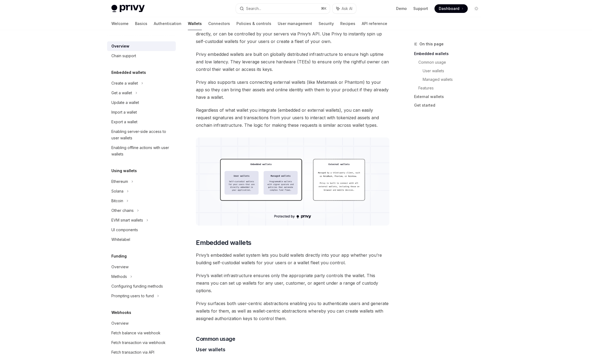
click at [235, 113] on span "Regardless of what wallet you integrate (embedded or external wallets), you can…" at bounding box center [292, 117] width 193 height 23
click at [252, 112] on span "Regardless of what wallet you integrate (embedded or external wallets), you can…" at bounding box center [292, 117] width 193 height 23
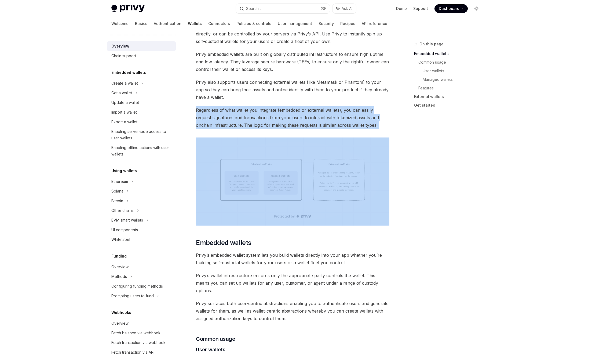
click at [252, 112] on span "Regardless of what wallet you integrate (embedded or external wallets), you can…" at bounding box center [292, 117] width 193 height 23
click at [262, 111] on span "Regardless of what wallet you integrate (embedded or external wallets), you can…" at bounding box center [292, 117] width 193 height 23
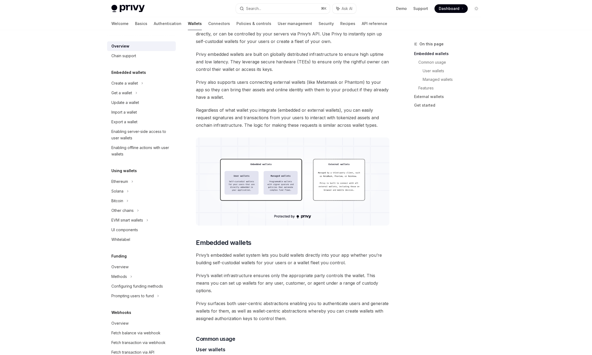
click at [264, 111] on span "Regardless of what wallet you integrate (embedded or external wallets), you can…" at bounding box center [292, 117] width 193 height 23
click at [293, 111] on span "Regardless of what wallet you integrate (embedded or external wallets), you can…" at bounding box center [292, 117] width 193 height 23
click at [323, 110] on span "Regardless of what wallet you integrate (embedded or external wallets), you can…" at bounding box center [292, 117] width 193 height 23
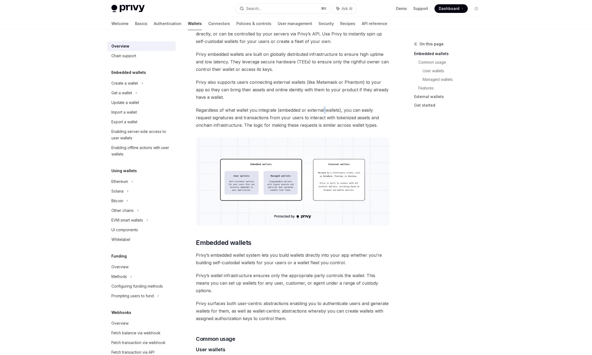
click at [323, 110] on span "Regardless of what wallet you integrate (embedded or external wallets), you can…" at bounding box center [292, 117] width 193 height 23
click at [280, 112] on span "Regardless of what wallet you integrate (embedded or external wallets), you can…" at bounding box center [292, 117] width 193 height 23
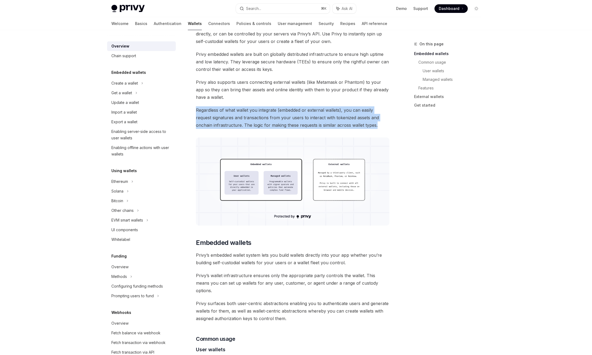
drag, startPoint x: 196, startPoint y: 111, endPoint x: 368, endPoint y: 128, distance: 172.3
click at [368, 128] on span "Regardless of what wallet you integrate (embedded or external wallets), you can…" at bounding box center [292, 117] width 193 height 23
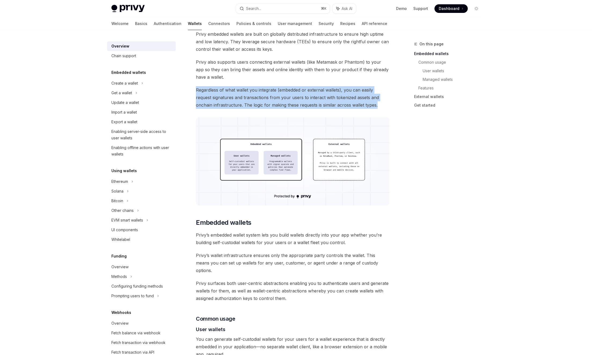
scroll to position [86, 0]
click at [255, 100] on span "Regardless of what wallet you integrate (embedded or external wallets), you can…" at bounding box center [292, 97] width 193 height 23
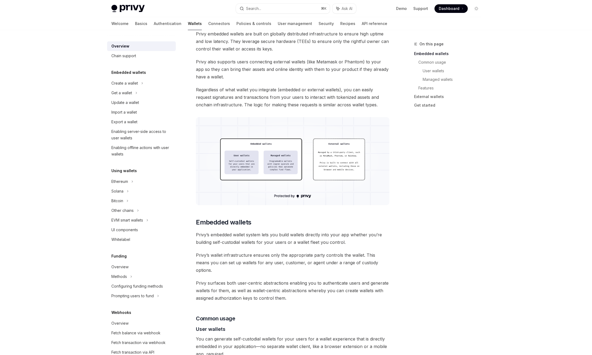
click at [264, 157] on img at bounding box center [292, 161] width 193 height 88
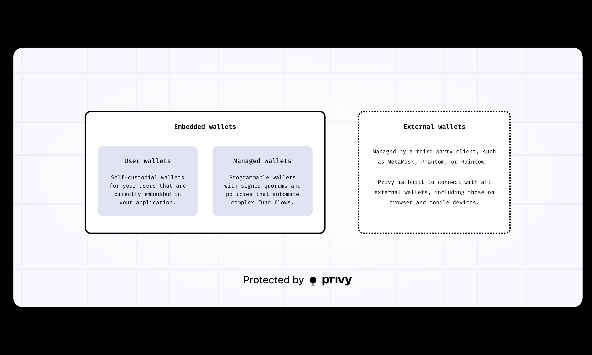
click at [328, 96] on img at bounding box center [297, 177] width 569 height 259
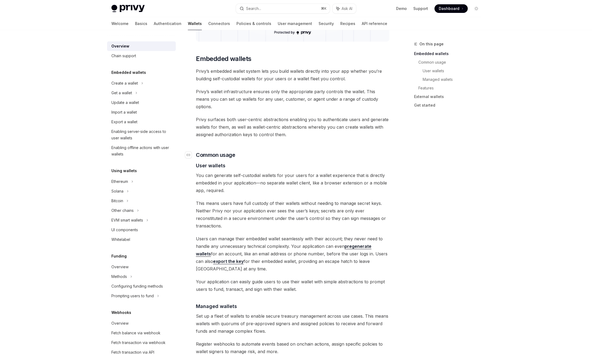
scroll to position [248, 0]
drag, startPoint x: 312, startPoint y: 72, endPoint x: 351, endPoint y: 77, distance: 40.0
click at [351, 77] on span "Privy’s embedded wallet system lets you build wallets directly into your app wh…" at bounding box center [292, 75] width 193 height 15
click at [249, 83] on span "Privy’s embedded wallet system lets you build wallets directly into your app wh…" at bounding box center [292, 75] width 193 height 15
click at [307, 79] on span "Privy’s embedded wallet system lets you build wallets directly into your app wh…" at bounding box center [292, 75] width 193 height 15
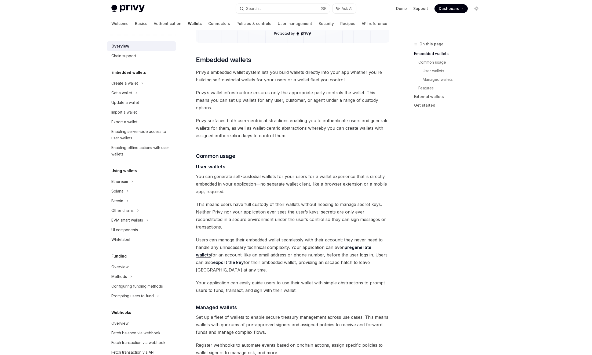
click at [307, 79] on span "Privy’s embedded wallet system lets you build wallets directly into your app wh…" at bounding box center [292, 75] width 193 height 15
click at [311, 76] on span "Privy’s embedded wallet system lets you build wallets directly into your app wh…" at bounding box center [292, 75] width 193 height 15
click at [313, 77] on span "Privy’s embedded wallet system lets you build wallets directly into your app wh…" at bounding box center [292, 75] width 193 height 15
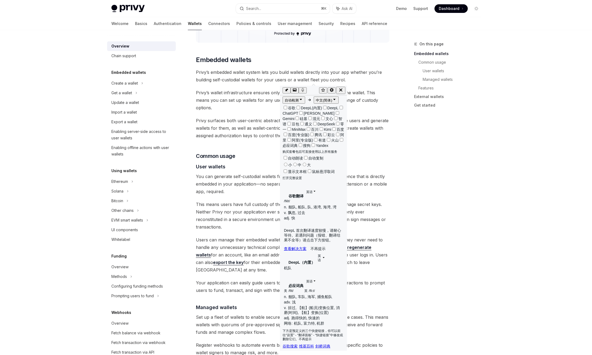
click at [388, 131] on span "Privy surfaces both user-centric abstractions enabling you to authenticate user…" at bounding box center [292, 128] width 193 height 23
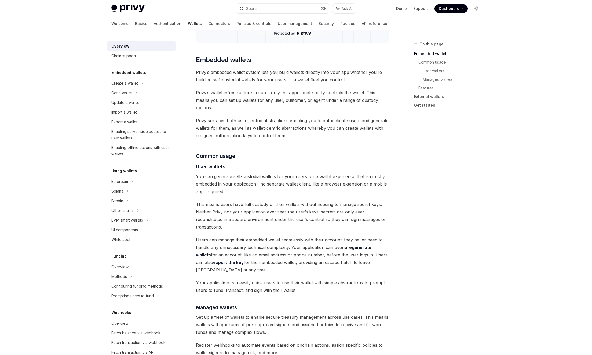
drag, startPoint x: 215, startPoint y: 91, endPoint x: 299, endPoint y: 105, distance: 84.9
click at [299, 105] on div "Privy builds wallet infrastructure that empowers users and applications to tran…" at bounding box center [292, 294] width 193 height 951
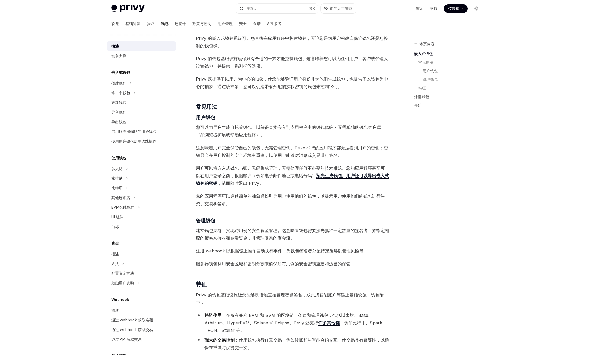
scroll to position [254, 0]
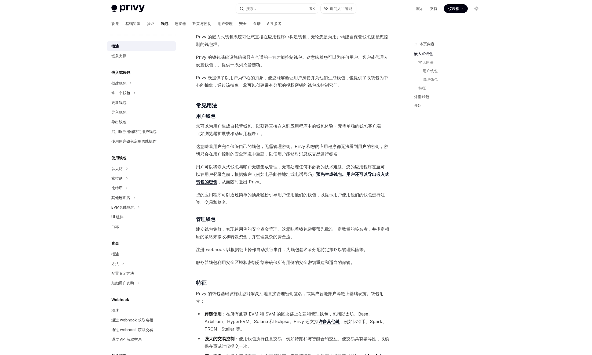
drag, startPoint x: 300, startPoint y: 155, endPoint x: 339, endPoint y: 154, distance: 39.2
click at [339, 155] on font "这意味着用户完全保管自己的钱包，无需管理密钥。Privy 和您的应用程序都无法看到用户的密钥；密钥只会在用户控制的安全环境中重建，以便用户能够对消息或交易进行…" at bounding box center [292, 150] width 192 height 13
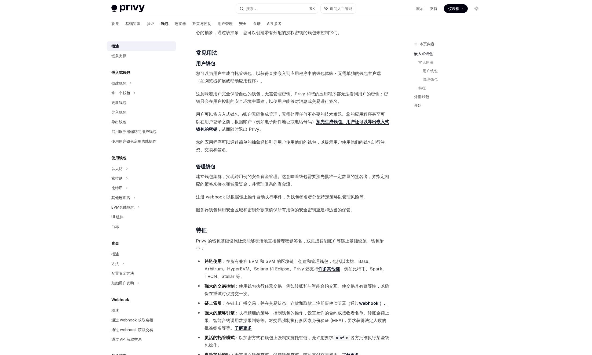
scroll to position [311, 0]
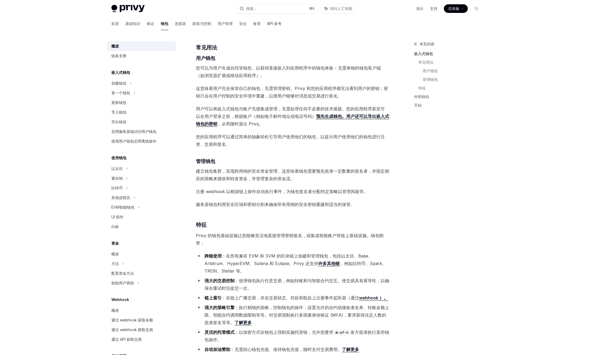
drag, startPoint x: 228, startPoint y: 125, endPoint x: 259, endPoint y: 124, distance: 30.9
click at [259, 124] on font "，从而随时退出 Privy。" at bounding box center [240, 123] width 46 height 5
click at [337, 155] on div "Privy 构建了钱包基础设施，使用户和应用程序能够在数百个区块链上进行交易，包括以太坊、Solana、Base 等 。 这些钱包可以嵌入到您的应用程序中，让…" at bounding box center [292, 149] width 193 height 787
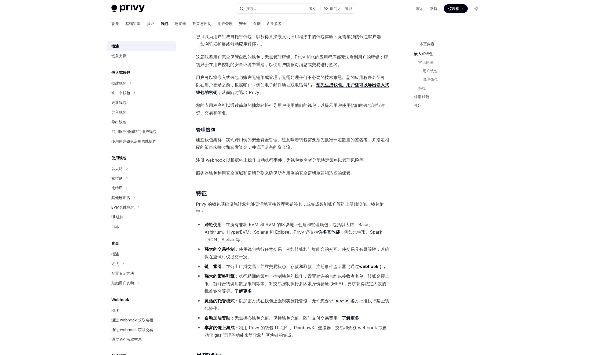
scroll to position [384, 0]
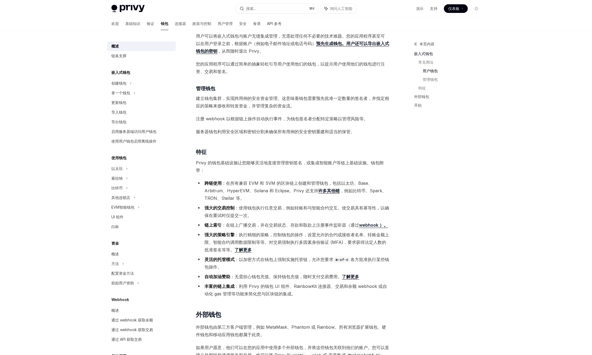
drag, startPoint x: 223, startPoint y: 99, endPoint x: 292, endPoint y: 105, distance: 69.5
click at [292, 105] on font "建立钱包集群，实现跨用例的安全资金管理。这意味着钱包需要预先批准一定数量的签名者，并指定相应的策略来接收和转发资金，并管理复杂的资金流。" at bounding box center [292, 102] width 193 height 13
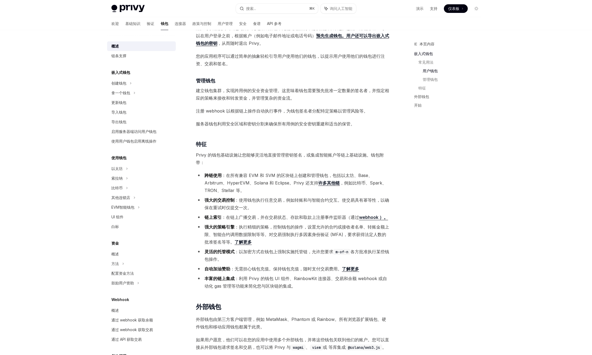
drag, startPoint x: 226, startPoint y: 112, endPoint x: 364, endPoint y: 111, distance: 137.6
click at [364, 111] on font "注册 webhook 以根据链上操作自动执行事件，为钱包签名者分配特定策略以管理风险等。" at bounding box center [282, 110] width 172 height 5
click at [244, 125] on font "服务器钱包利用安全区域和密钥分割来确保所有用例的安全密钥重建和适当的保管。" at bounding box center [275, 123] width 159 height 5
drag, startPoint x: 223, startPoint y: 124, endPoint x: 340, endPoint y: 126, distance: 116.5
click at [357, 122] on span "服务器钱包利用安全区域和密钥分割来确保所有用例的安全密钥重建和适当的保管。" at bounding box center [292, 124] width 193 height 8
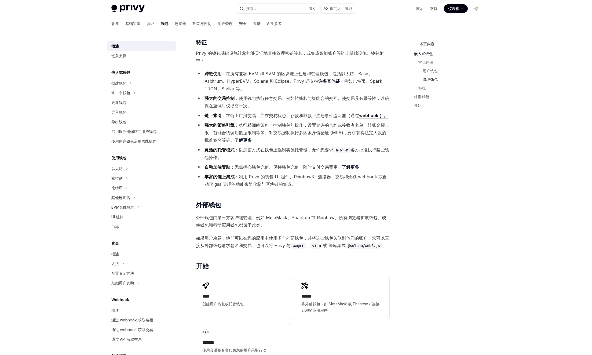
scroll to position [494, 0]
drag, startPoint x: 221, startPoint y: 115, endPoint x: 352, endPoint y: 115, distance: 132.0
click at [352, 115] on li "链上索引 ：在链上广播交易，并在交易状态、存款和取款上 注册事件监听器（通过 webhook ）。" at bounding box center [292, 115] width 193 height 8
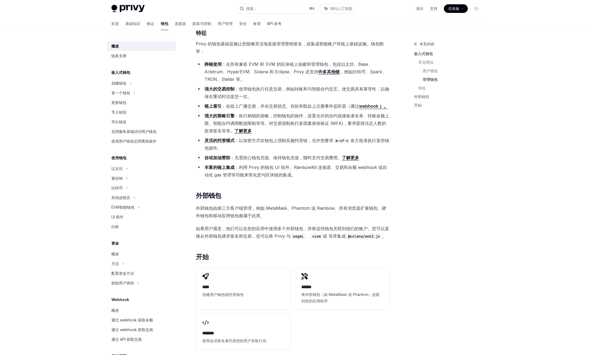
click at [230, 102] on li "链上索引 ：在链上广播交易，并在交易状态、存款和取款上 注册事件监听器（通过 webhook ）。" at bounding box center [292, 106] width 193 height 8
click at [229, 106] on font "：在链上广播交易，并在交易状态、存款和取款上" at bounding box center [269, 105] width 94 height 5
drag, startPoint x: 216, startPoint y: 107, endPoint x: 392, endPoint y: 107, distance: 176.0
click at [233, 118] on font "强大的策略引擎" at bounding box center [219, 115] width 30 height 5
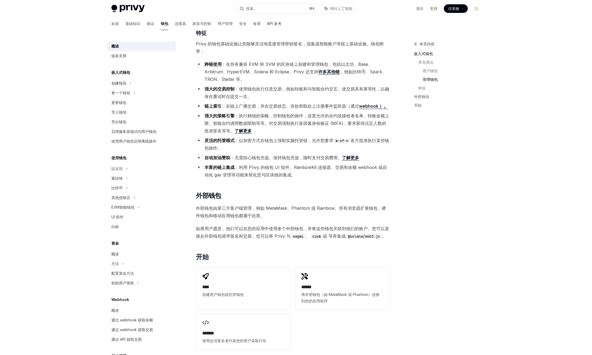
drag, startPoint x: 240, startPoint y: 117, endPoint x: 296, endPoint y: 127, distance: 56.7
click at [296, 127] on li "强大的策略引擎 ：执行精细的策略，控制钱包的操作，设置允许的合约或接收者名单、转账金额上限、智能合约调用数据限制等等。对交易强制执行多因素身份验证 (MFA)…" at bounding box center [292, 123] width 193 height 23
click at [261, 139] on font "：以加密方式在钱包上强制实施托管链，允许您要求" at bounding box center [283, 140] width 99 height 5
drag, startPoint x: 248, startPoint y: 141, endPoint x: 270, endPoint y: 150, distance: 24.2
click at [270, 150] on li "灵活的托管模式 ：以加密方式在钱包上强制实施托管链，允许您要求 m-of-n 各方批准执行某些钱包操作。" at bounding box center [292, 144] width 193 height 15
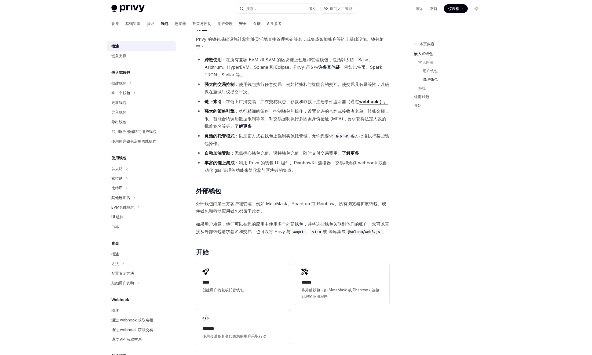
scroll to position [512, 0]
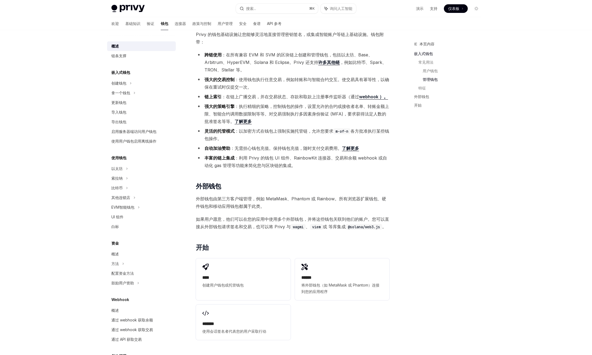
drag, startPoint x: 235, startPoint y: 149, endPoint x: 362, endPoint y: 149, distance: 127.2
click at [362, 149] on li "自动加油赞助 ：无需担心钱包充值。保持钱包充值，随时支付交易费用。 了解更多" at bounding box center [292, 148] width 193 height 8
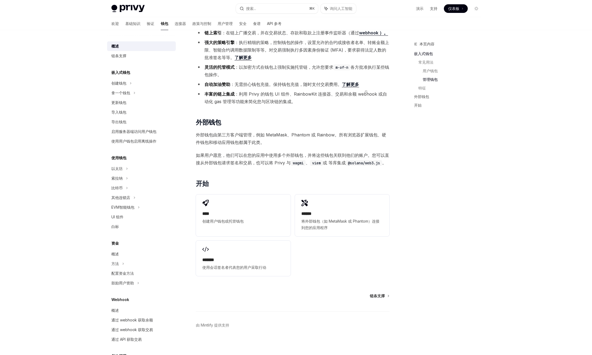
scroll to position [579, 0]
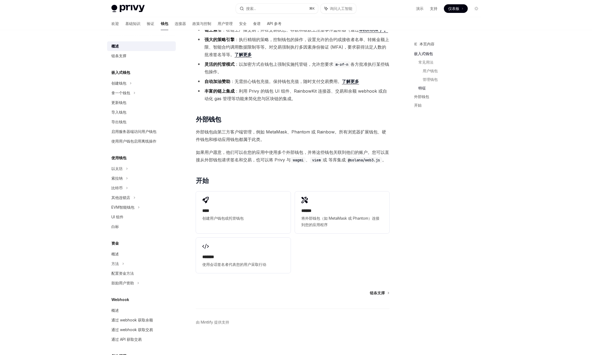
drag, startPoint x: 238, startPoint y: 92, endPoint x: 302, endPoint y: 102, distance: 64.1
click at [302, 102] on li "丰富的链上集成 ：利用 Privy 的钱包 UI 组件、RainbowKit 连接器、交易和余额 webhook 或自动化 gas 管理等功能来简化您与区块链…" at bounding box center [292, 94] width 193 height 15
drag, startPoint x: 219, startPoint y: 154, endPoint x: 376, endPoint y: 161, distance: 157.4
click at [376, 161] on span "如果用户愿意，他们可以在您的应用中使用多个外部钱包，并将这些钱包关联到他们的账户。您可以直接从外部钱包请求签名和交易，也可以将 Privy 与 wagmi 、…" at bounding box center [292, 155] width 193 height 15
click at [121, 83] on font "创建钱包" at bounding box center [118, 83] width 15 height 5
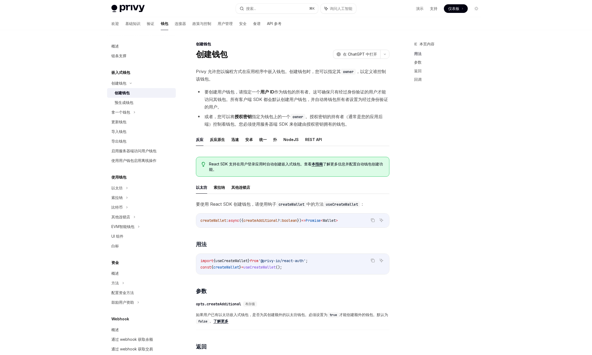
click at [367, 73] on font "，以定义谁控制该钱包。" at bounding box center [291, 75] width 190 height 13
click at [243, 96] on font "作为钱包的所有者。这可确保只有经过身份验证的用户才能访问其钱包。所有客户端 SDK 都会默认创建用户钱包，并自动将钱包所有者设置为经过身份验证的用户。" at bounding box center [295, 99] width 183 height 20
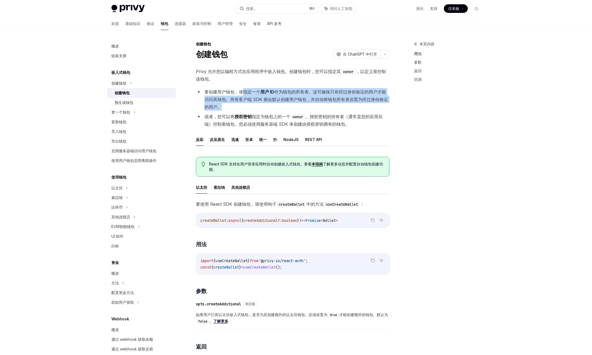
drag, startPoint x: 242, startPoint y: 93, endPoint x: 312, endPoint y: 104, distance: 70.4
click at [312, 104] on li "要创建用户钱包，请指定一个 用户 ID 作为钱包的所有者。这可确保只有经过身份验证的用户才能访问其钱包。所有客户端 SDK 都会默认创建用户钱包，并自动将钱包…" at bounding box center [292, 99] width 193 height 23
click at [273, 100] on font "作为钱包的所有者。这可确保只有经过身份验证的用户才能访问其钱包。所有客户端 SDK 都会默认创建用户钱包，并自动将钱包所有者设置为经过身份验证的用户。" at bounding box center [295, 99] width 183 height 20
drag, startPoint x: 259, startPoint y: 98, endPoint x: 272, endPoint y: 105, distance: 14.5
click at [272, 105] on li "要创建用户钱包，请指定一个 用户 ID 作为钱包的所有者。这可确保只有经过身份验证的用户才能访问其钱包。所有客户端 SDK 都会默认创建用户钱包，并自动将钱包…" at bounding box center [292, 99] width 193 height 23
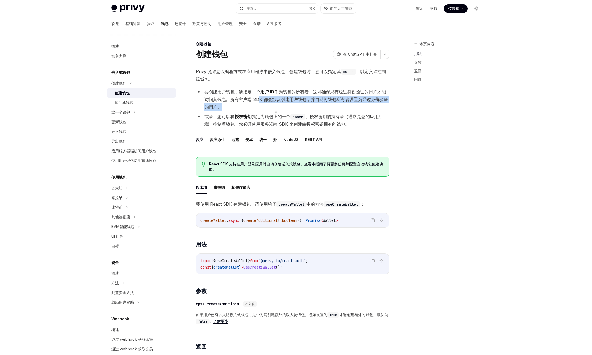
click at [272, 105] on li "要创建用户钱包，请指定一个 用户 ID 作为钱包的所有者。这可确保只有经过身份验证的用户才能访问其钱包。所有客户端 SDK 都会默认创建用户钱包，并自动将钱包…" at bounding box center [292, 99] width 193 height 23
drag, startPoint x: 262, startPoint y: 97, endPoint x: 262, endPoint y: 105, distance: 7.8
click at [262, 105] on li "要创建用户钱包，请指定一个 用户 ID 作为钱包的所有者。这可确保只有经过身份验证的用户才能访问其钱包。所有客户端 SDK 都会默认创建用户钱包，并自动将钱包…" at bounding box center [292, 99] width 193 height 23
drag, startPoint x: 261, startPoint y: 100, endPoint x: 265, endPoint y: 108, distance: 9.2
click at [265, 108] on li "要创建用户钱包，请指定一个 用户 ID 作为钱包的所有者。这可确保只有经过身份验证的用户才能访问其钱包。所有客户端 SDK 都会默认创建用户钱包，并自动将钱包…" at bounding box center [292, 99] width 193 height 23
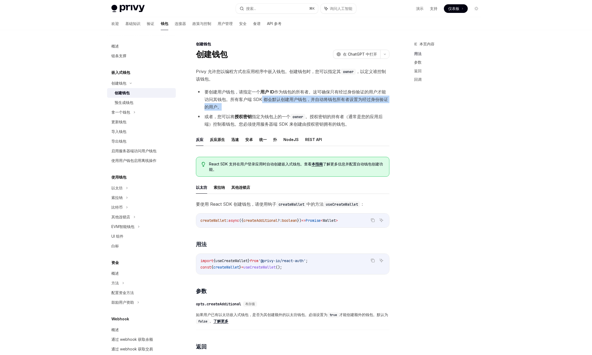
click at [282, 98] on font "作为钱包的所有者。这可确保只有经过身份验证的用户才能访问其钱包。所有客户端 SDK 都会默认创建用户钱包，并自动将钱包所有者设置为经过身份验证的用户。" at bounding box center [295, 99] width 183 height 20
drag, startPoint x: 282, startPoint y: 98, endPoint x: 289, endPoint y: 105, distance: 9.3
click at [289, 105] on li "要创建用户钱包，请指定一个 用户 ID 作为钱包的所有者。这可确保只有经过身份验证的用户才能访问其钱包。所有客户端 SDK 都会默认创建用户钱包，并自动将钱包…" at bounding box center [292, 99] width 193 height 23
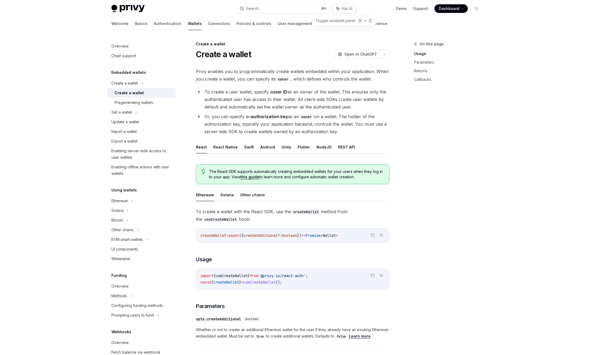
click at [351, 9] on span "Ask AI" at bounding box center [346, 8] width 11 height 5
type textarea "*"
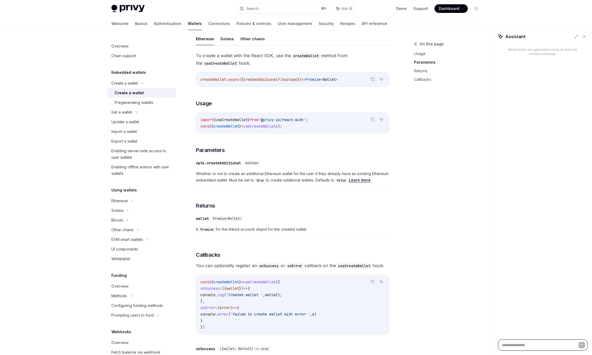
scroll to position [96, 0]
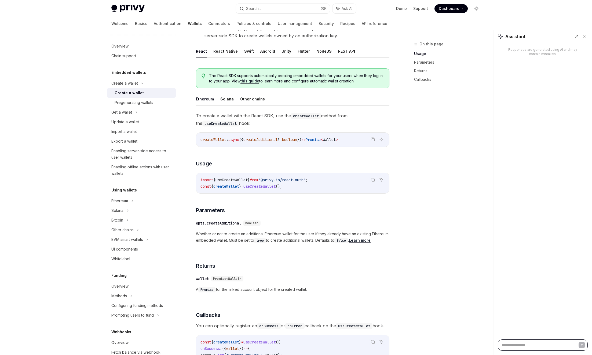
click at [517, 346] on textarea at bounding box center [543, 344] width 90 height 11
type textarea "*"
type textarea "**"
type textarea "*"
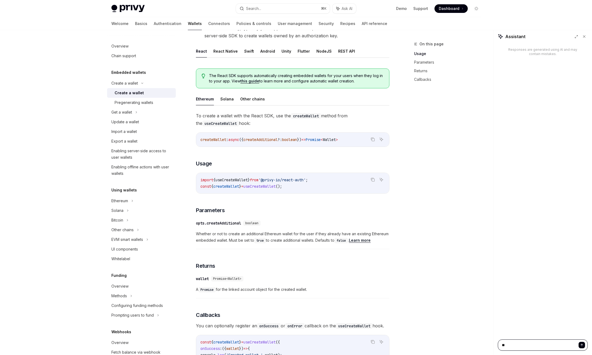
type textarea "***"
type textarea "*"
type textarea "****"
type textarea "*"
type textarea "*****"
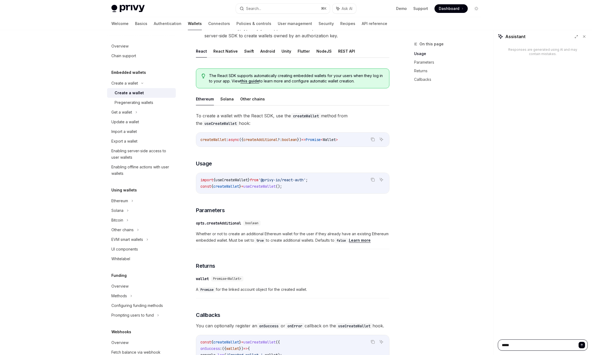
type textarea "*"
type textarea "******"
type textarea "*"
type textarea "******"
type textarea "*"
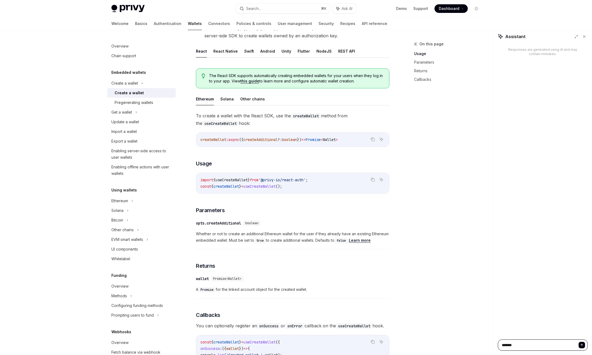
type textarea "********"
type textarea "*"
type textarea "********"
type textarea "*"
type textarea "**********"
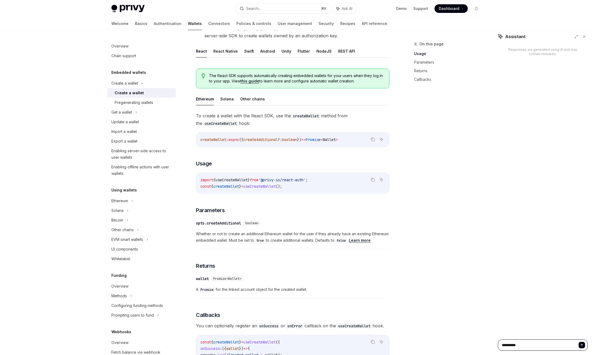
type textarea "*"
type textarea "**********"
type textarea "*"
type textarea "**********"
type textarea "*"
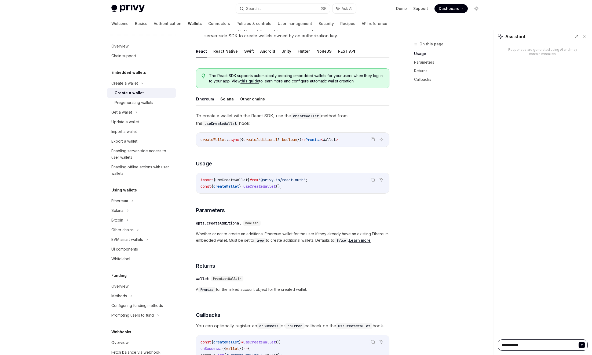
type textarea "**********"
type textarea "*"
type textarea "**********"
type textarea "*"
type textarea "**********"
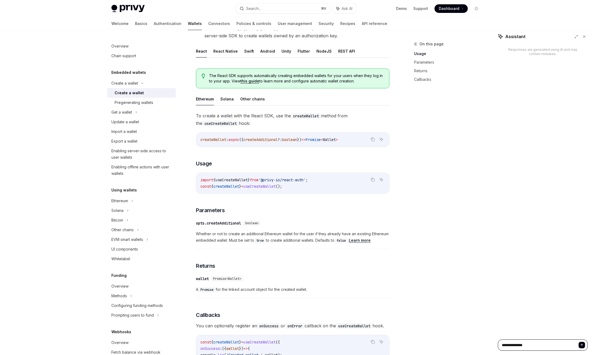
type textarea "*"
type textarea "**********"
type textarea "*"
type textarea "**********"
type textarea "*"
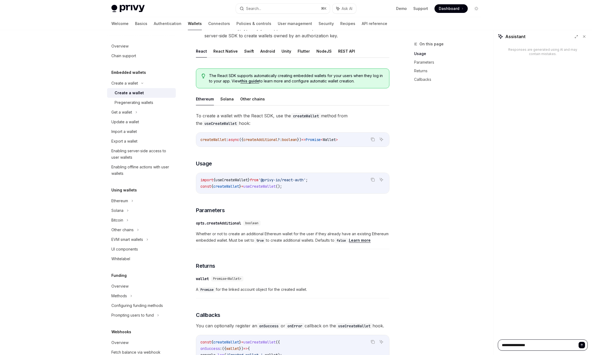
type textarea "**********"
type textarea "*"
type textarea "**********"
type textarea "*"
type textarea "**********"
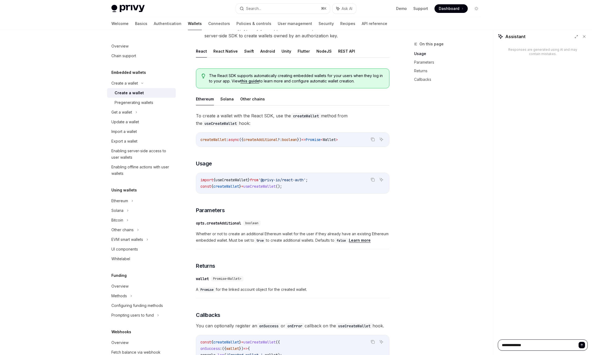
type textarea "*"
type textarea "**********"
type textarea "*"
type textarea "**********"
type textarea "*"
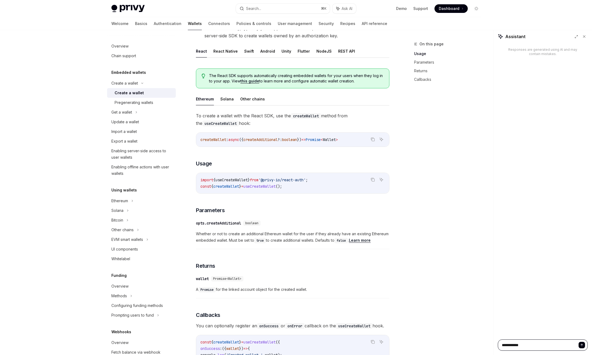
type textarea "**********"
type textarea "*"
type textarea "**********"
type textarea "*"
type textarea "********"
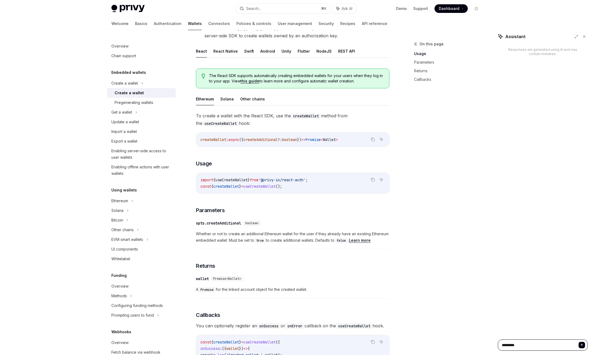
type textarea "*"
type textarea "********"
type textarea "*"
type textarea "******"
type textarea "*"
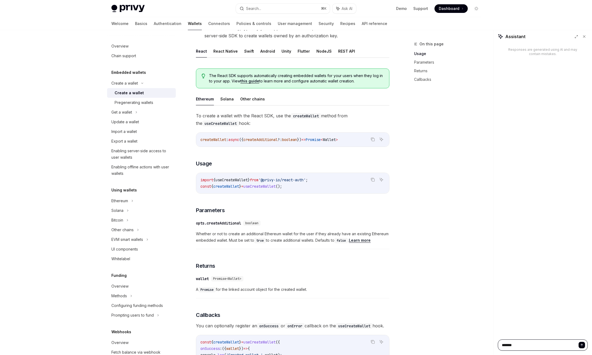
type textarea "******"
type textarea "*"
type textarea "*****"
type textarea "*"
type textarea "****"
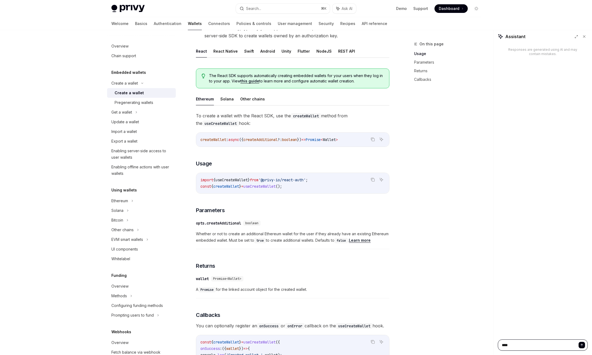
type textarea "*"
type textarea "***"
type textarea "*"
type textarea "**"
type textarea "*"
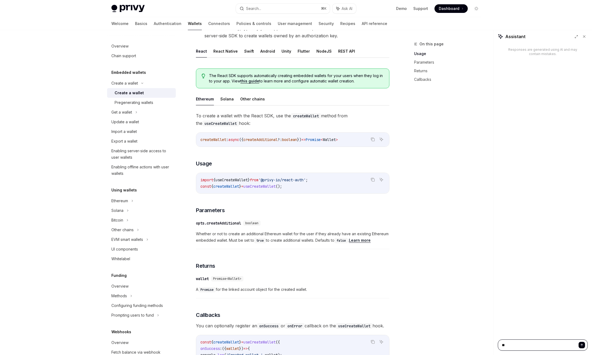
type textarea "*"
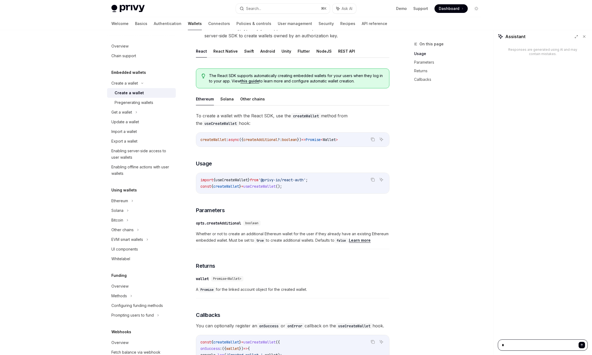
type textarea "***"
type textarea "*"
type textarea "**"
type textarea "*"
type textarea "***"
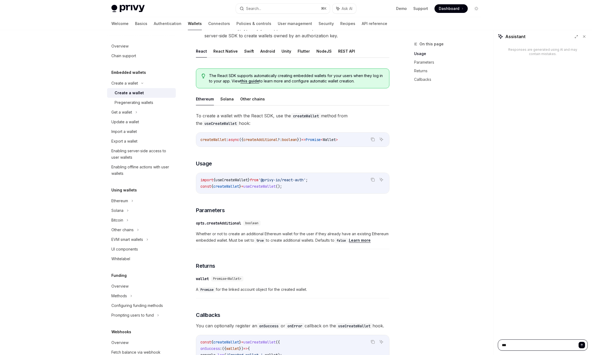
type textarea "*"
type textarea "****"
type textarea "*"
type textarea "*****"
type textarea "*"
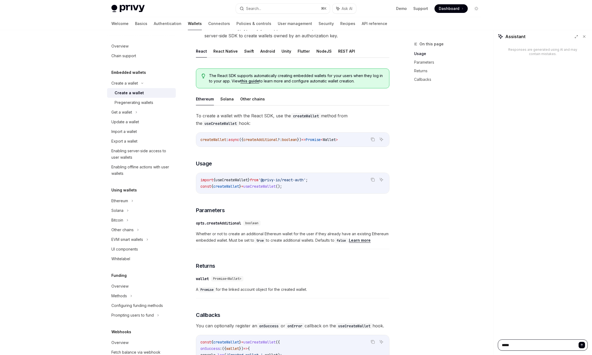
type textarea "******"
type textarea "*"
type textarea "********"
type textarea "*"
type textarea "*********"
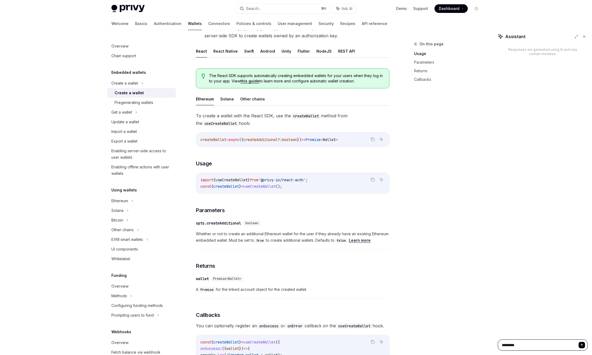
type textarea "*"
type textarea "**********"
type textarea "*"
type textarea "****"
type textarea "*"
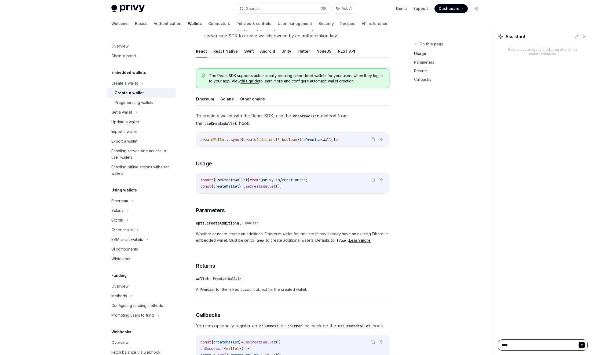
type textarea "*****"
type textarea "*"
type textarea "*****"
type textarea "*"
type textarea "*****"
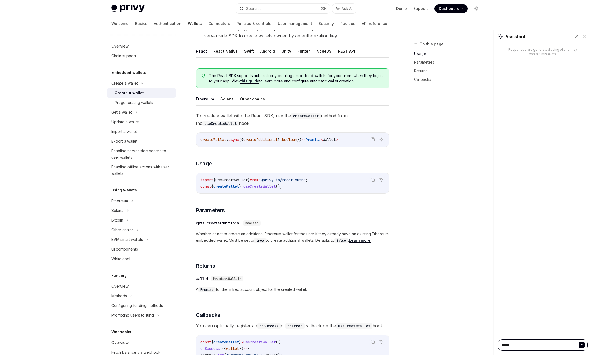
type textarea "*"
type textarea "****"
type textarea "*"
type textarea "*****"
type textarea "*"
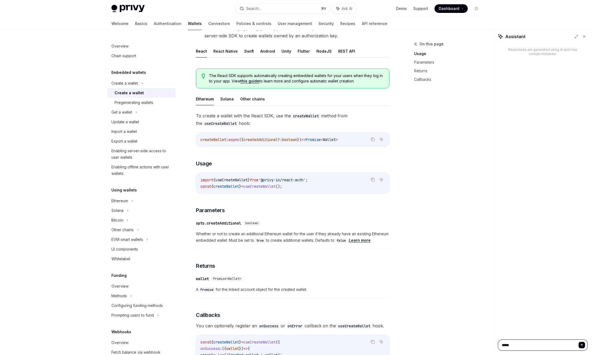
type textarea "*****"
type textarea "*"
type textarea "*******"
type textarea "*"
type textarea "********"
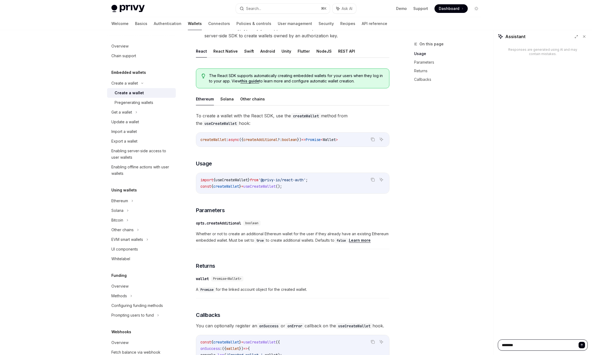
type textarea "*"
type textarea "*********"
type textarea "*"
type textarea "**********"
type textarea "*"
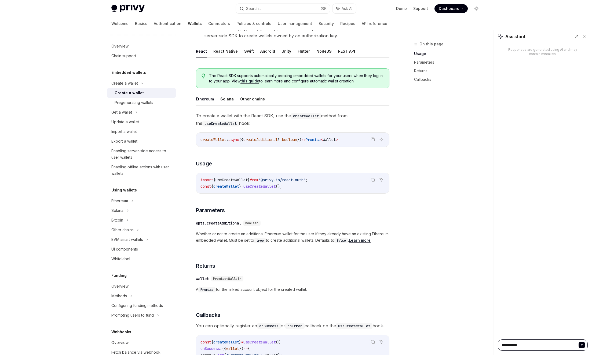
type textarea "********"
type textarea "*"
type textarea "*********"
type textarea "*"
type textarea "**********"
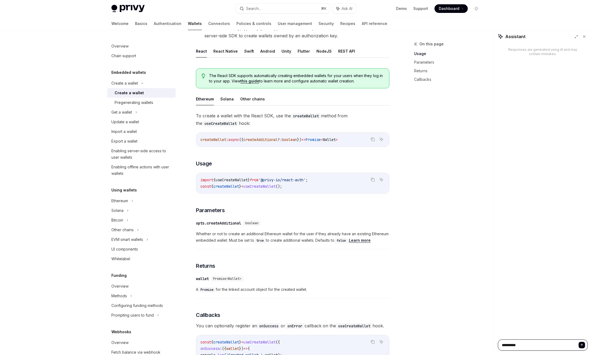
type textarea "*"
type textarea "**********"
type textarea "*"
type textarea "**********"
type textarea "*"
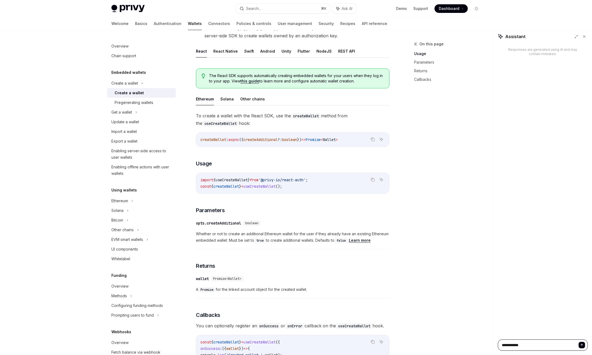
type textarea "**********"
type textarea "*"
type textarea "**********"
type textarea "*"
type textarea "**********"
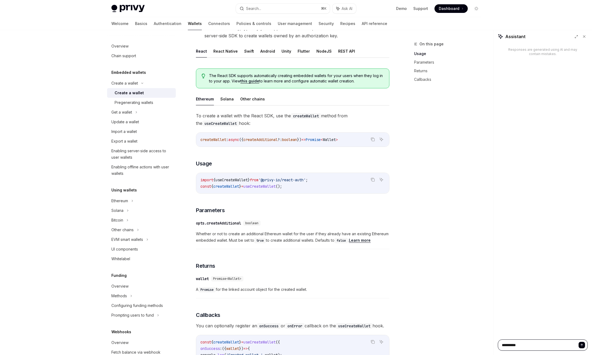
type textarea "*"
type textarea "**********"
type textarea "*"
type textarea "**********"
type textarea "*"
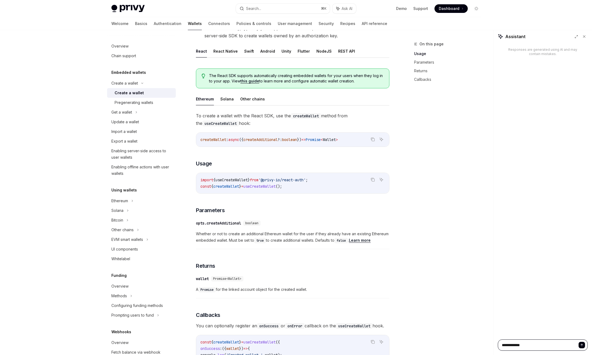
type textarea "**********"
type textarea "*"
type textarea "**********"
type textarea "*"
type textarea "**********"
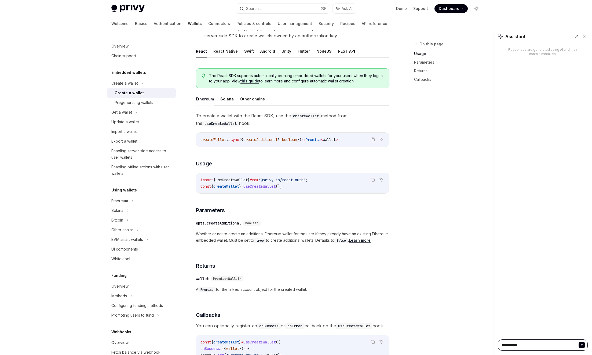
type textarea "*"
type textarea "**********"
type textarea "*"
type textarea "**********"
type textarea "*"
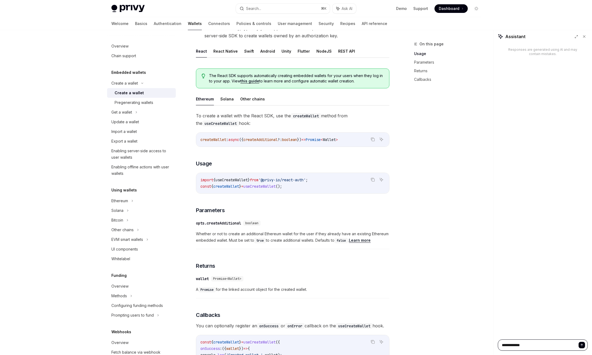
type textarea "**********"
type textarea "*"
type textarea "**********"
type textarea "*"
type textarea "**********"
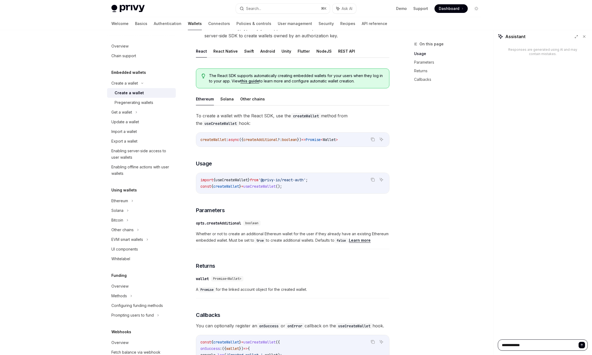
type textarea "*"
type textarea "**********"
type textarea "*"
type textarea "**********"
type textarea "*"
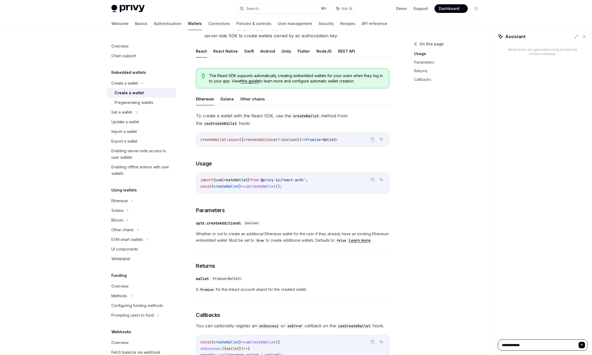
type textarea "**********"
type textarea "*"
type textarea "**********"
type textarea "*"
type textarea "**********"
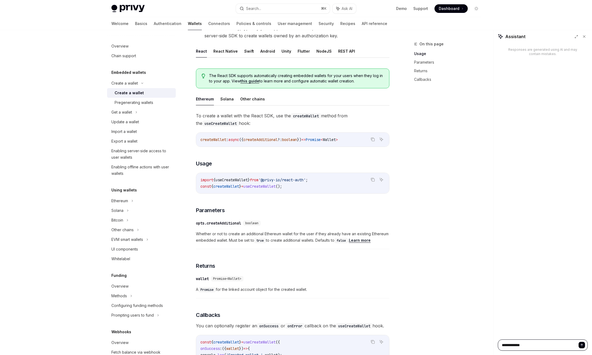
type textarea "*"
type textarea "**********"
type textarea "*"
type textarea "**********"
type textarea "*"
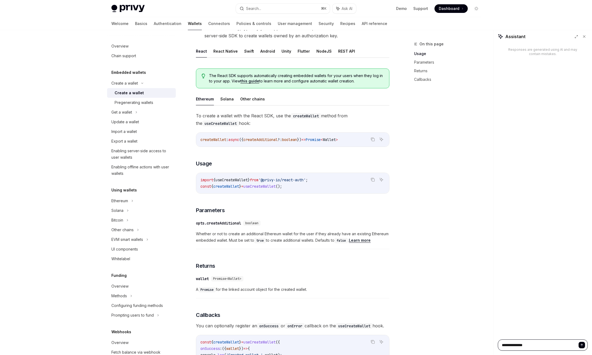
type textarea "**********"
type textarea "*"
type textarea "**********"
type textarea "*"
type textarea "**********"
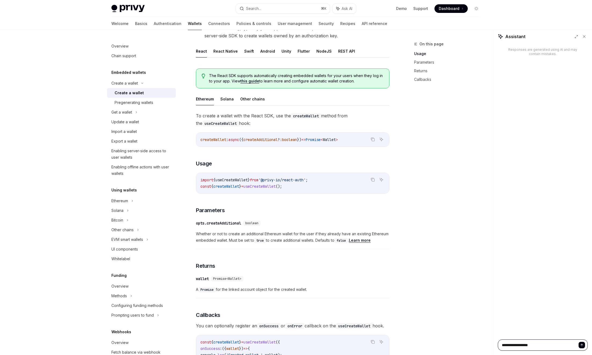
type textarea "*"
type textarea "**********"
type textarea "*"
type textarea "**********"
type textarea "*"
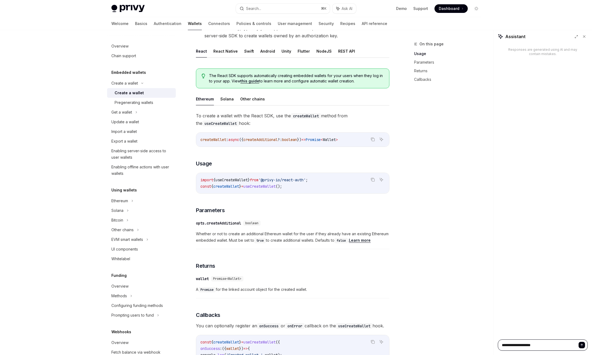
type textarea "**********"
type textarea "*"
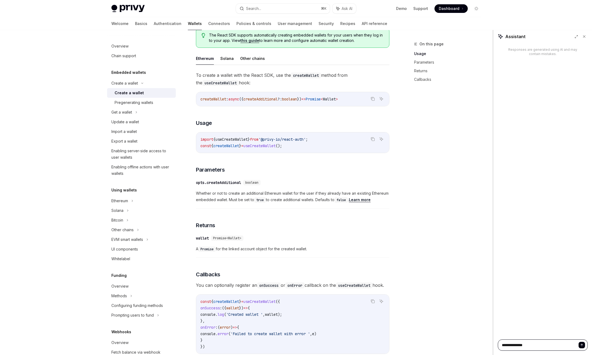
scroll to position [137, 0]
click at [564, 342] on textarea "**********" at bounding box center [543, 344] width 90 height 11
click at [562, 343] on textarea "**********" at bounding box center [543, 344] width 90 height 11
type textarea "**********"
type textarea "*"
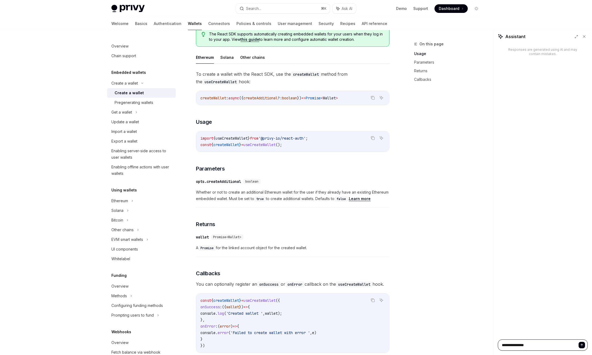
type textarea "**********"
type textarea "*"
type textarea "**********"
type textarea "*"
type textarea "**********"
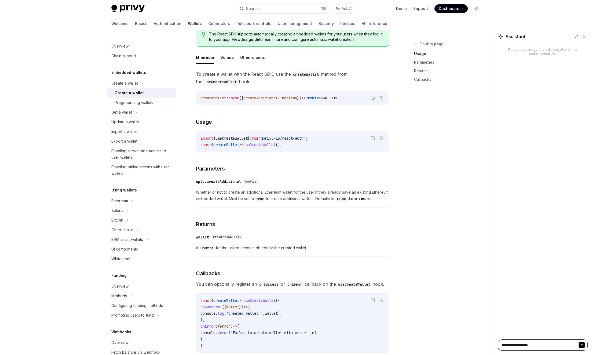
type textarea "*"
type textarea "**********"
type textarea "*"
type textarea "**********"
type textarea "*"
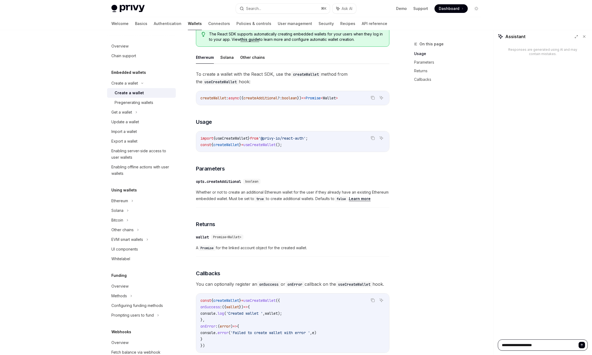
type textarea "**********"
type textarea "*"
type textarea "**********"
type textarea "*"
type textarea "**********"
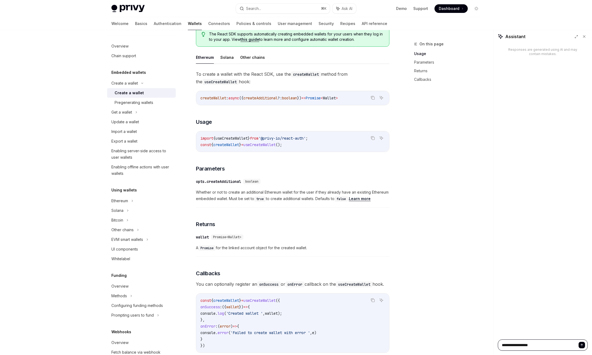
type textarea "*"
type textarea "**********"
type textarea "*"
type textarea "**********"
type textarea "*"
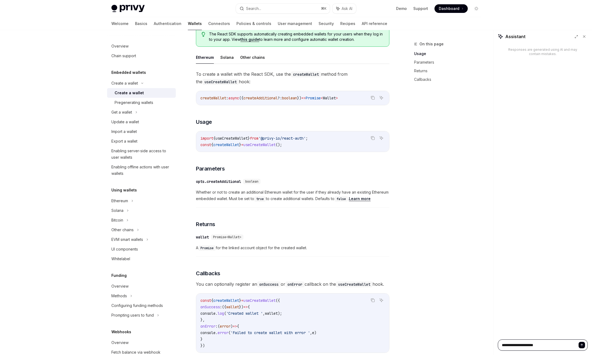
type textarea "**********"
type textarea "*"
type textarea "**********"
type textarea "*"
type textarea "**********"
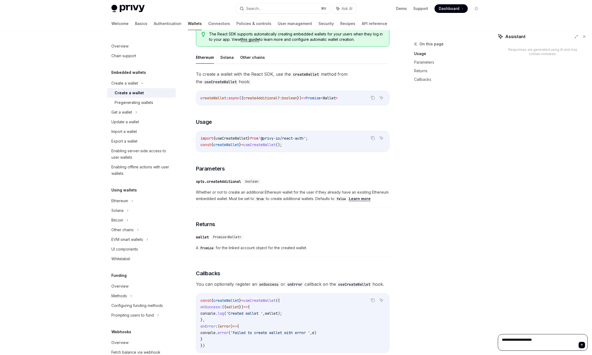
drag, startPoint x: 519, startPoint y: 341, endPoint x: 495, endPoint y: 339, distance: 24.2
click at [495, 339] on div "**********" at bounding box center [542, 342] width 98 height 17
click at [567, 345] on textarea "**********" at bounding box center [543, 344] width 90 height 11
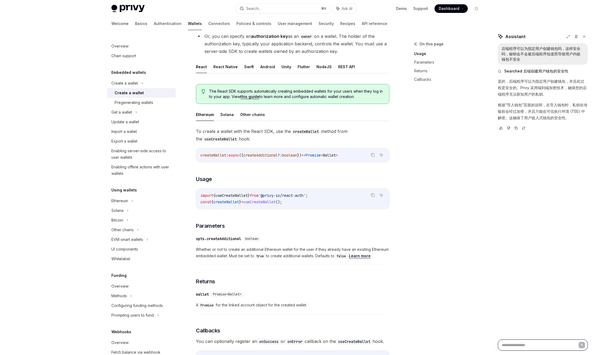
scroll to position [84, 0]
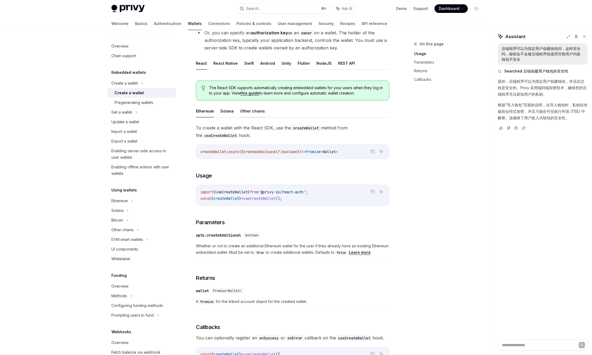
click at [259, 114] on button "Other chains" at bounding box center [252, 111] width 25 height 13
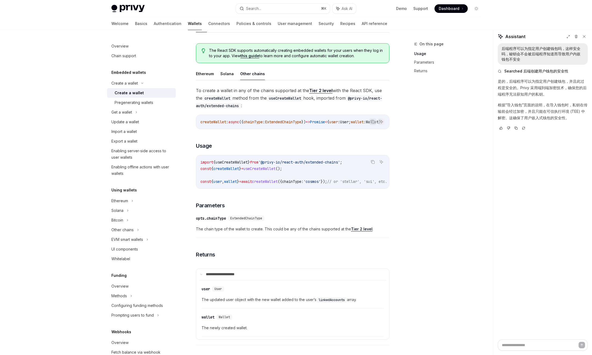
scroll to position [116, 0]
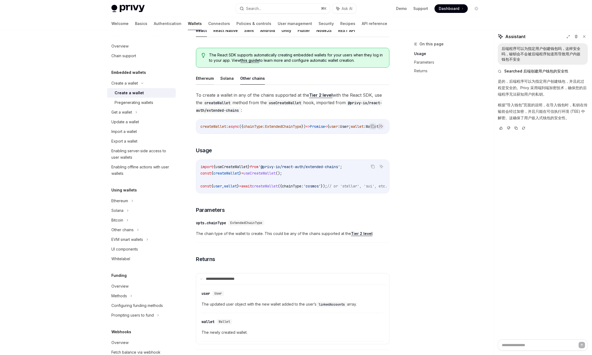
click at [210, 78] on button "Ethereum" at bounding box center [205, 78] width 18 height 13
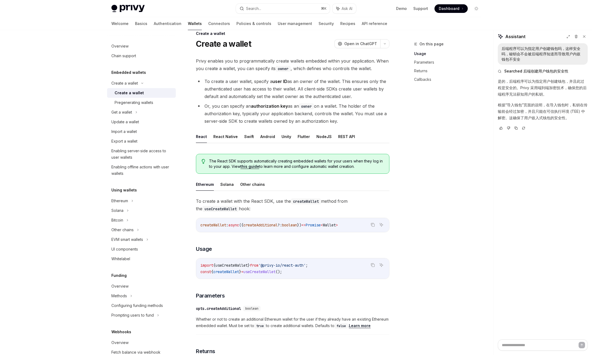
scroll to position [7, 0]
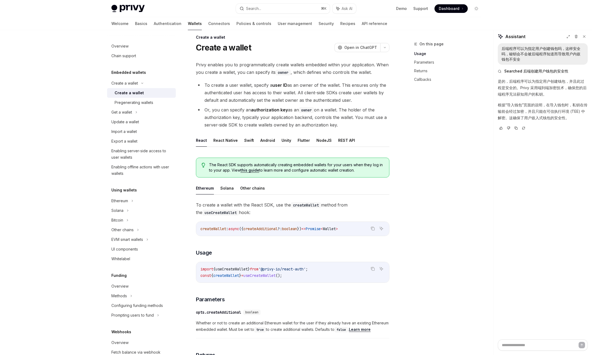
click at [203, 188] on button "Ethereum" at bounding box center [205, 188] width 18 height 13
click at [324, 141] on button "NodeJS" at bounding box center [323, 140] width 15 height 13
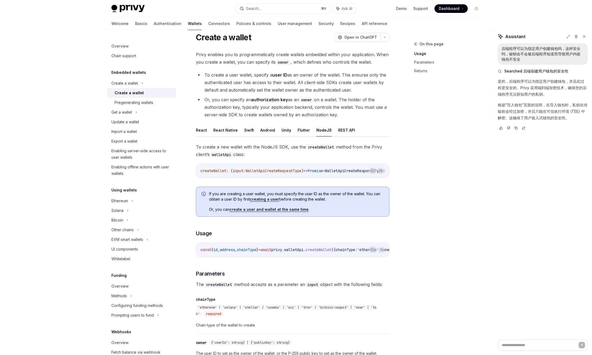
click at [226, 202] on span "If you are creating a user wallet, you must specify the user ID as the owner of…" at bounding box center [296, 196] width 175 height 11
click at [286, 202] on span "If you are creating a user wallet, you must specify the user ID as the owner of…" at bounding box center [296, 196] width 175 height 11
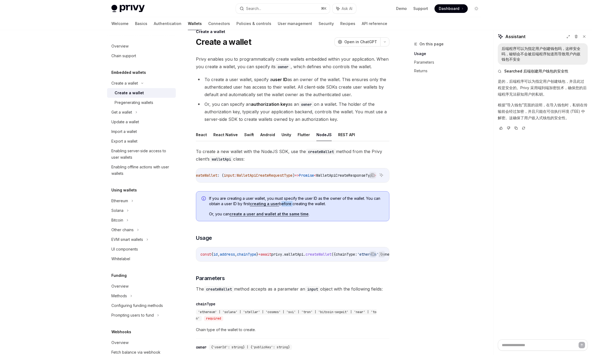
scroll to position [11, 0]
drag, startPoint x: 331, startPoint y: 187, endPoint x: 292, endPoint y: 189, distance: 39.2
drag, startPoint x: 294, startPoint y: 186, endPoint x: 269, endPoint y: 183, distance: 25.2
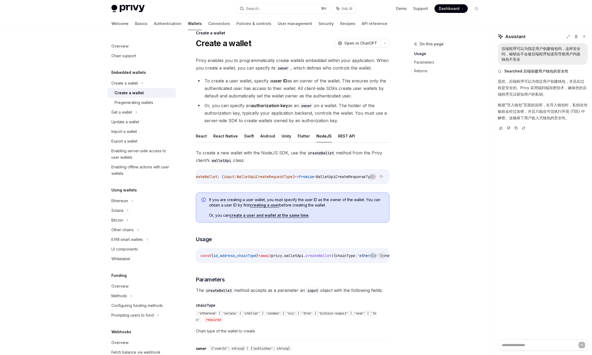
drag, startPoint x: 235, startPoint y: 183, endPoint x: 222, endPoint y: 181, distance: 12.9
click at [222, 181] on div "createWallet : ( input : WalletApiCreateRequestType ) => Promise < WalletApiCre…" at bounding box center [292, 177] width 193 height 14
click at [280, 177] on span "WalletApiCreateRequestType" at bounding box center [265, 176] width 56 height 5
click at [297, 181] on div "createWallet : ( input : WalletApiCreateRequestType ) => Promise < WalletApiCre…" at bounding box center [292, 177] width 193 height 14
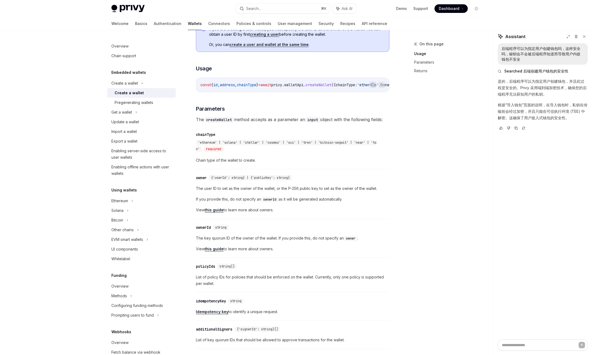
scroll to position [182, 0]
click at [216, 241] on span "The key quorum ID of the owner of the wallet. If you provide this, do not speci…" at bounding box center [292, 237] width 193 height 6
click at [280, 241] on span "The key quorum ID of the owner of the wallet. If you provide this, do not speci…" at bounding box center [292, 237] width 193 height 6
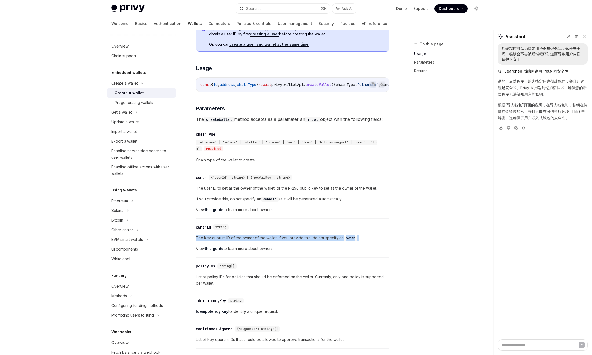
click at [280, 241] on span "The key quorum ID of the owner of the wallet. If you provide this, do not speci…" at bounding box center [292, 237] width 193 height 6
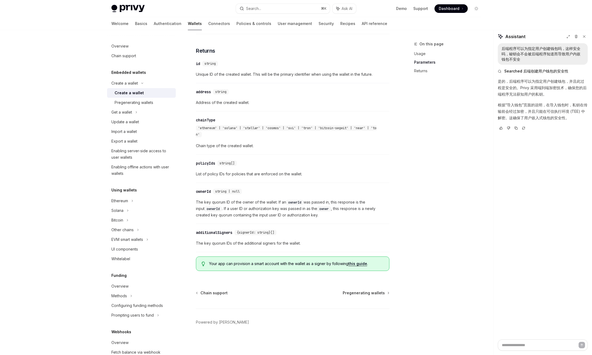
scroll to position [500, 0]
drag, startPoint x: 230, startPoint y: 263, endPoint x: 273, endPoint y: 265, distance: 42.7
click at [273, 265] on span "Your app can provision a smart account with the wallet as a signer by following…" at bounding box center [296, 263] width 175 height 5
click at [295, 263] on span "Your app can provision a smart account with the wallet as a signer by following…" at bounding box center [296, 263] width 175 height 5
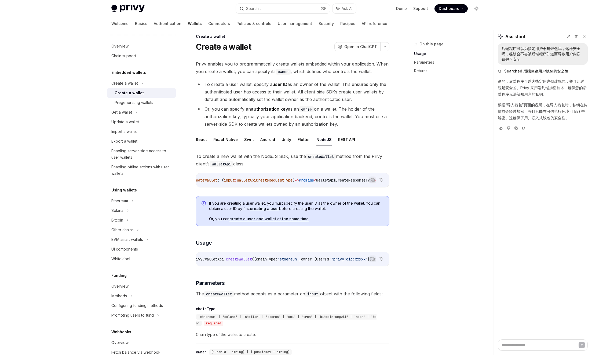
scroll to position [0, 0]
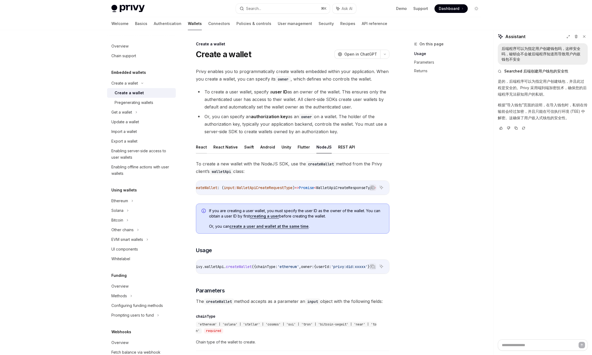
click at [201, 148] on button "React" at bounding box center [201, 147] width 11 height 13
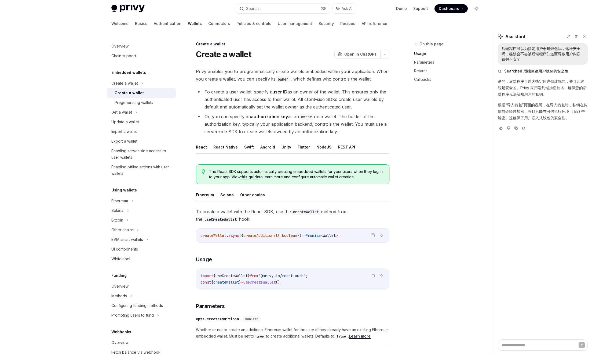
drag, startPoint x: 337, startPoint y: 147, endPoint x: 323, endPoint y: 147, distance: 13.7
click at [323, 147] on ul "React React Native Swift Android Unity Flutter NodeJS REST API" at bounding box center [292, 147] width 193 height 13
click at [323, 147] on button "NodeJS" at bounding box center [323, 147] width 15 height 13
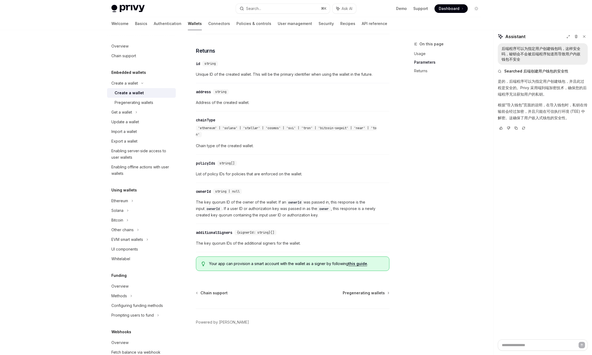
scroll to position [500, 0]
click at [273, 264] on span "Your app can provision a smart account with the wallet as a signer by following…" at bounding box center [296, 263] width 175 height 5
click at [298, 265] on span "Your app can provision a smart account with the wallet as a signer by following…" at bounding box center [296, 263] width 175 height 5
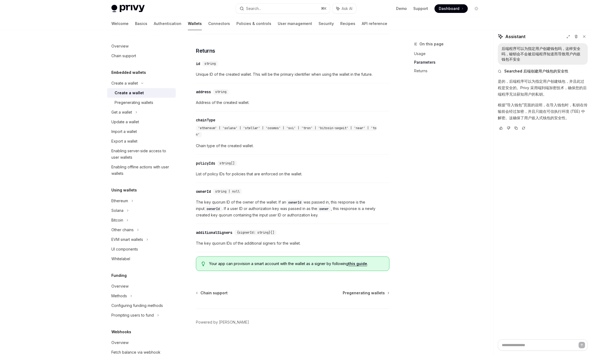
click at [320, 266] on span "Your app can provision a smart account with the wallet as a signer by following…" at bounding box center [296, 263] width 175 height 5
click at [304, 244] on span "The key quorum IDs of the additional signers for the wallet." at bounding box center [292, 243] width 193 height 6
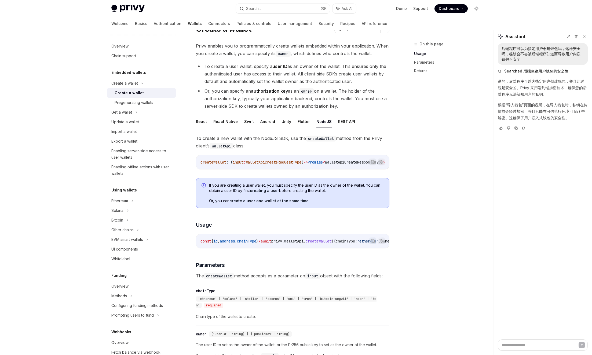
scroll to position [0, 0]
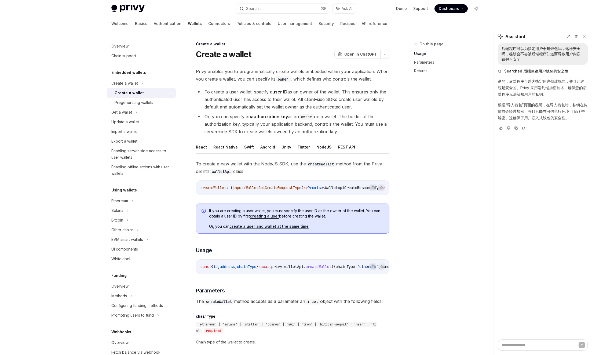
click at [339, 152] on button "REST API" at bounding box center [346, 147] width 17 height 13
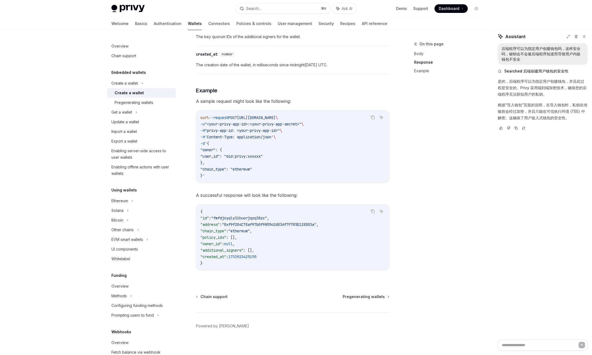
scroll to position [671, 0]
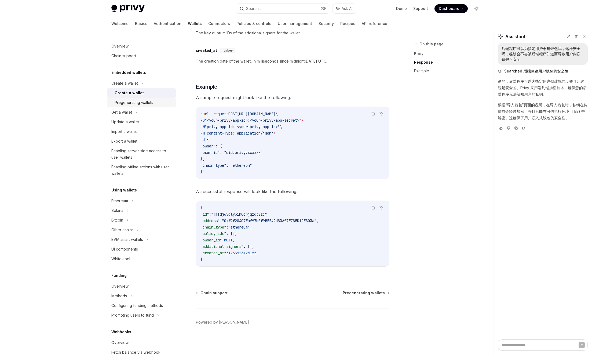
click at [139, 101] on div "Pregenerating wallets" at bounding box center [134, 102] width 39 height 6
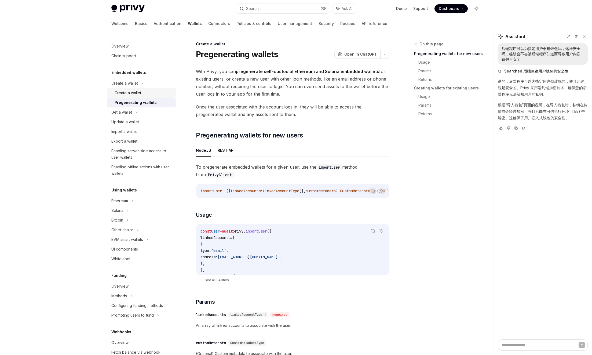
click at [138, 93] on div "Create a wallet" at bounding box center [128, 93] width 27 height 6
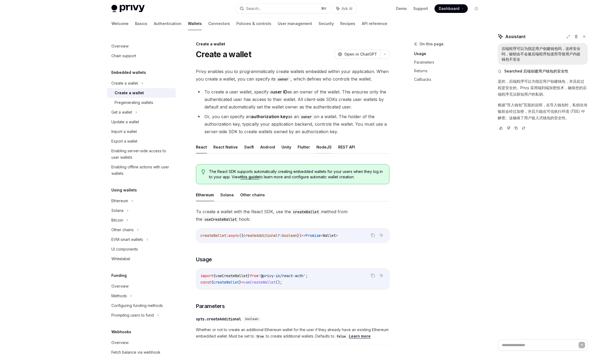
click at [322, 147] on button "NodeJS" at bounding box center [323, 147] width 15 height 13
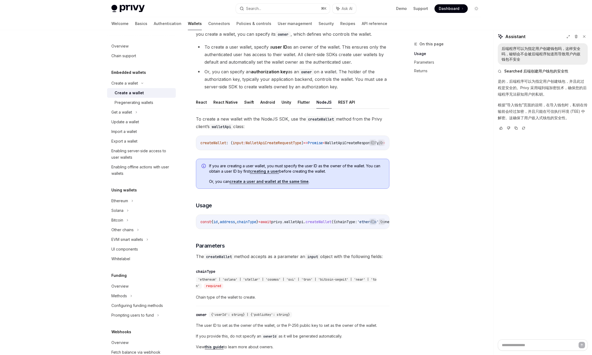
scroll to position [45, 0]
click at [303, 224] on span "walletApi" at bounding box center [293, 221] width 19 height 5
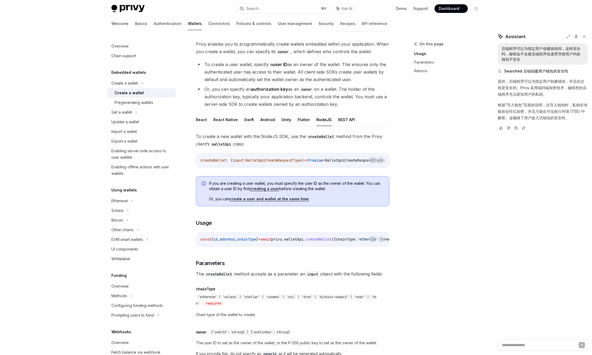
scroll to position [26, 0]
click at [303, 243] on span "walletApi" at bounding box center [293, 240] width 19 height 5
click at [271, 243] on span "await" at bounding box center [265, 240] width 11 height 5
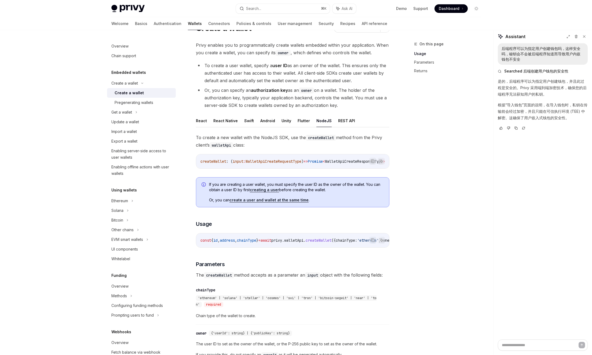
click at [271, 243] on span "await" at bounding box center [265, 240] width 11 height 5
copy code "const { id , address , chainType } = await privy . walletApi . createWallet ({ …"
click at [250, 304] on span "'ethereum' | 'solana' | 'stellar' | 'cosmos' | 'sui' | 'tron' | 'bitcoin-segwit…" at bounding box center [286, 301] width 181 height 11
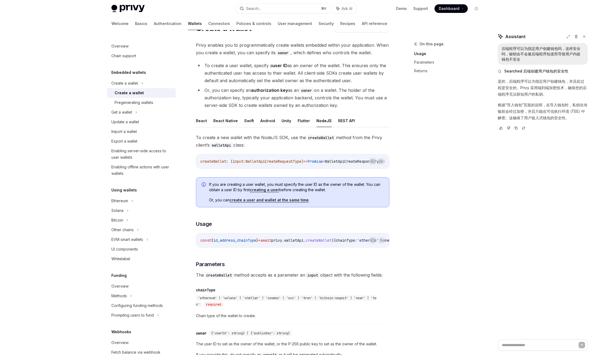
click at [229, 302] on span "'ethereum' | 'solana' | 'stellar' | 'cosmos' | 'sui' | 'tron' | 'bitcoin-segwit…" at bounding box center [286, 301] width 181 height 11
copy span "solana"
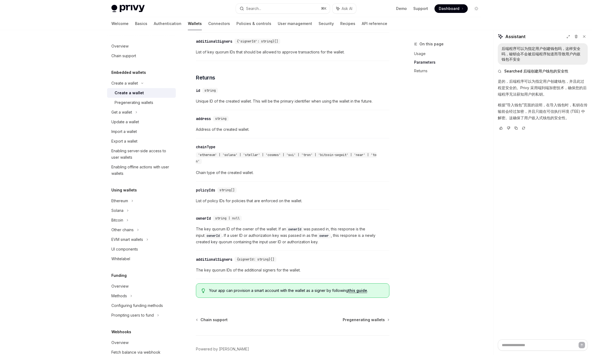
scroll to position [500, 0]
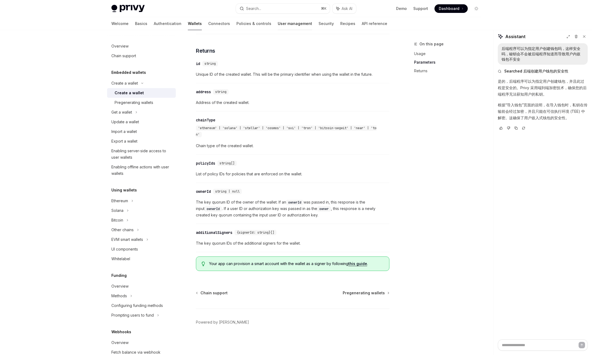
click at [278, 25] on link "User management" at bounding box center [295, 23] width 34 height 13
click at [278, 23] on link "User management" at bounding box center [295, 23] width 34 height 13
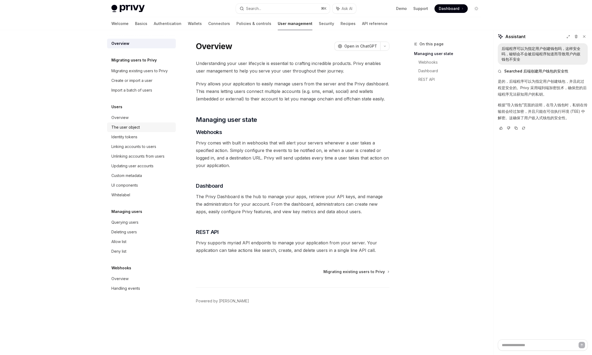
click at [125, 128] on div "The user object" at bounding box center [125, 127] width 28 height 6
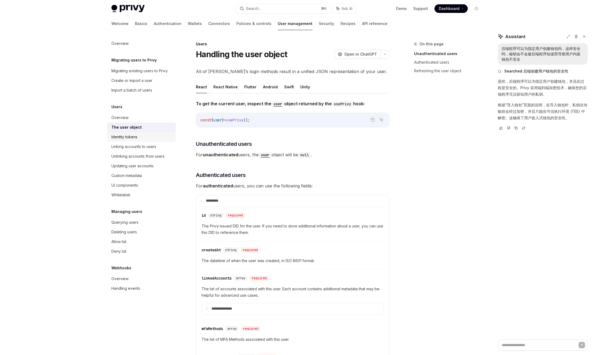
click at [133, 138] on div "Identity tokens" at bounding box center [124, 137] width 26 height 6
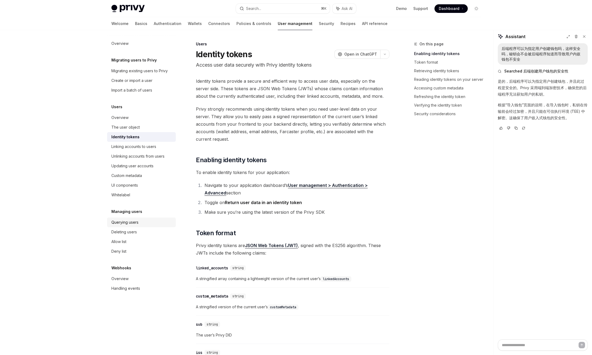
click at [131, 220] on div "Querying users" at bounding box center [124, 222] width 27 height 6
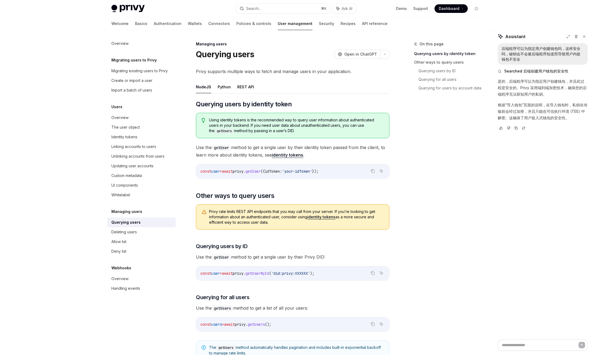
drag, startPoint x: 310, startPoint y: 169, endPoint x: 321, endPoint y: 168, distance: 11.0
click at [310, 169] on span "'your-idToken'" at bounding box center [297, 171] width 30 height 5
drag, startPoint x: 343, startPoint y: 170, endPoint x: 193, endPoint y: 168, distance: 150.8
click at [193, 168] on div "Managing users Querying users OpenAI Open in ChatGPT OpenAI Open in ChatGPT Pri…" at bounding box center [242, 332] width 296 height 582
copy span "const user = await privy . getUser ({ idToken: 'your-idToken' });"
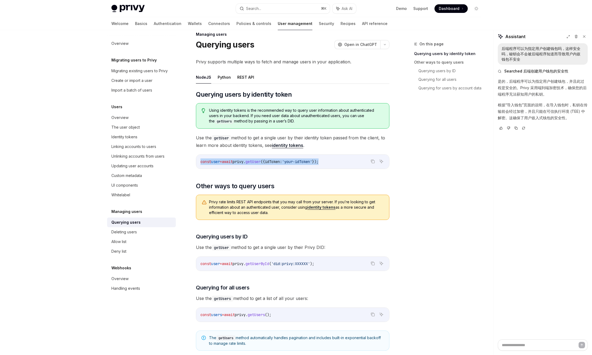
scroll to position [10, 0]
click at [320, 172] on div "​ Querying users by identity token Using identity tokens is the recommended way…" at bounding box center [292, 312] width 193 height 444
click at [340, 164] on div "const user = await privy . getUser ({ idToken: 'your-idToken' });" at bounding box center [292, 161] width 193 height 14
drag, startPoint x: 344, startPoint y: 162, endPoint x: 199, endPoint y: 163, distance: 144.6
click at [199, 163] on div "const user = await privy . getUser ({ idToken: 'your-idToken' });" at bounding box center [292, 161] width 193 height 14
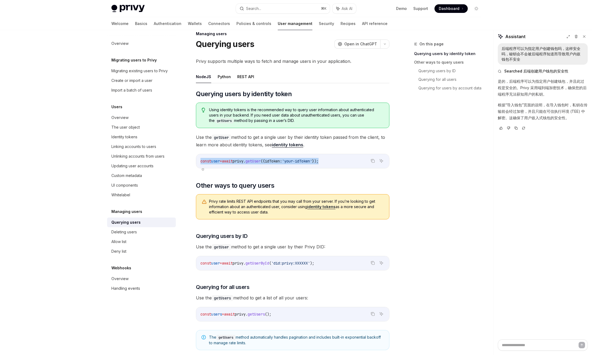
copy span "const user = await privy . getUser ({ idToken: 'your-idToken' });"
click at [188, 20] on link "Wallets" at bounding box center [195, 23] width 14 height 13
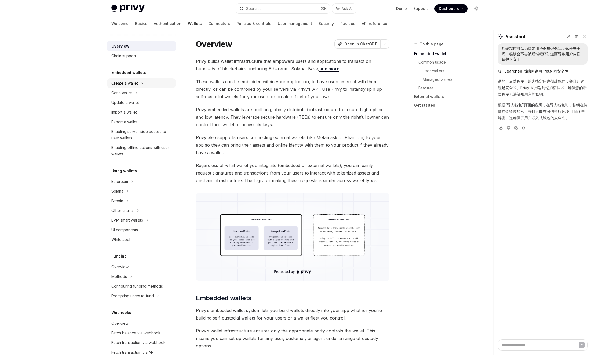
click at [133, 84] on div "Create a wallet" at bounding box center [124, 83] width 27 height 6
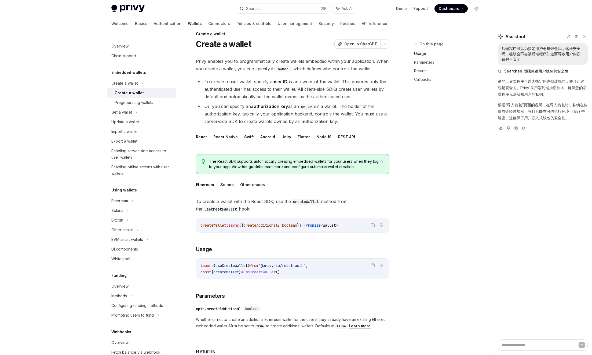
click at [131, 91] on div "Create a wallet" at bounding box center [129, 93] width 29 height 6
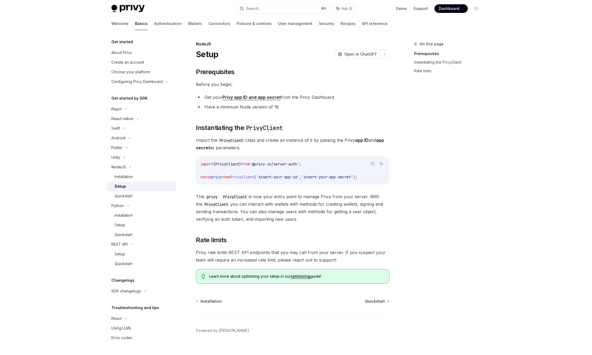
scroll to position [8, 0]
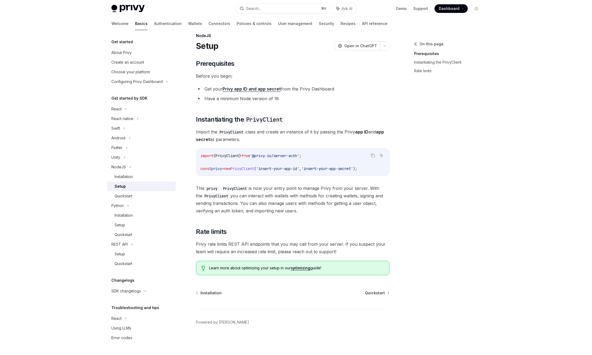
click at [262, 192] on span "This privy PrivyClient is now your entry point to manage Privy from your server…" at bounding box center [292, 199] width 193 height 30
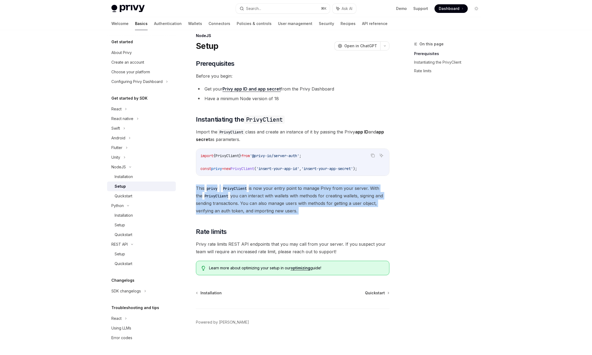
click at [262, 192] on span "This privy PrivyClient is now your entry point to manage Privy from your server…" at bounding box center [292, 199] width 193 height 30
click at [322, 203] on span "This privy PrivyClient is now your entry point to manage Privy from your server…" at bounding box center [292, 199] width 193 height 30
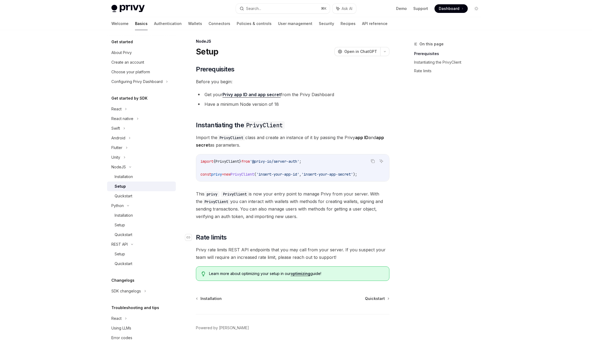
scroll to position [0, 0]
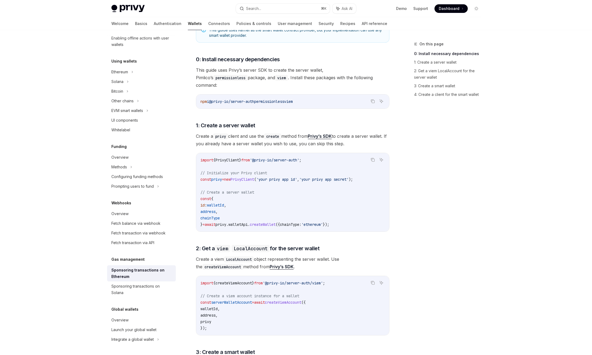
scroll to position [166, 0]
click at [265, 221] on span "createWallet" at bounding box center [263, 223] width 26 height 5
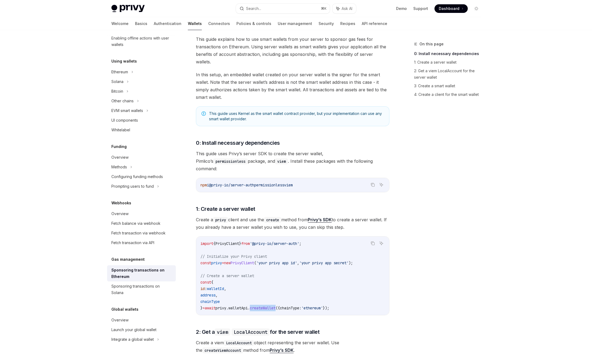
scroll to position [81, 0]
